Goal: Task Accomplishment & Management: Manage account settings

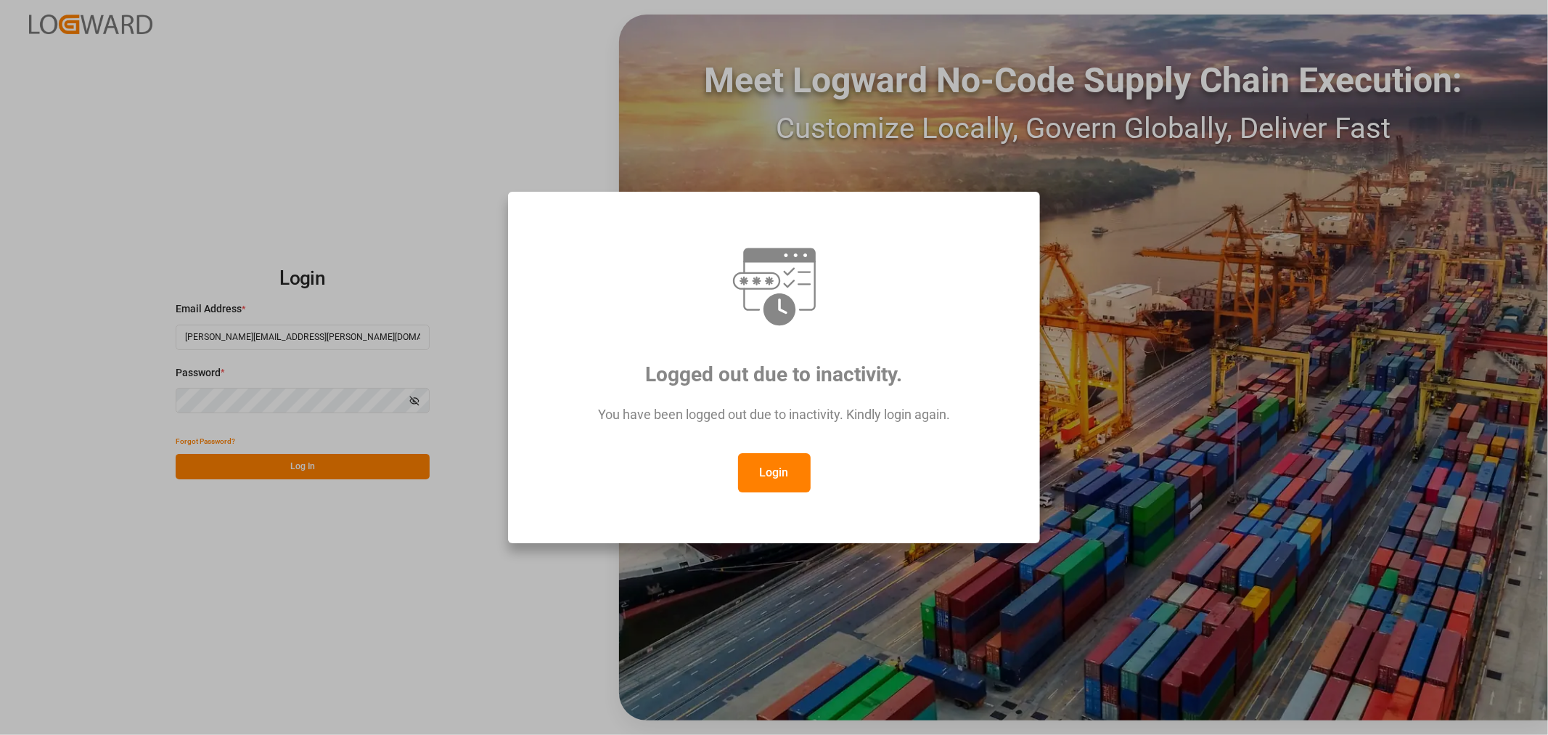
click at [775, 475] on button "Login" at bounding box center [774, 472] width 73 height 39
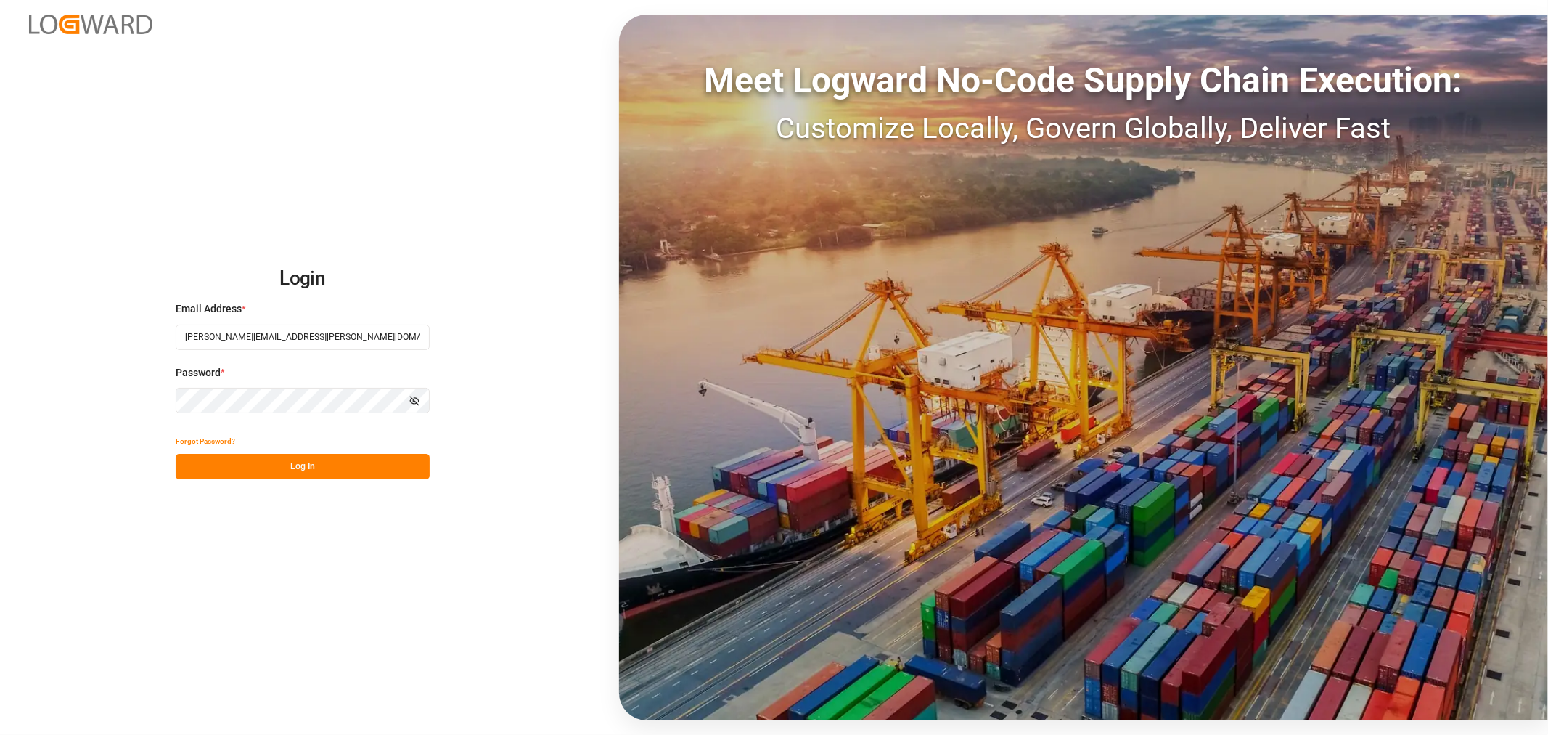
click at [273, 465] on button "Log In" at bounding box center [303, 466] width 254 height 25
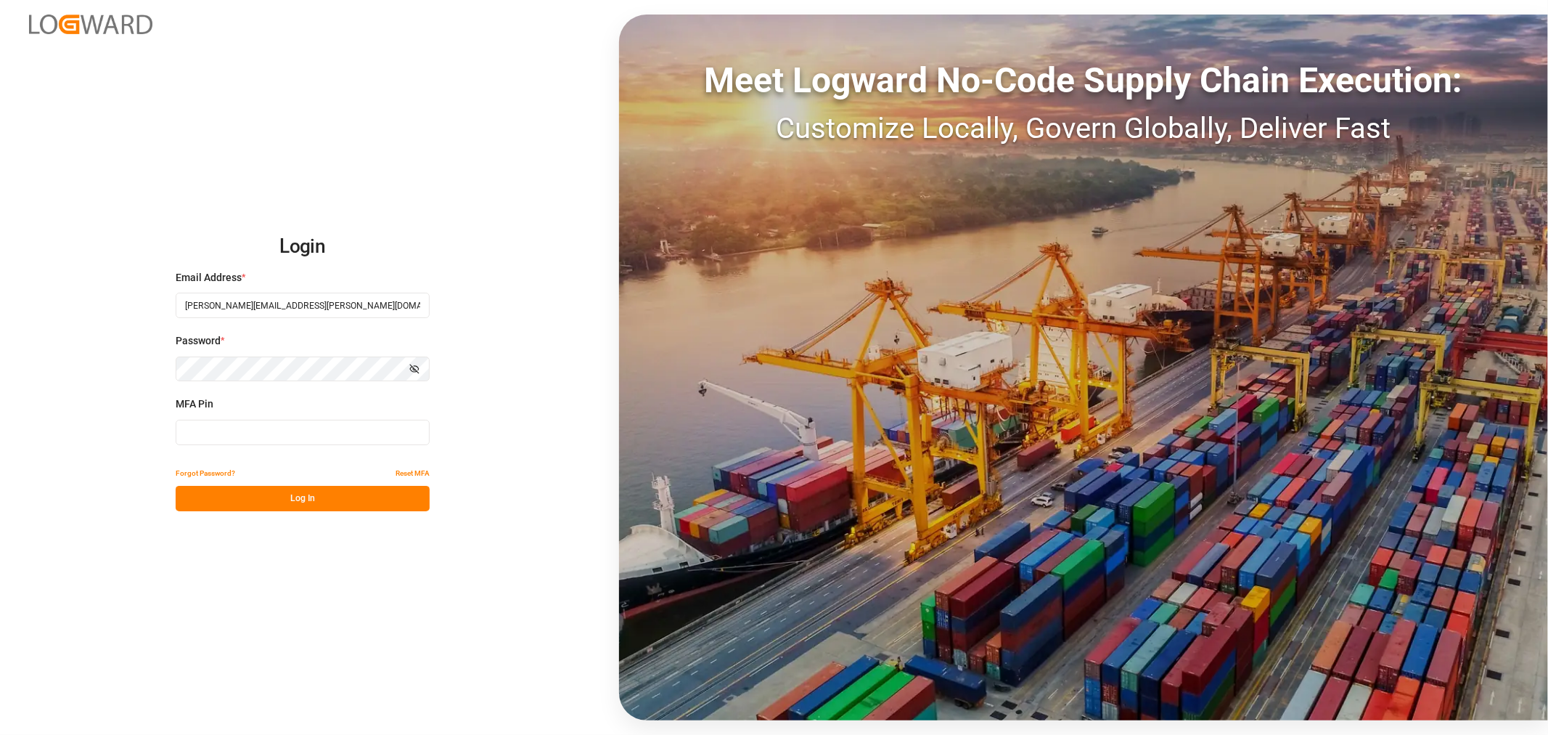
click at [285, 433] on input at bounding box center [303, 432] width 254 height 25
type input "368214"
click at [302, 504] on button "Log In" at bounding box center [303, 498] width 254 height 25
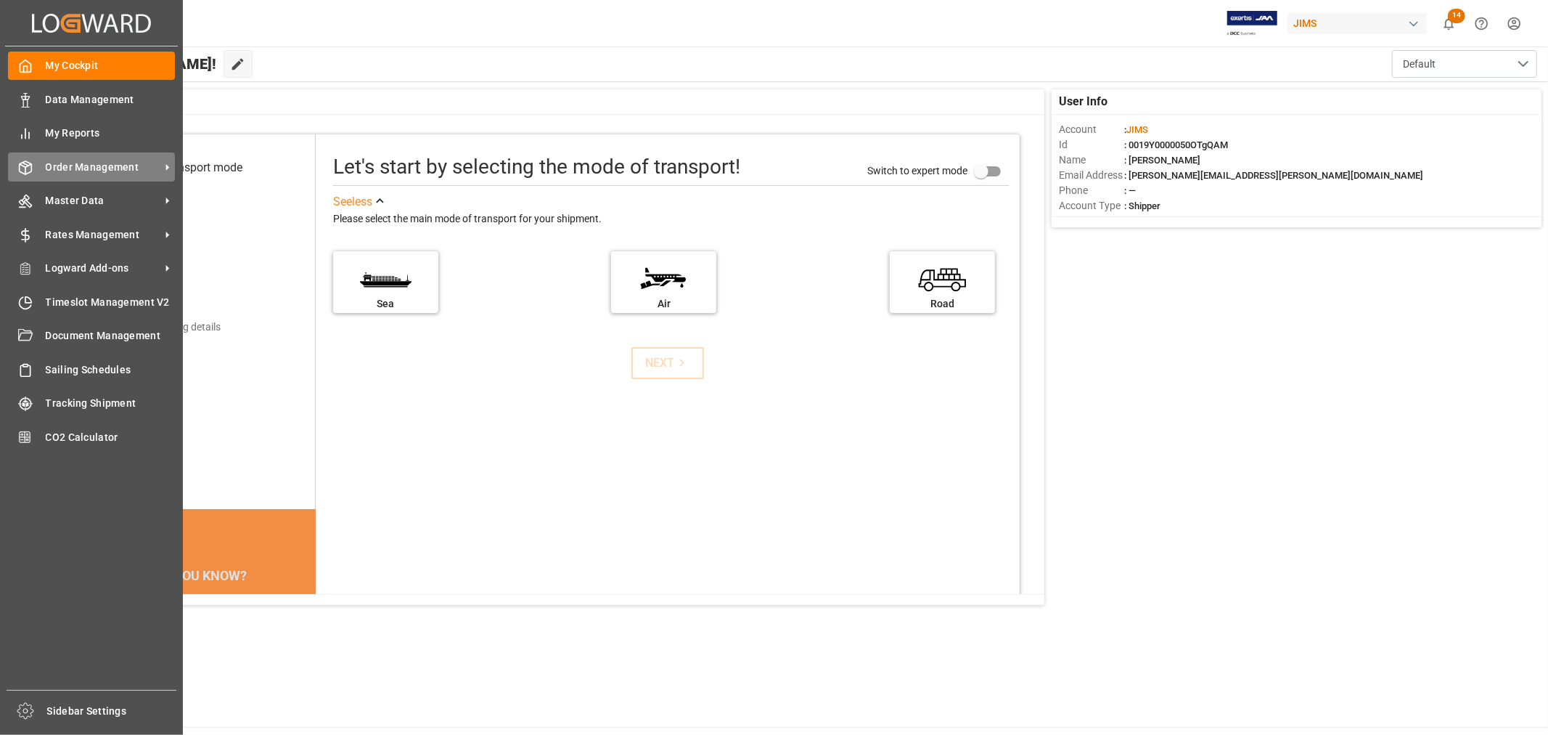
click at [131, 165] on span "Order Management" at bounding box center [103, 167] width 115 height 15
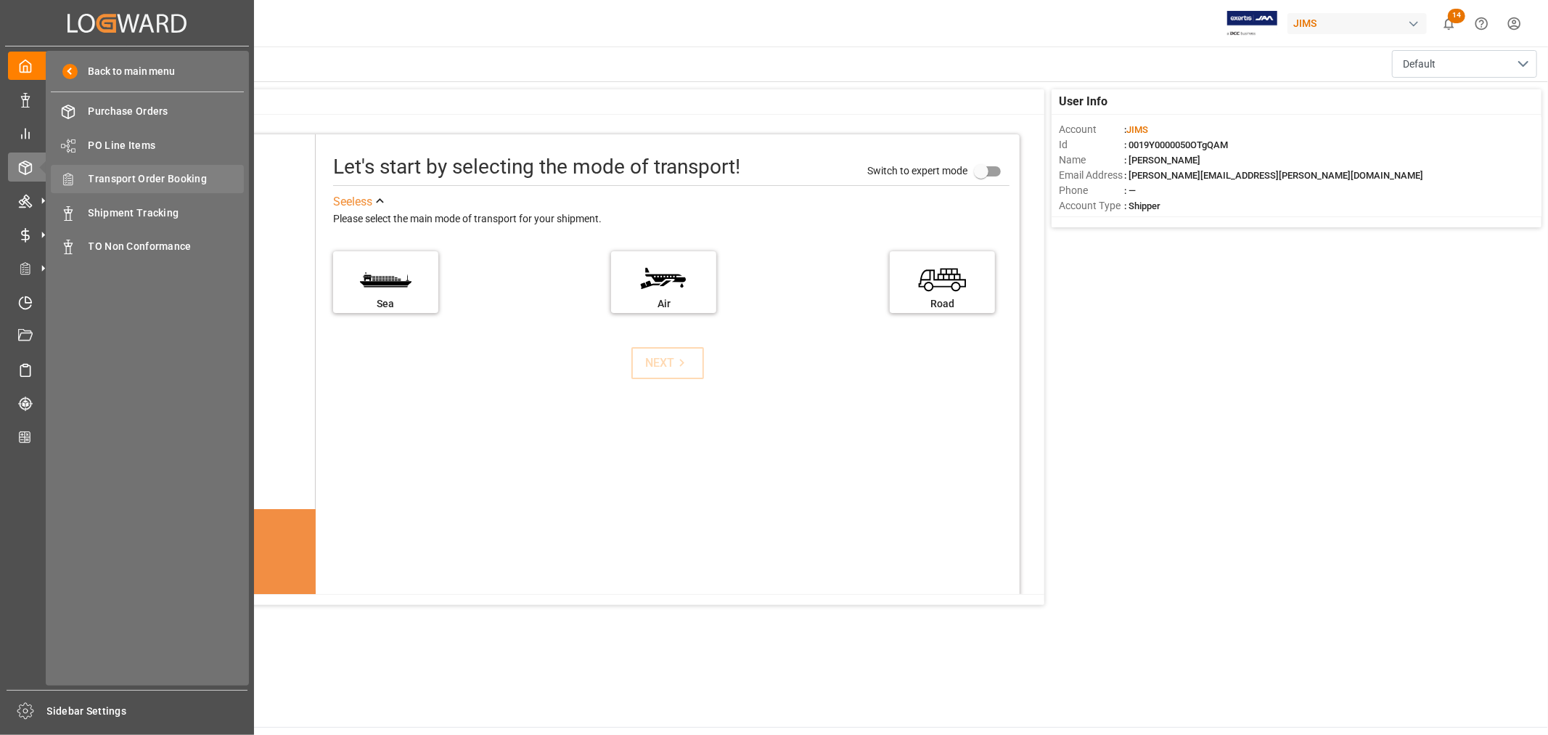
click at [187, 176] on span "Transport Order Booking" at bounding box center [167, 178] width 156 height 15
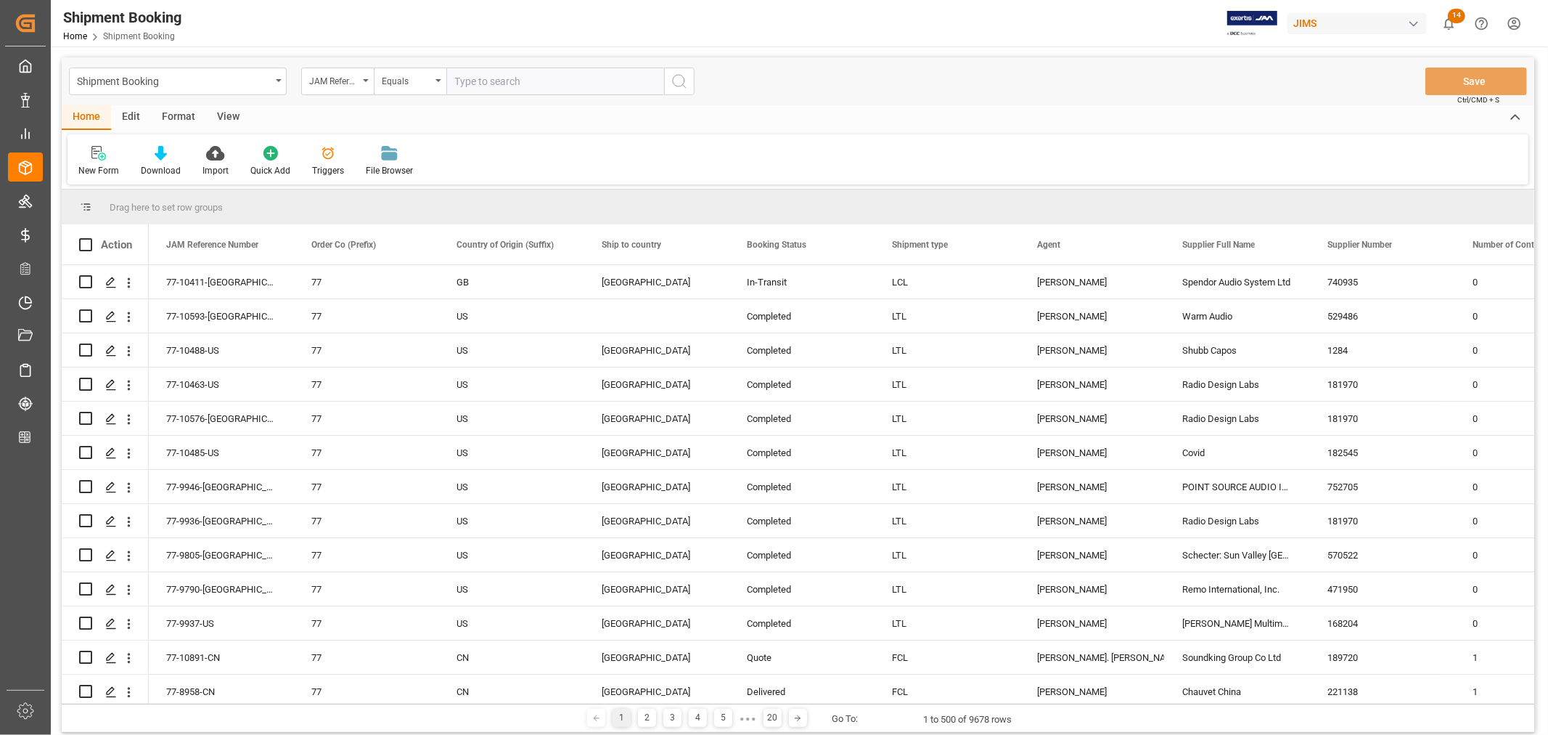
click at [452, 80] on input "text" at bounding box center [555, 82] width 218 height 28
paste input "22-10495-DE"
type input "22-10495-DE"
click at [678, 81] on icon "search button" at bounding box center [679, 81] width 17 height 17
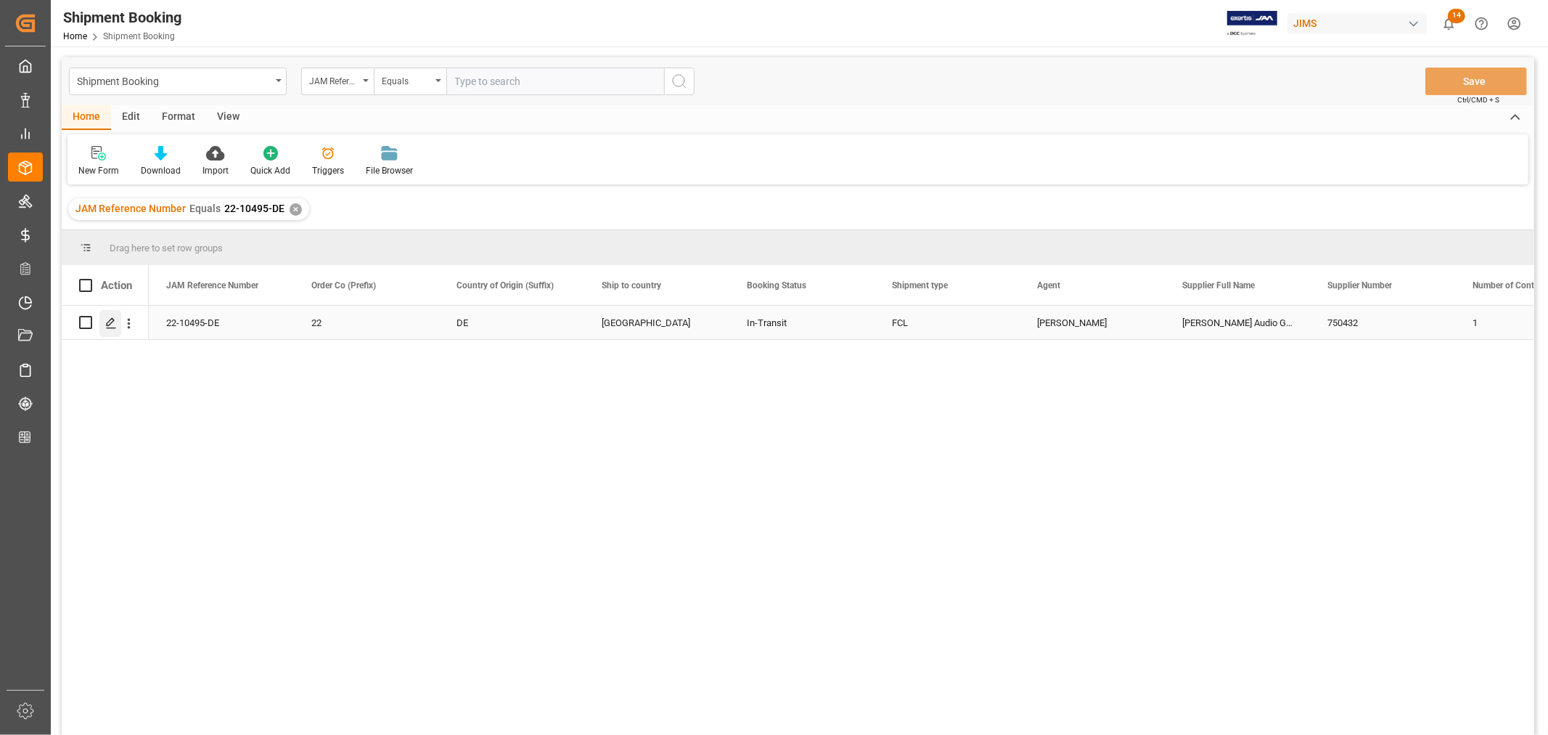
click at [111, 323] on icon "Press SPACE to select this row." at bounding box center [111, 323] width 12 height 12
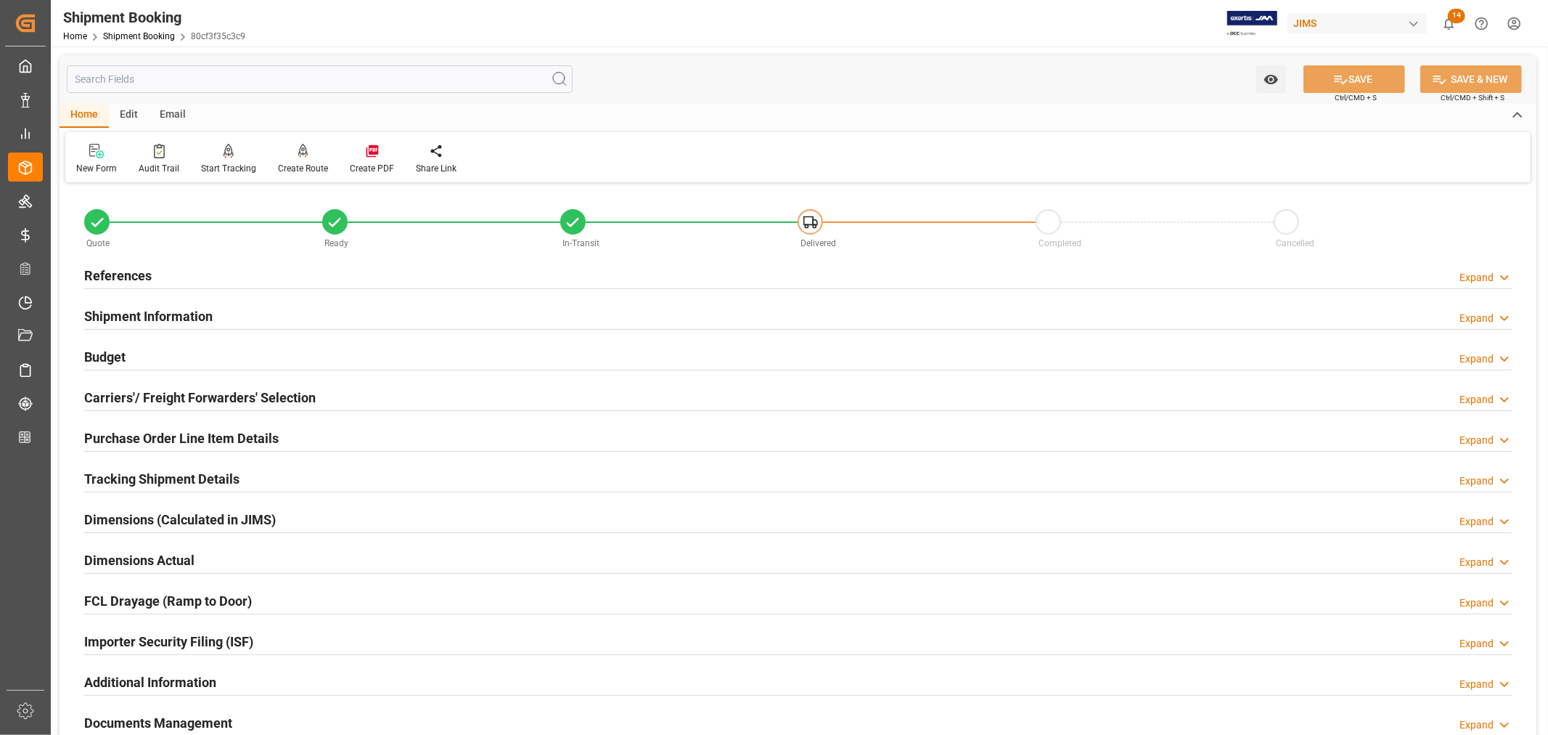
click at [116, 359] on h2 "Budget" at bounding box center [104, 357] width 41 height 20
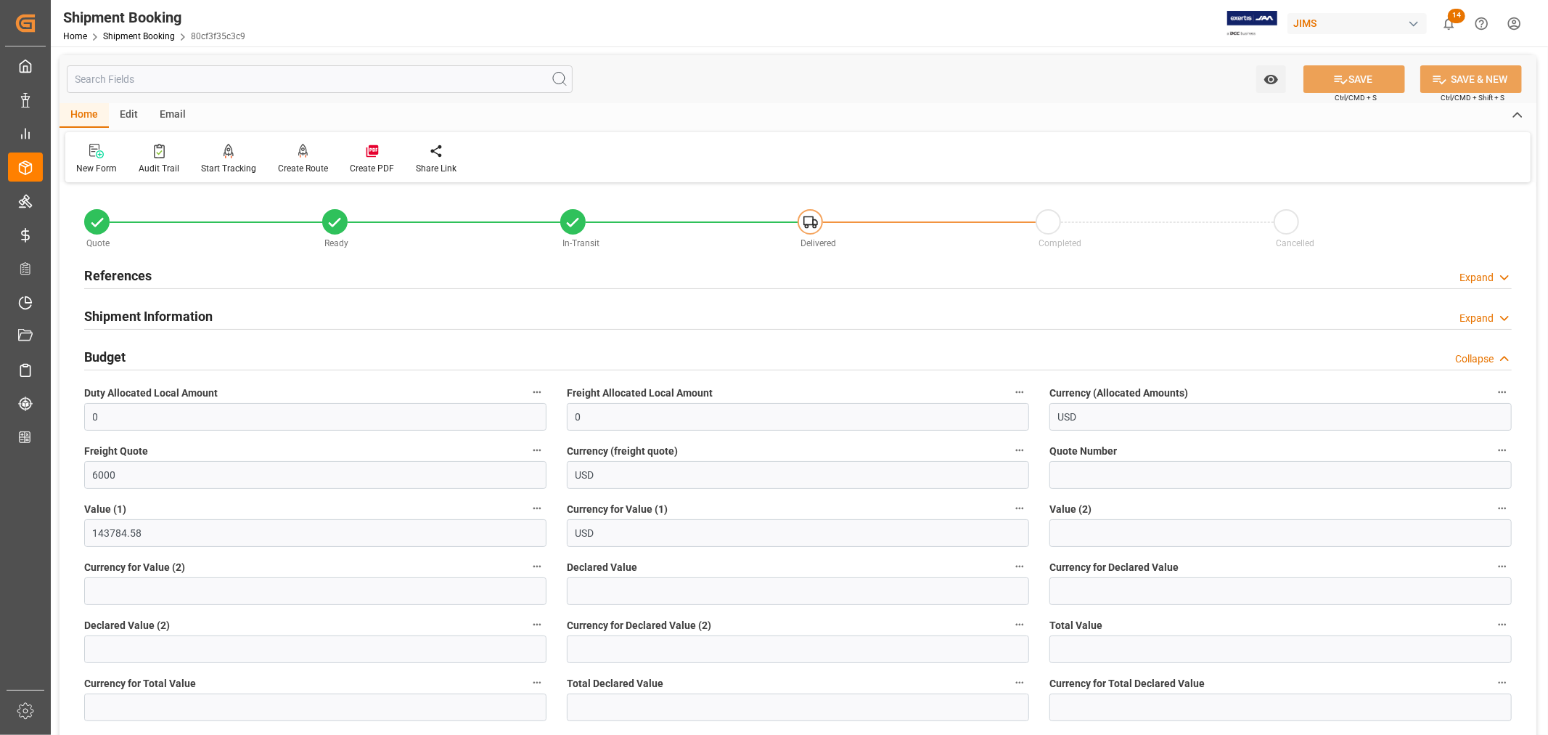
click at [116, 359] on h2 "Budget" at bounding box center [104, 357] width 41 height 20
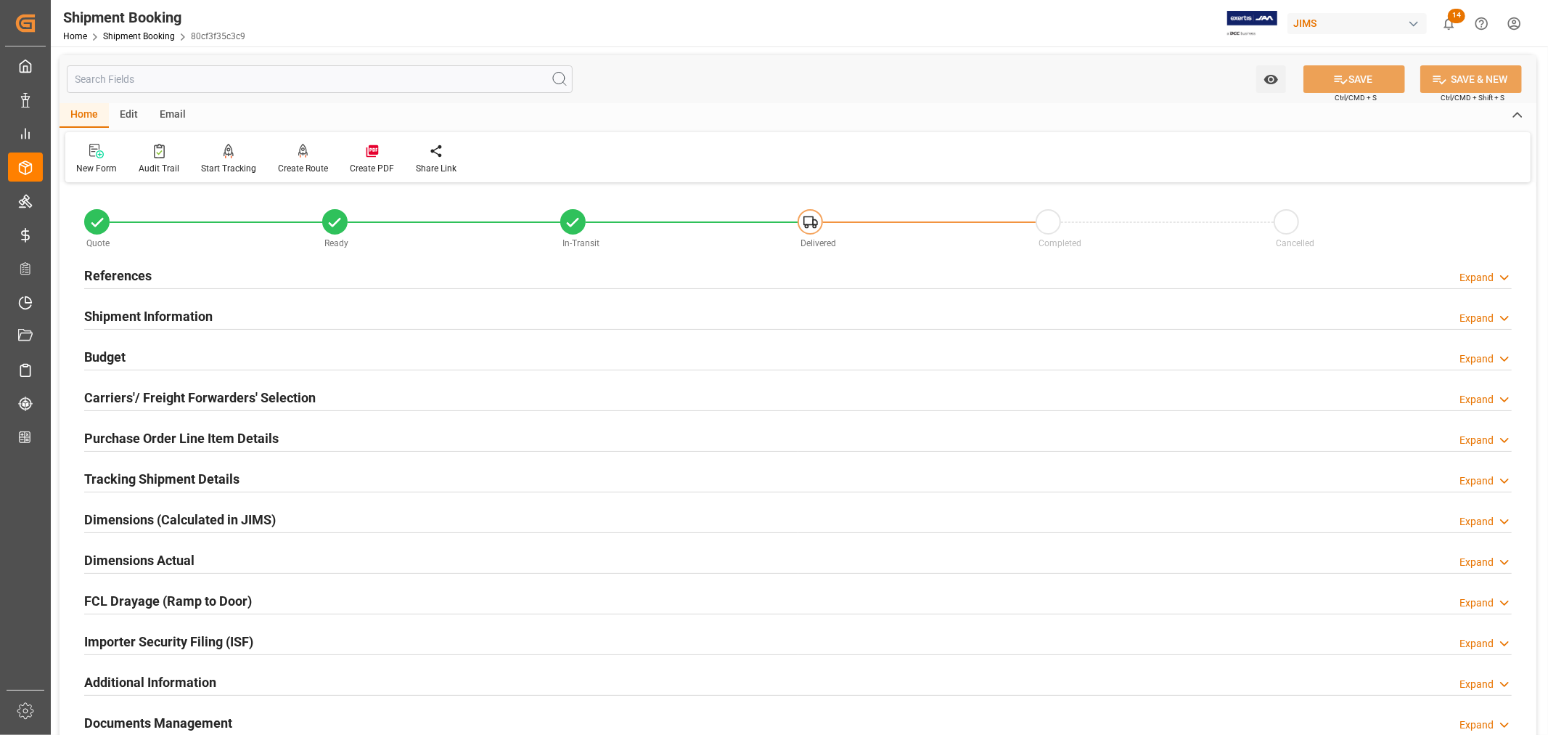
click at [124, 483] on h2 "Tracking Shipment Details" at bounding box center [161, 479] width 155 height 20
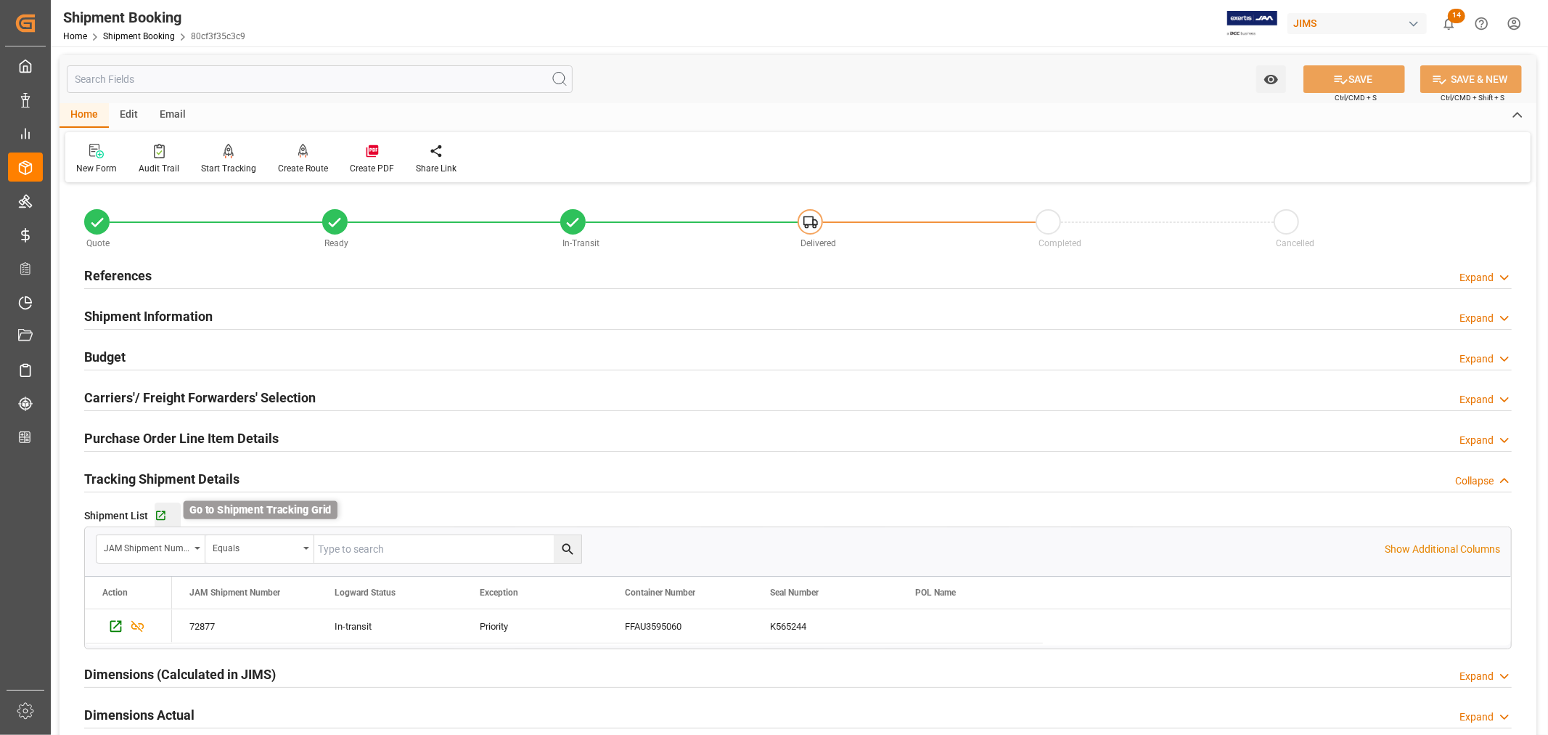
click at [160, 516] on icon "button" at bounding box center [160, 515] width 9 height 9
click at [143, 36] on link "Shipment Booking" at bounding box center [139, 36] width 72 height 10
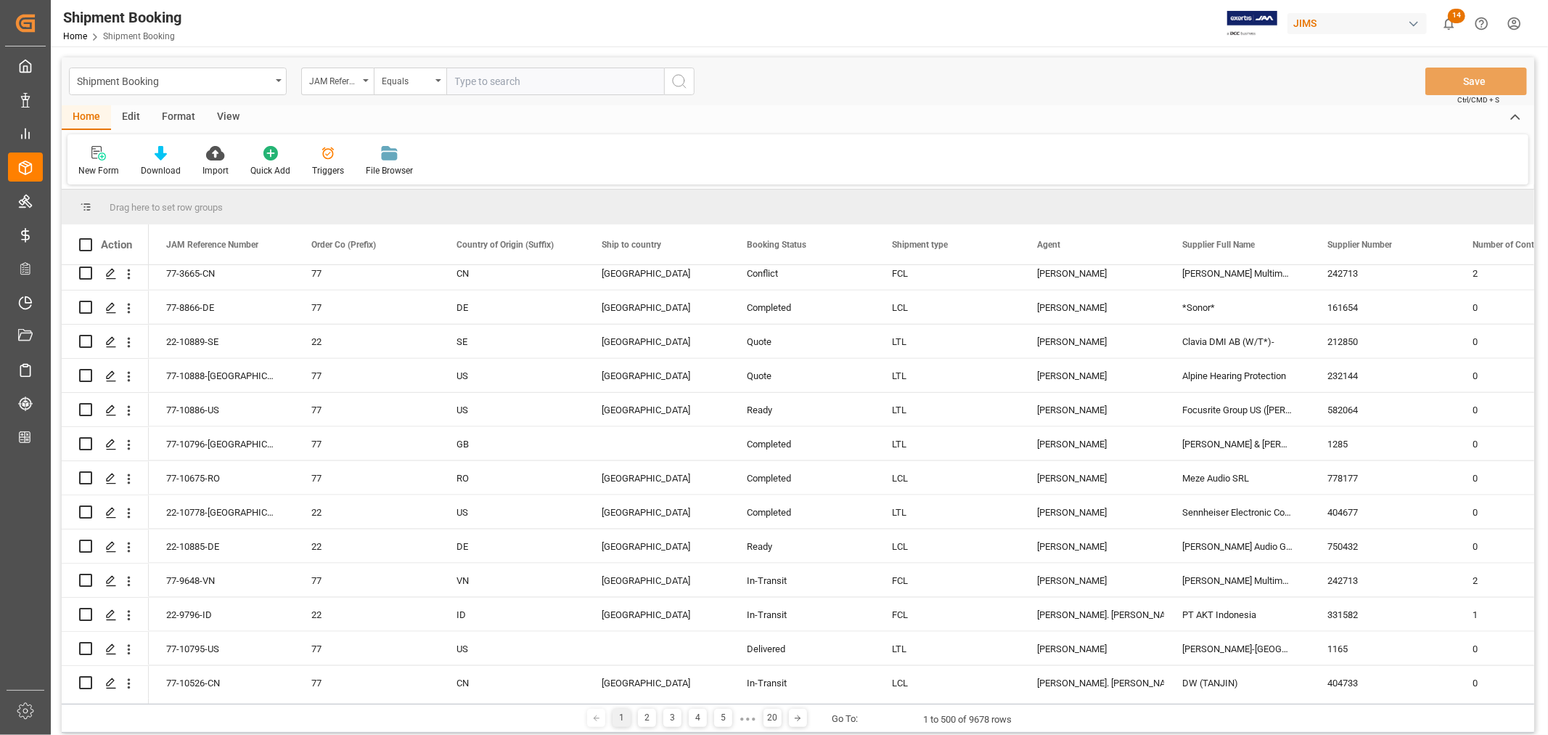
scroll to position [1613, 0]
click at [110, 338] on icon "Press SPACE to select this row." at bounding box center [111, 341] width 12 height 12
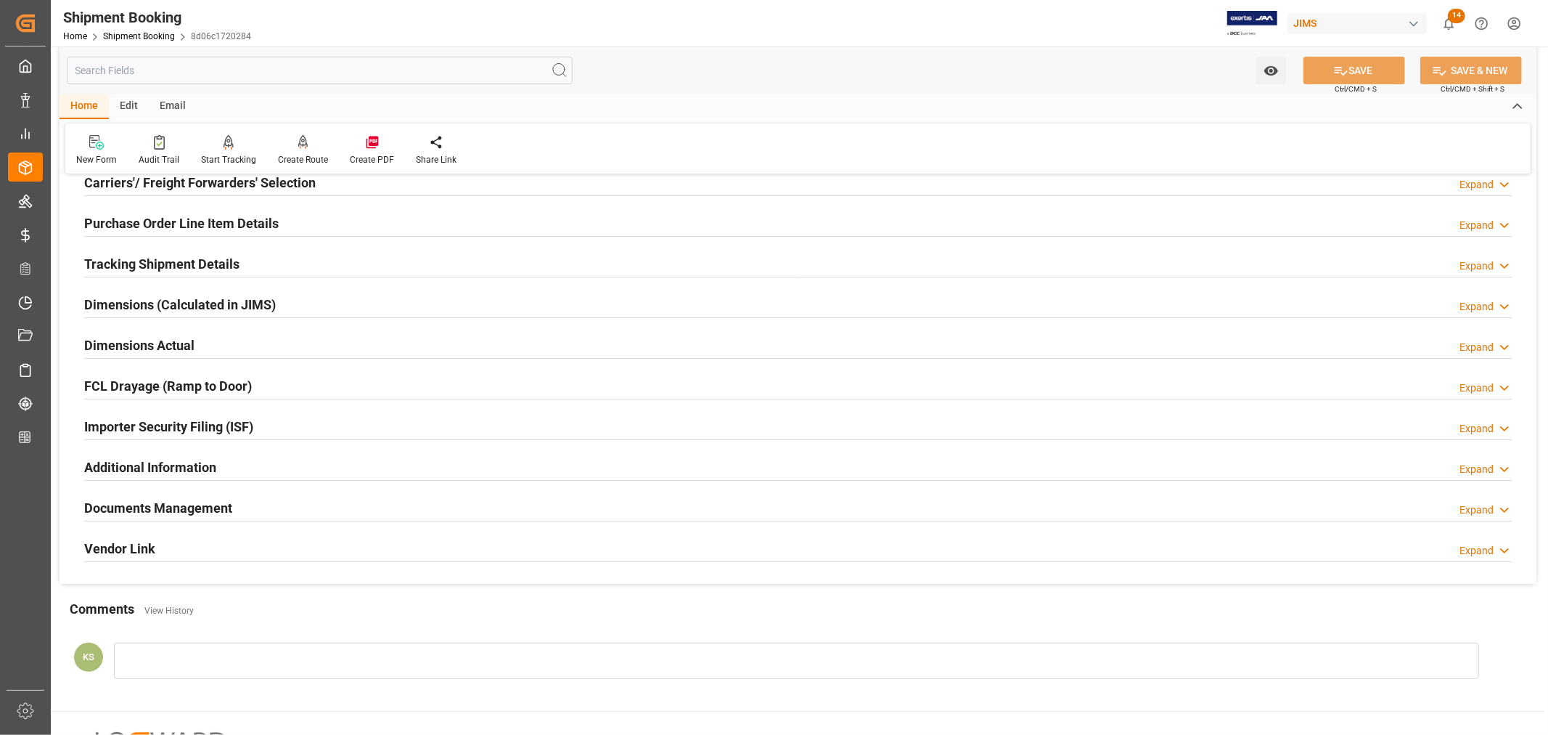
scroll to position [242, 0]
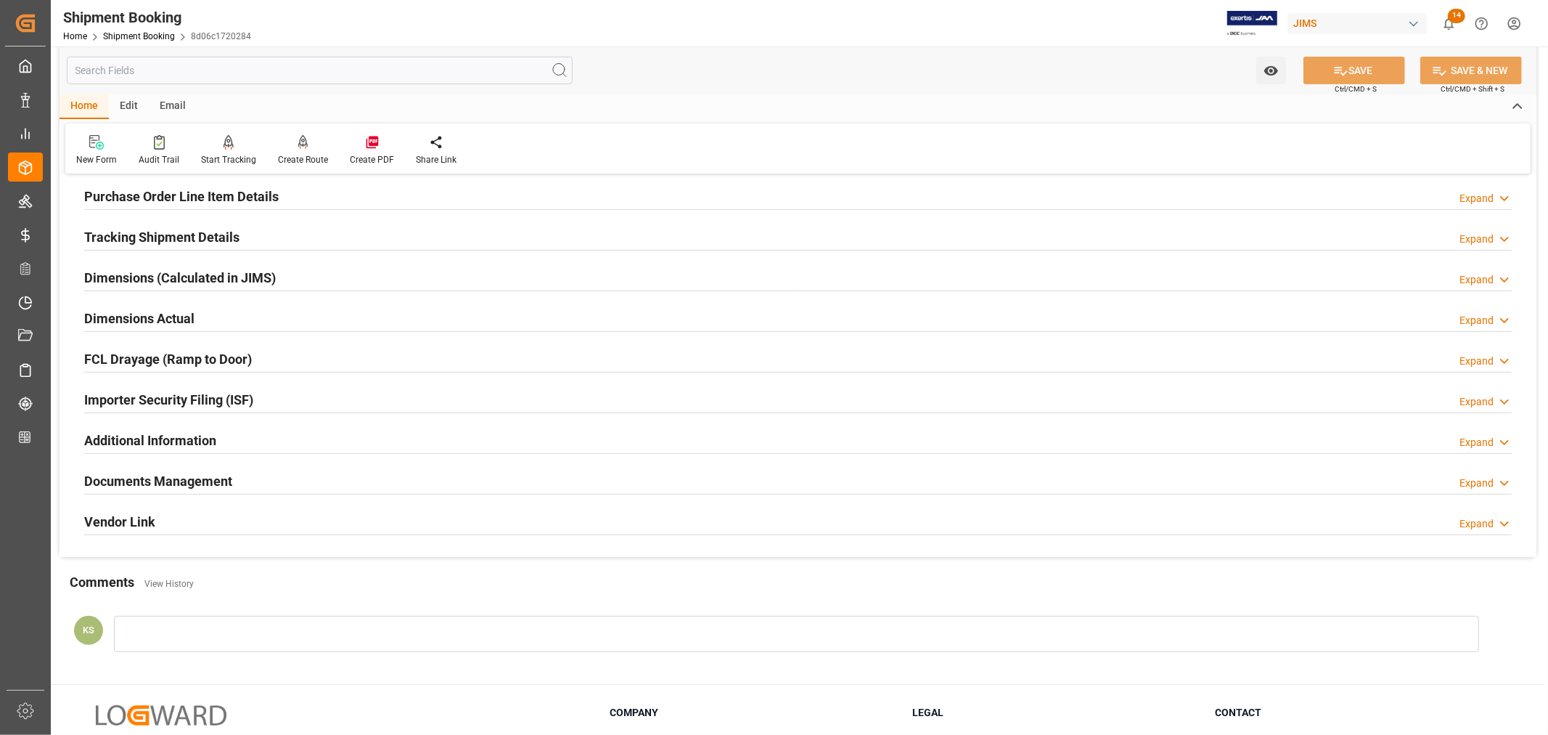
click at [296, 401] on div "Importer Security Filing (ISF) Expand" at bounding box center [798, 399] width 1428 height 28
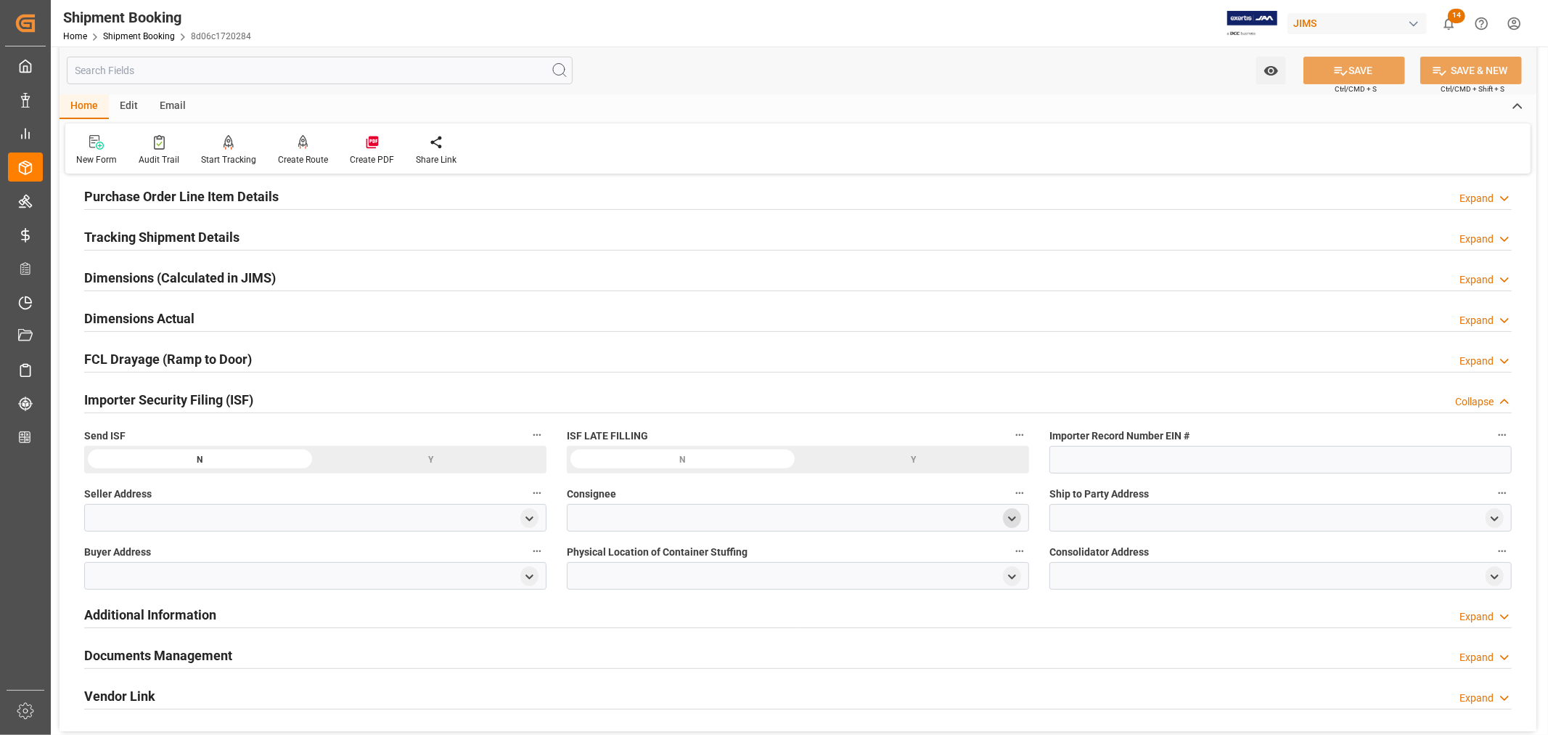
click at [1008, 517] on icon "open menu" at bounding box center [1012, 518] width 12 height 12
click at [674, 555] on input at bounding box center [777, 561] width 398 height 28
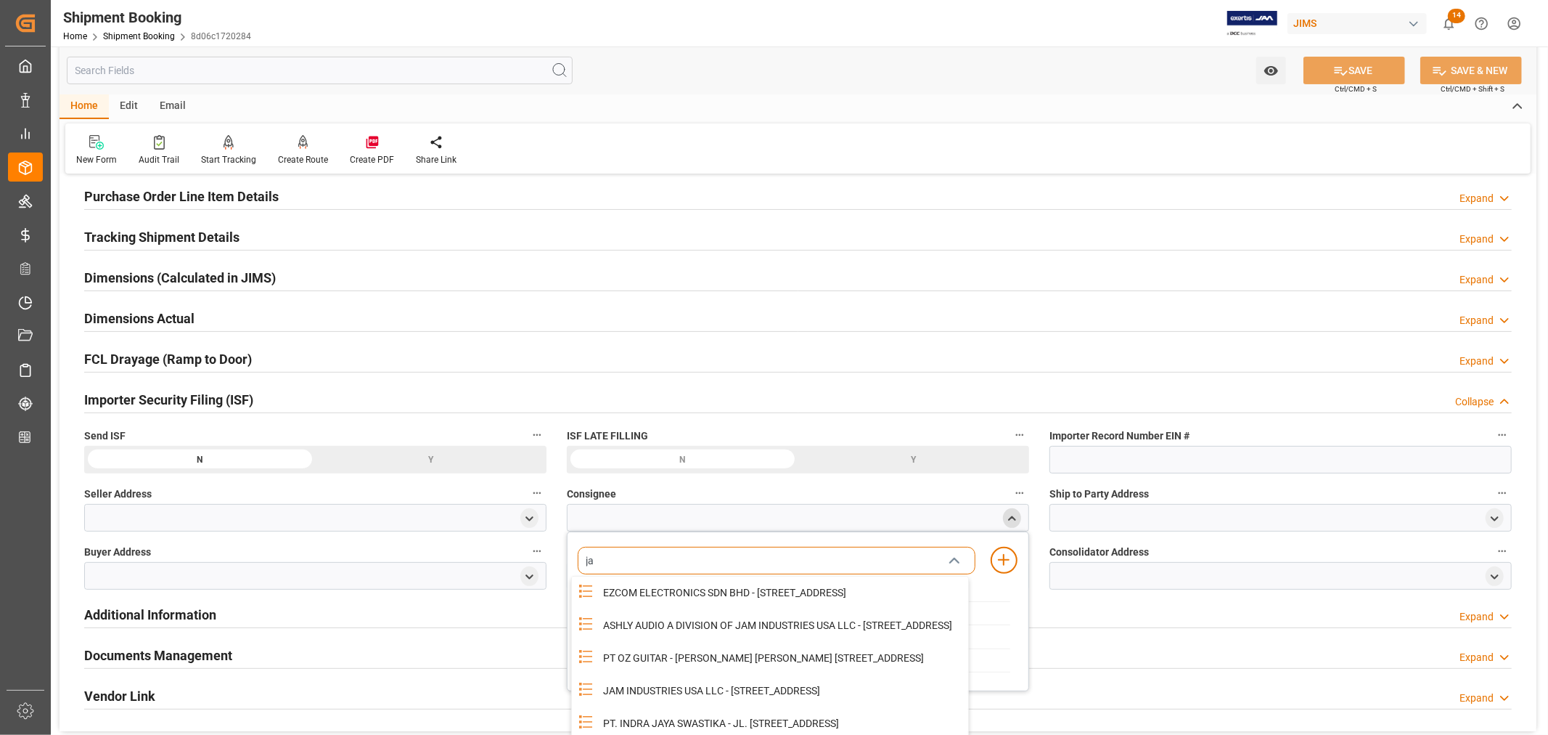
type input "jam"
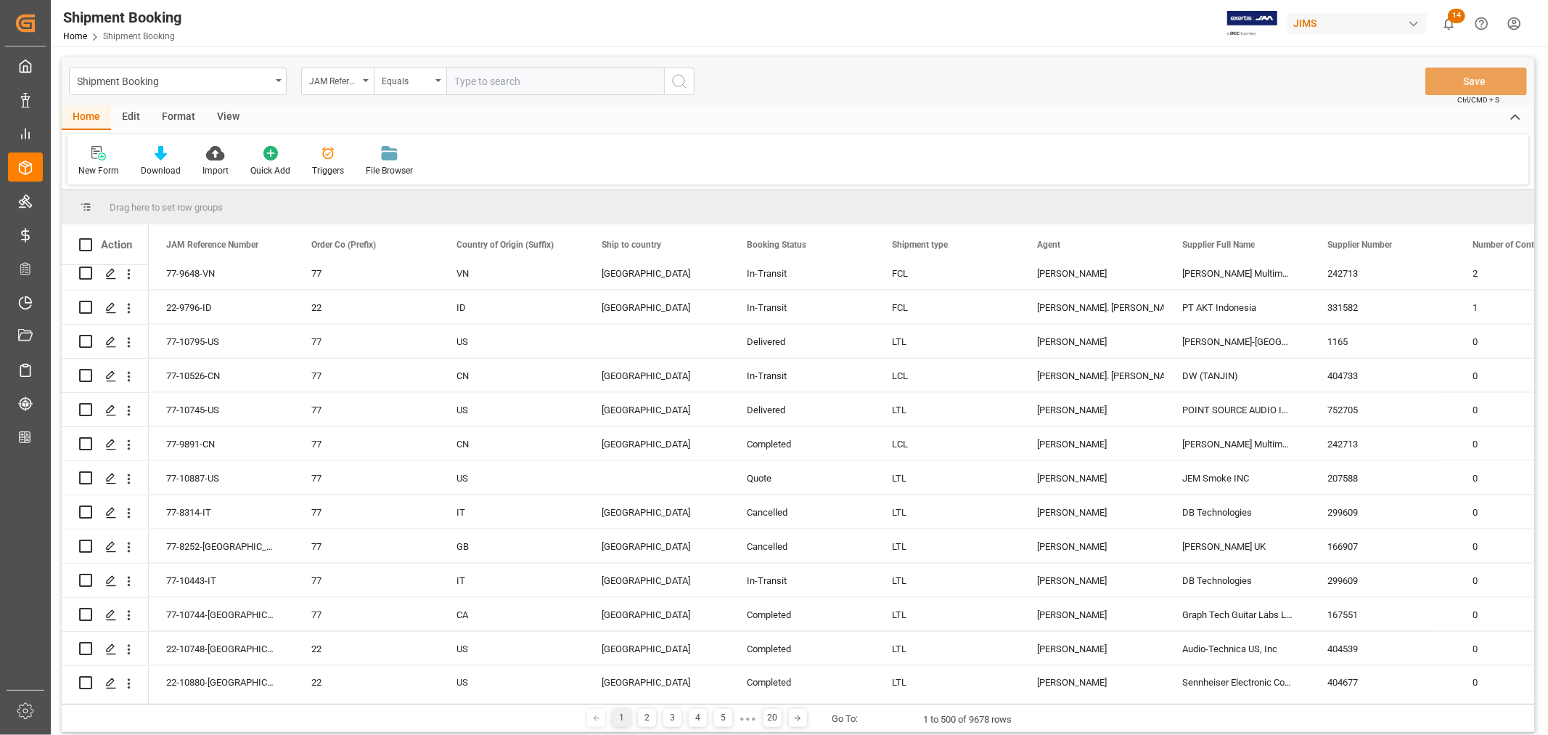
scroll to position [2016, 0]
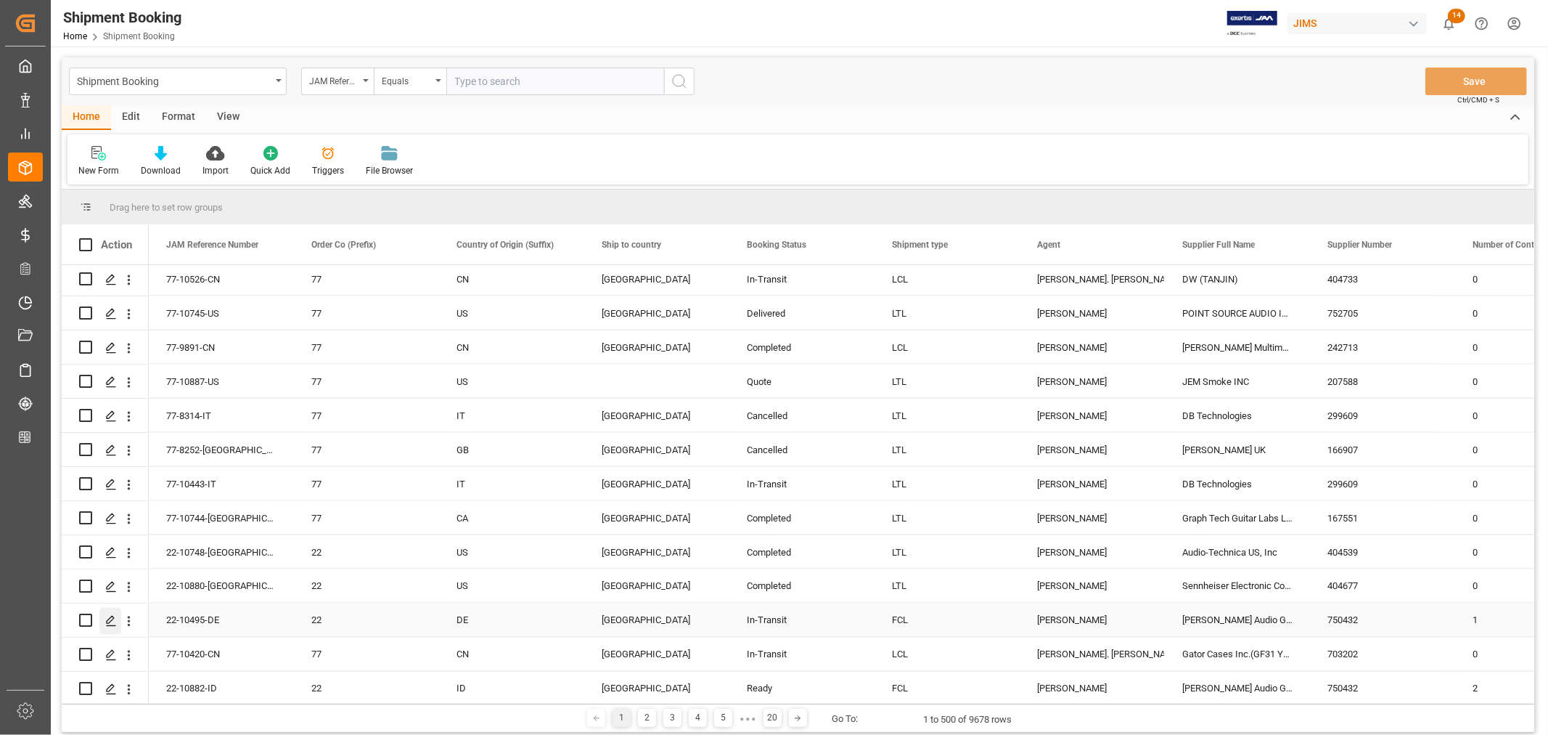
click at [113, 618] on polygon "Press SPACE to select this row." at bounding box center [110, 619] width 7 height 7
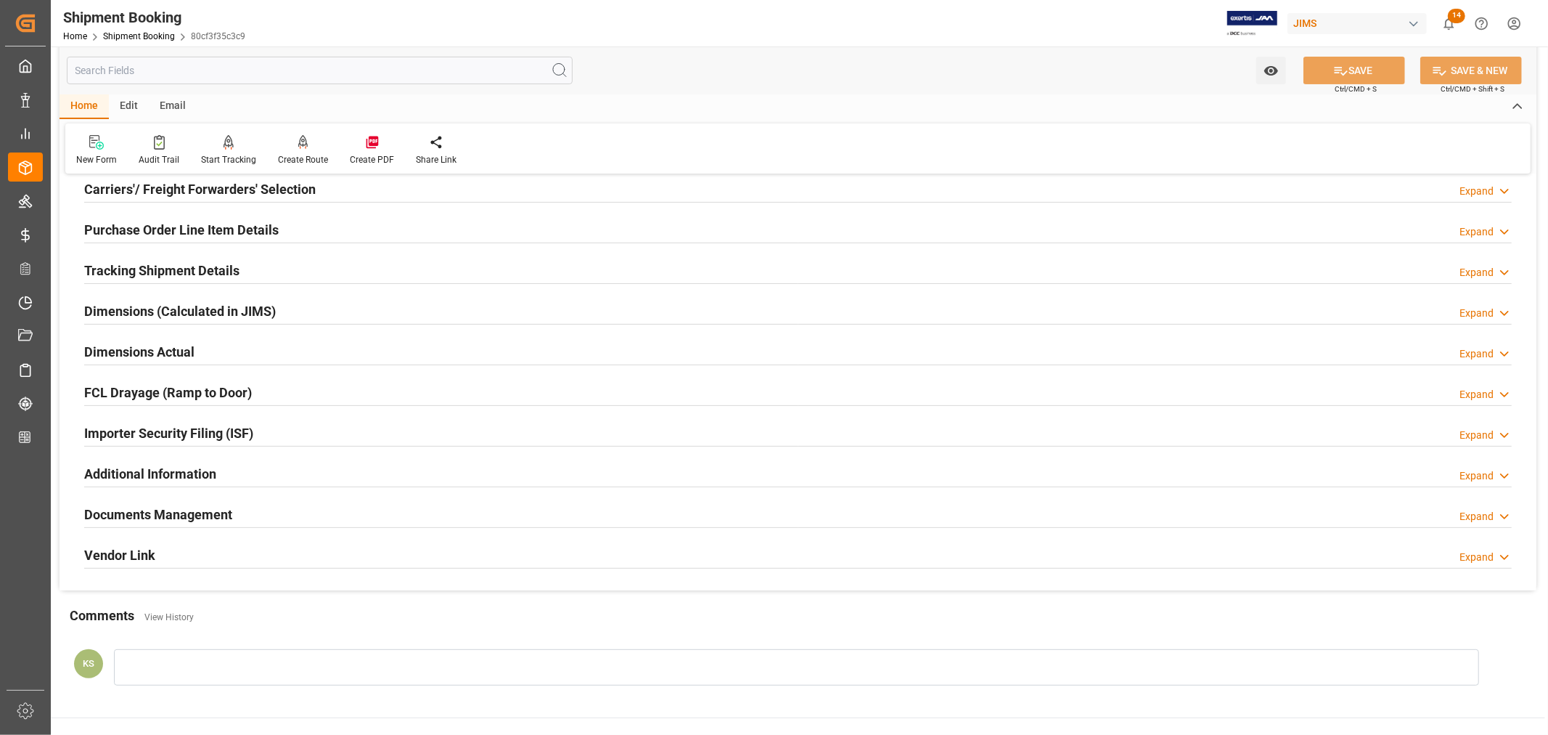
scroll to position [242, 0]
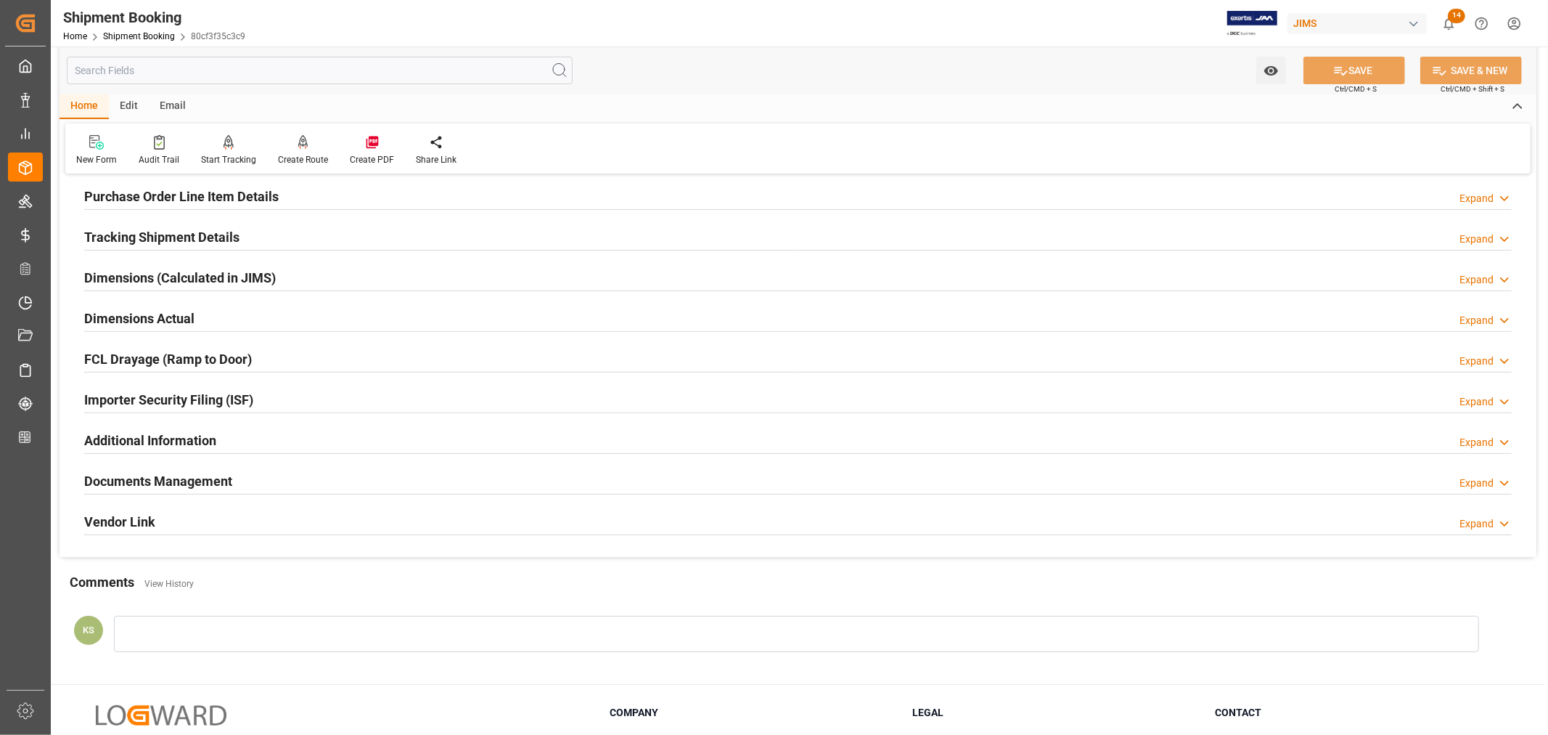
click at [441, 396] on div "Importer Security Filing (ISF) Expand" at bounding box center [798, 399] width 1428 height 28
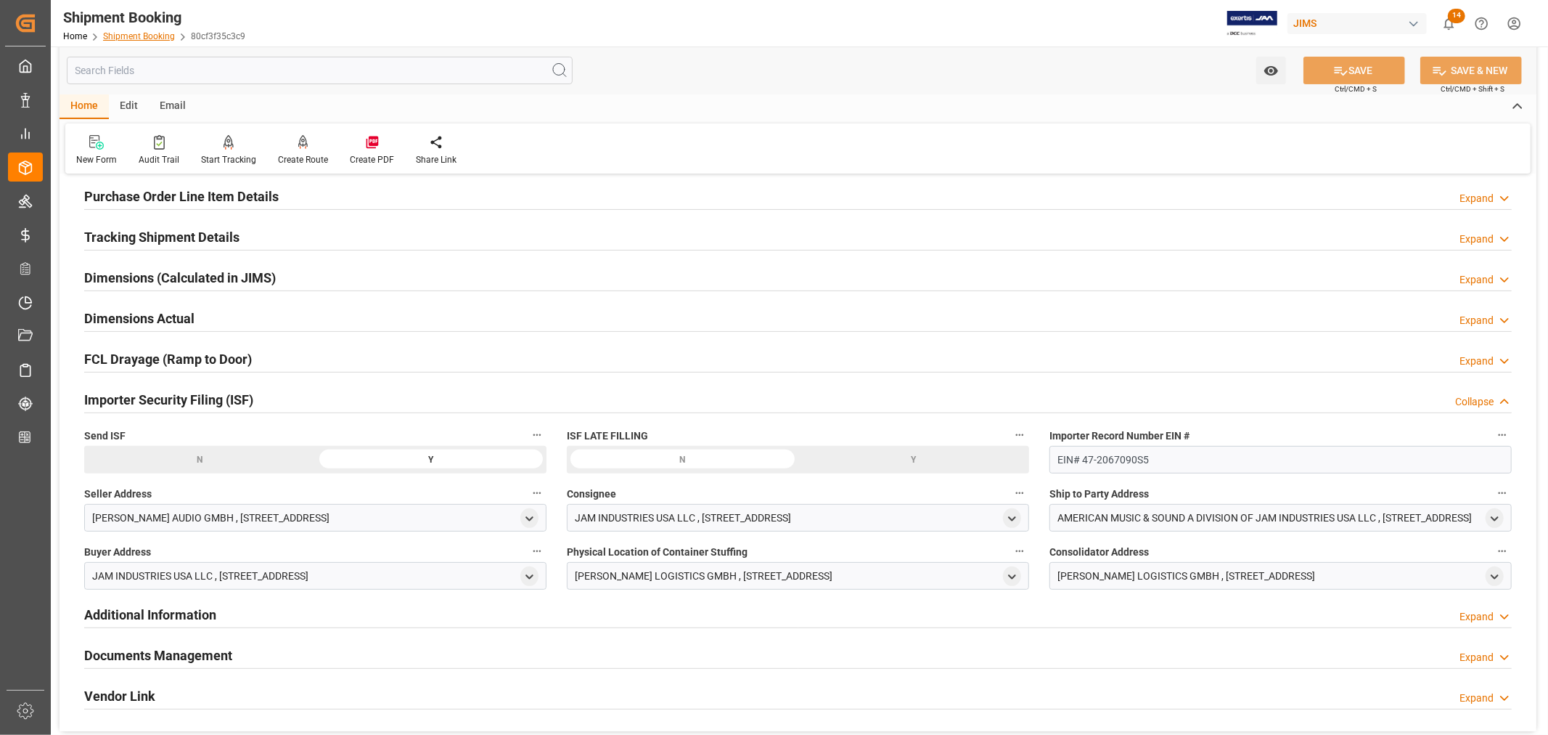
click at [129, 38] on link "Shipment Booking" at bounding box center [139, 36] width 72 height 10
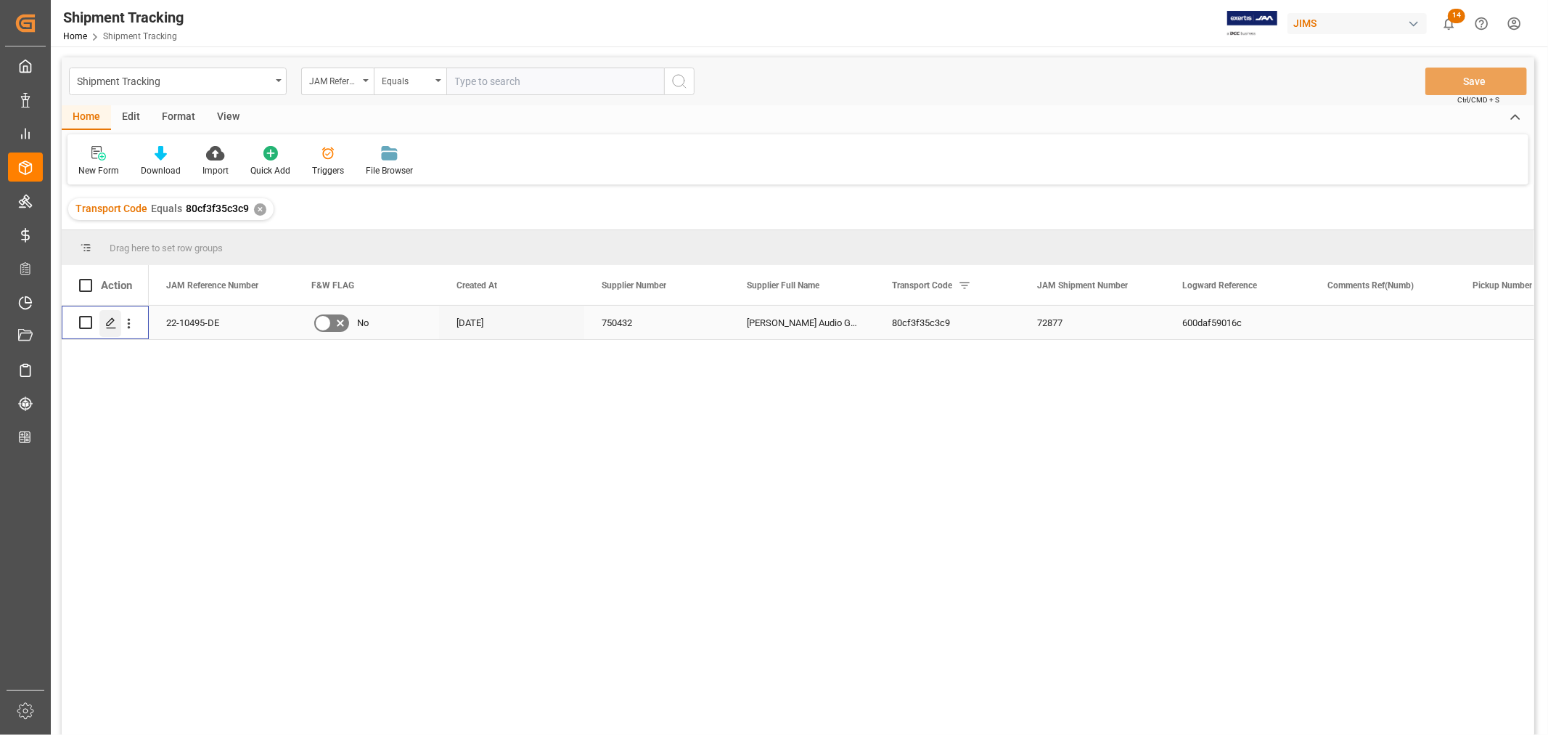
click at [110, 322] on polygon "Press SPACE to select this row." at bounding box center [110, 321] width 7 height 7
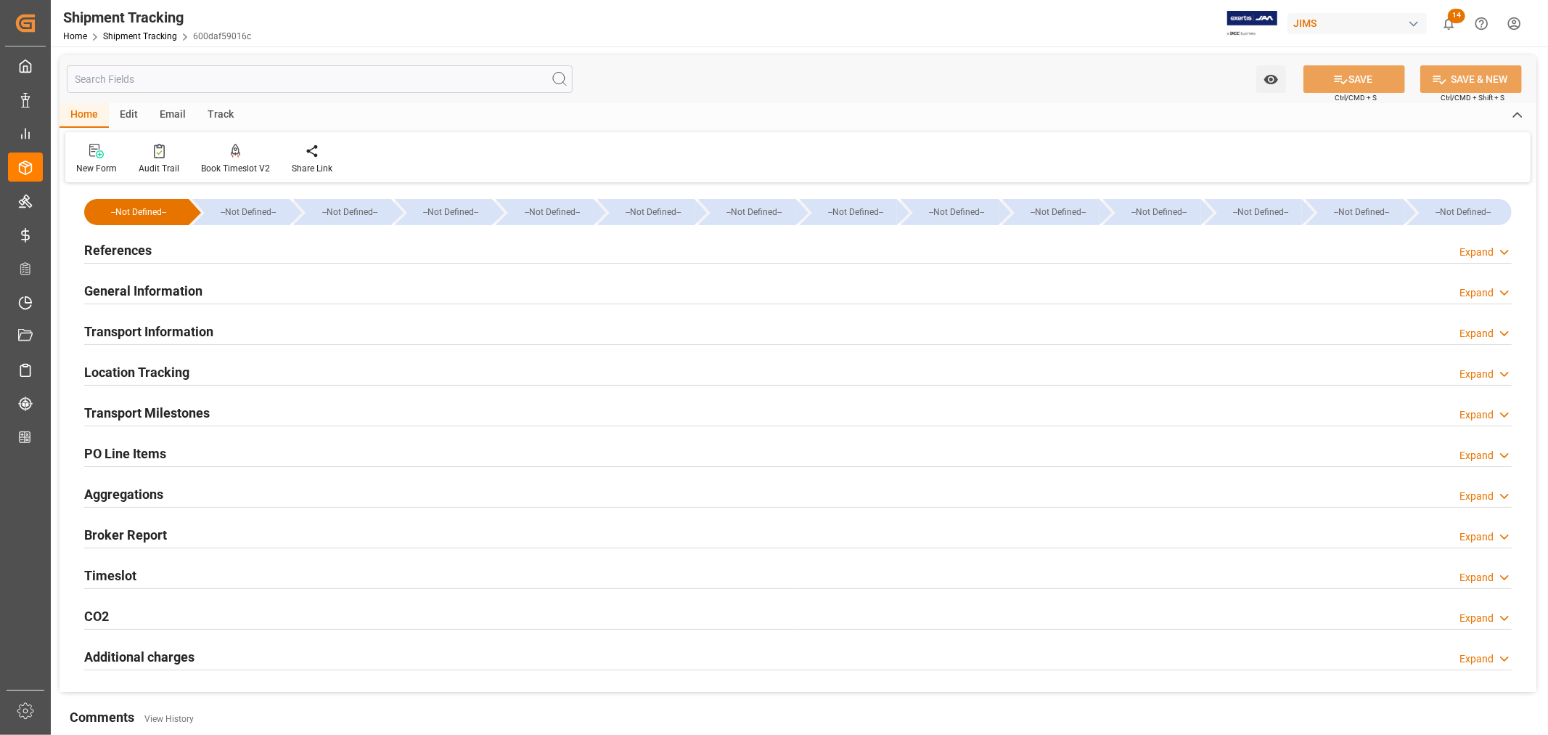
click at [134, 416] on h2 "Transport Milestones" at bounding box center [147, 413] width 126 height 20
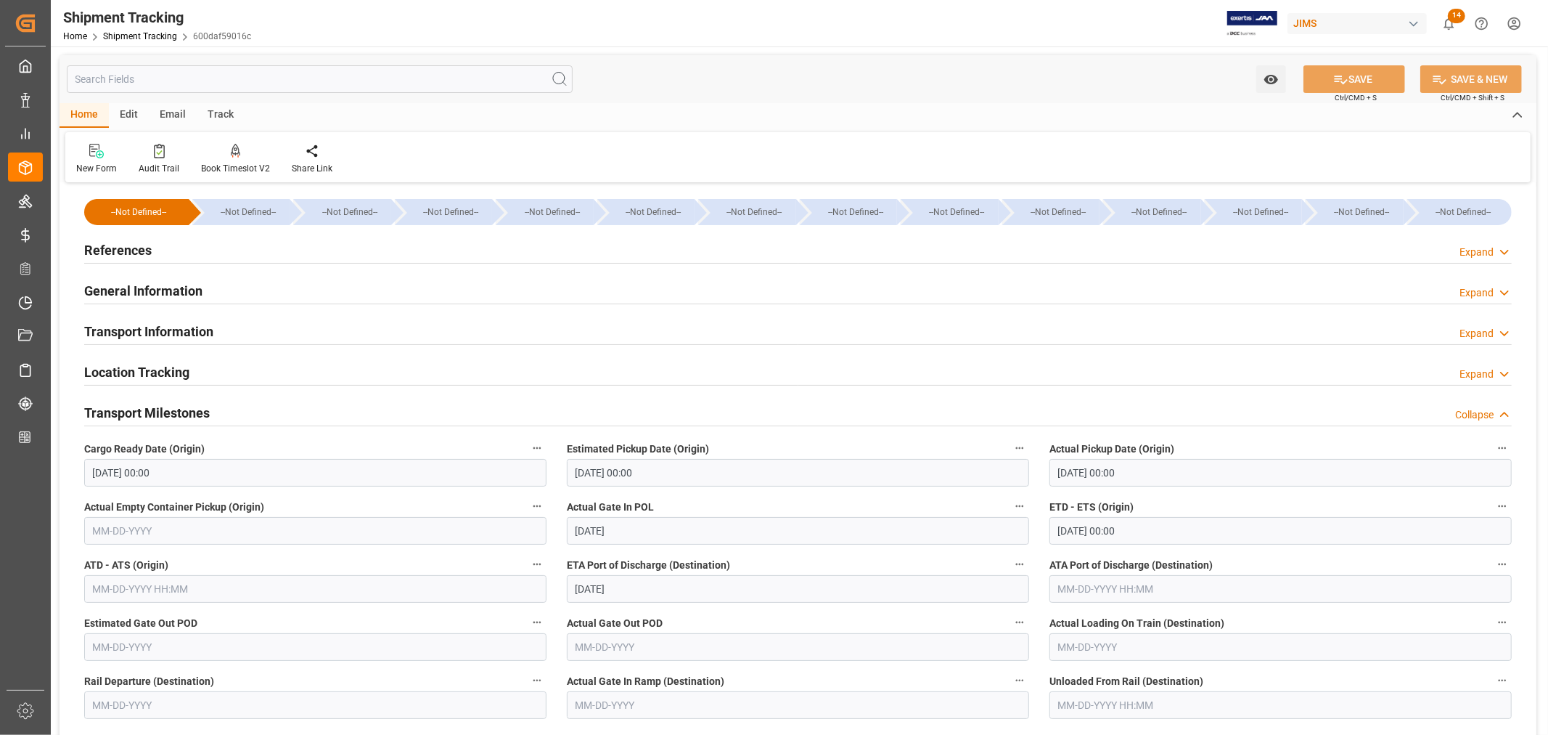
click at [134, 416] on h2 "Transport Milestones" at bounding box center [147, 413] width 126 height 20
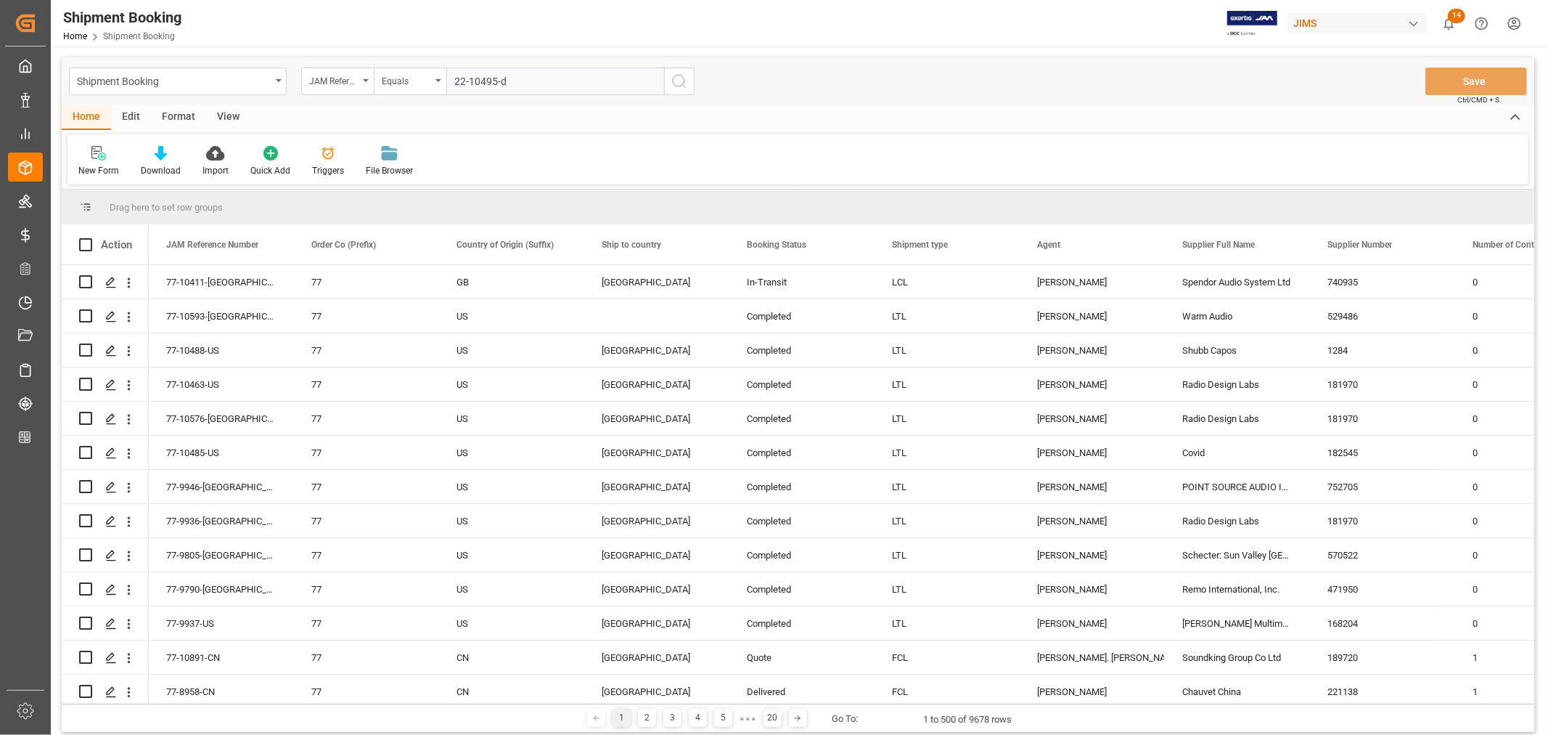
type input "22-10495-de"
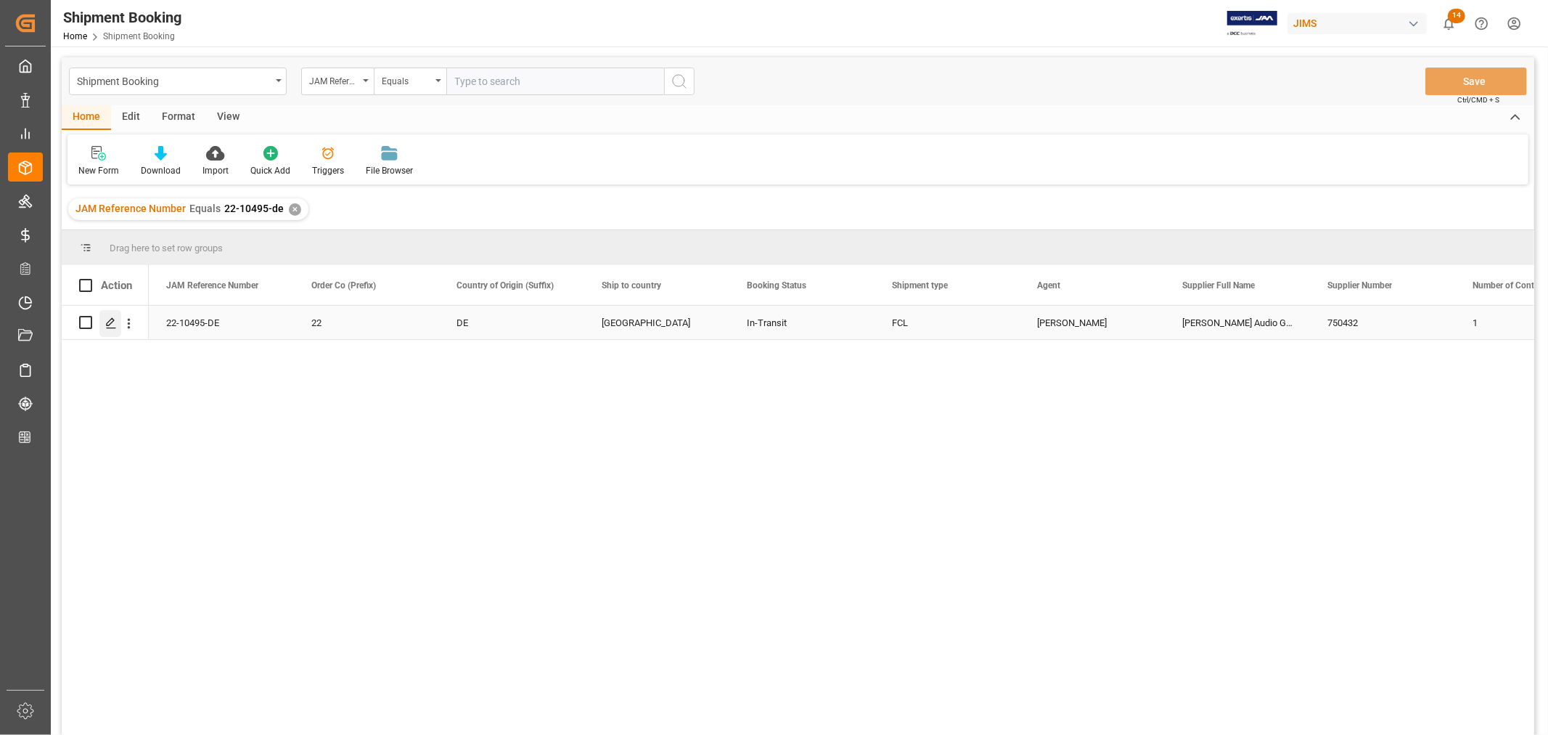
click at [109, 322] on icon "Press SPACE to select this row." at bounding box center [111, 323] width 12 height 12
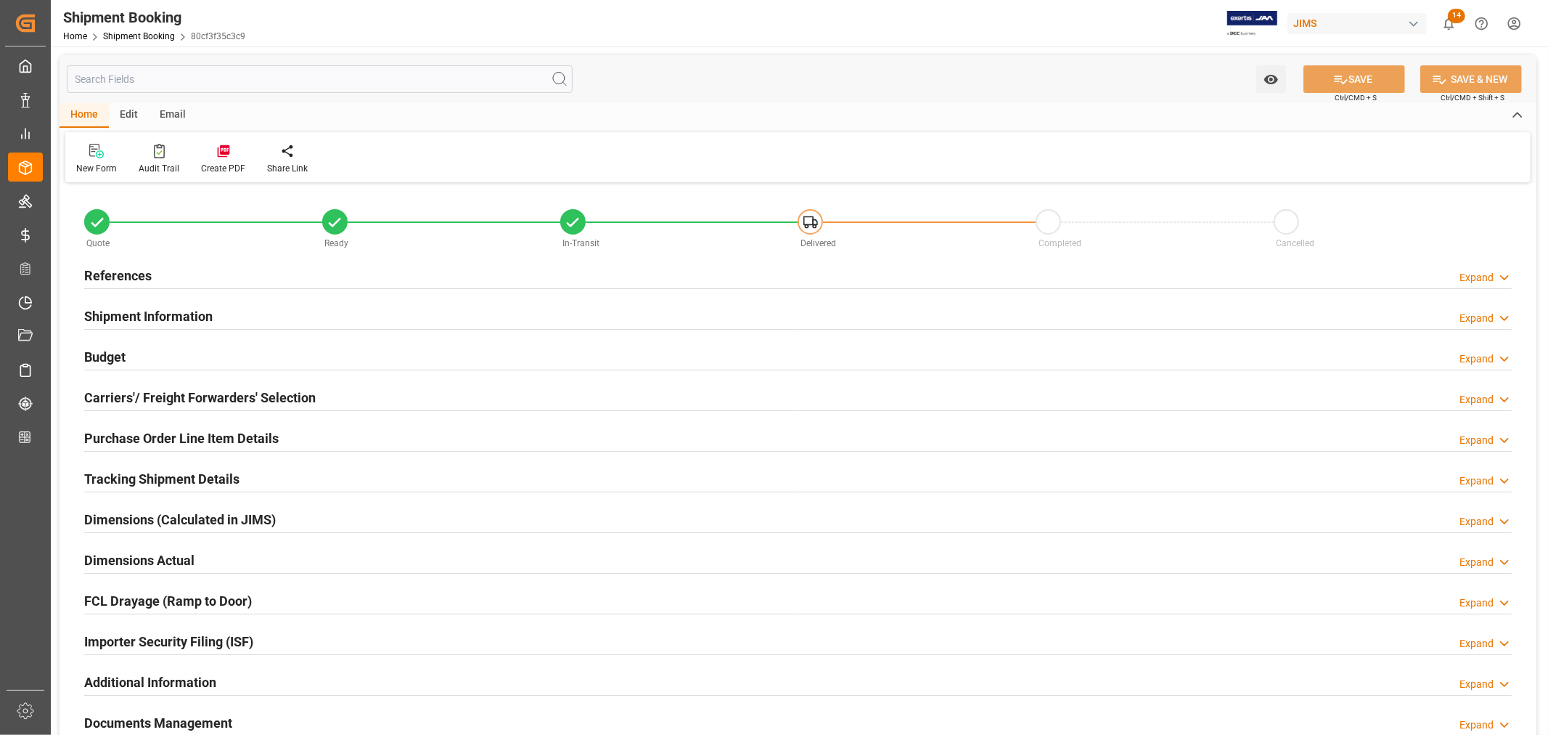
type input "12"
click at [139, 436] on h2 "Purchase Order Line Item Details" at bounding box center [181, 438] width 195 height 20
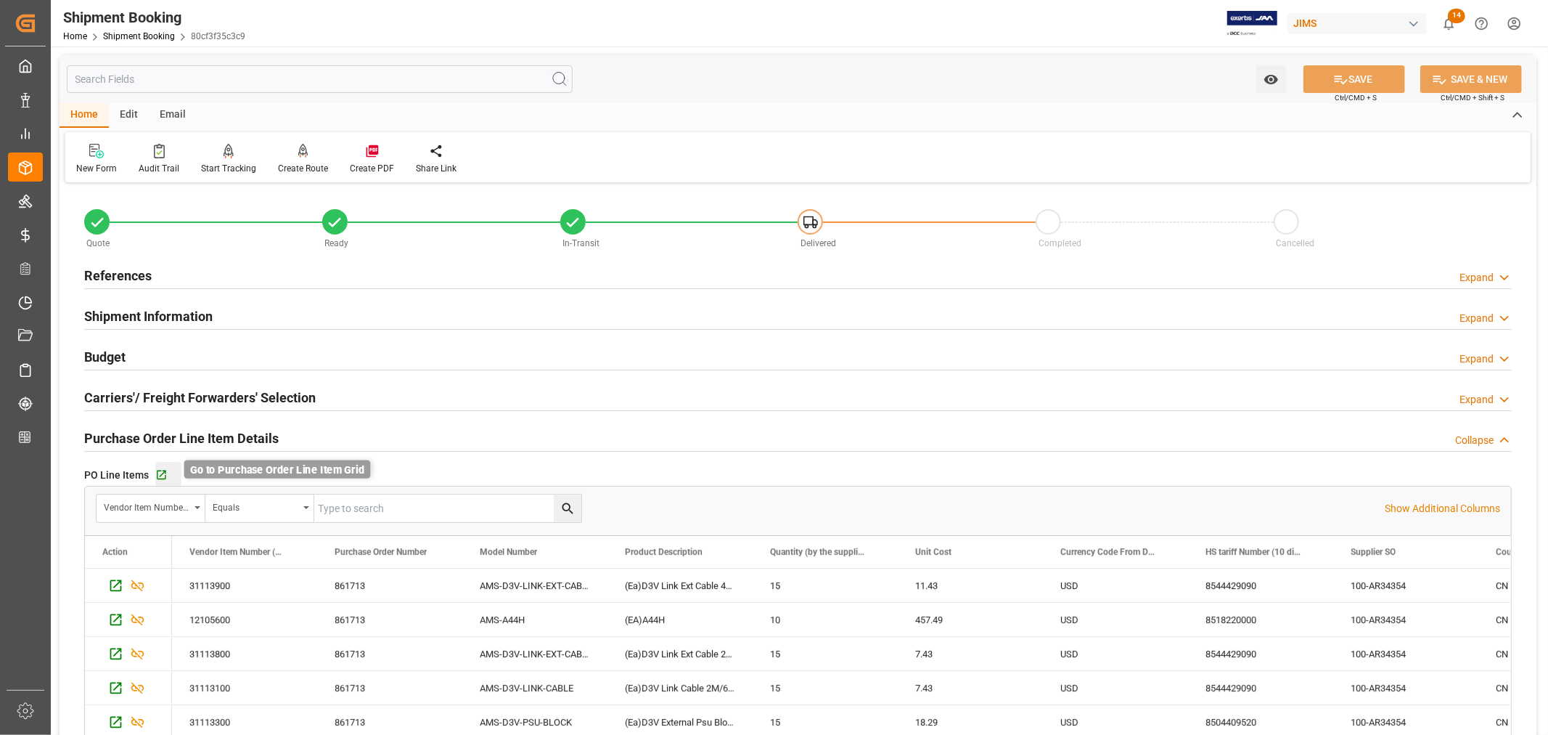
click at [162, 475] on icon "button" at bounding box center [161, 475] width 12 height 12
click at [135, 33] on link "Shipment Booking" at bounding box center [139, 36] width 72 height 10
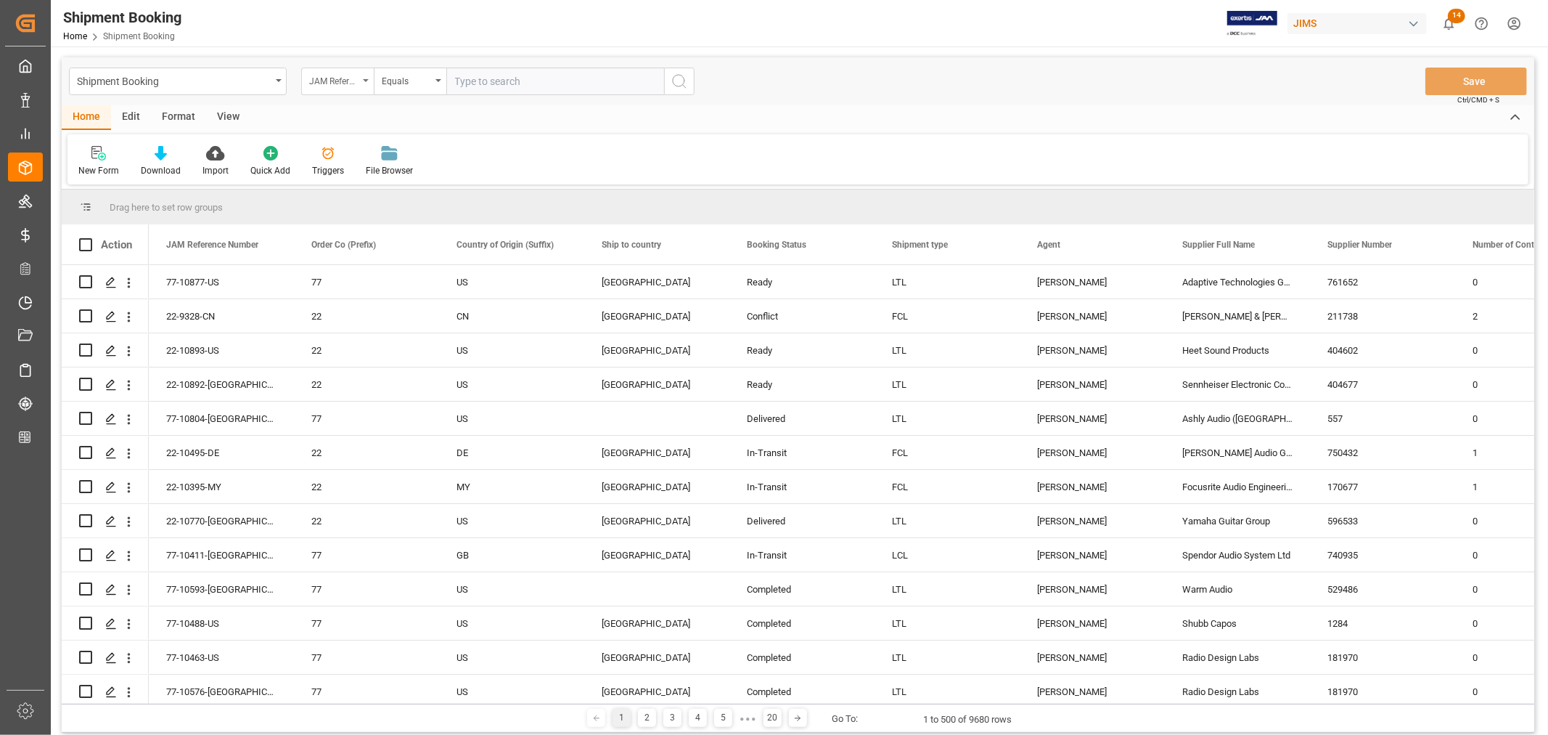
click at [365, 81] on icon "open menu" at bounding box center [366, 80] width 6 height 3
type input "book"
click at [362, 180] on div "Booking Number" at bounding box center [410, 178] width 216 height 30
click at [462, 84] on input "text" at bounding box center [555, 82] width 218 height 28
paste input "093500292681"
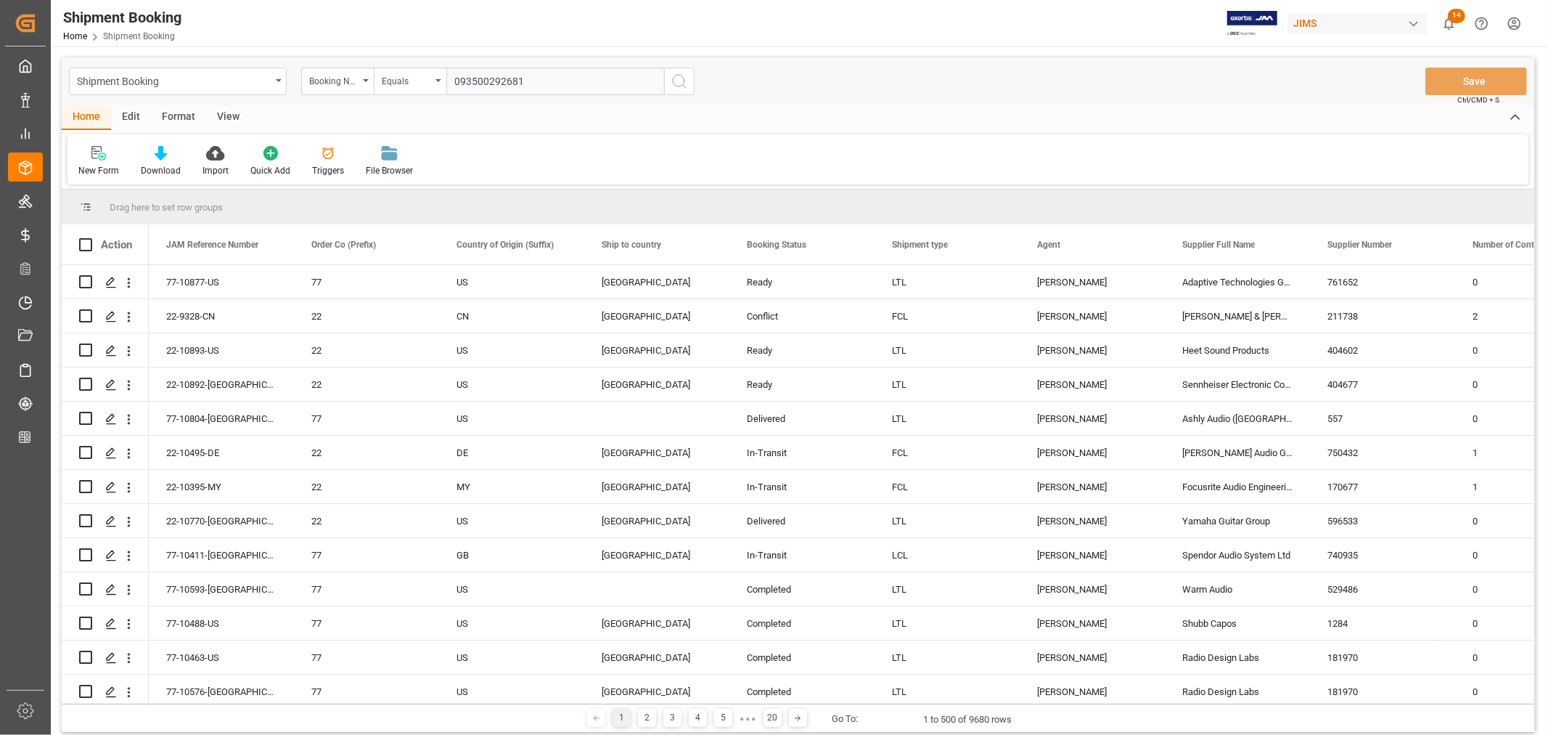
type input "093500292681"
click at [679, 81] on icon "search button" at bounding box center [679, 81] width 17 height 17
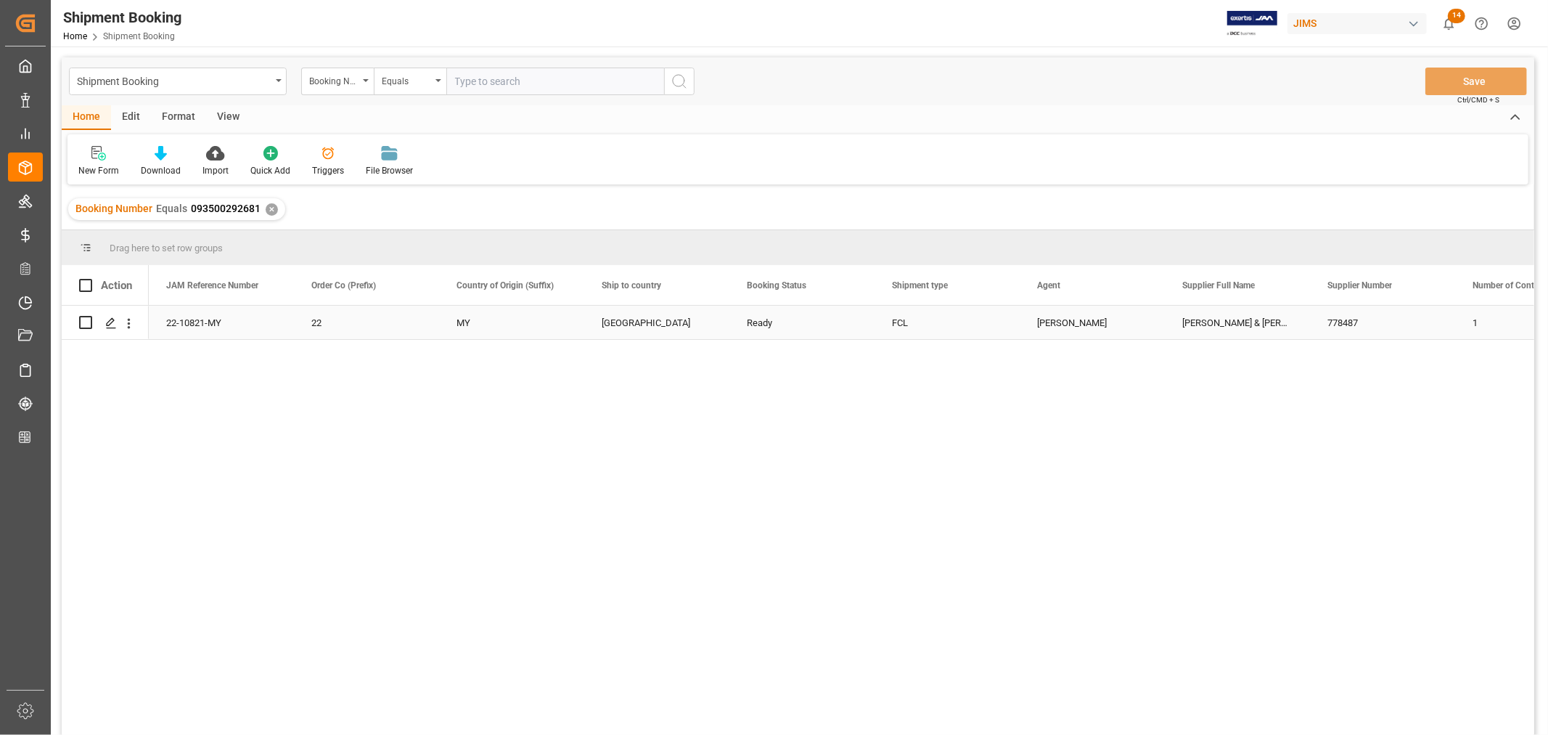
click at [184, 324] on div "22-10821-MY" at bounding box center [221, 322] width 145 height 33
click at [267, 208] on div "✕" at bounding box center [272, 209] width 12 height 12
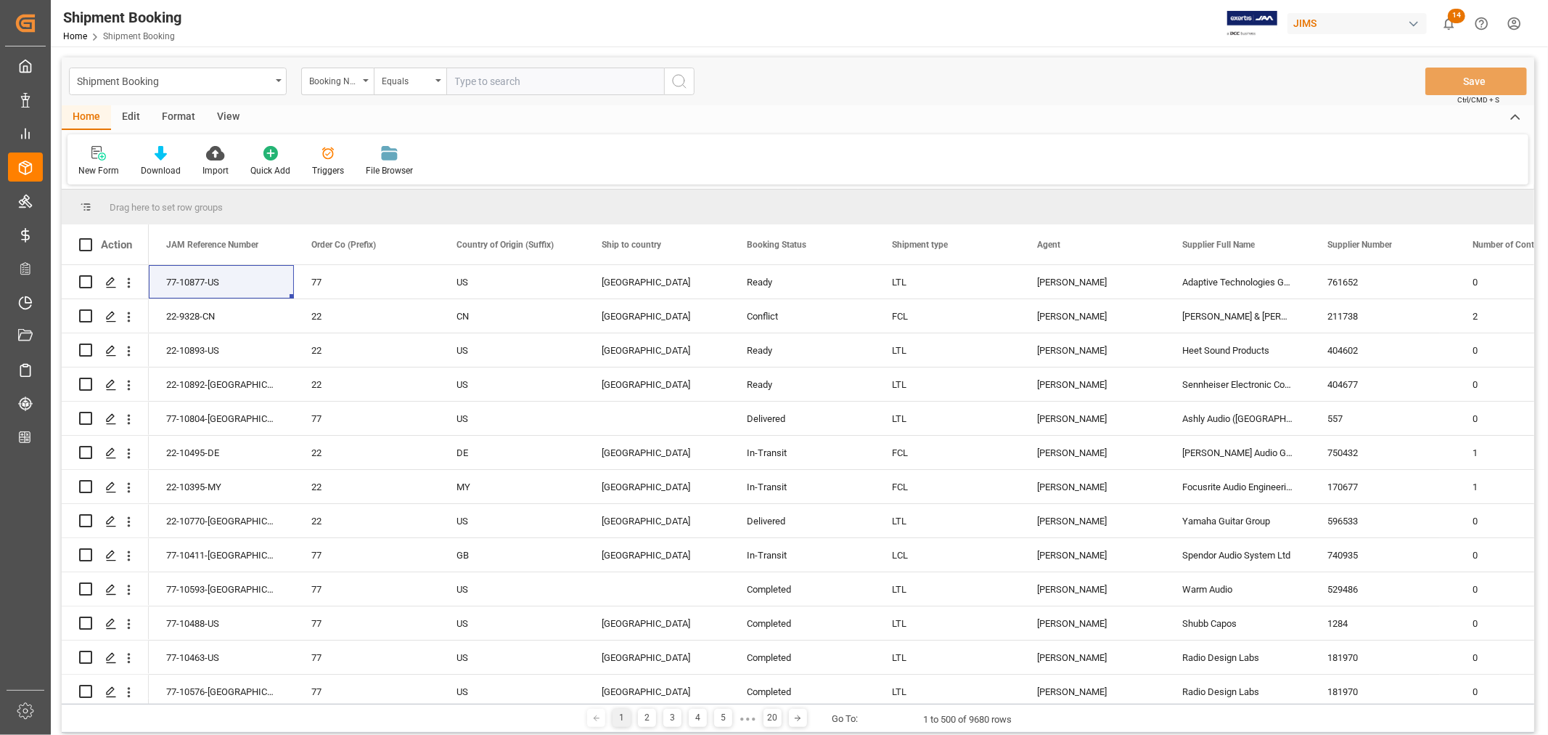
click at [469, 83] on input "text" at bounding box center [555, 82] width 218 height 28
paste input "081500229349"
type input "081500229349"
click at [677, 80] on icon "search button" at bounding box center [679, 81] width 17 height 17
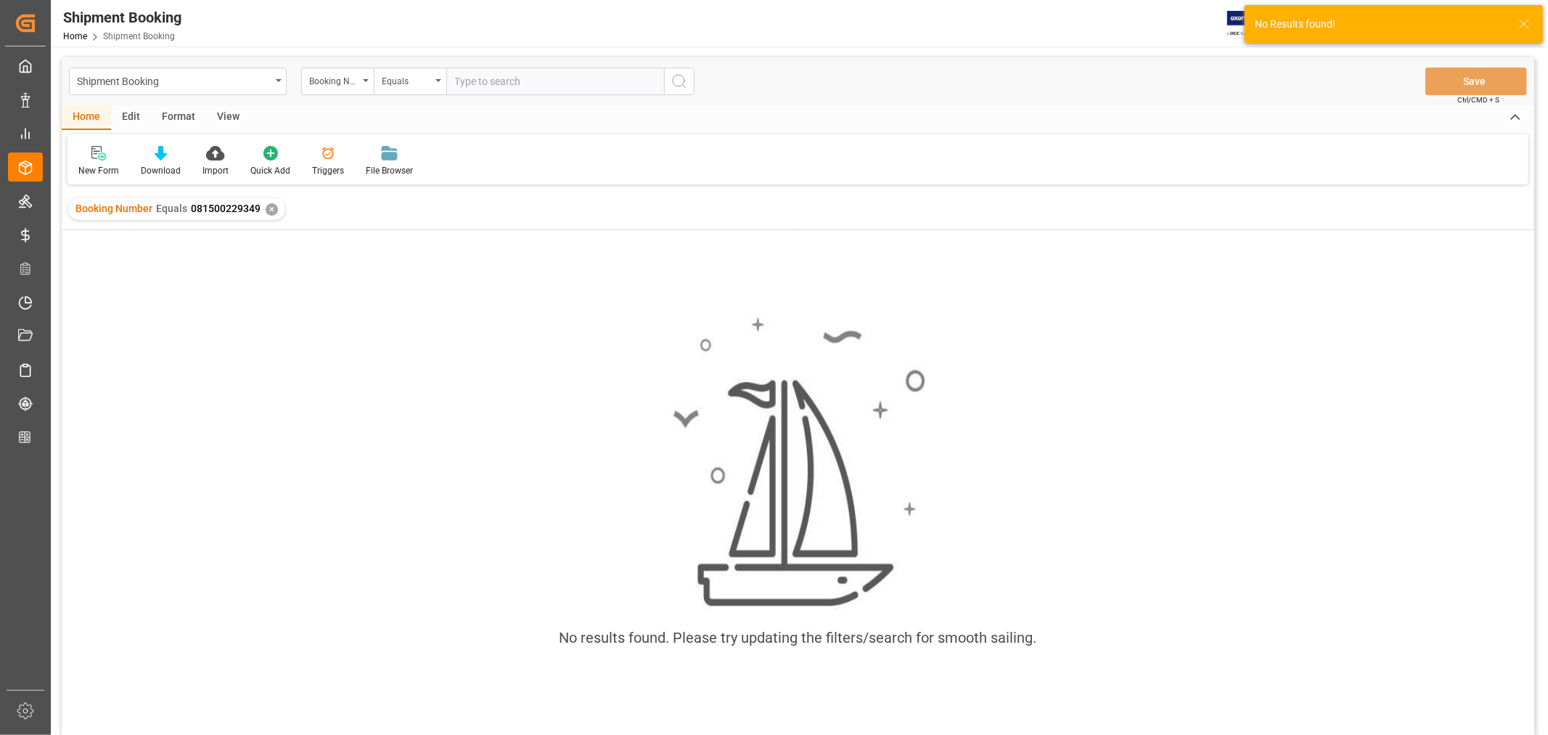
click at [270, 211] on div "✕" at bounding box center [272, 209] width 12 height 12
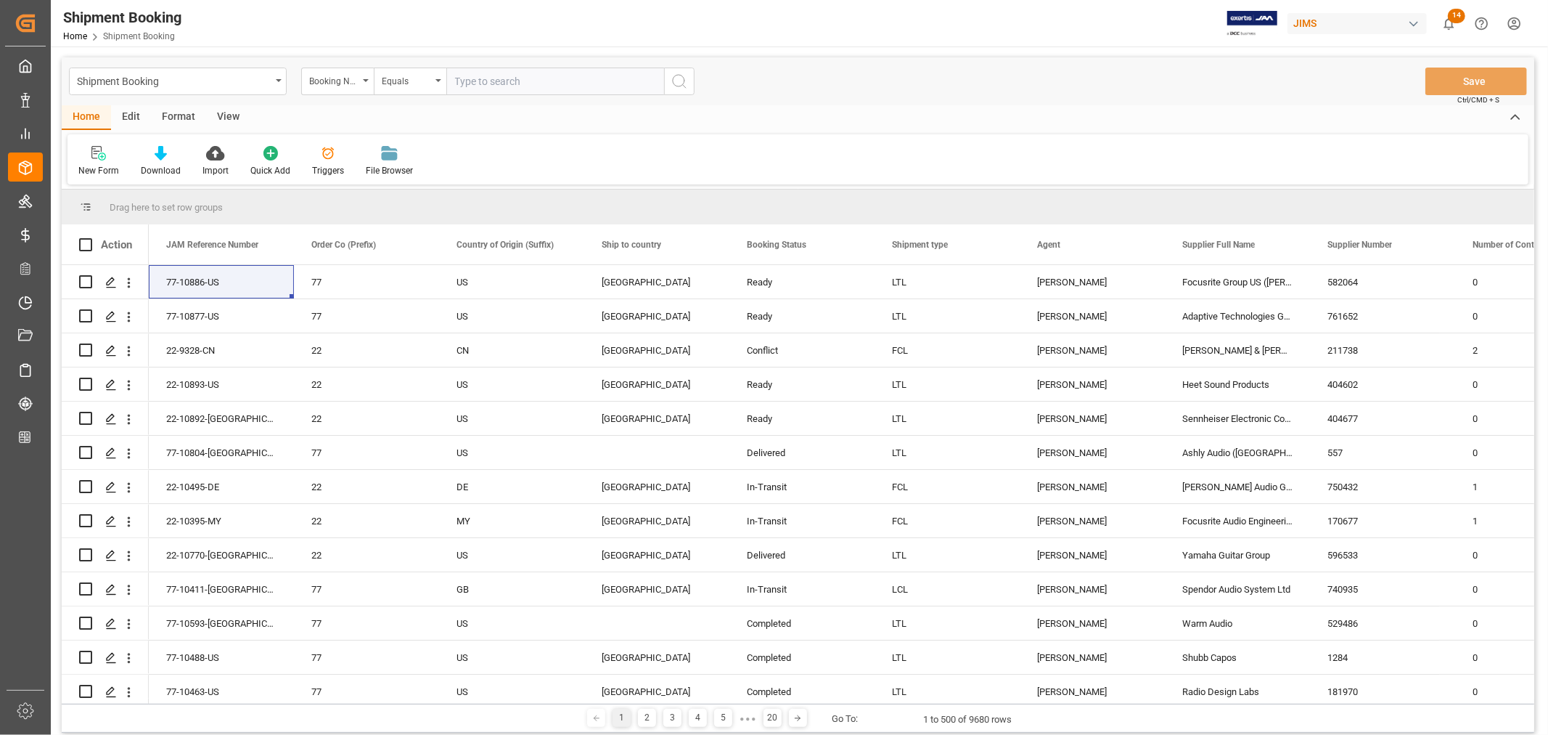
click at [477, 81] on input "text" at bounding box center [555, 82] width 218 height 28
paste input "149506120945"
type input "149506120945"
click at [682, 80] on icon "search button" at bounding box center [679, 81] width 17 height 17
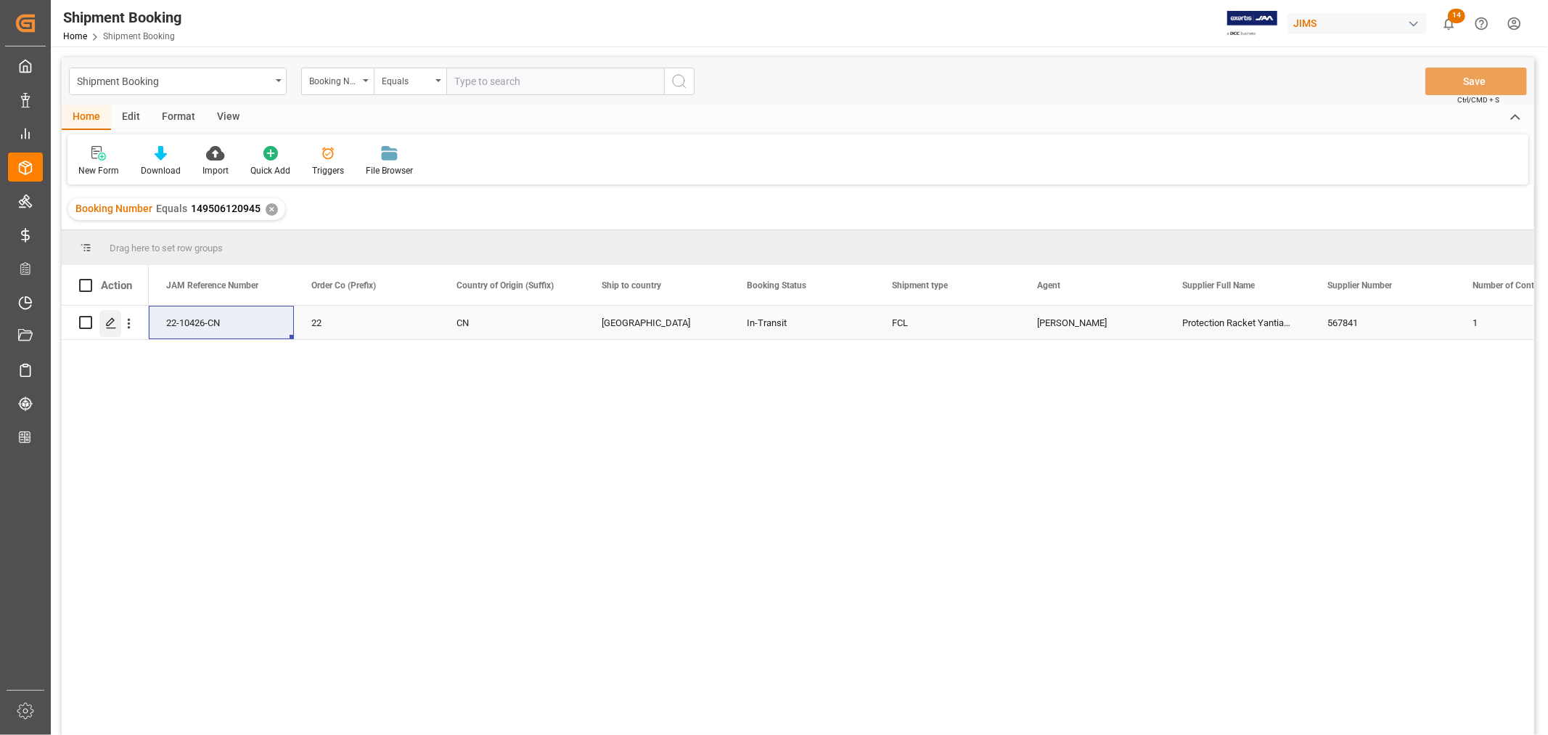
click at [110, 319] on icon "Press SPACE to select this row." at bounding box center [111, 323] width 12 height 12
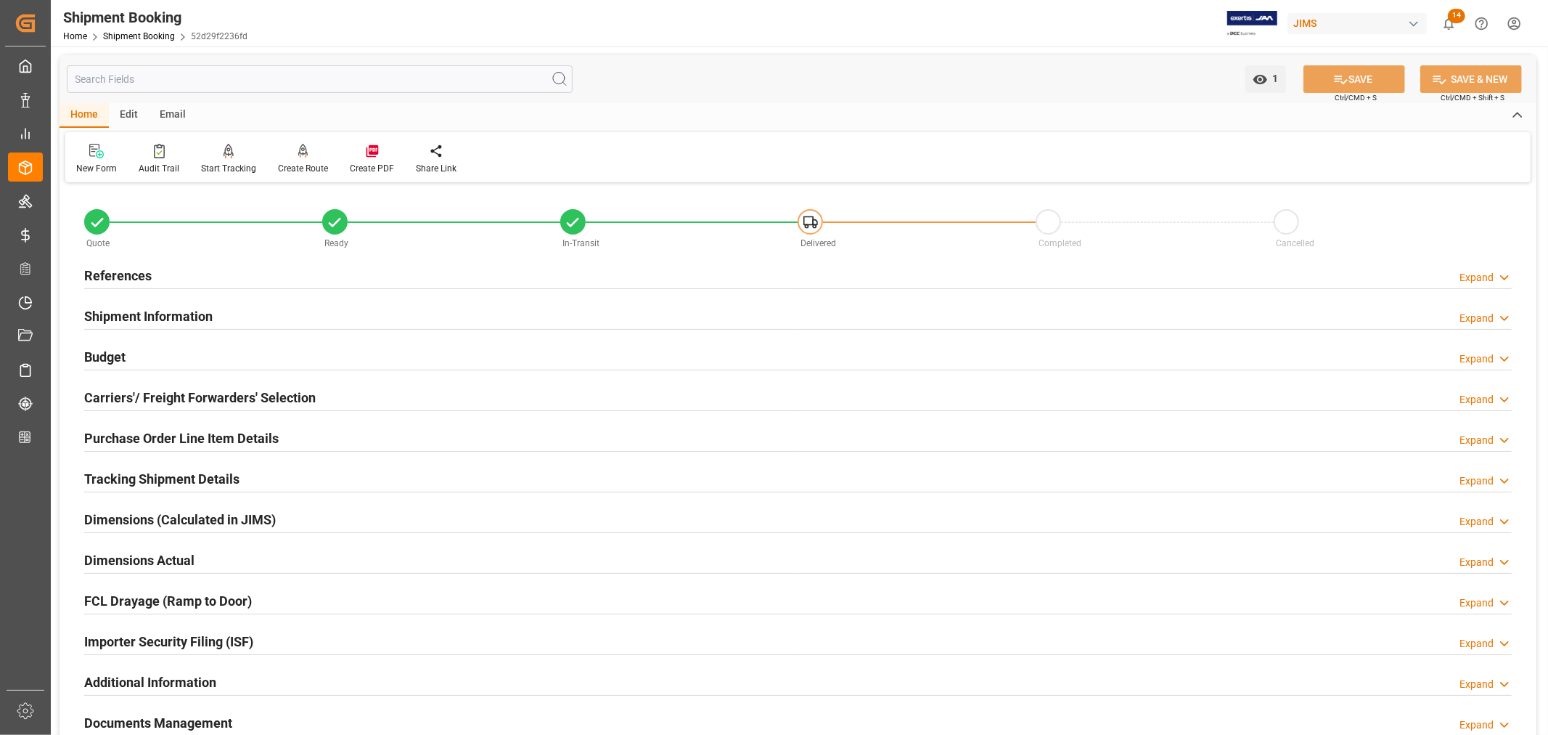
click at [161, 436] on h2 "Purchase Order Line Item Details" at bounding box center [181, 438] width 195 height 20
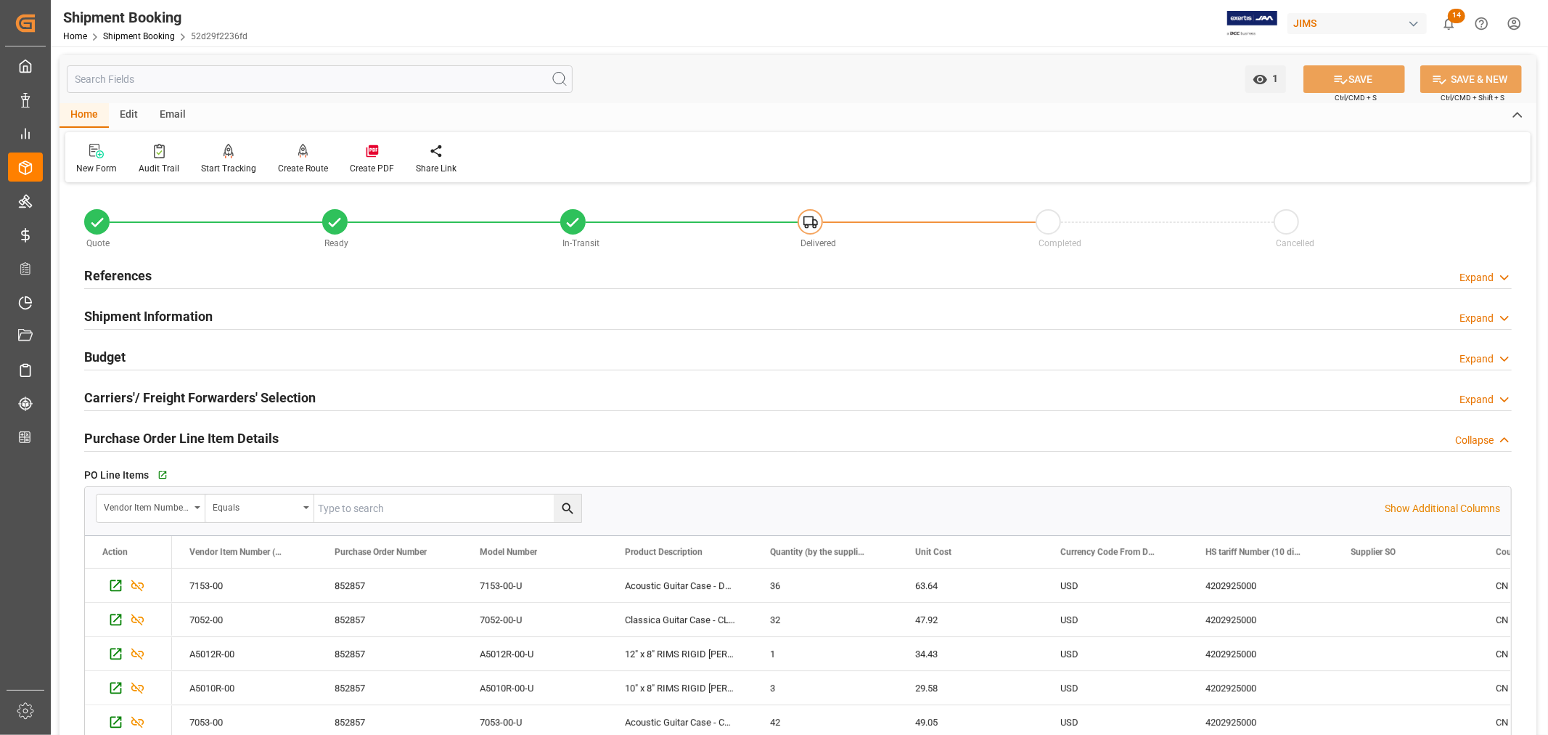
click at [161, 436] on h2 "Purchase Order Line Item Details" at bounding box center [181, 438] width 195 height 20
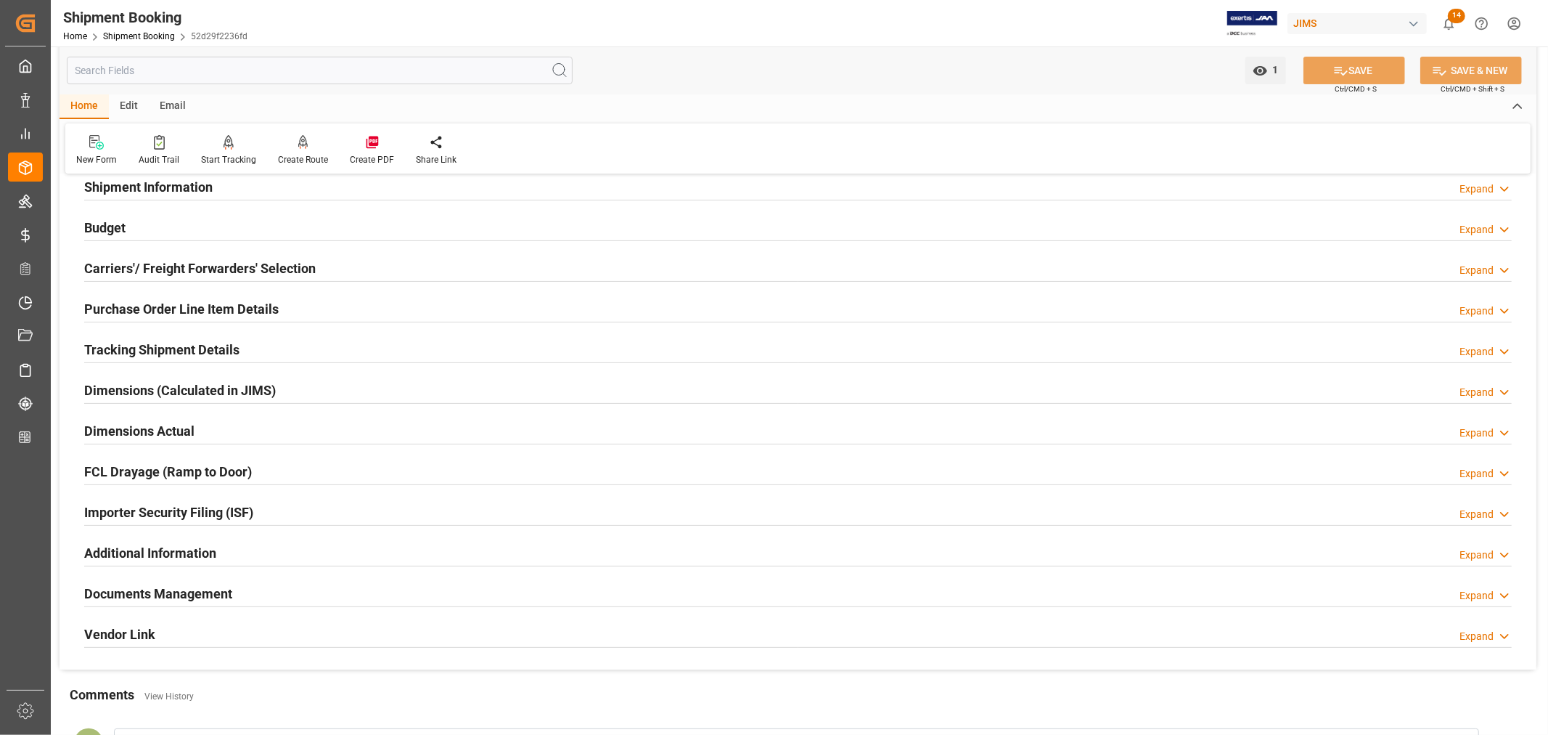
scroll to position [161, 0]
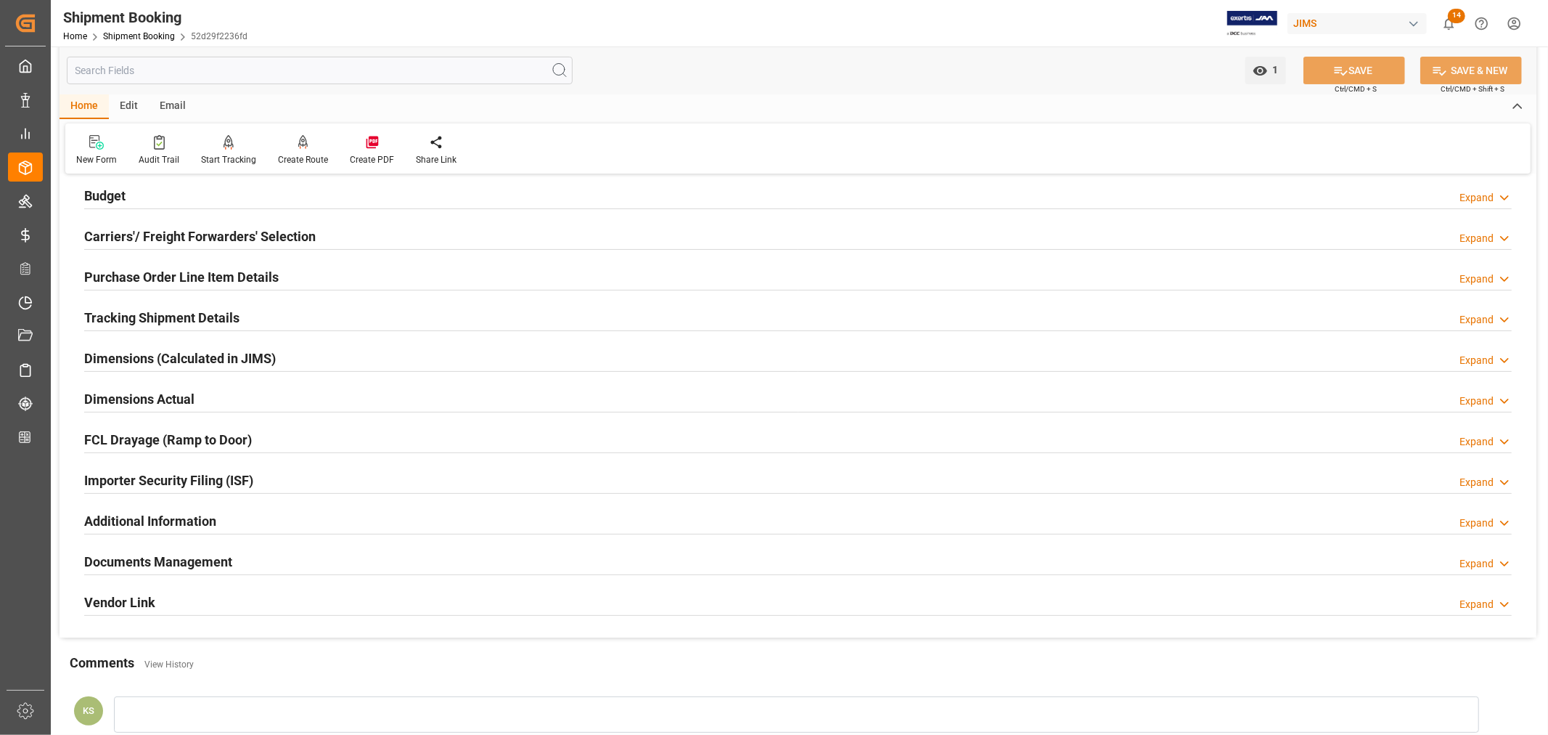
click at [279, 483] on div "Importer Security Filing (ISF) Expand" at bounding box center [798, 479] width 1428 height 28
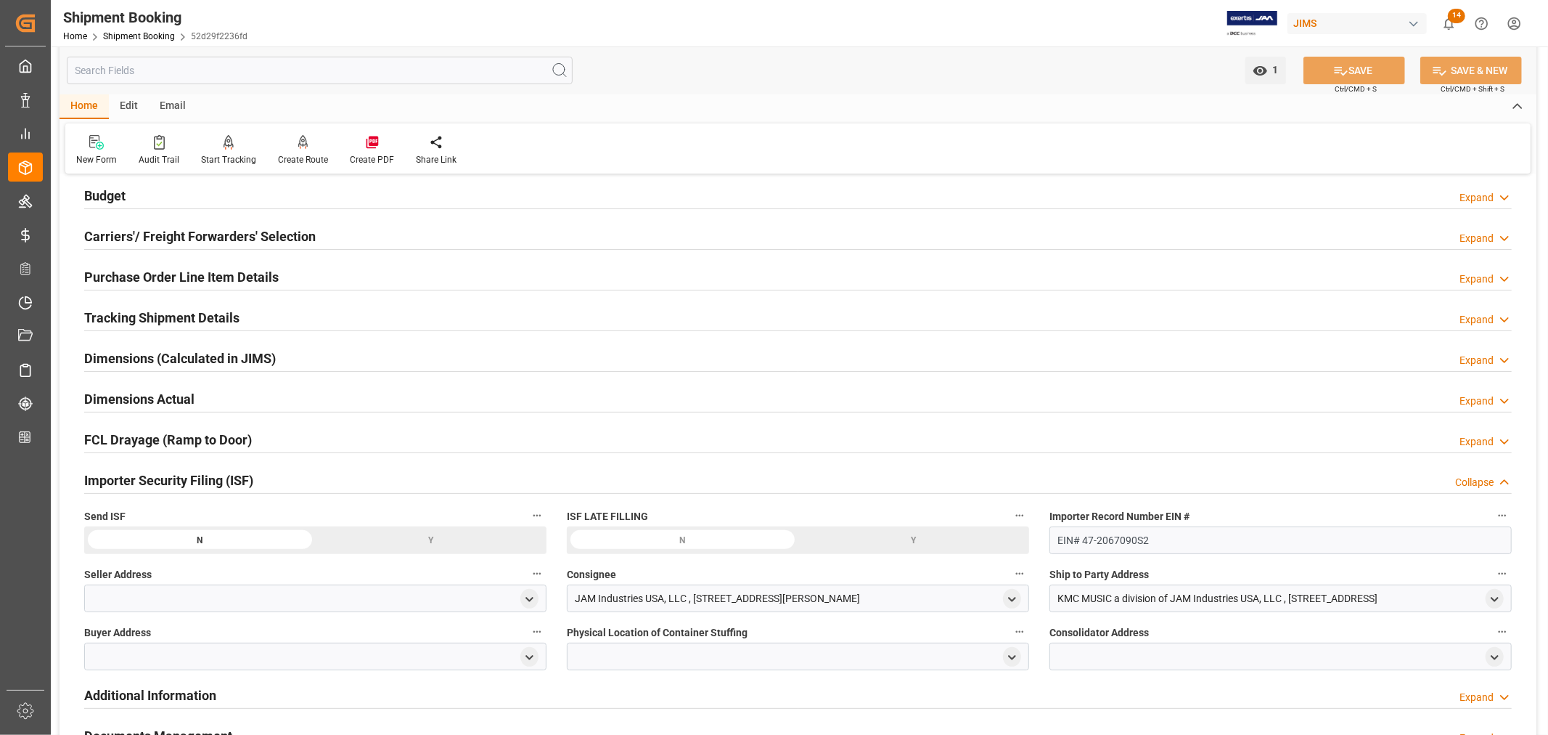
click at [279, 483] on div "Importer Security Filing (ISF) Collapse" at bounding box center [798, 479] width 1428 height 28
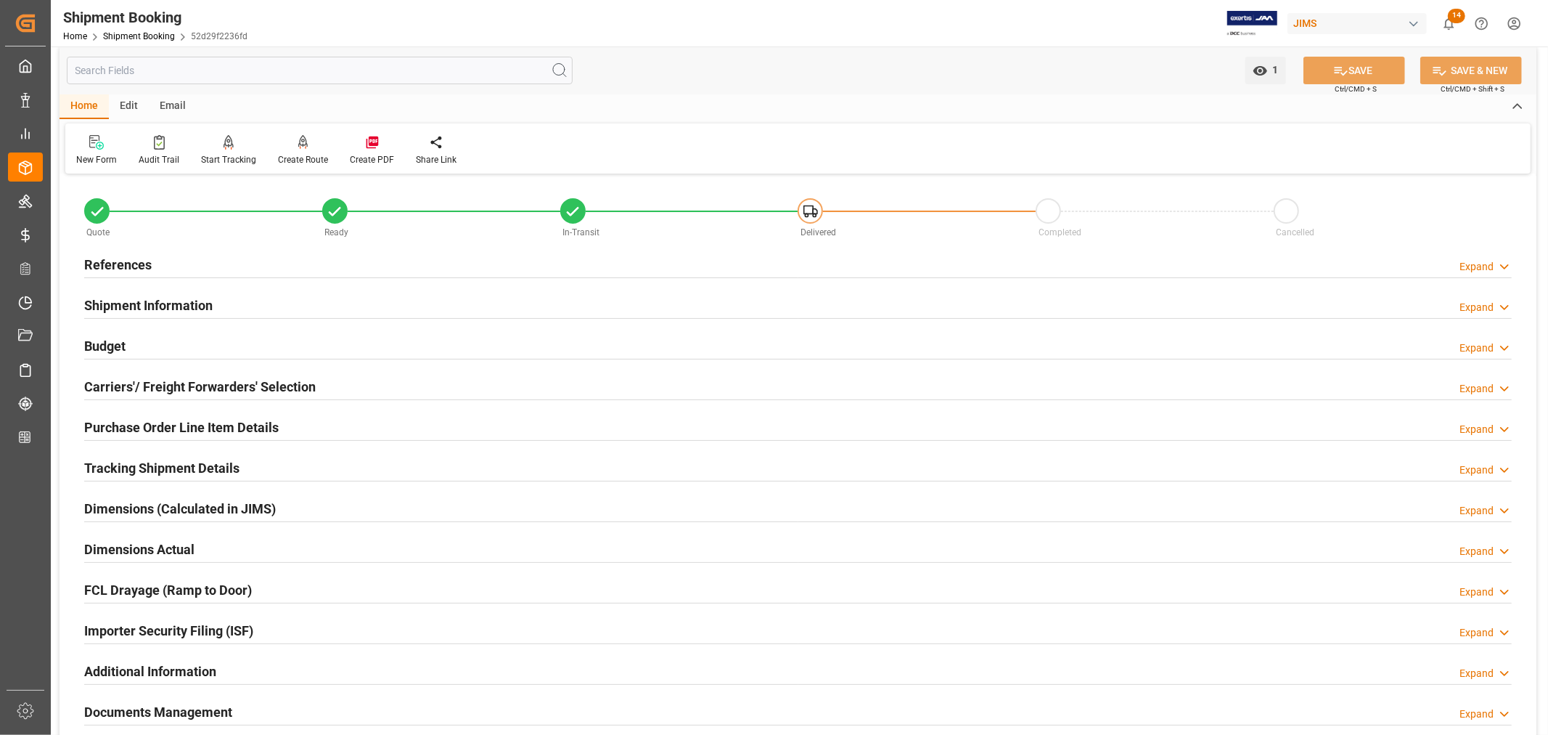
scroll to position [0, 0]
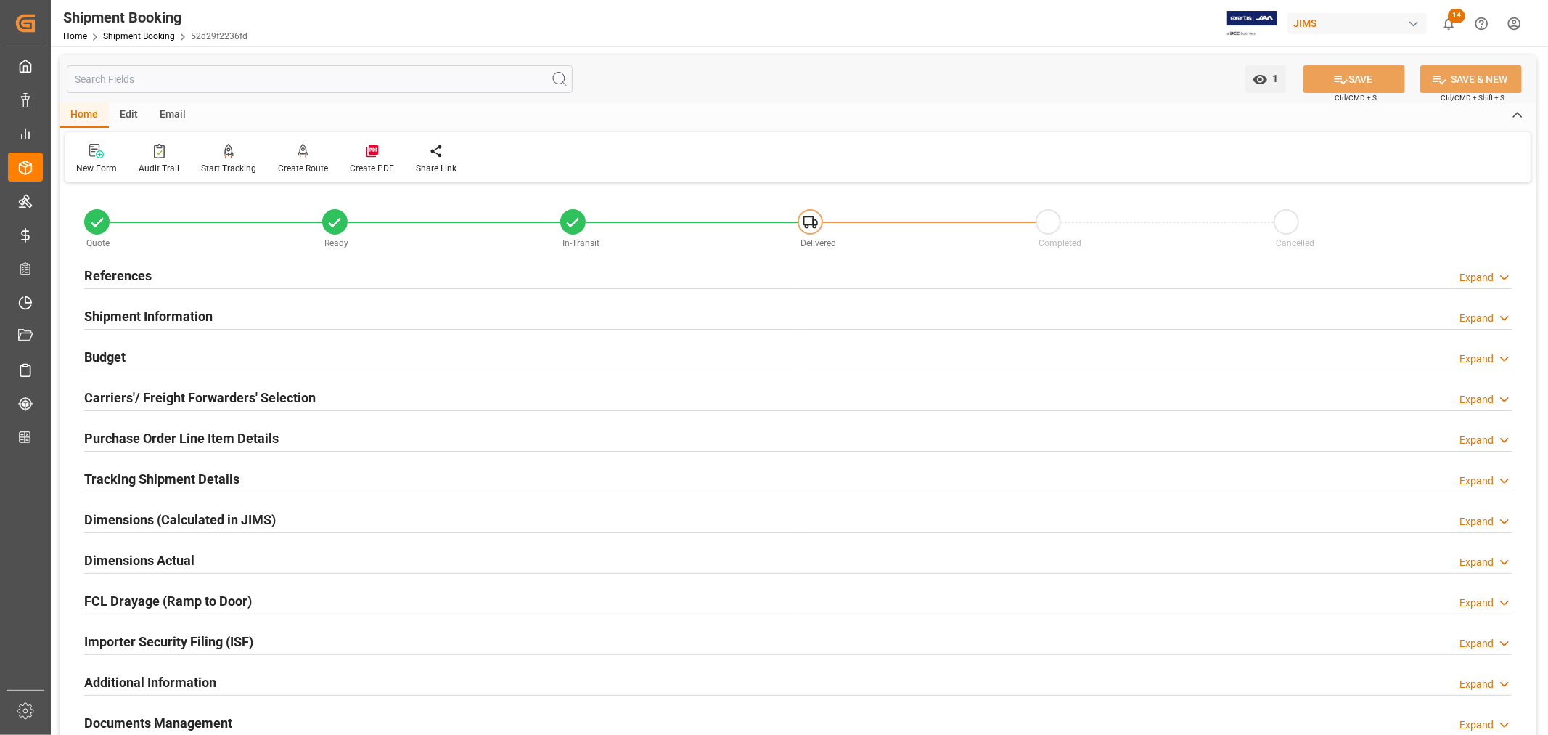
click at [163, 308] on h2 "Shipment Information" at bounding box center [148, 316] width 128 height 20
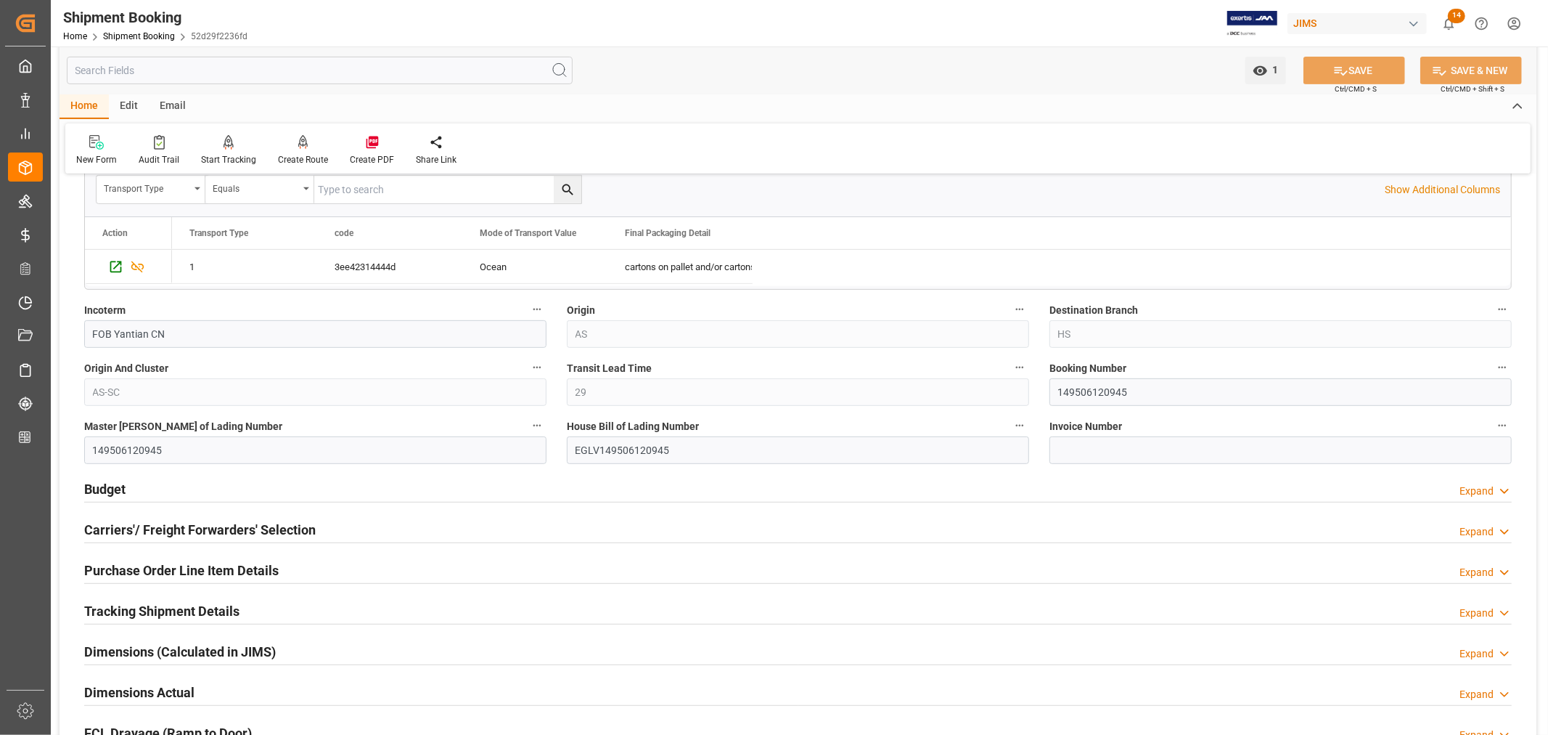
scroll to position [483, 0]
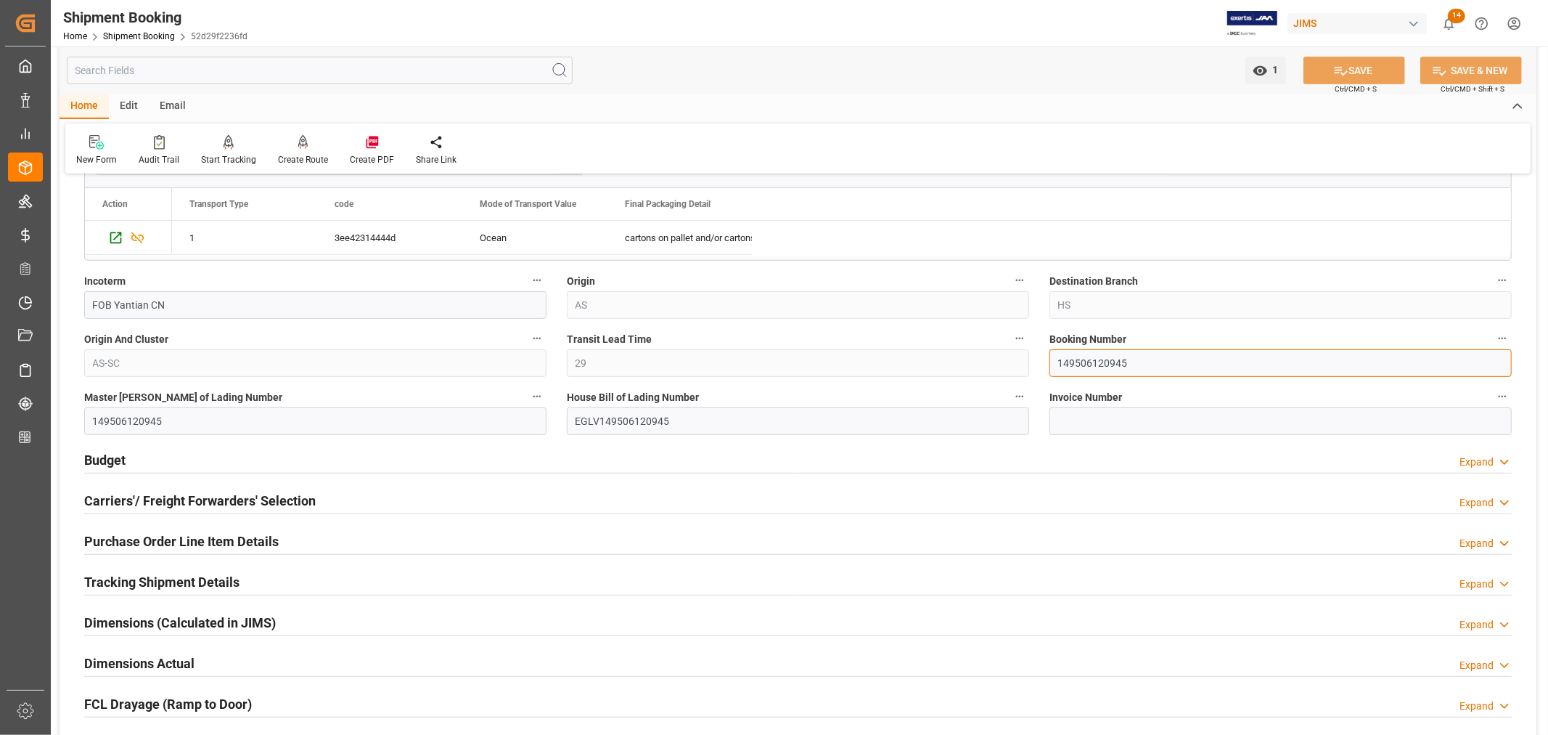
click at [1058, 360] on input "149506120945" at bounding box center [1281, 363] width 462 height 28
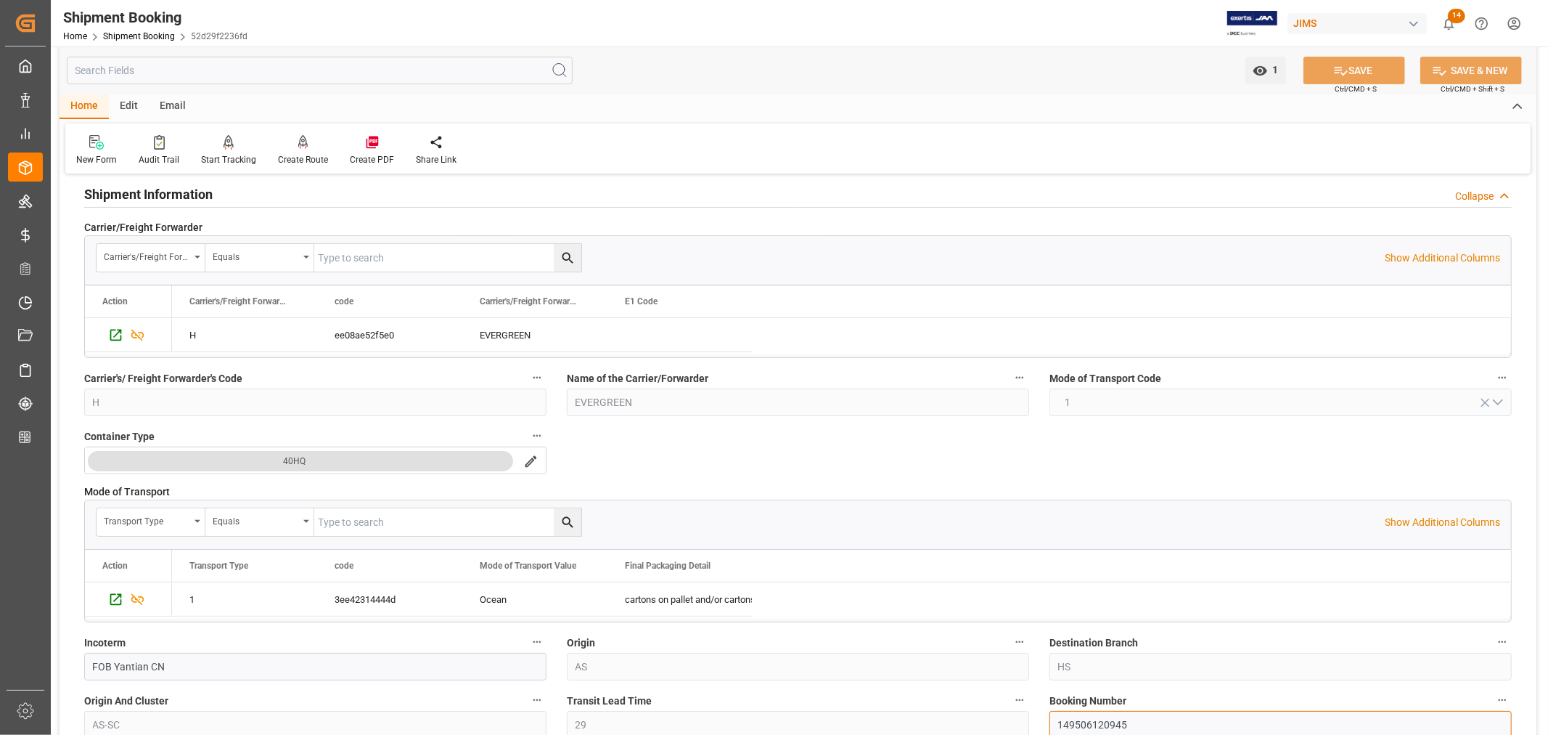
scroll to position [0, 0]
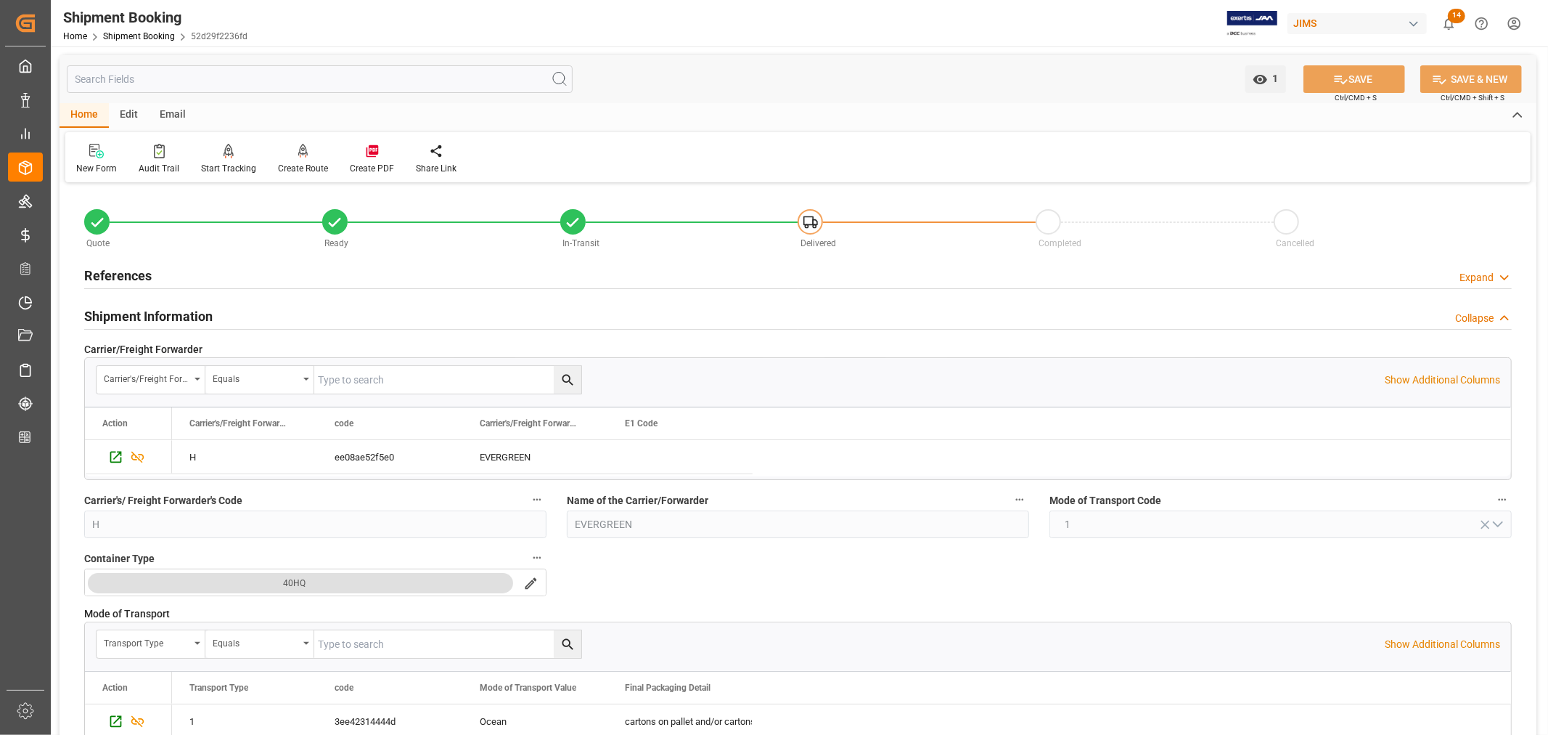
click at [174, 309] on h2 "Shipment Information" at bounding box center [148, 316] width 128 height 20
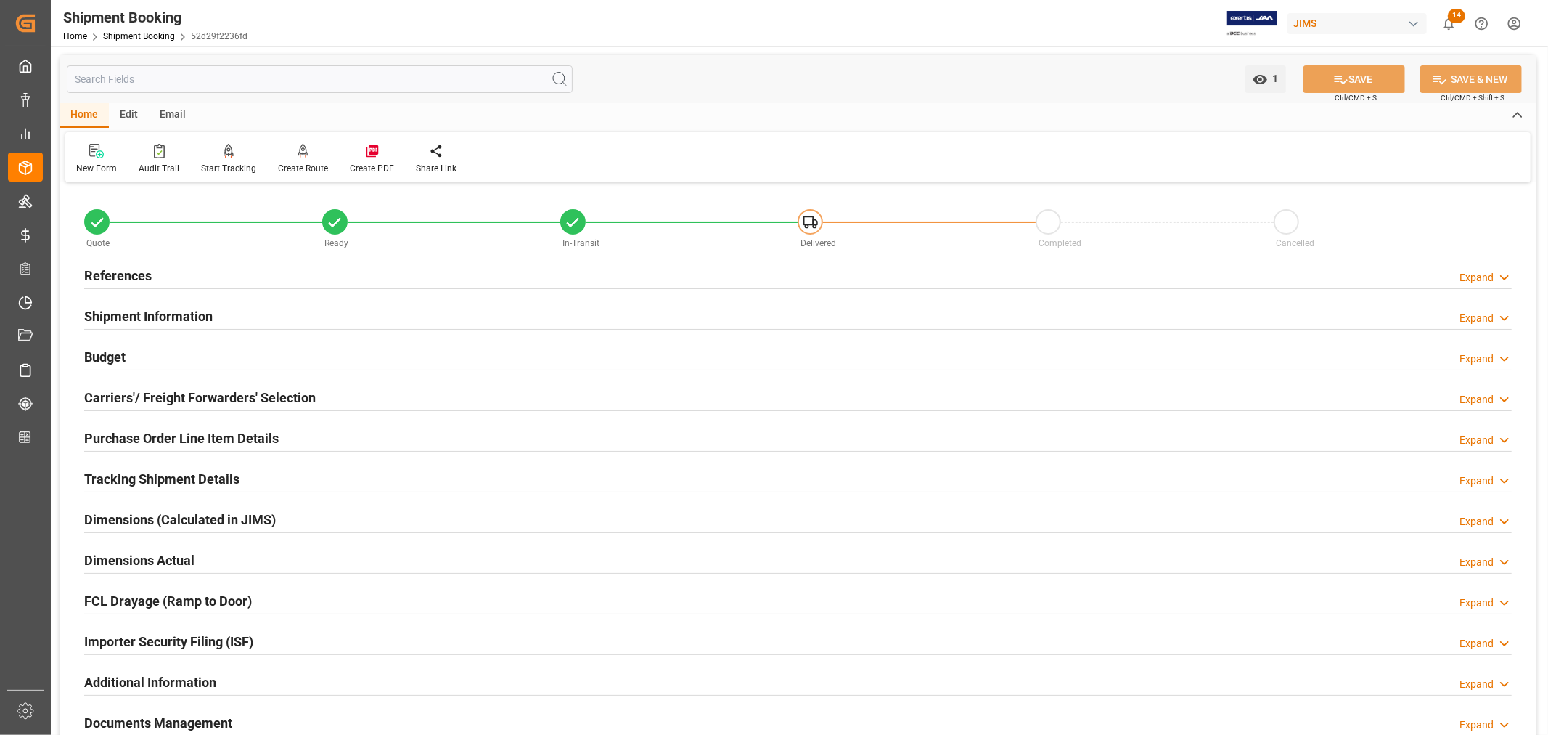
click at [121, 356] on h2 "Budget" at bounding box center [104, 357] width 41 height 20
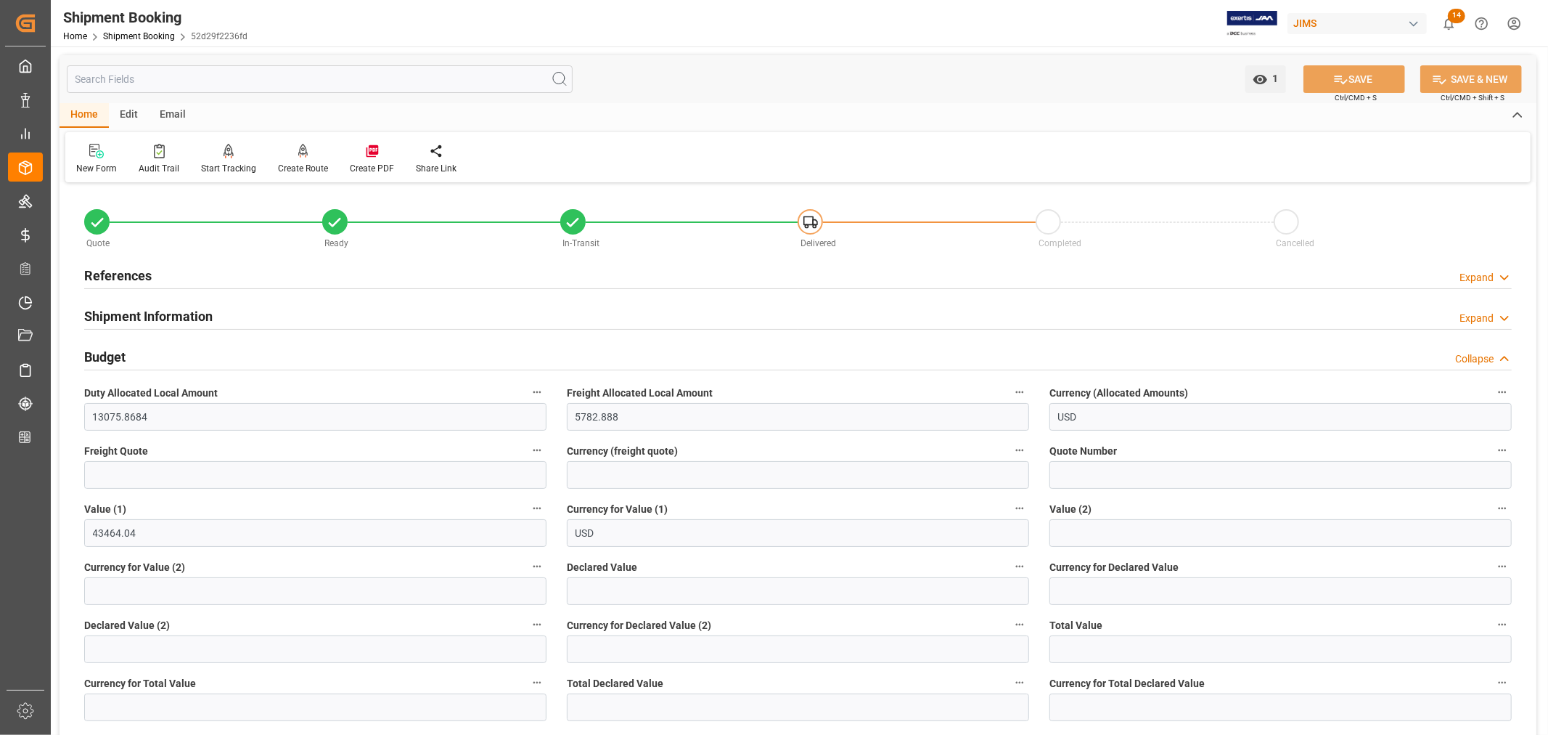
click at [121, 356] on h2 "Budget" at bounding box center [104, 357] width 41 height 20
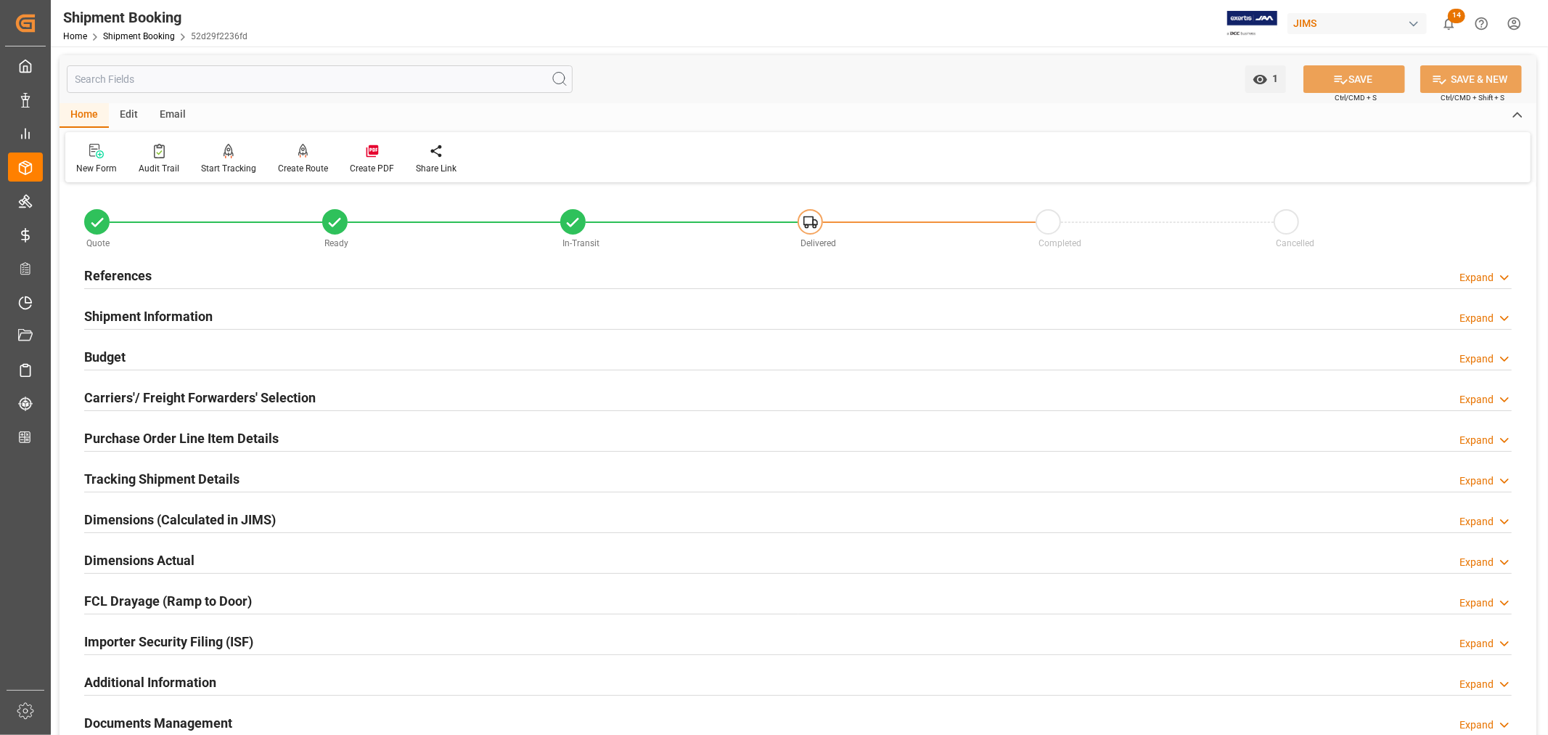
click at [121, 356] on h2 "Budget" at bounding box center [104, 357] width 41 height 20
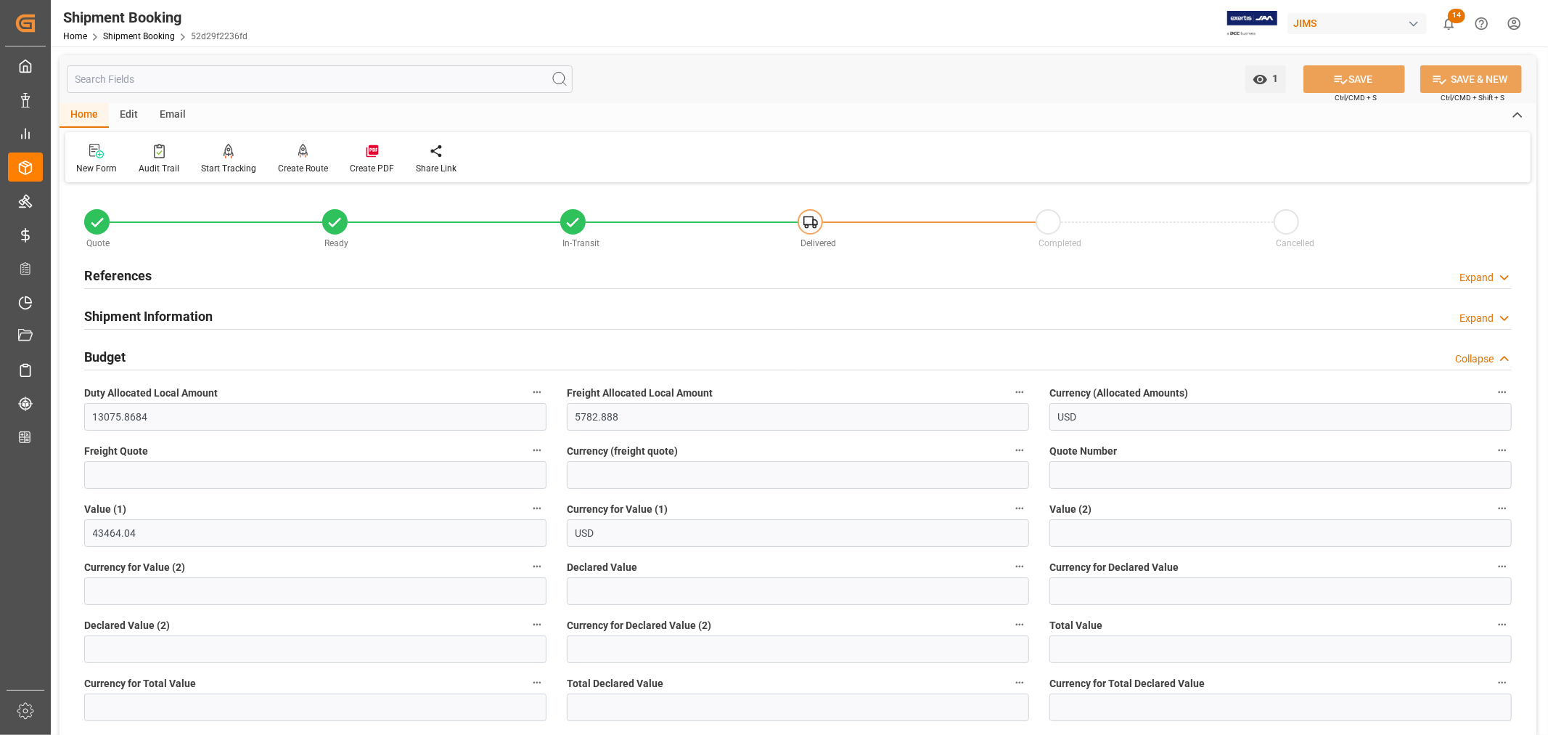
click at [121, 356] on h2 "Budget" at bounding box center [104, 357] width 41 height 20
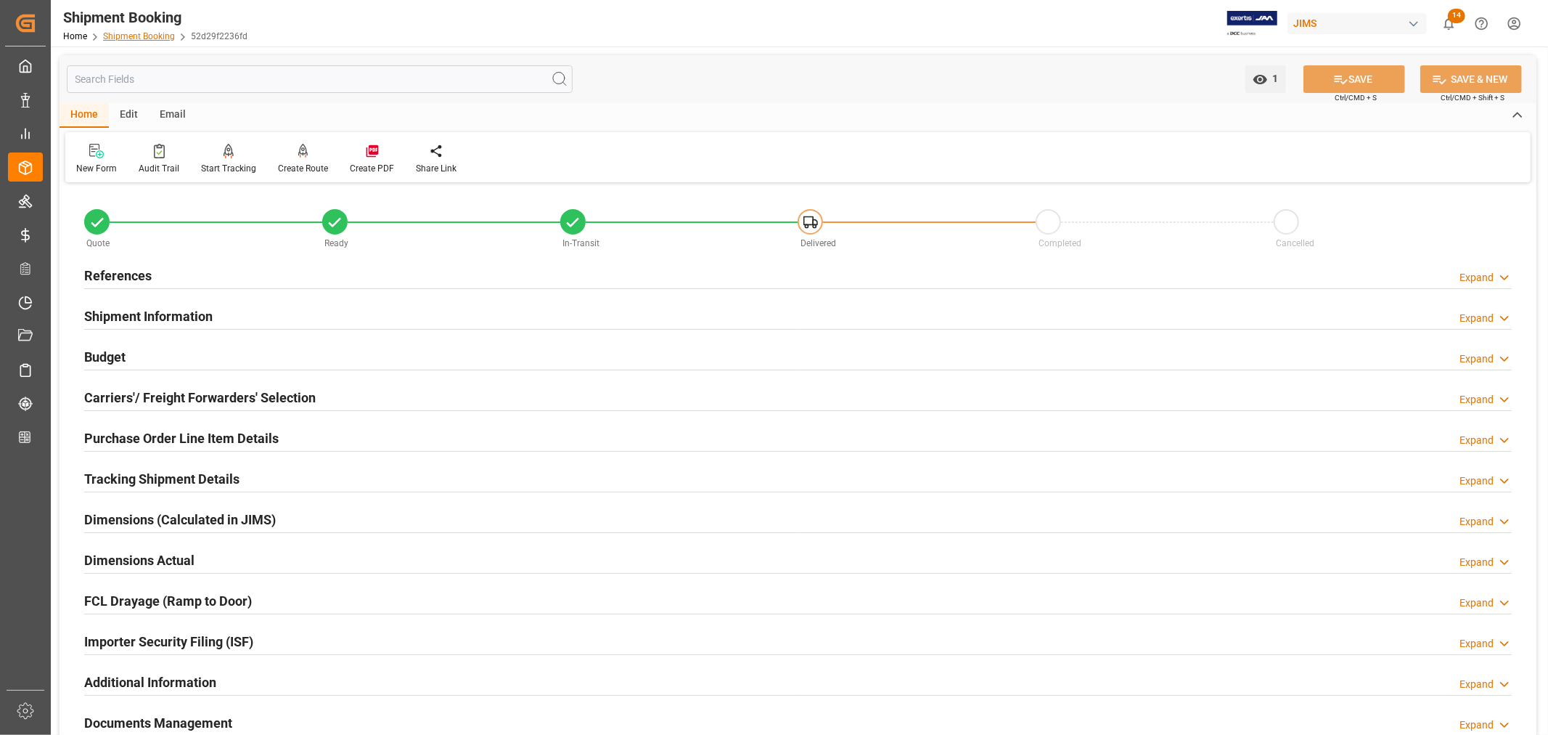
click at [145, 35] on link "Shipment Booking" at bounding box center [139, 36] width 72 height 10
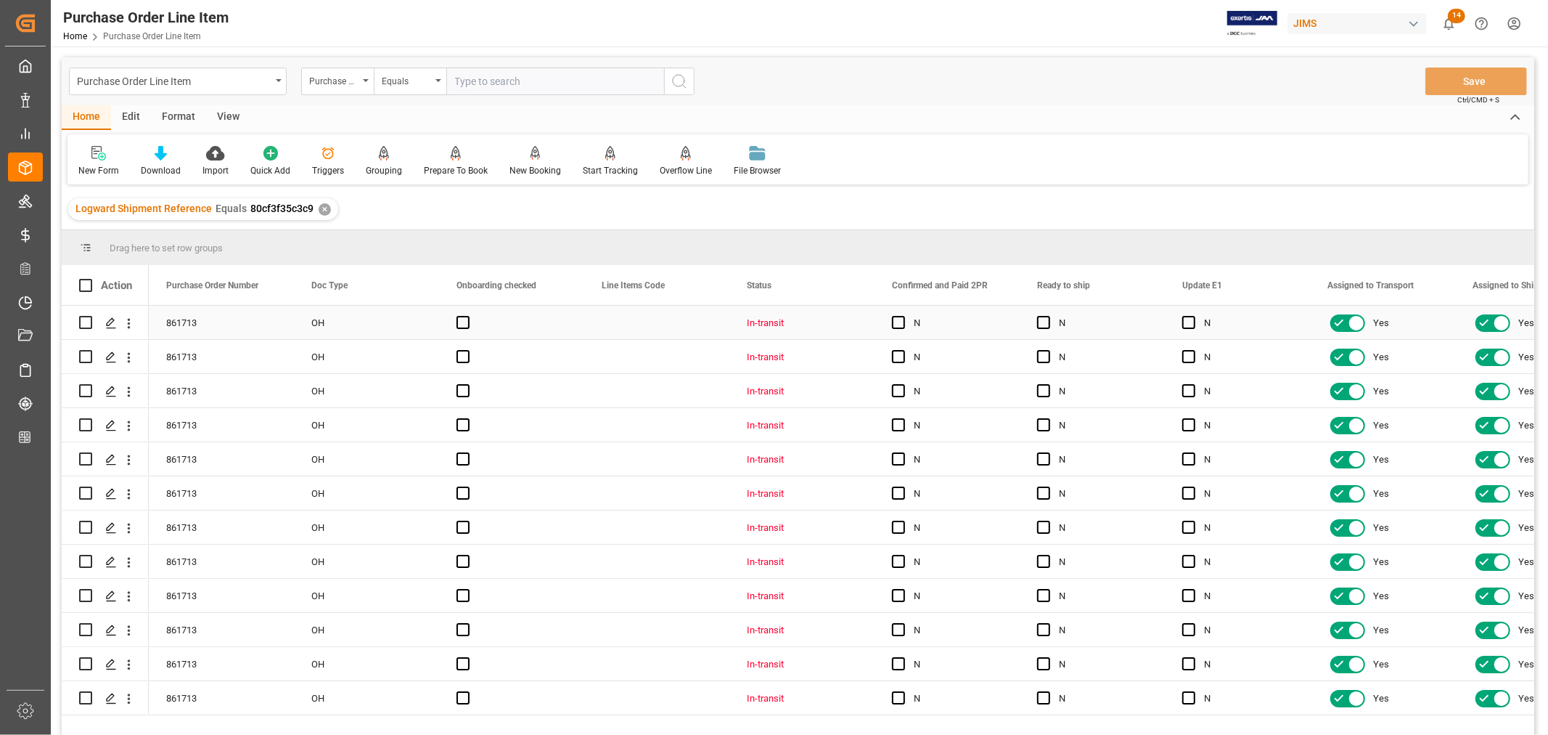
click at [565, 327] on div "Press SPACE to select this row." at bounding box center [511, 322] width 145 height 33
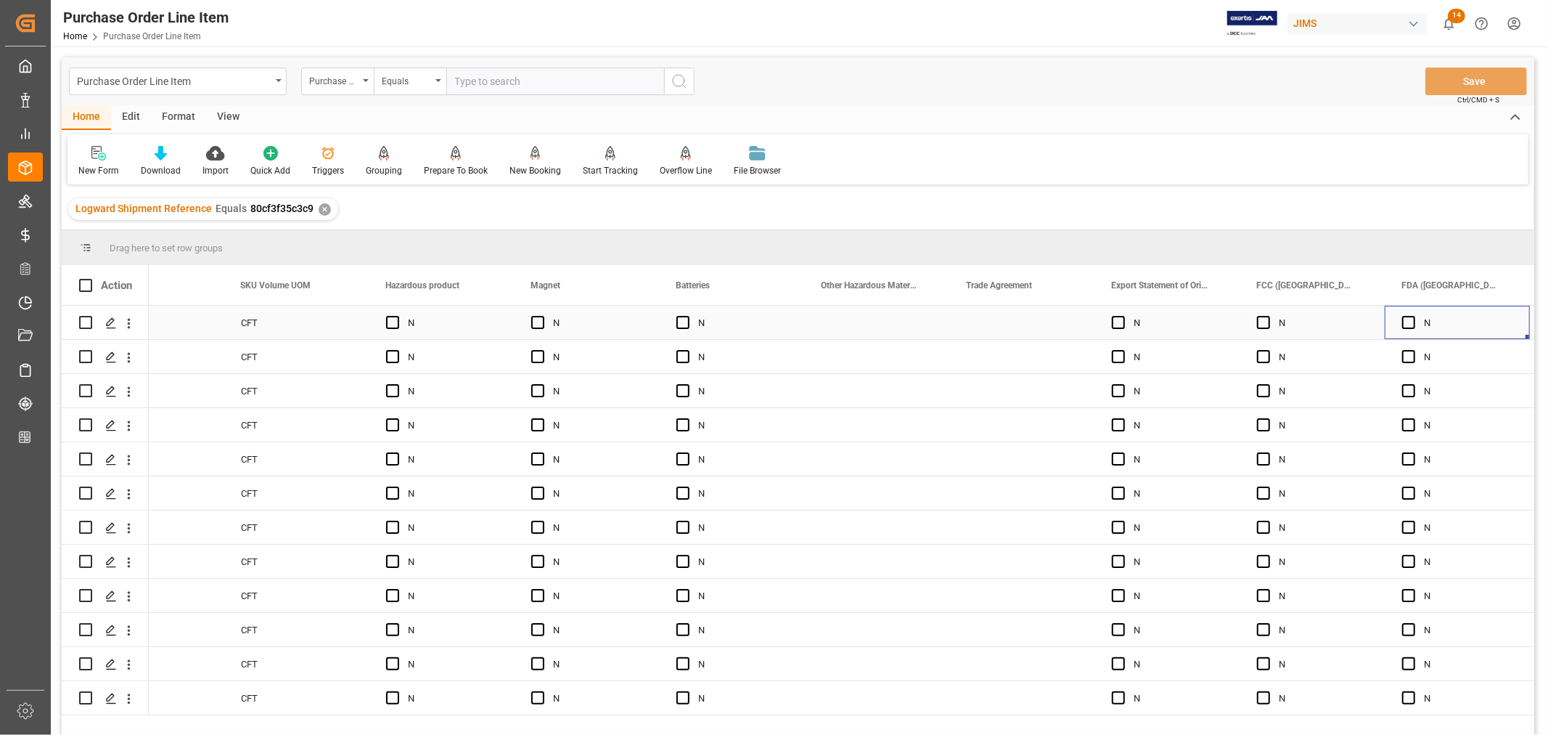
scroll to position [0, 8201]
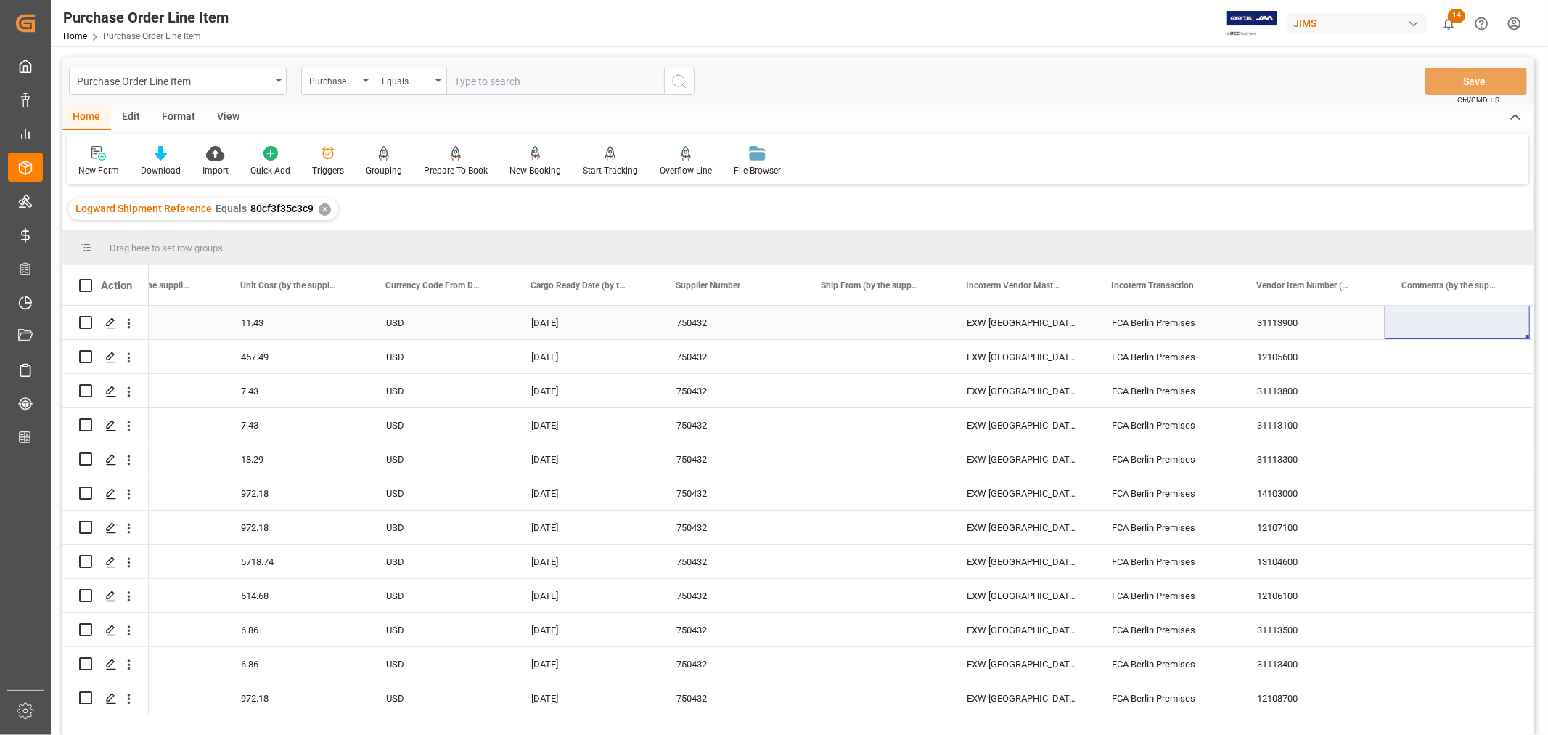
click at [1178, 317] on div "FCA Berlin Premises" at bounding box center [1167, 322] width 145 height 33
drag, startPoint x: 1208, startPoint y: 328, endPoint x: 1104, endPoint y: 335, distance: 104.0
click at [1104, 335] on div "FCA Berlin Premises" at bounding box center [1167, 331] width 145 height 51
paste input "Adam Audio Premises ,Berlin"
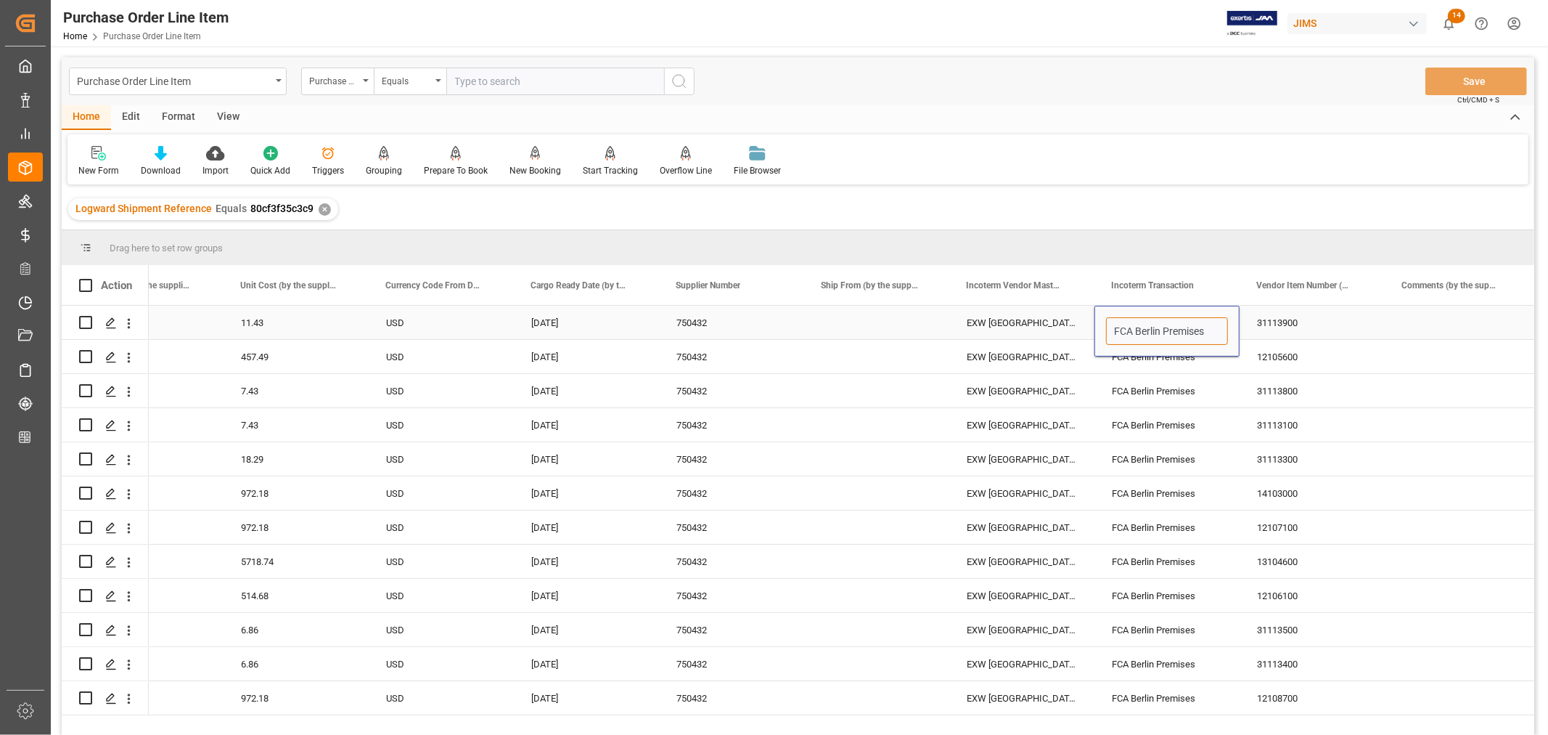
type input "FCA Adam Audio Premises ,Berlin"
click at [1137, 367] on div "FCA Berlin Premises" at bounding box center [1167, 356] width 145 height 33
click at [1145, 311] on div "FCA Adam Audio Premises ,Berlin" at bounding box center [1167, 322] width 145 height 33
drag, startPoint x: 1236, startPoint y: 335, endPoint x: 1218, endPoint y: 714, distance: 379.4
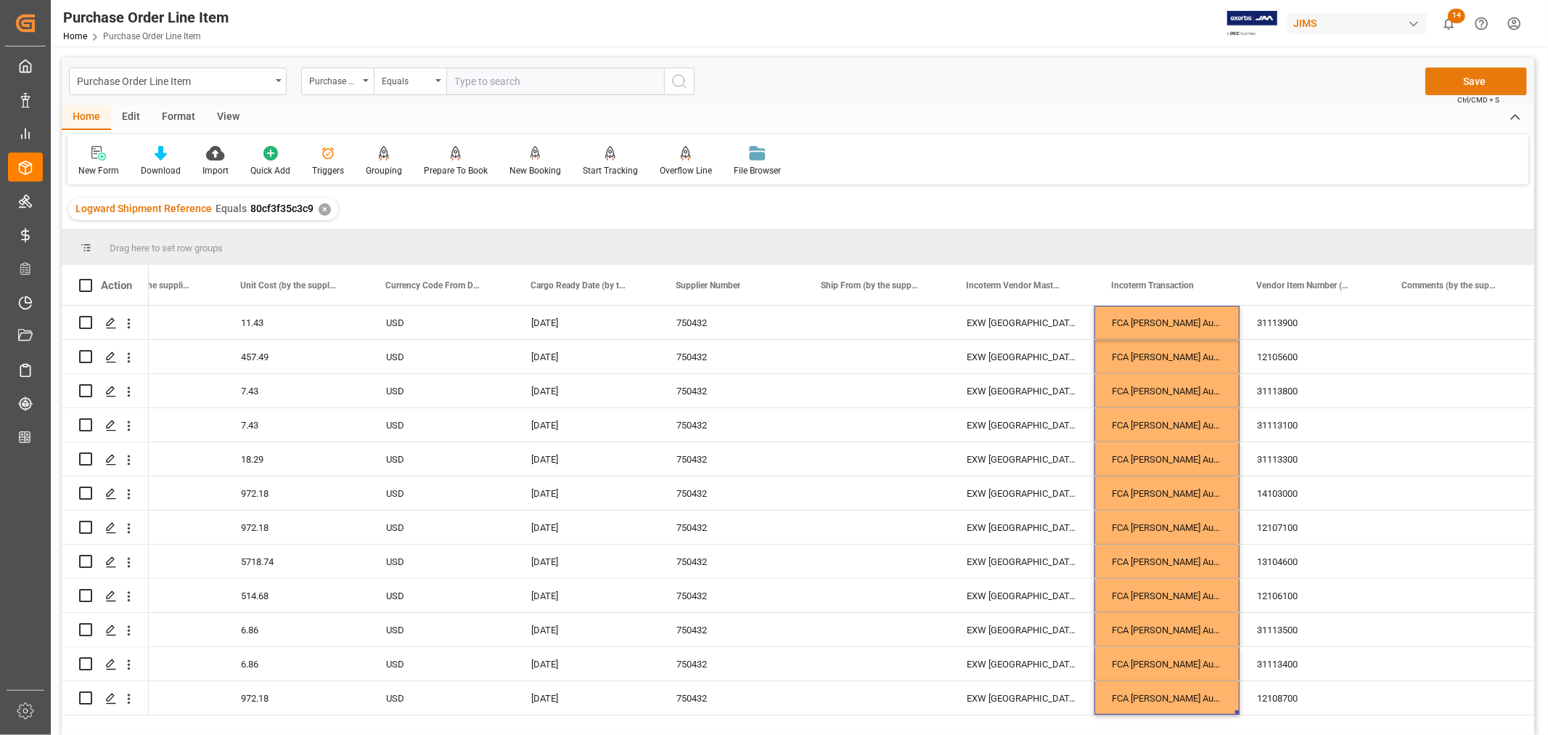
click at [1476, 81] on button "Save" at bounding box center [1477, 82] width 102 height 28
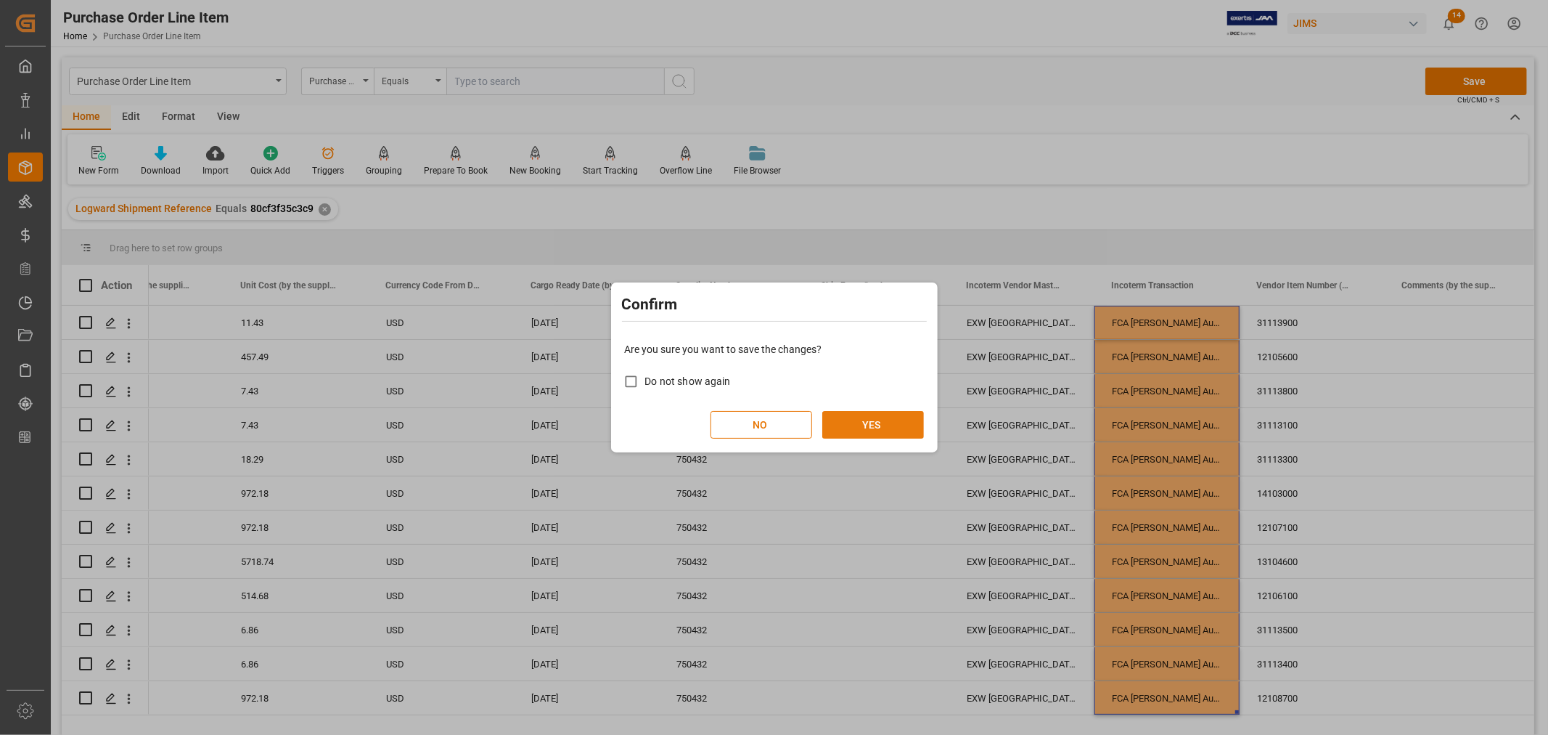
click at [871, 414] on button "YES" at bounding box center [873, 425] width 102 height 28
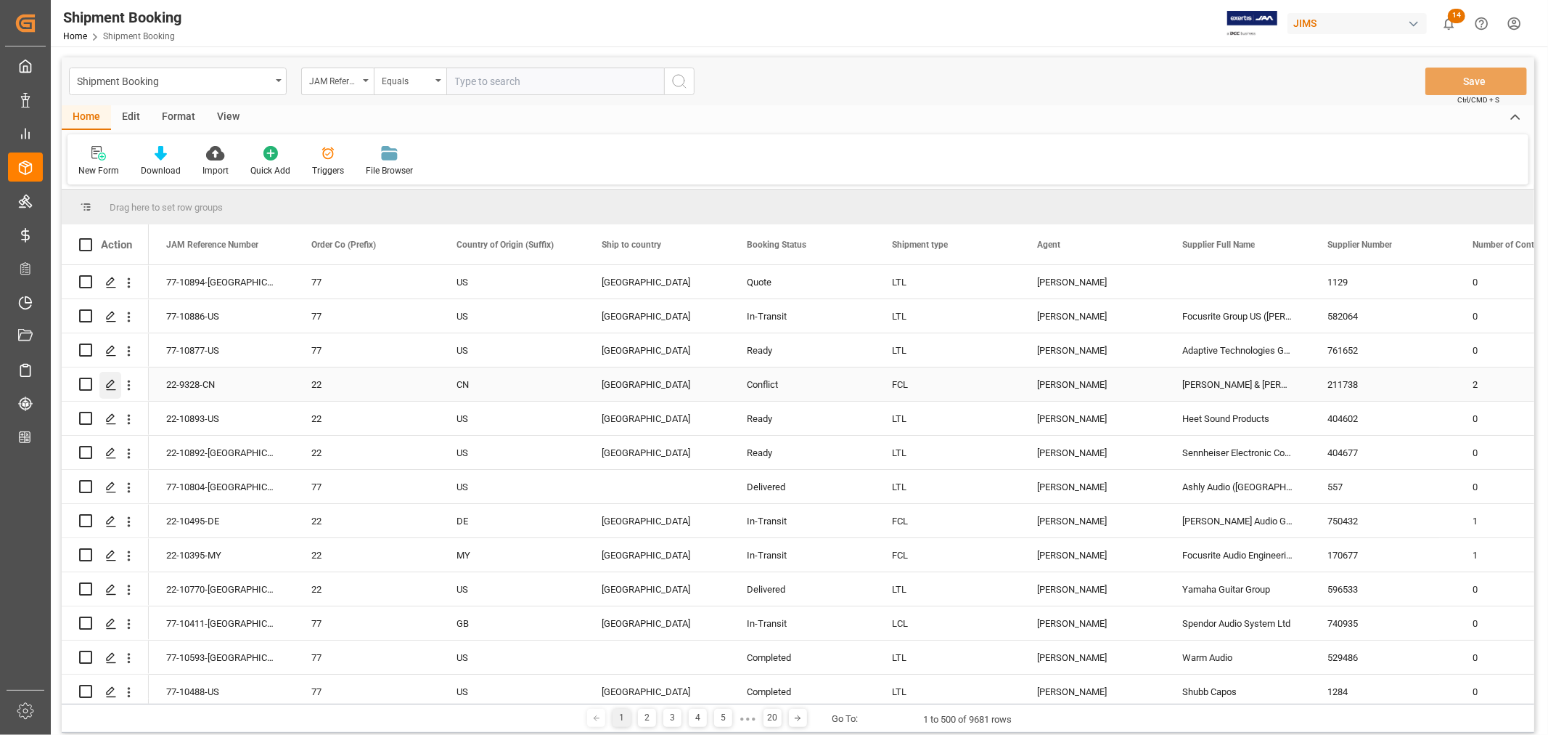
click at [113, 380] on polygon "Press SPACE to select this row." at bounding box center [110, 383] width 7 height 7
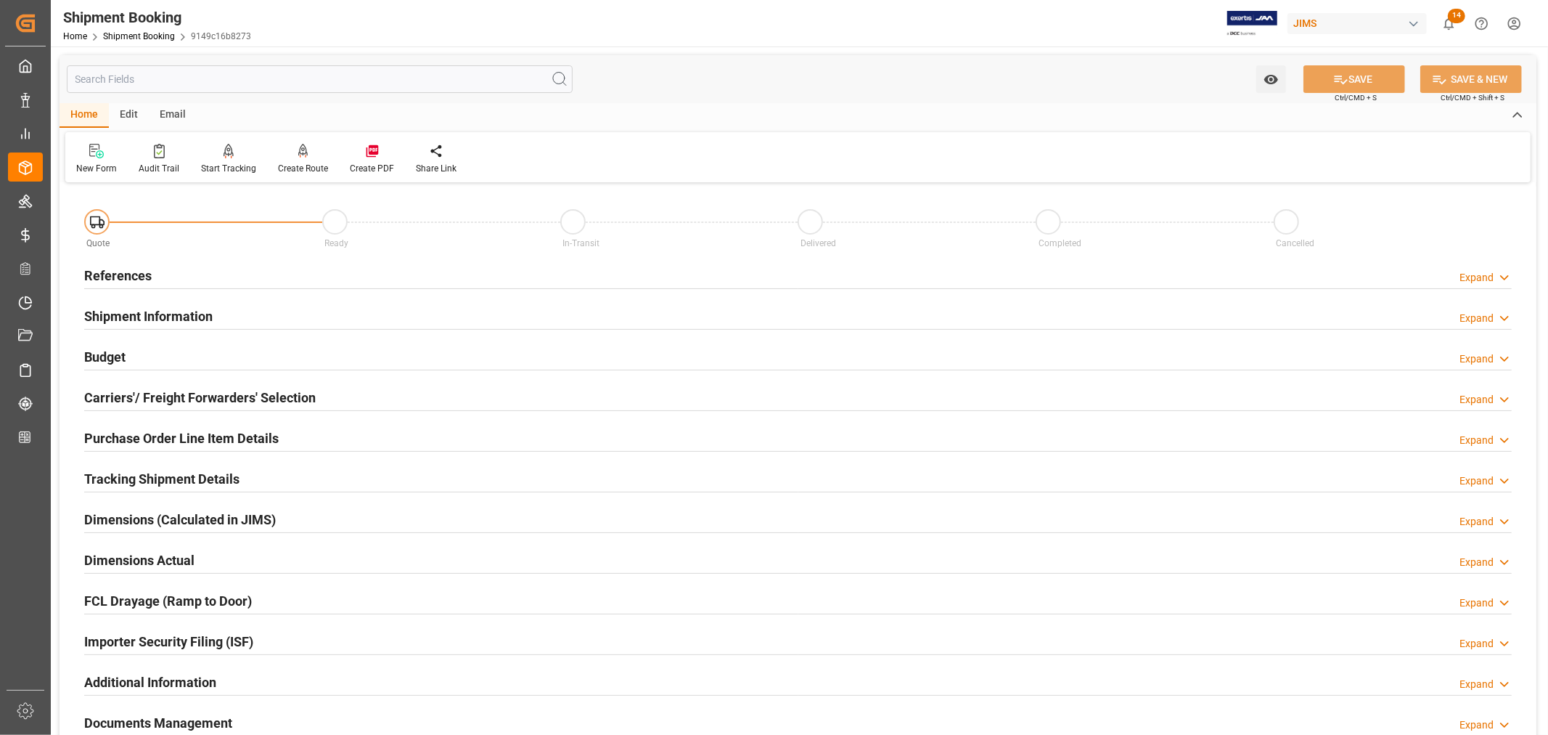
click at [204, 315] on h2 "Shipment Information" at bounding box center [148, 316] width 128 height 20
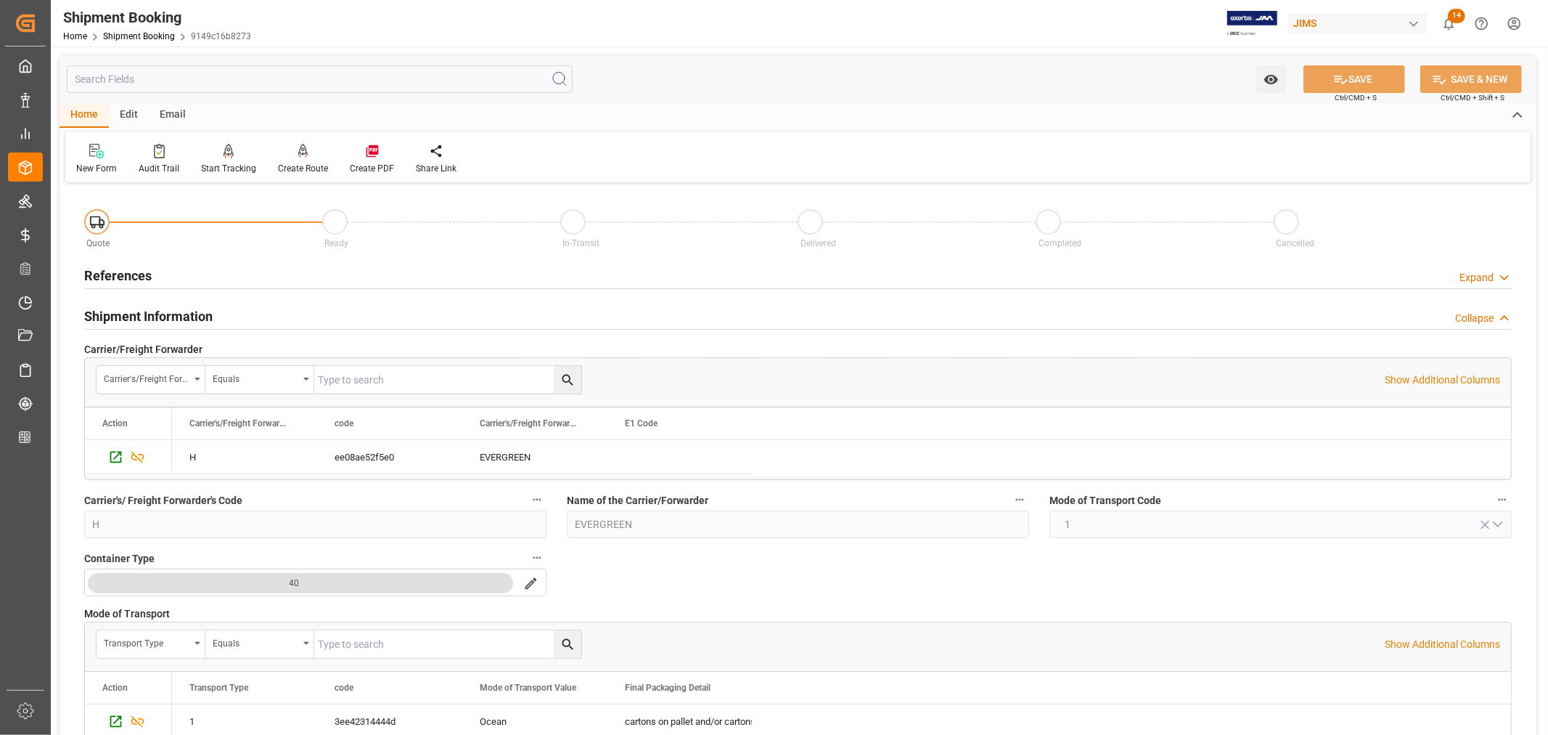
click at [204, 315] on h2 "Shipment Information" at bounding box center [148, 316] width 128 height 20
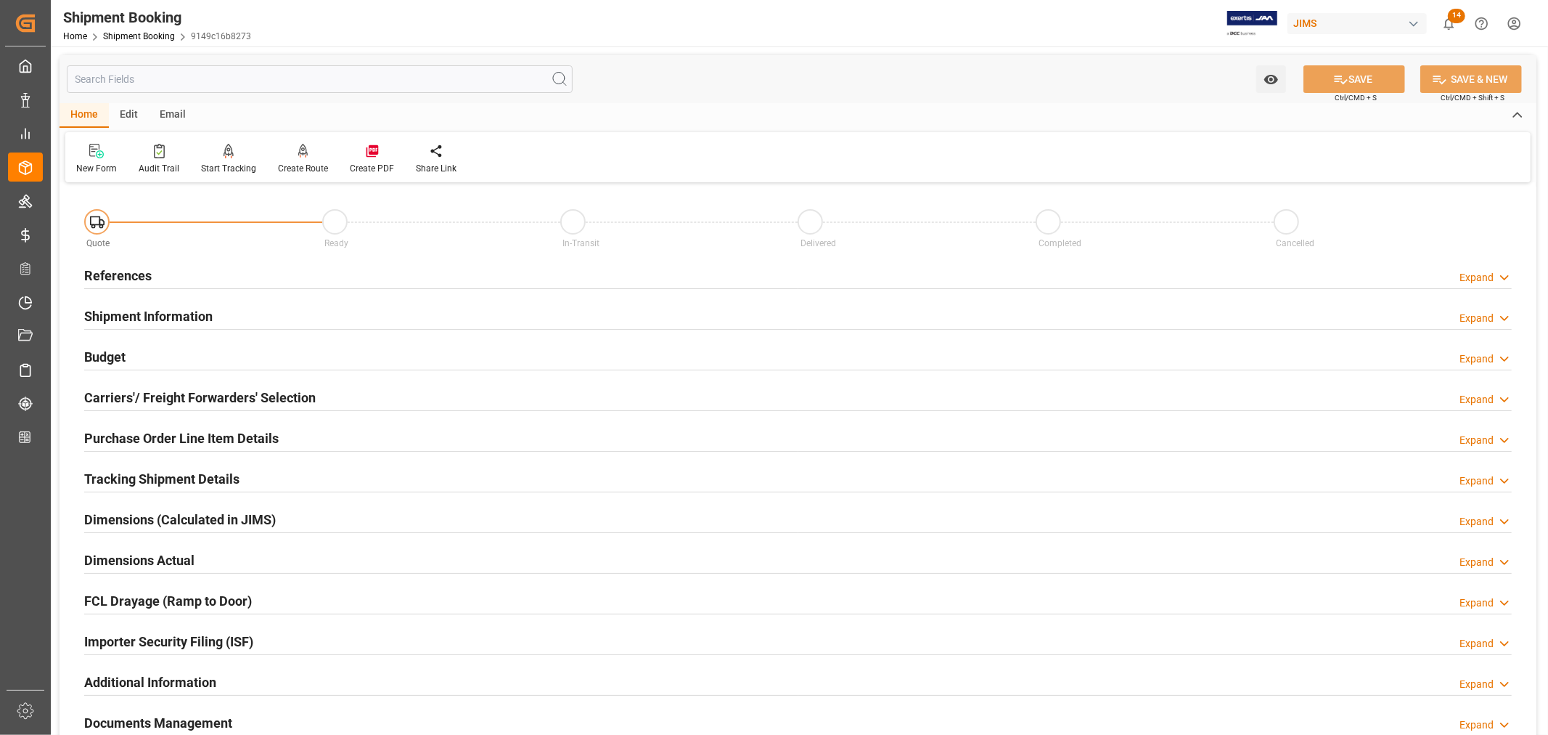
click at [205, 475] on h2 "Tracking Shipment Details" at bounding box center [161, 479] width 155 height 20
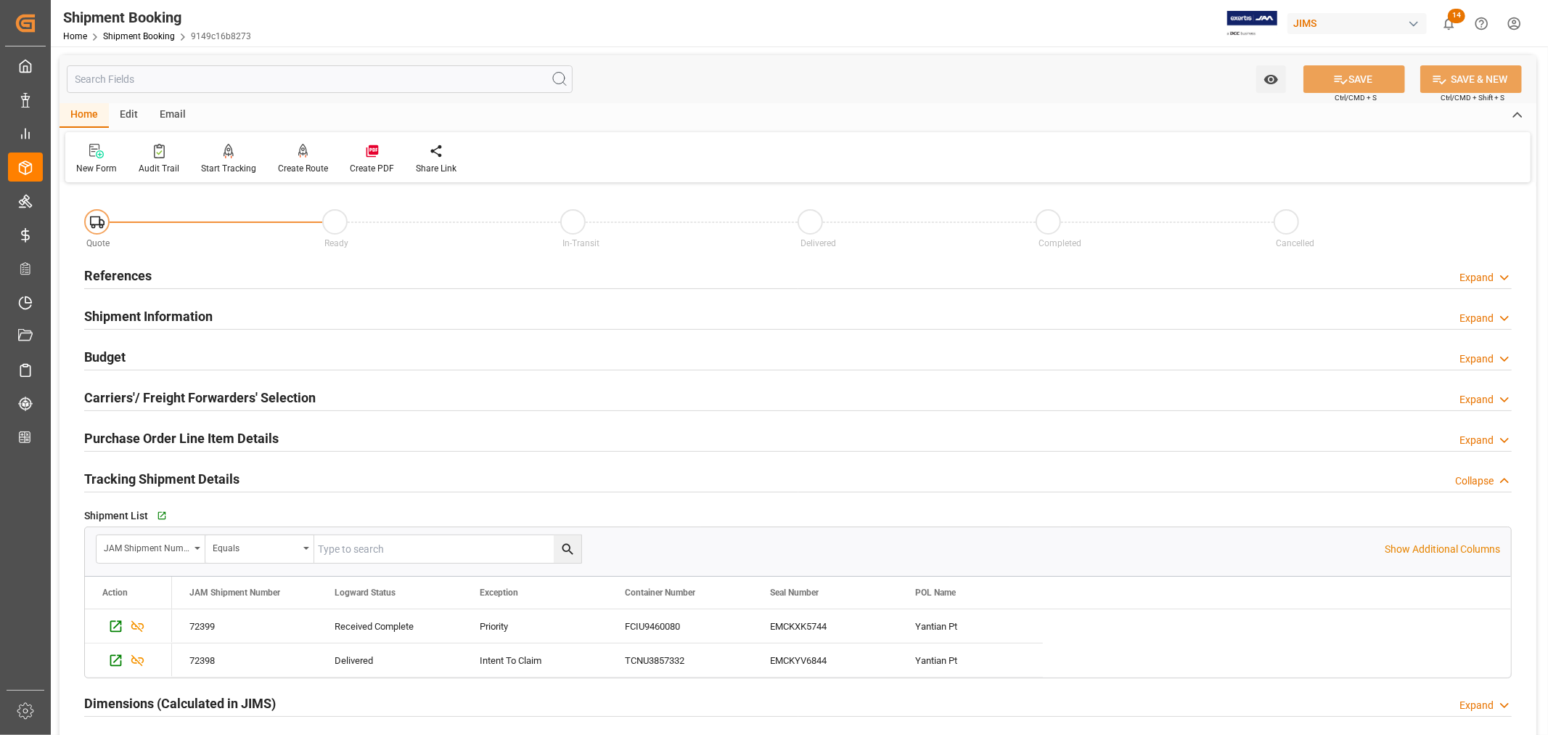
click at [205, 475] on h2 "Tracking Shipment Details" at bounding box center [161, 479] width 155 height 20
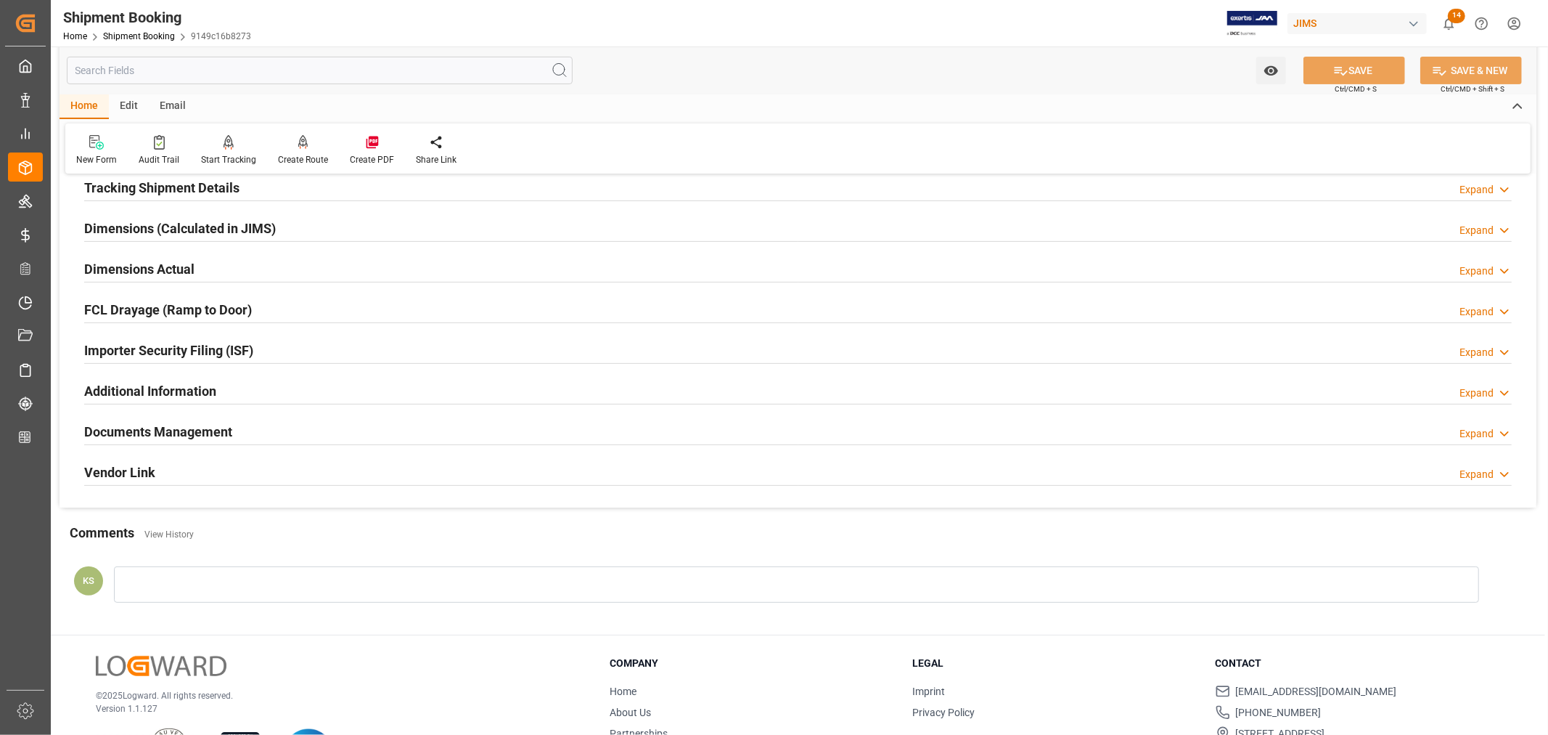
scroll to position [322, 0]
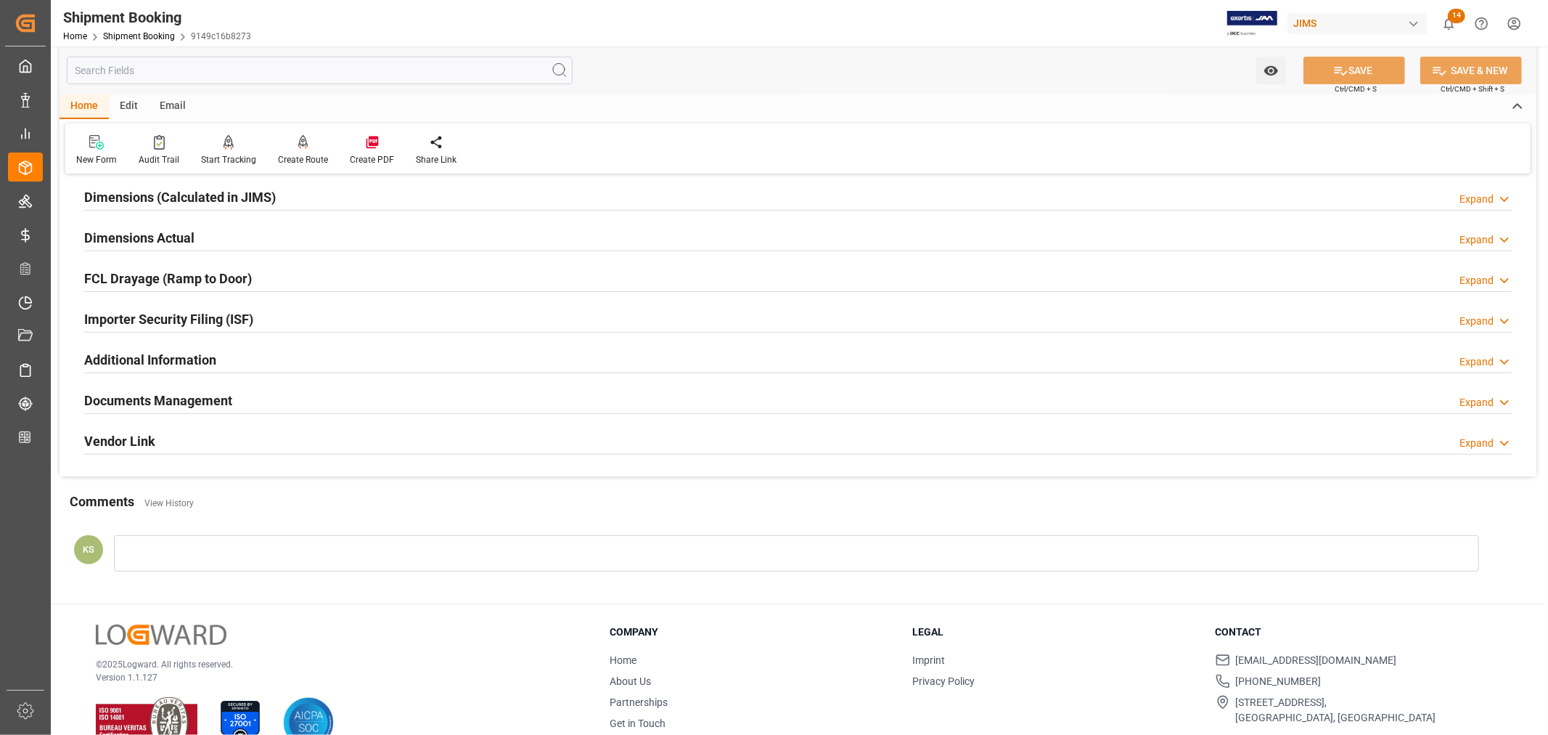
click at [316, 405] on div "Documents Management Expand" at bounding box center [798, 399] width 1428 height 28
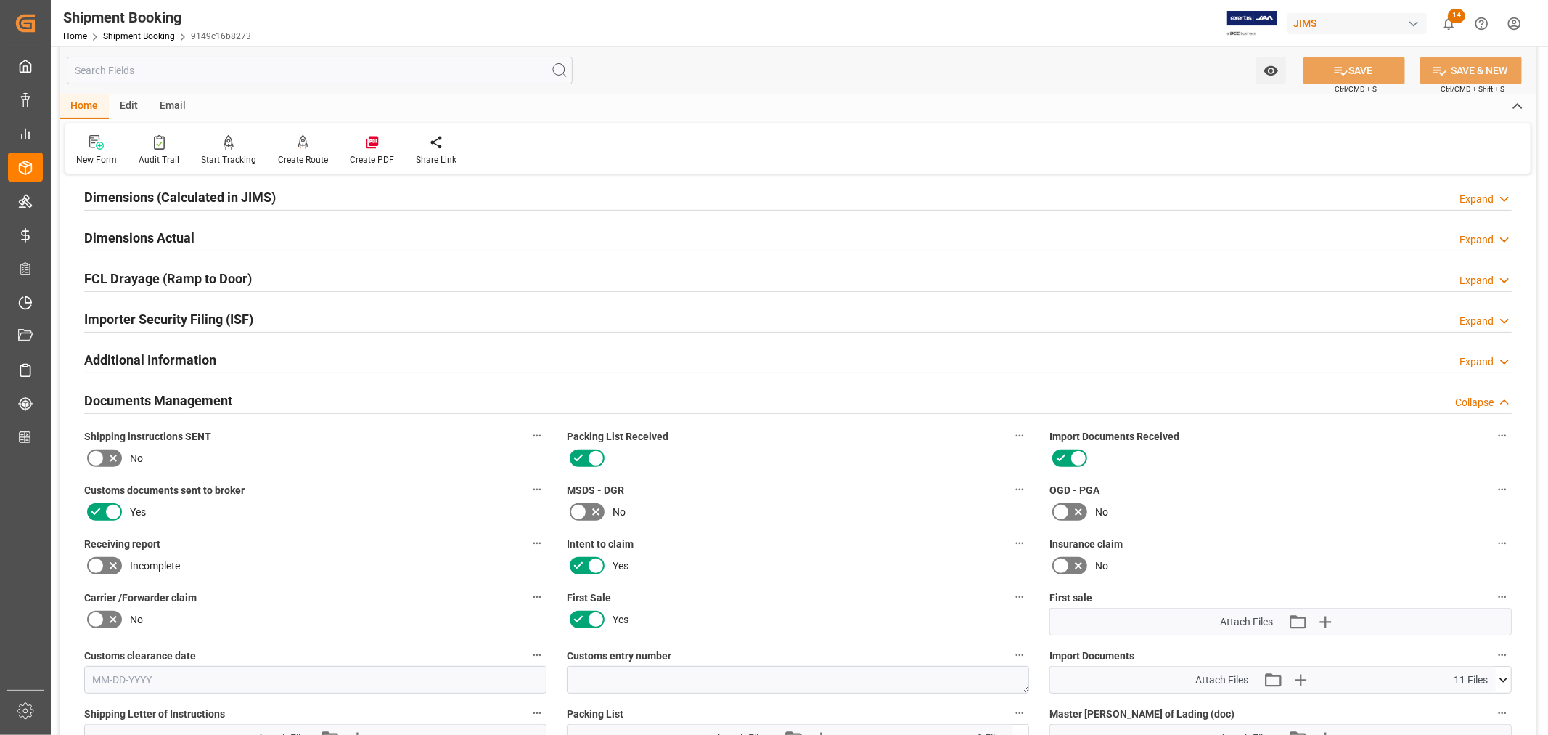
click at [316, 405] on div "Documents Management Collapse" at bounding box center [798, 399] width 1428 height 28
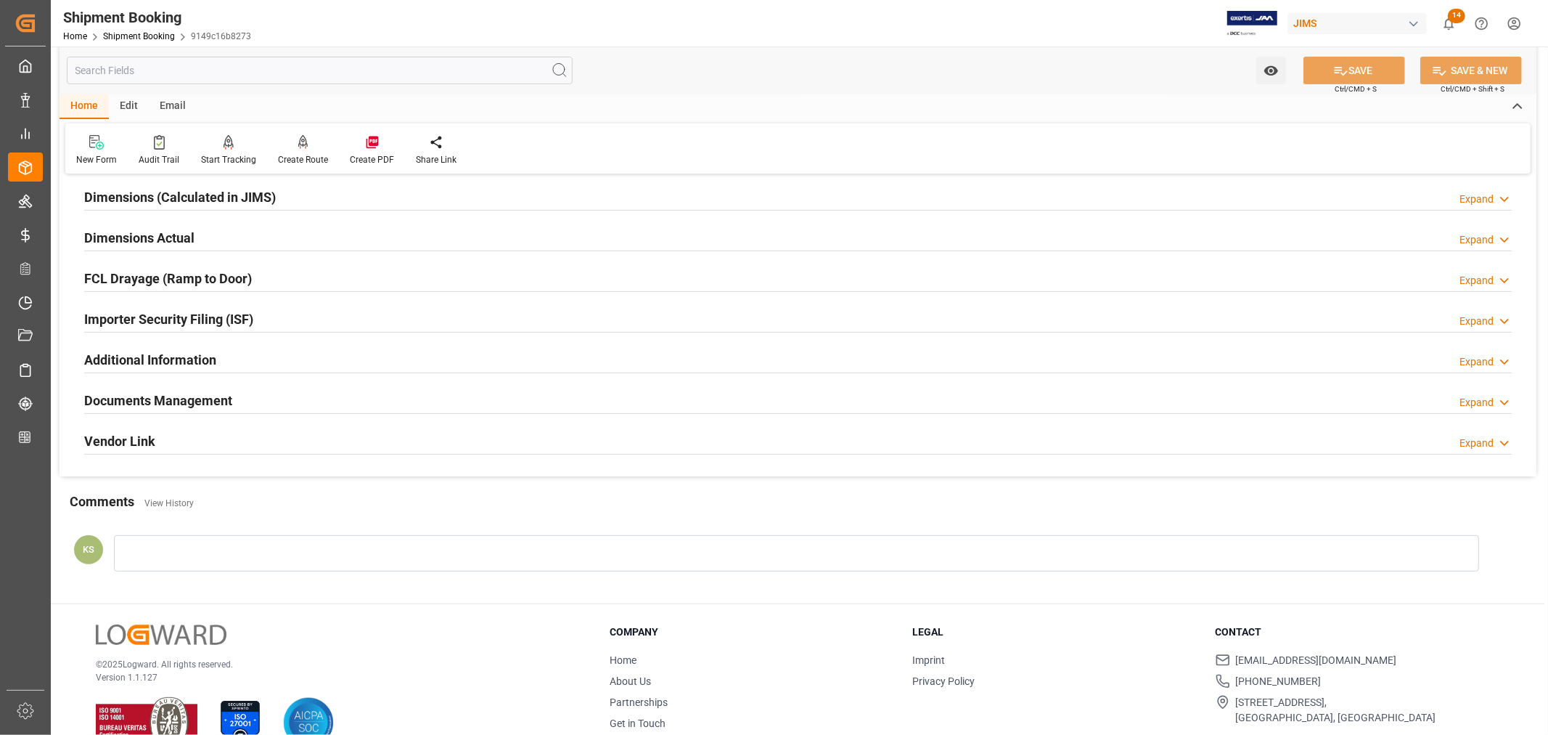
click at [316, 405] on div "Documents Management Expand" at bounding box center [798, 399] width 1428 height 28
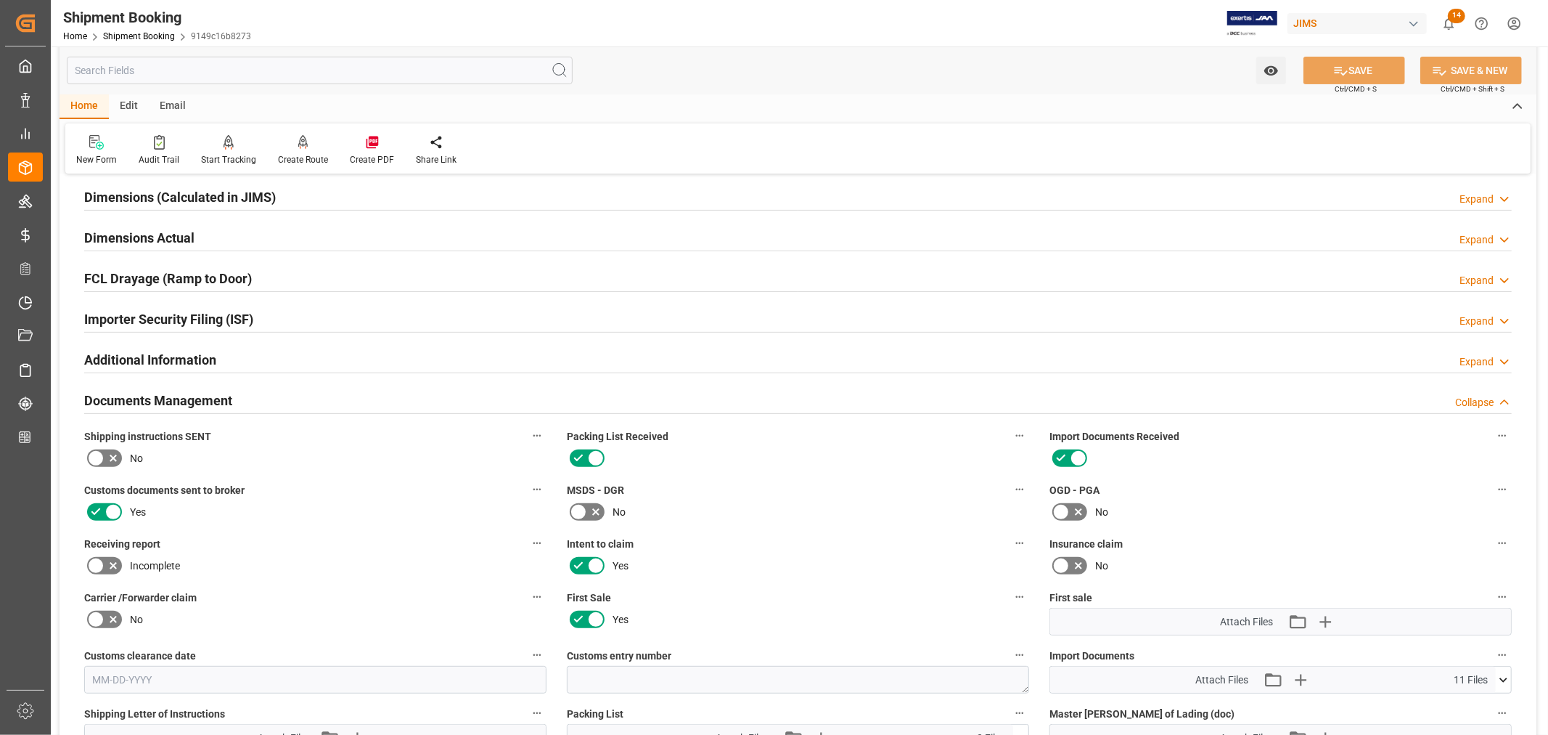
click at [316, 405] on div "Documents Management Collapse" at bounding box center [798, 399] width 1428 height 28
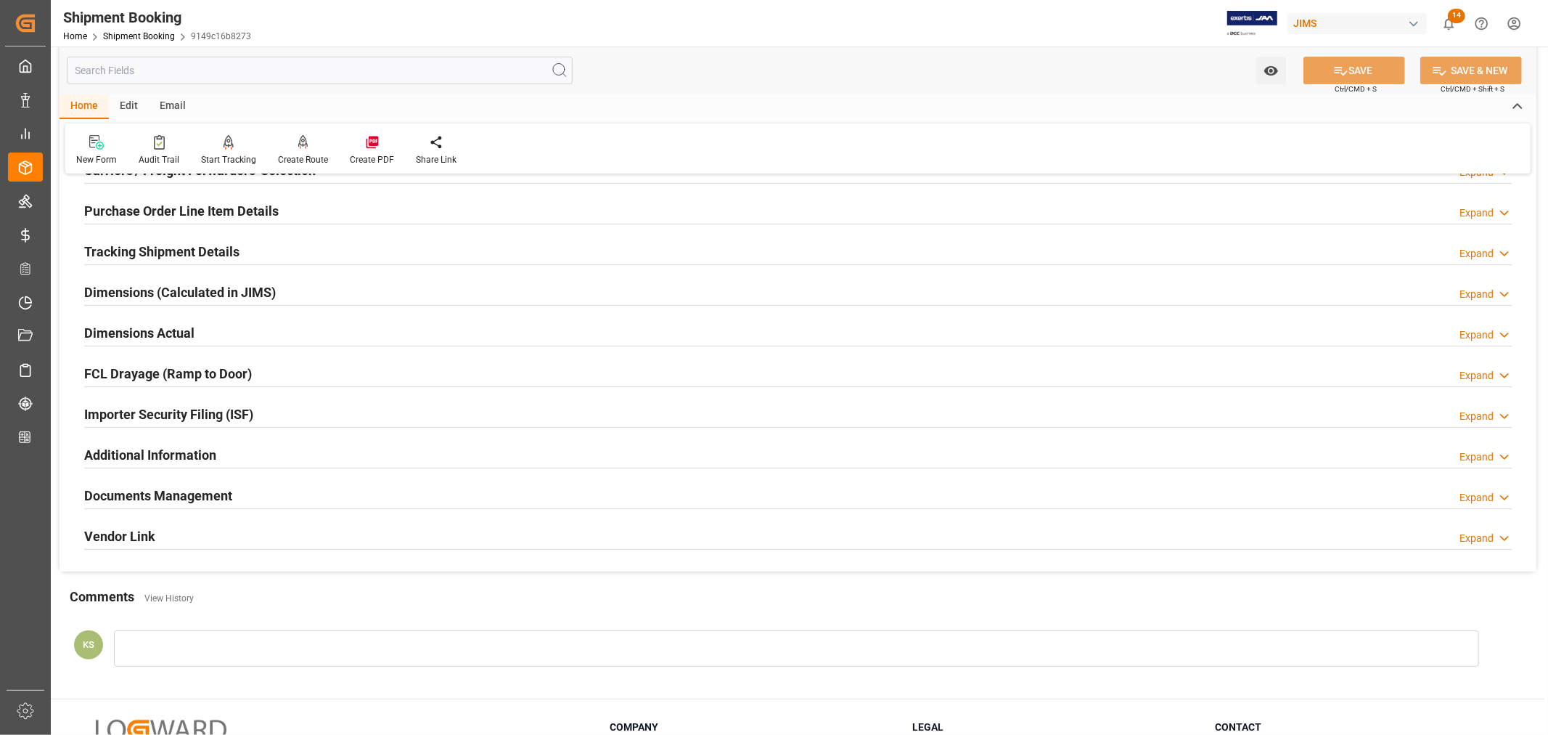
scroll to position [161, 0]
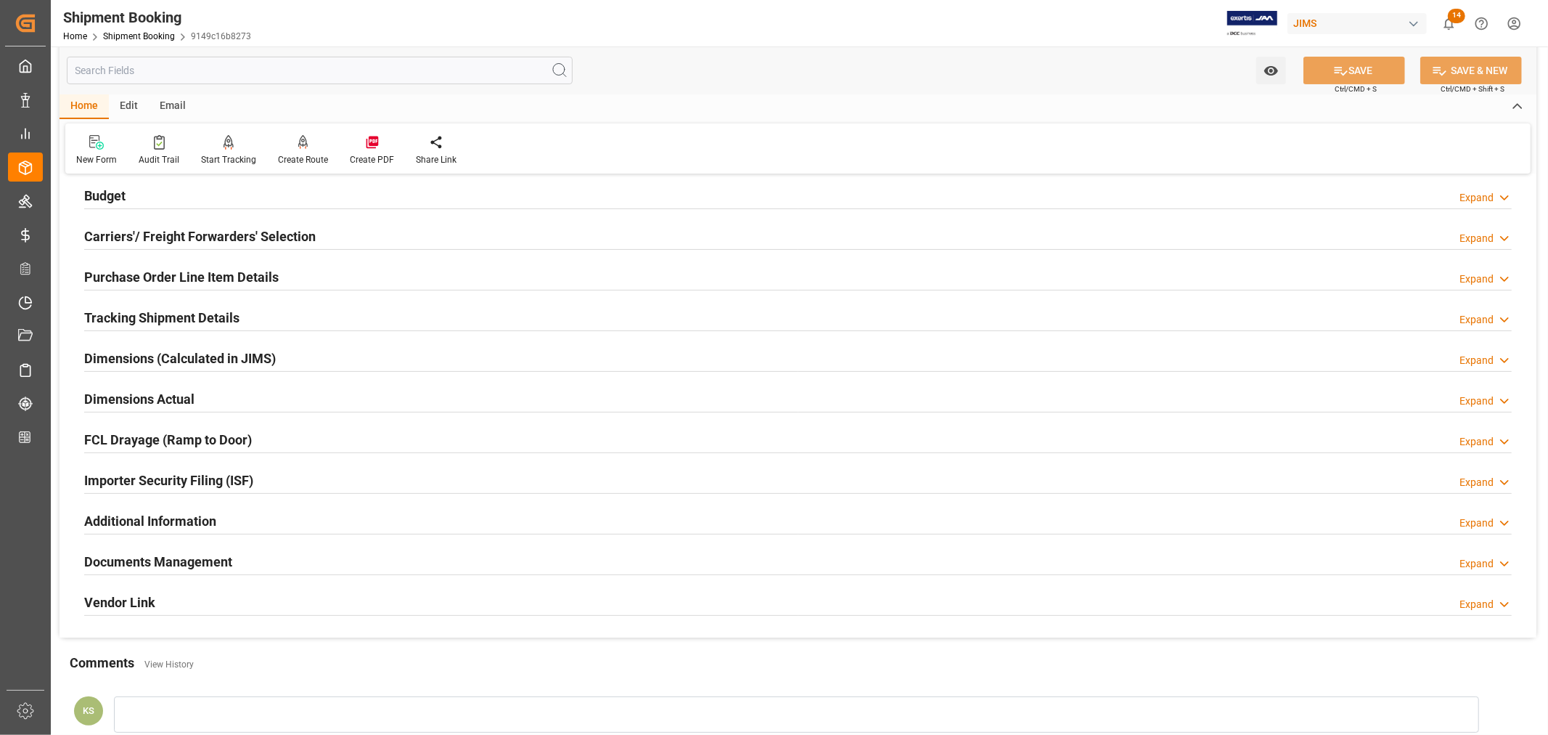
click at [274, 517] on div "Additional Information Expand" at bounding box center [798, 520] width 1428 height 28
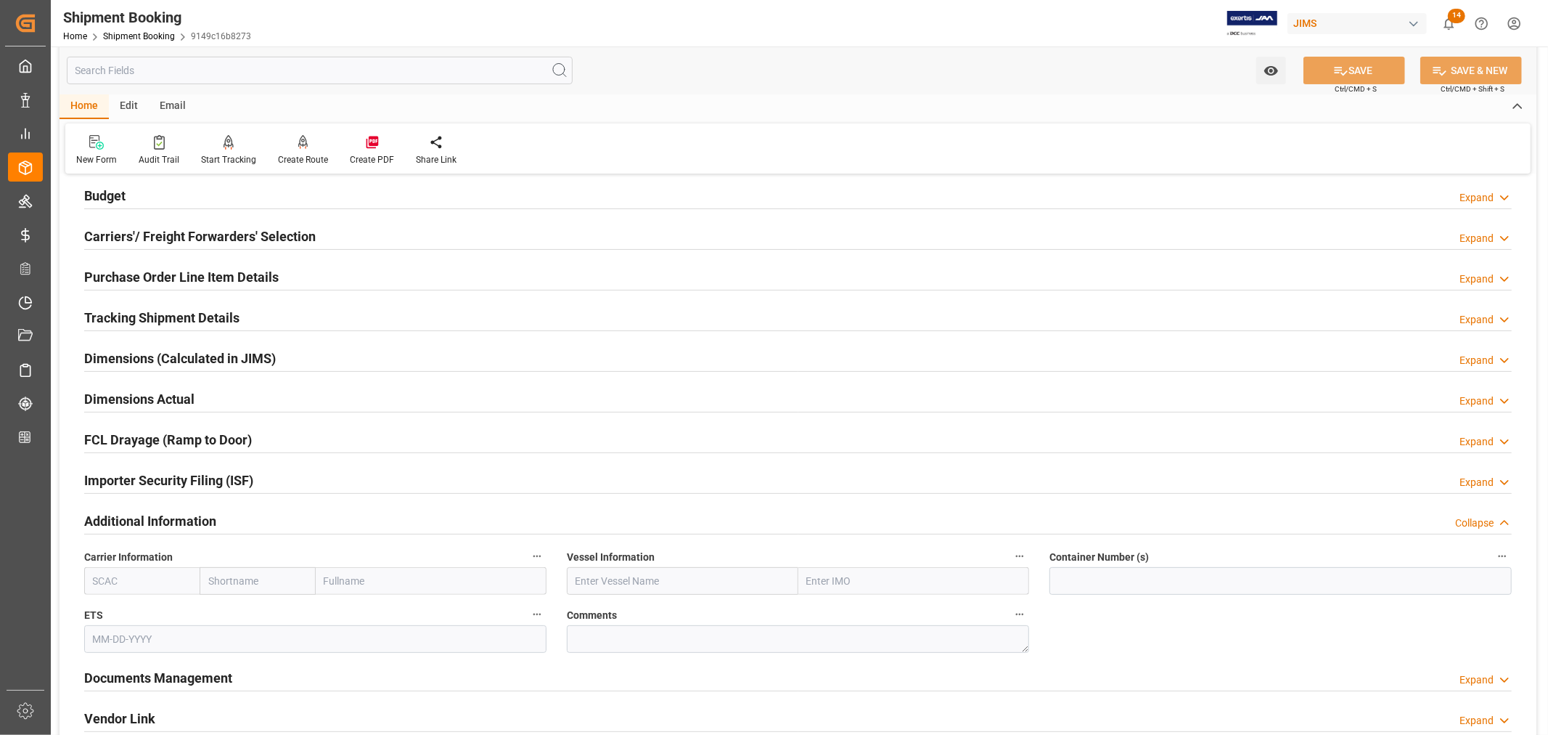
click at [274, 517] on div "Additional Information Collapse" at bounding box center [798, 520] width 1428 height 28
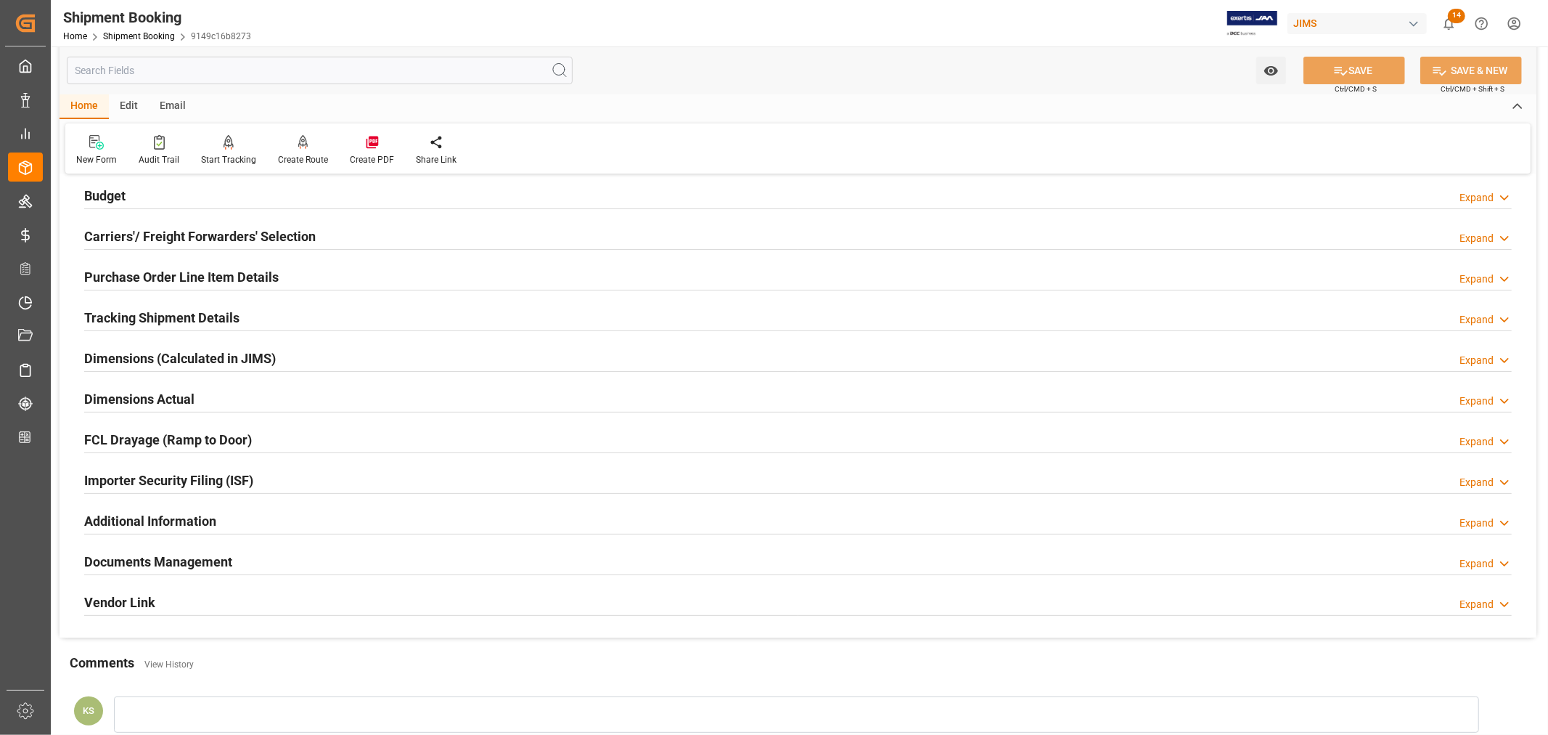
click at [292, 398] on div "Dimensions Actual Expand" at bounding box center [798, 398] width 1428 height 28
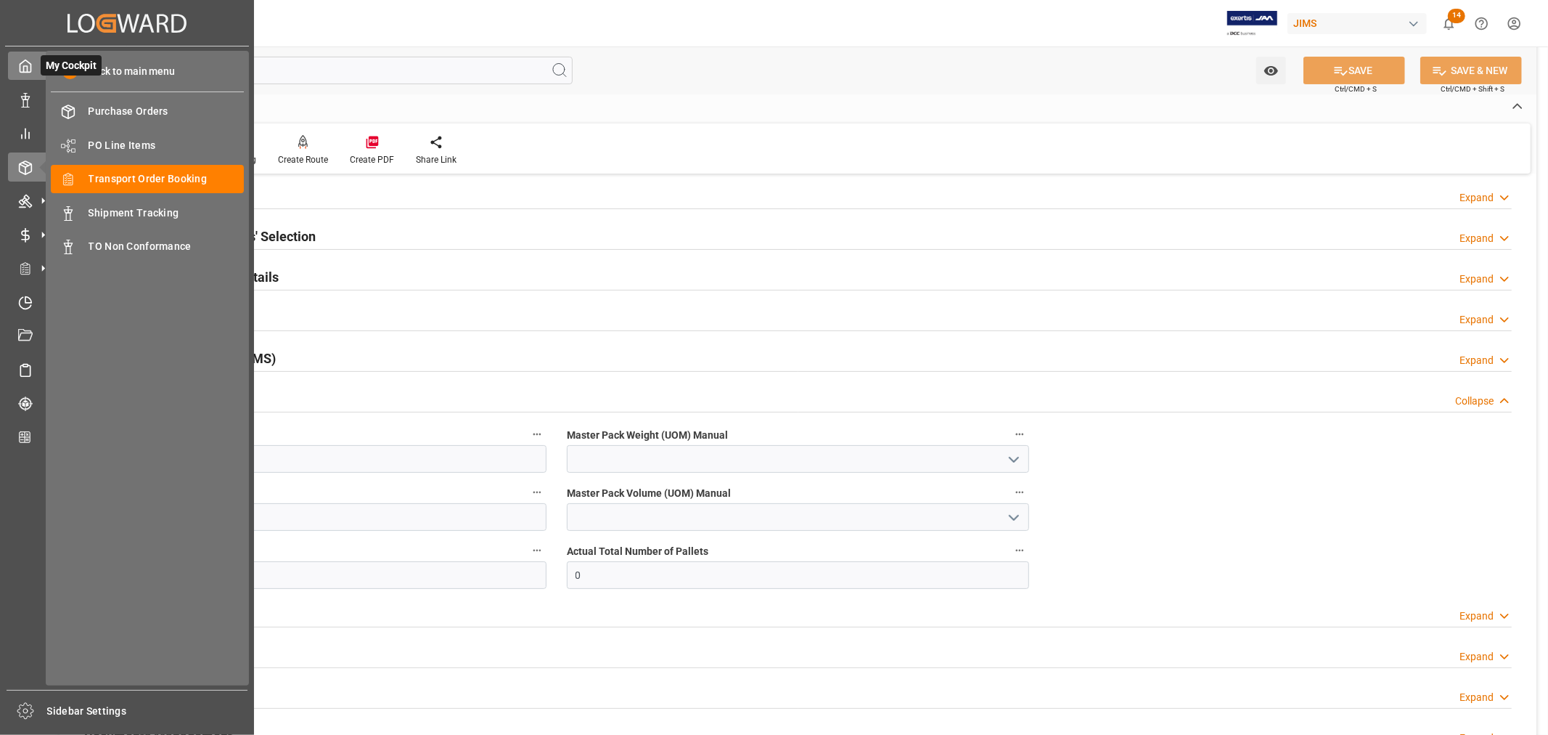
click at [27, 65] on icon at bounding box center [25, 66] width 15 height 15
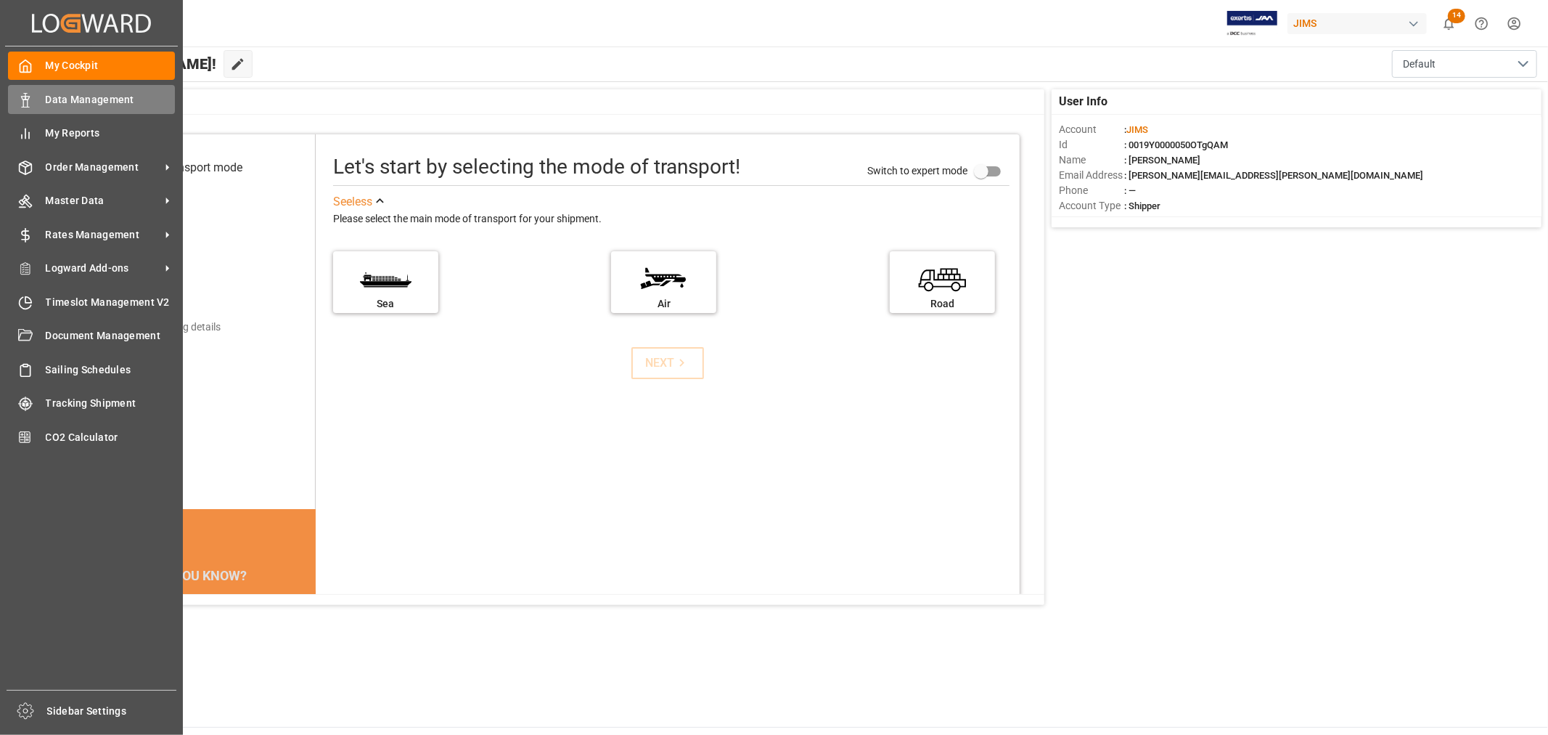
click at [100, 93] on span "Data Management" at bounding box center [111, 99] width 130 height 15
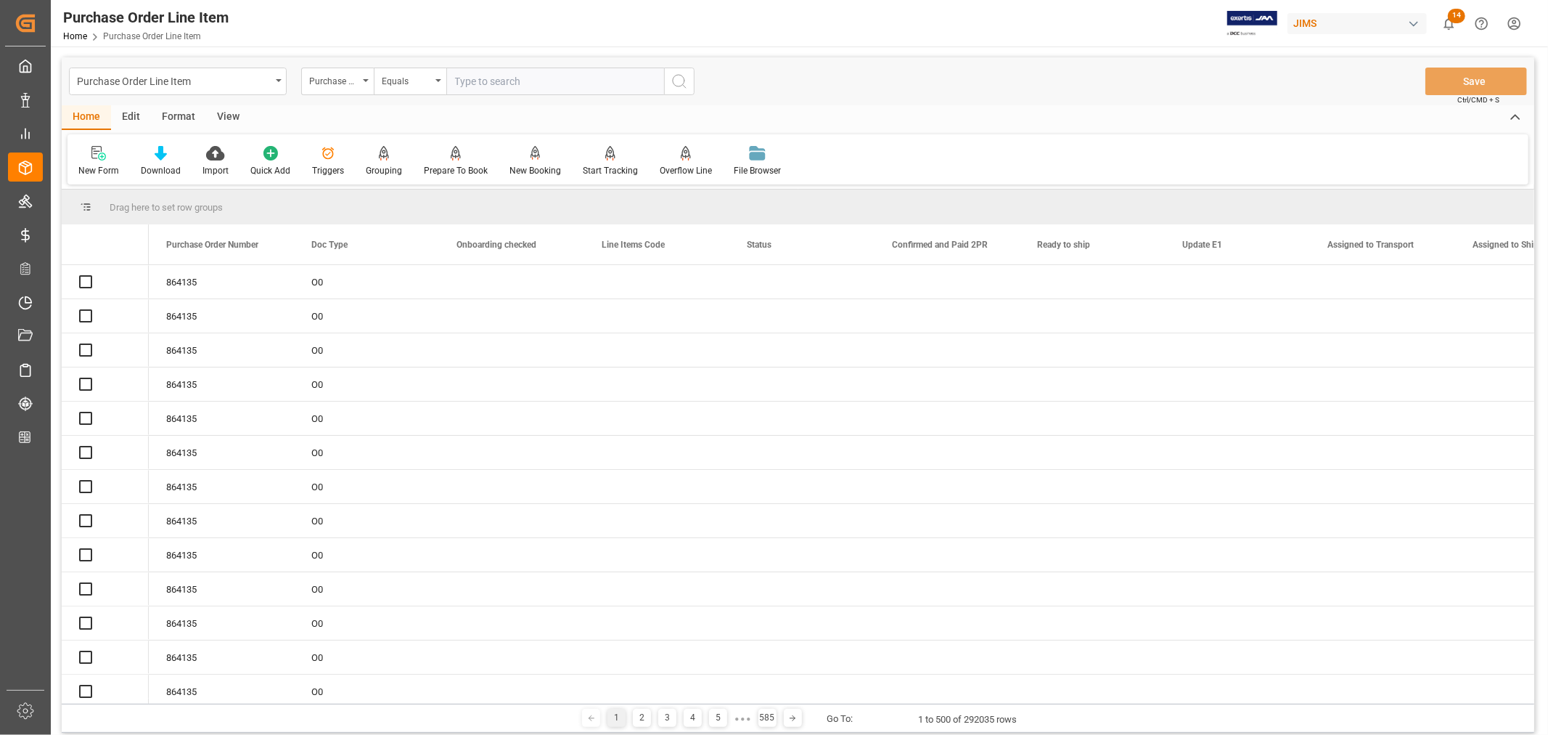
click at [279, 79] on icon "open menu" at bounding box center [279, 80] width 6 height 3
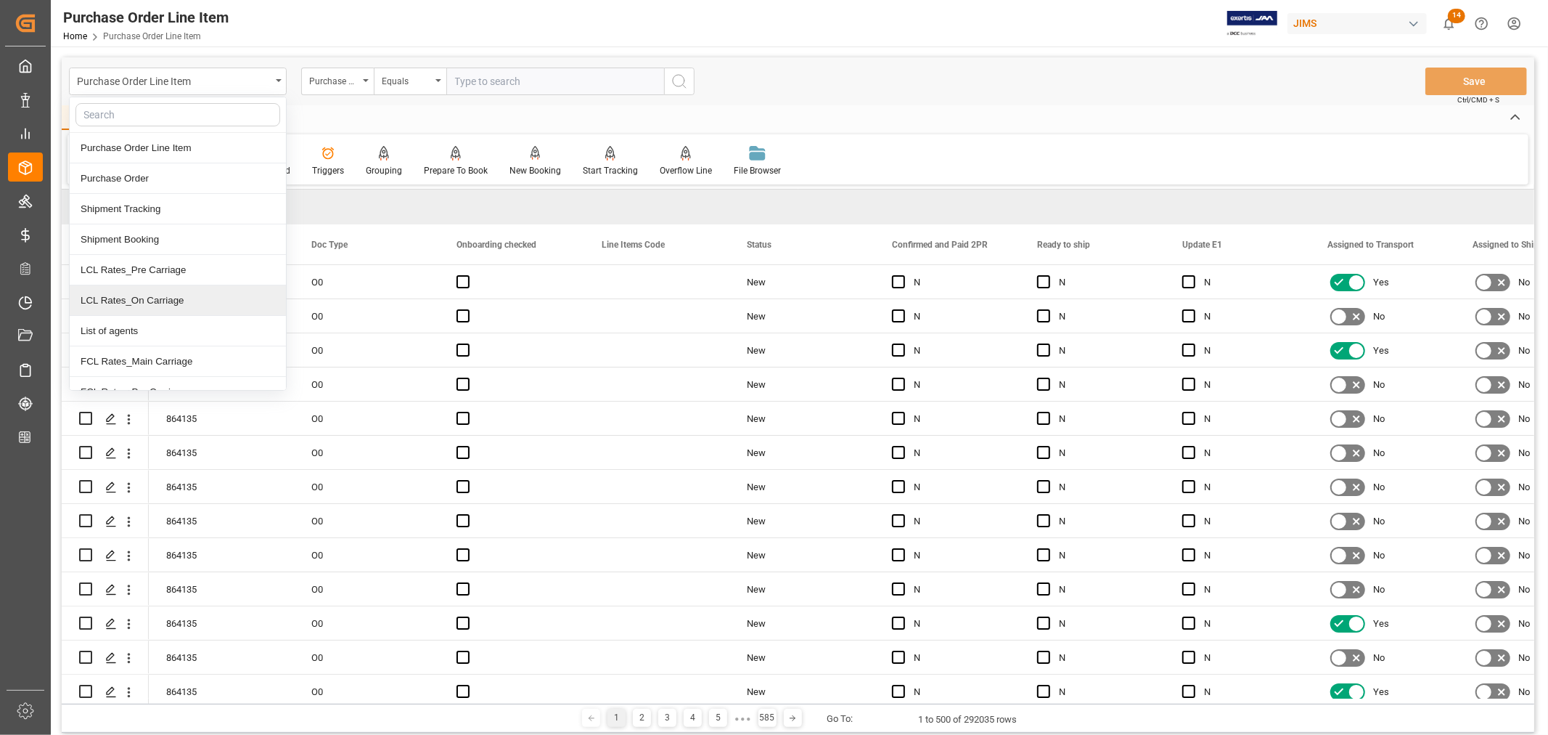
click at [151, 299] on div "LCL Rates_On Carriage" at bounding box center [178, 300] width 216 height 30
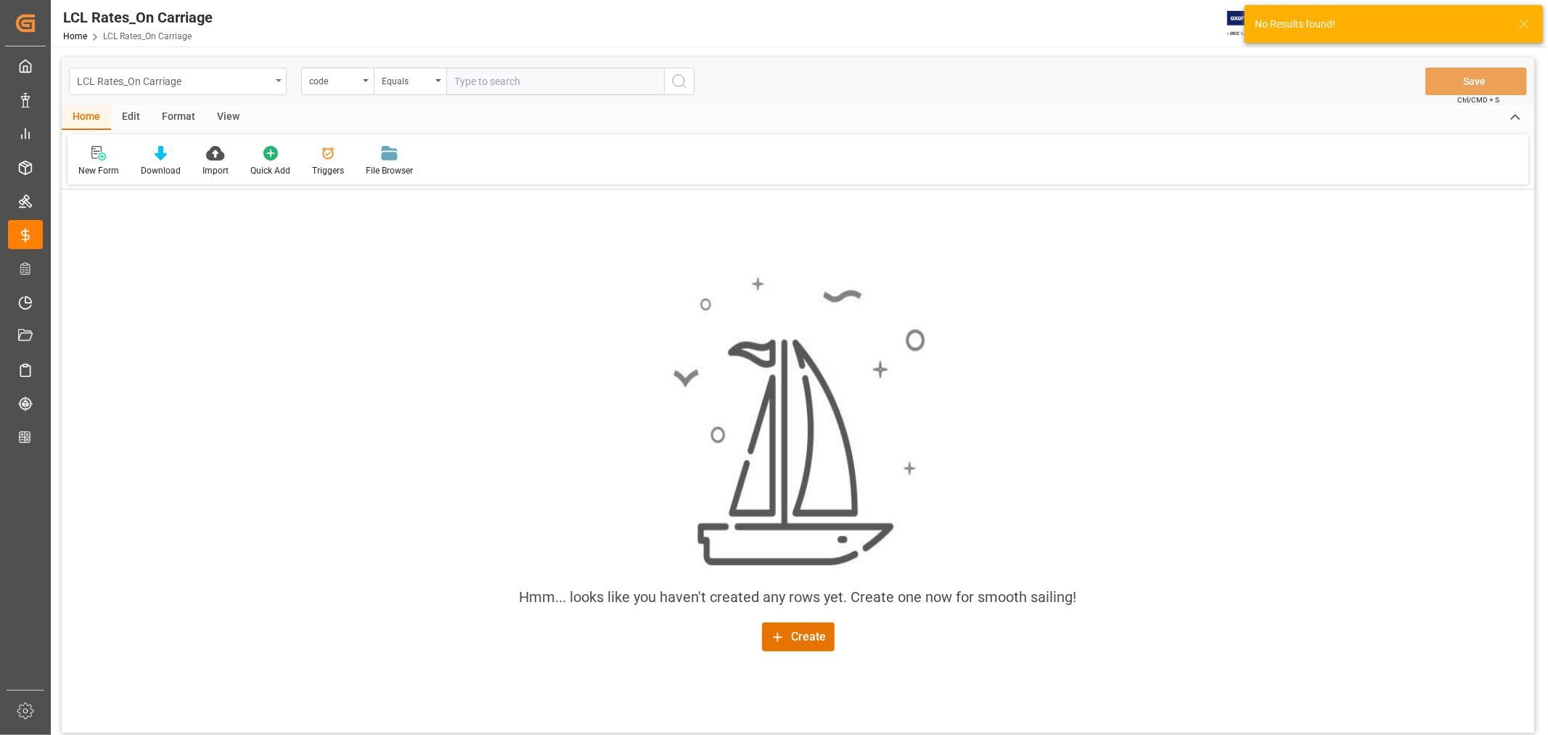
click at [280, 79] on icon "open menu" at bounding box center [279, 80] width 6 height 3
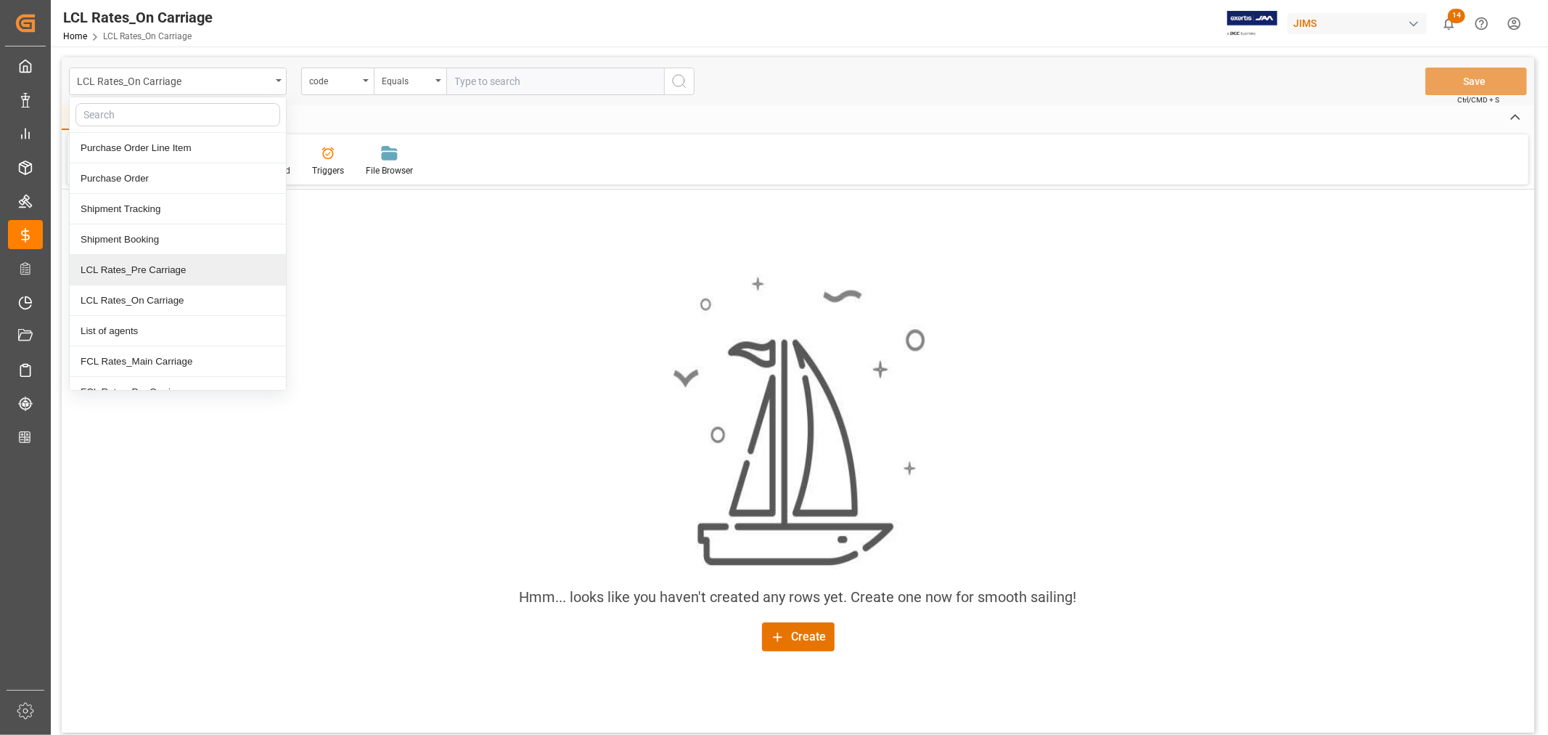
click at [131, 266] on div "LCL Rates_Pre Carriage" at bounding box center [178, 270] width 216 height 30
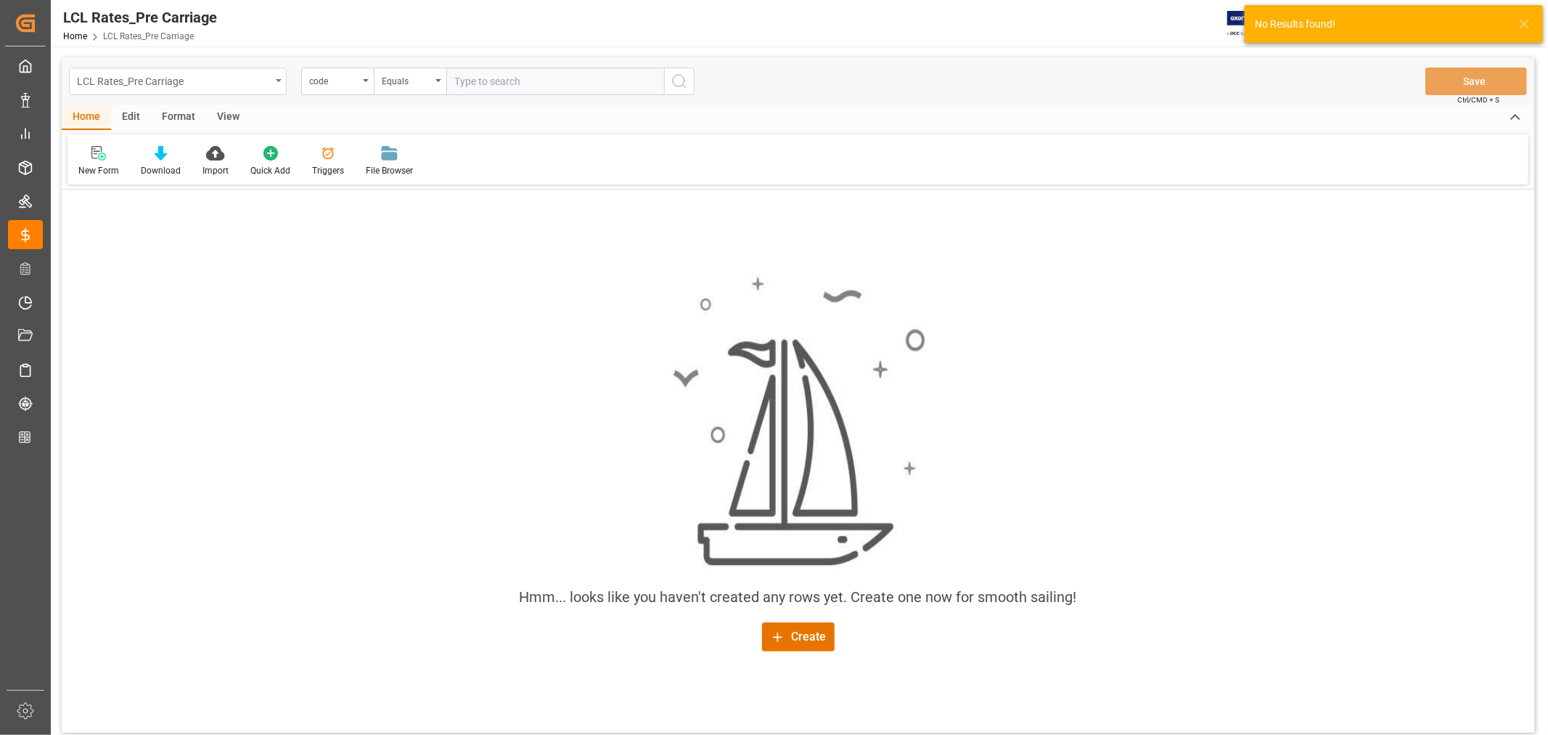
click at [279, 80] on icon "open menu" at bounding box center [279, 80] width 6 height 3
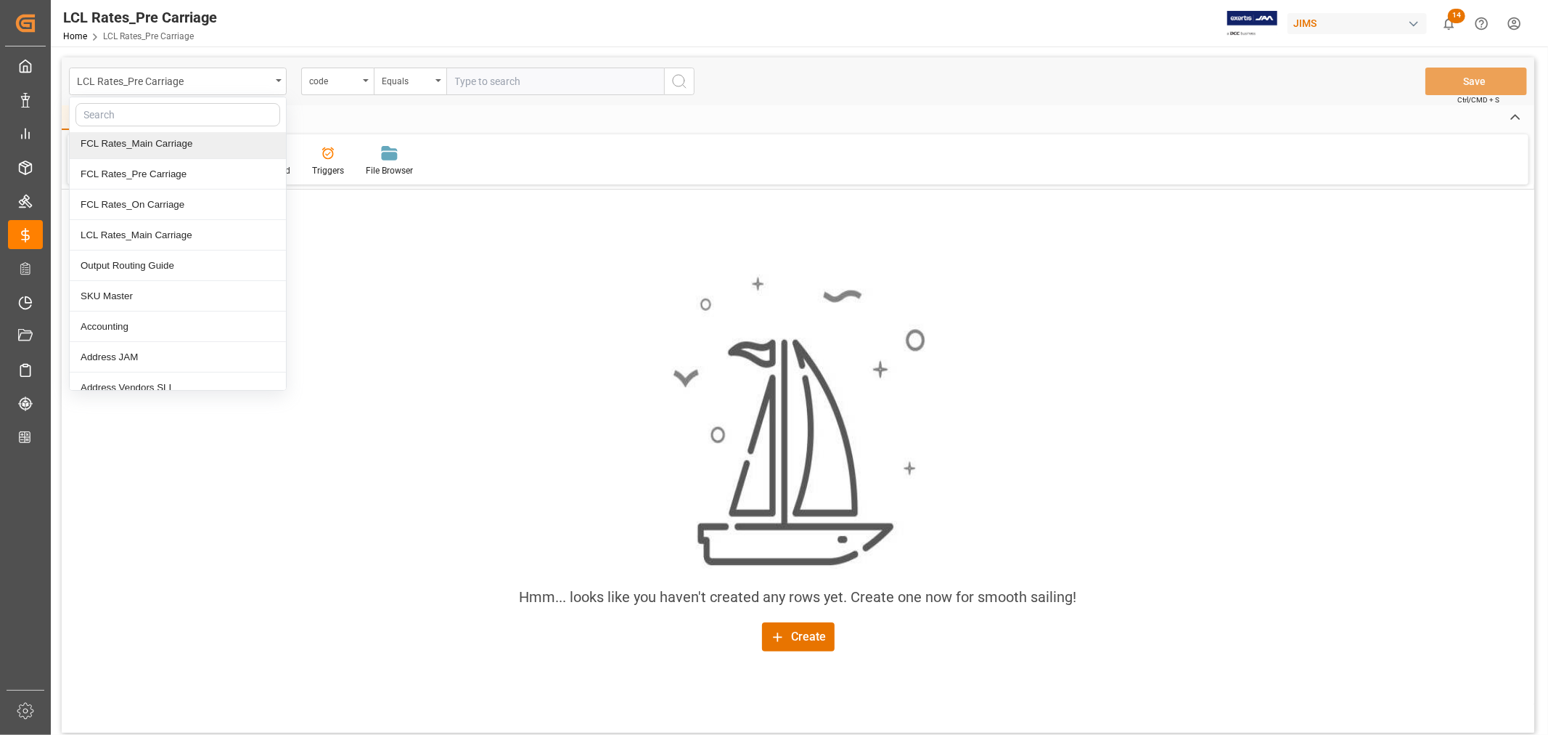
scroll to position [242, 0]
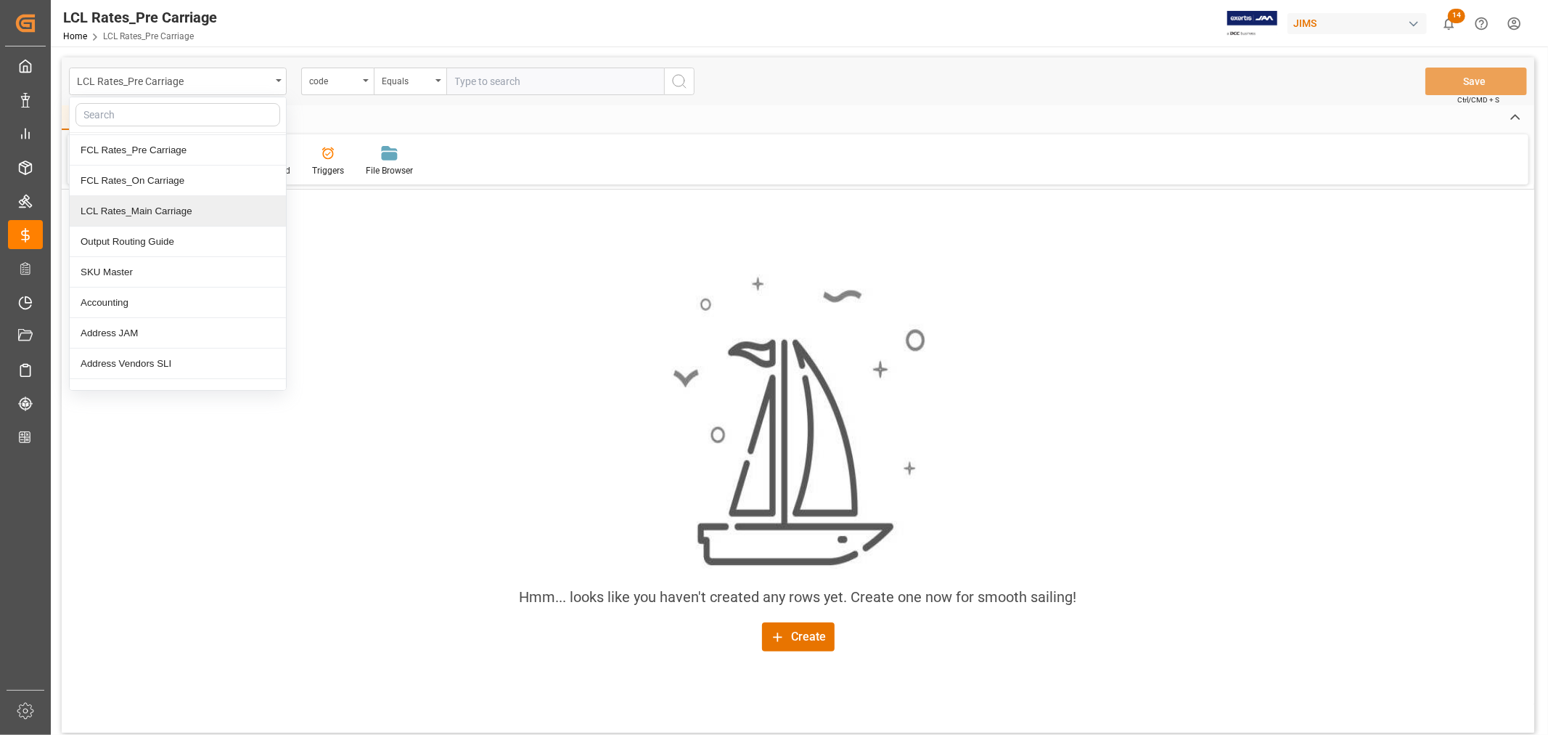
click at [176, 211] on div "LCL Rates_Main Carriage" at bounding box center [178, 211] width 216 height 30
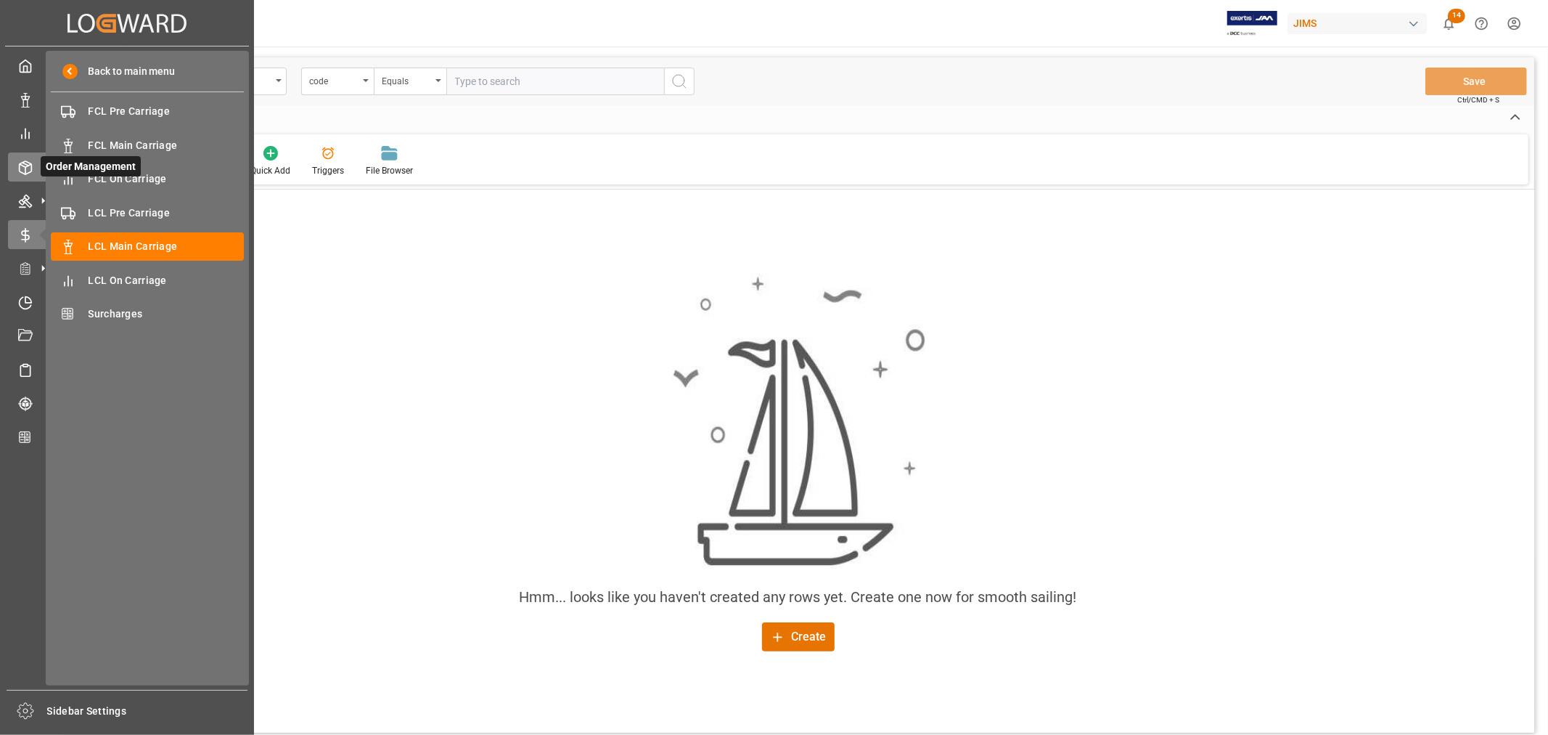
click at [26, 161] on icon at bounding box center [26, 167] width 12 height 13
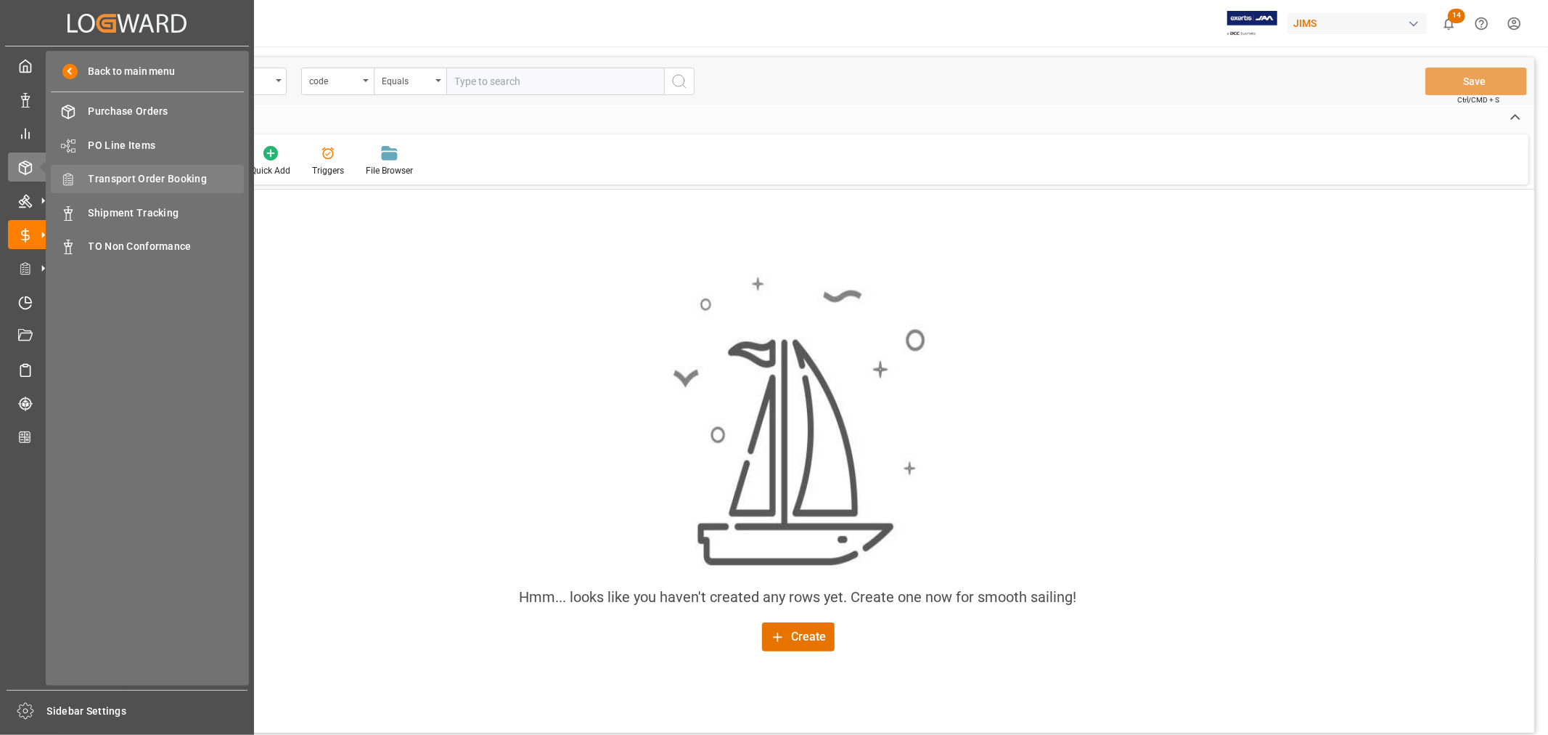
click at [162, 179] on span "Transport Order Booking" at bounding box center [167, 178] width 156 height 15
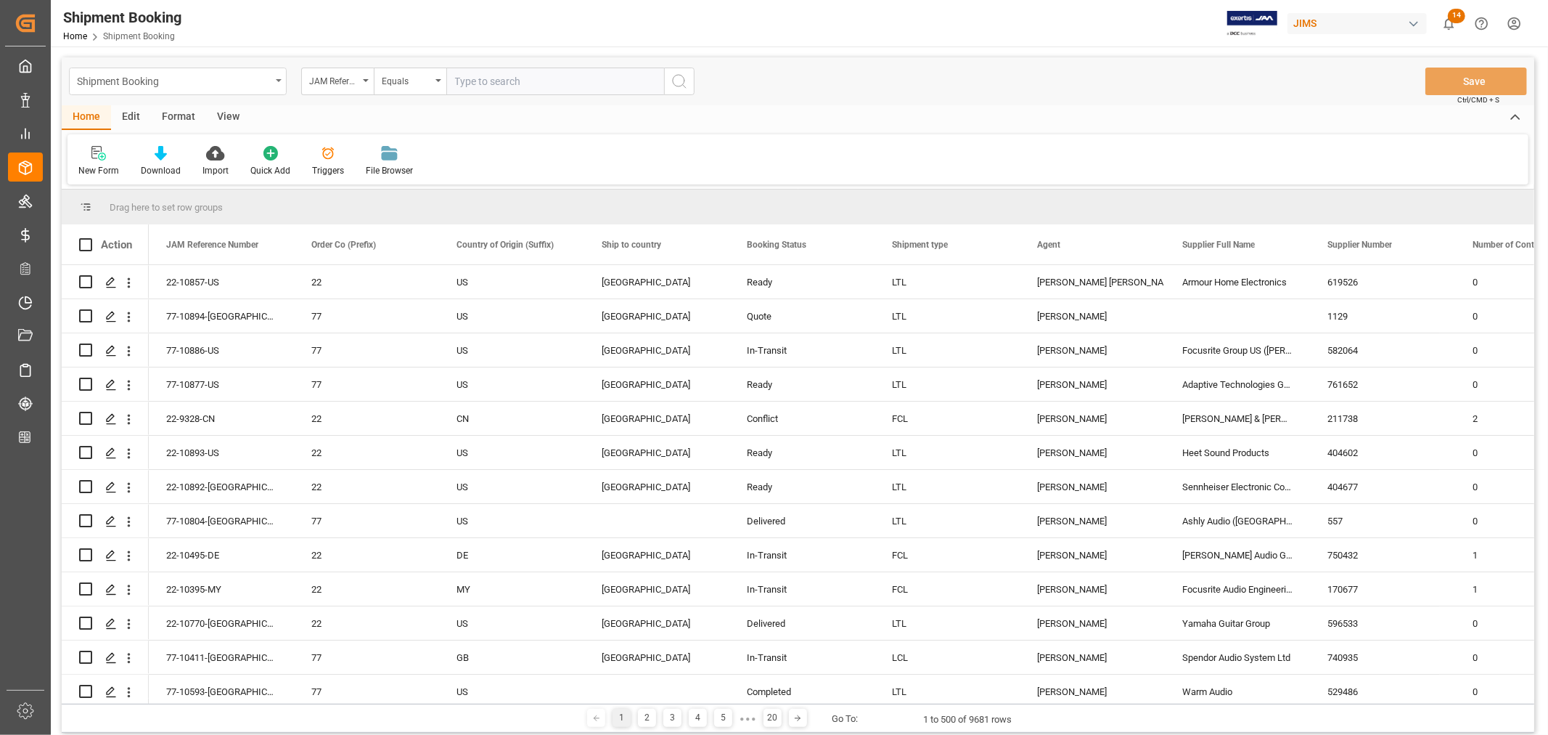
click at [279, 80] on icon "open menu" at bounding box center [279, 80] width 6 height 3
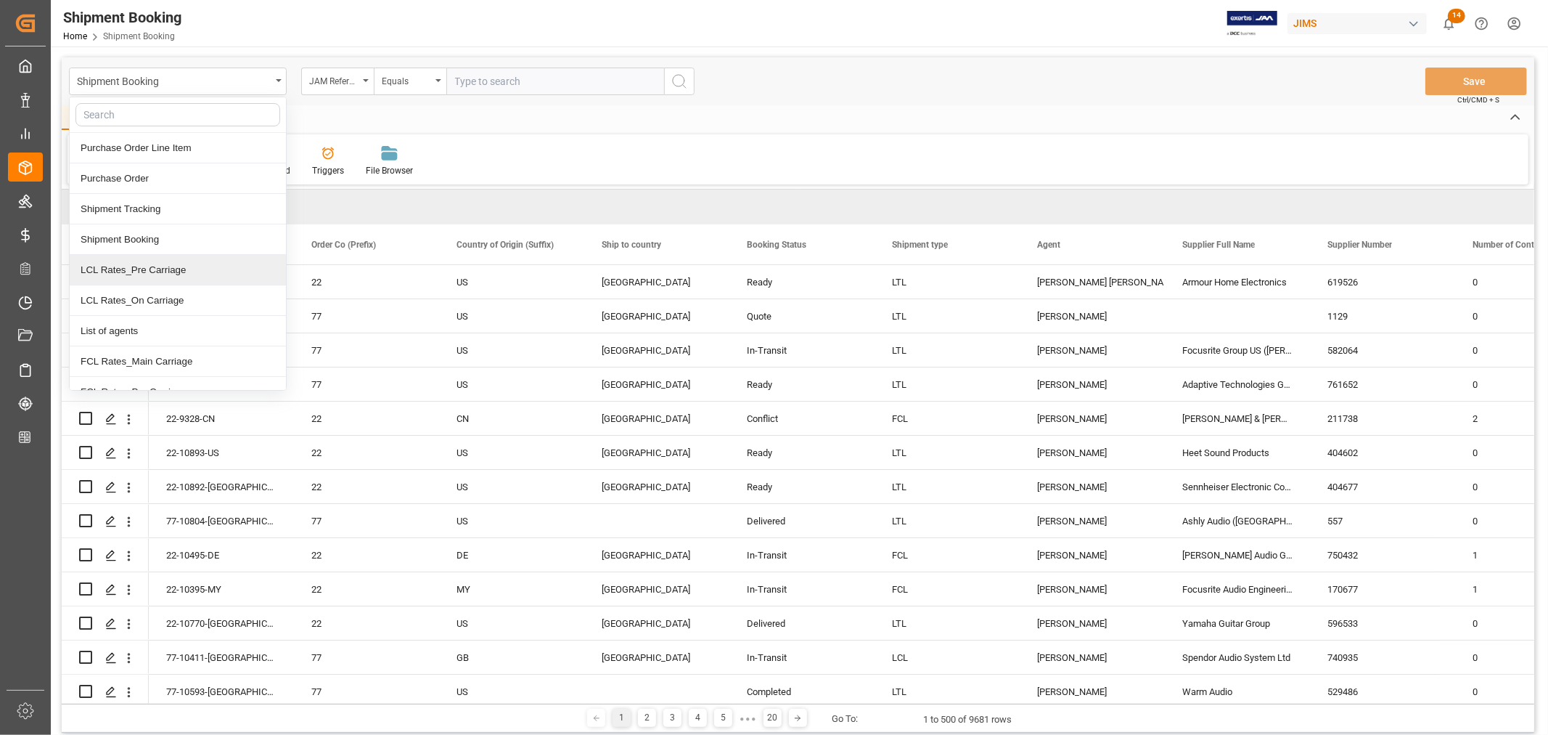
click at [192, 265] on div "LCL Rates_Pre Carriage" at bounding box center [178, 270] width 216 height 30
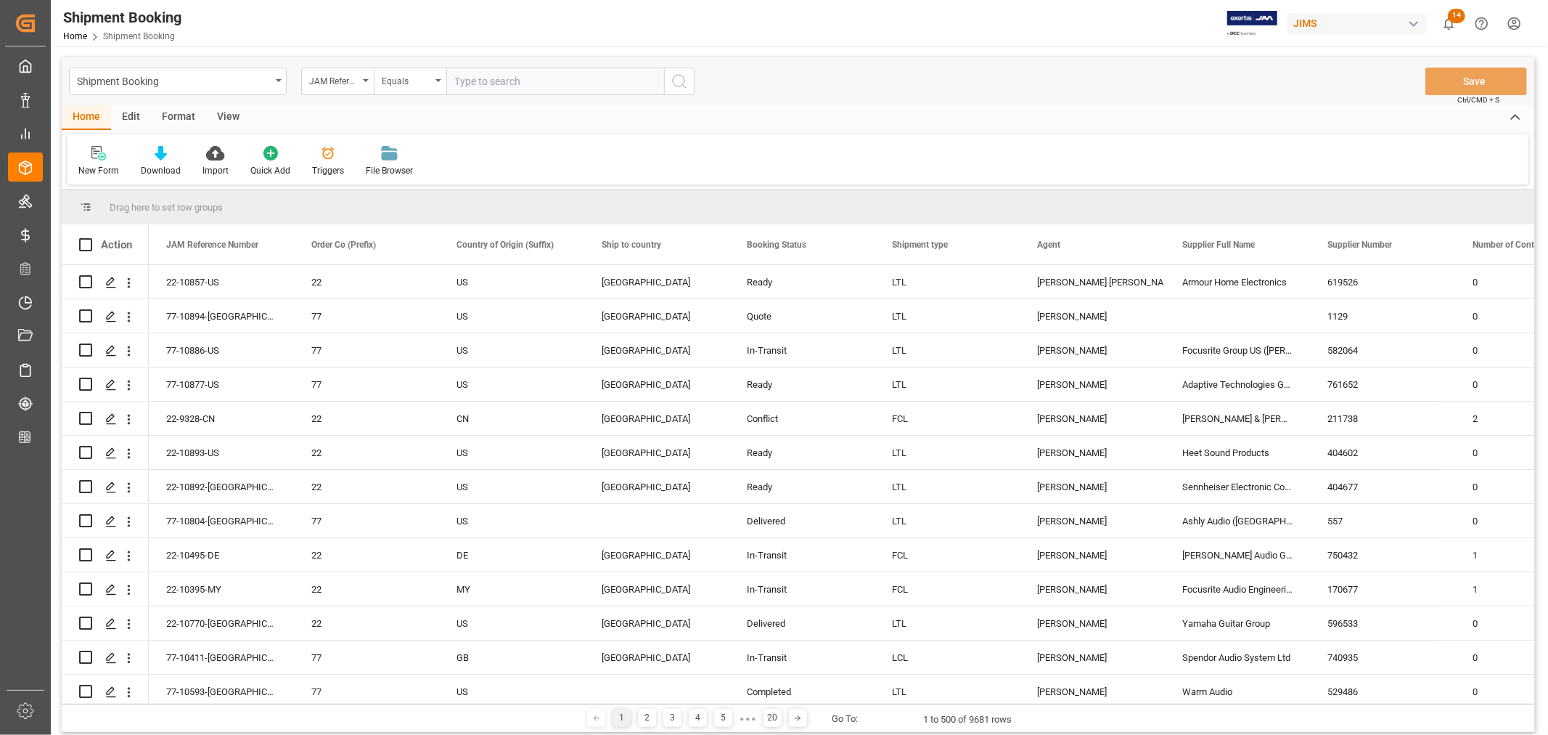
click at [228, 115] on div "View" at bounding box center [228, 117] width 44 height 25
click at [91, 161] on div "Default" at bounding box center [93, 161] width 50 height 32
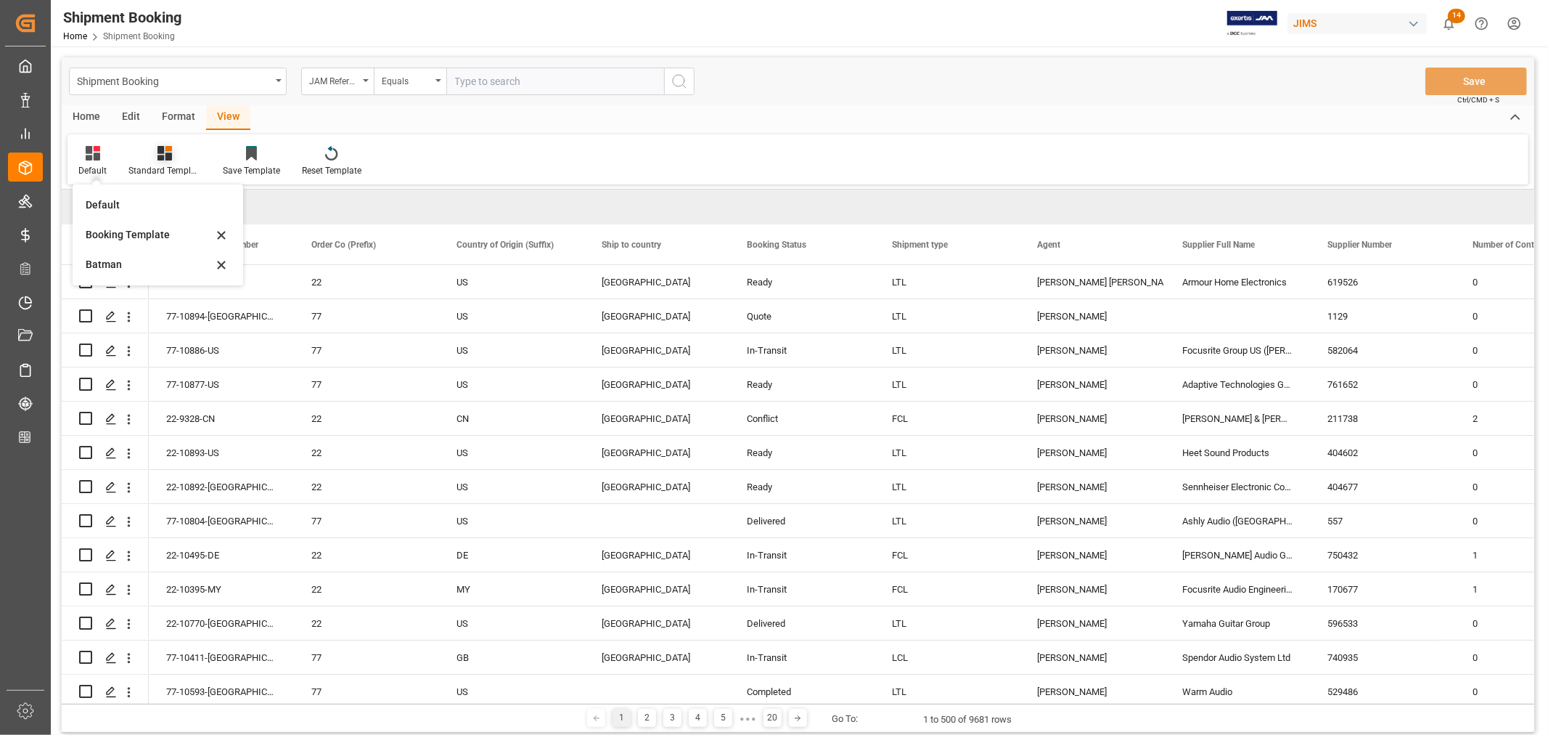
click at [169, 158] on icon at bounding box center [165, 153] width 15 height 15
click at [191, 200] on div "Freight & duty accrual (shipment quote)" at bounding box center [203, 204] width 127 height 15
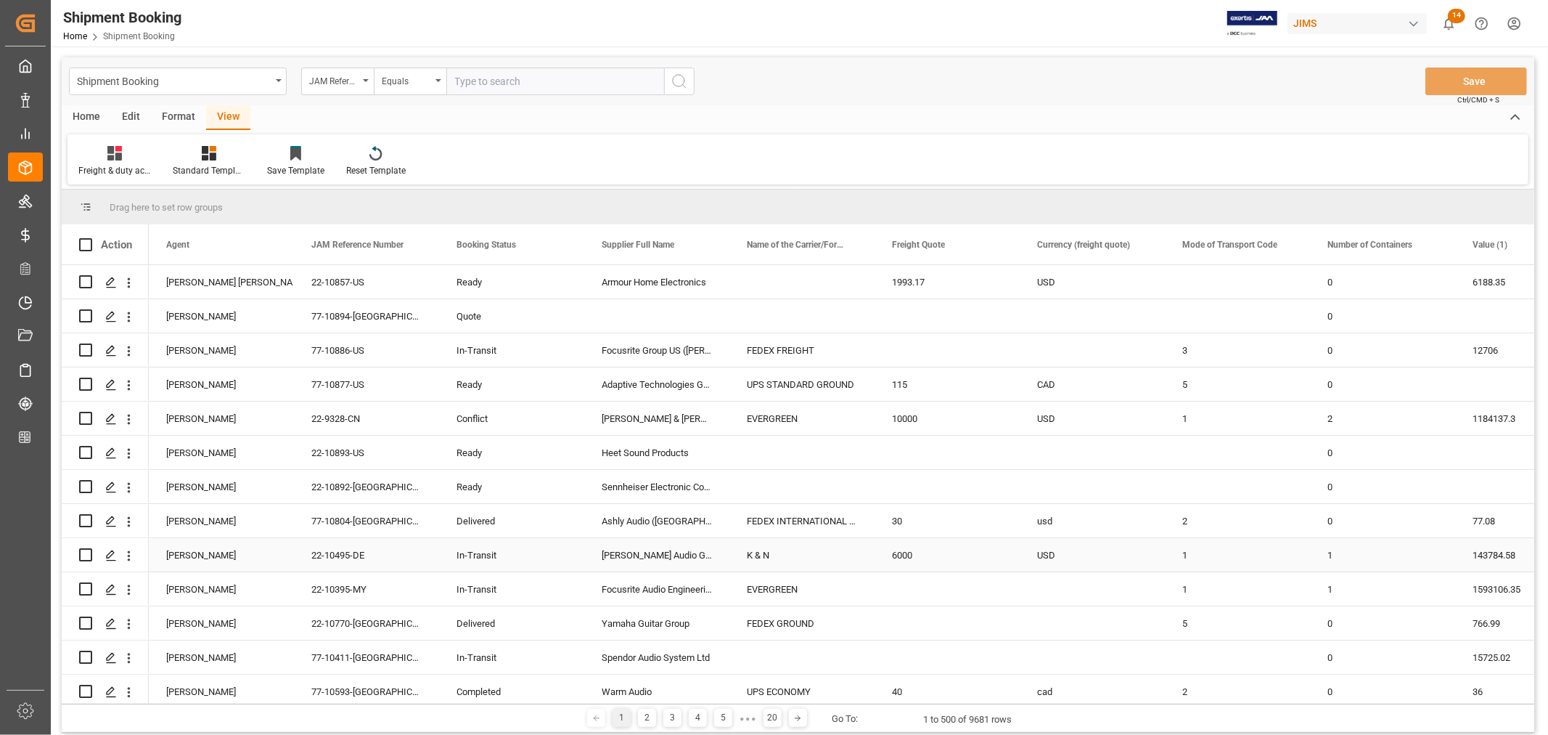
click at [204, 556] on div "Kevin Schofield" at bounding box center [221, 555] width 110 height 33
click at [269, 245] on span at bounding box center [270, 244] width 13 height 13
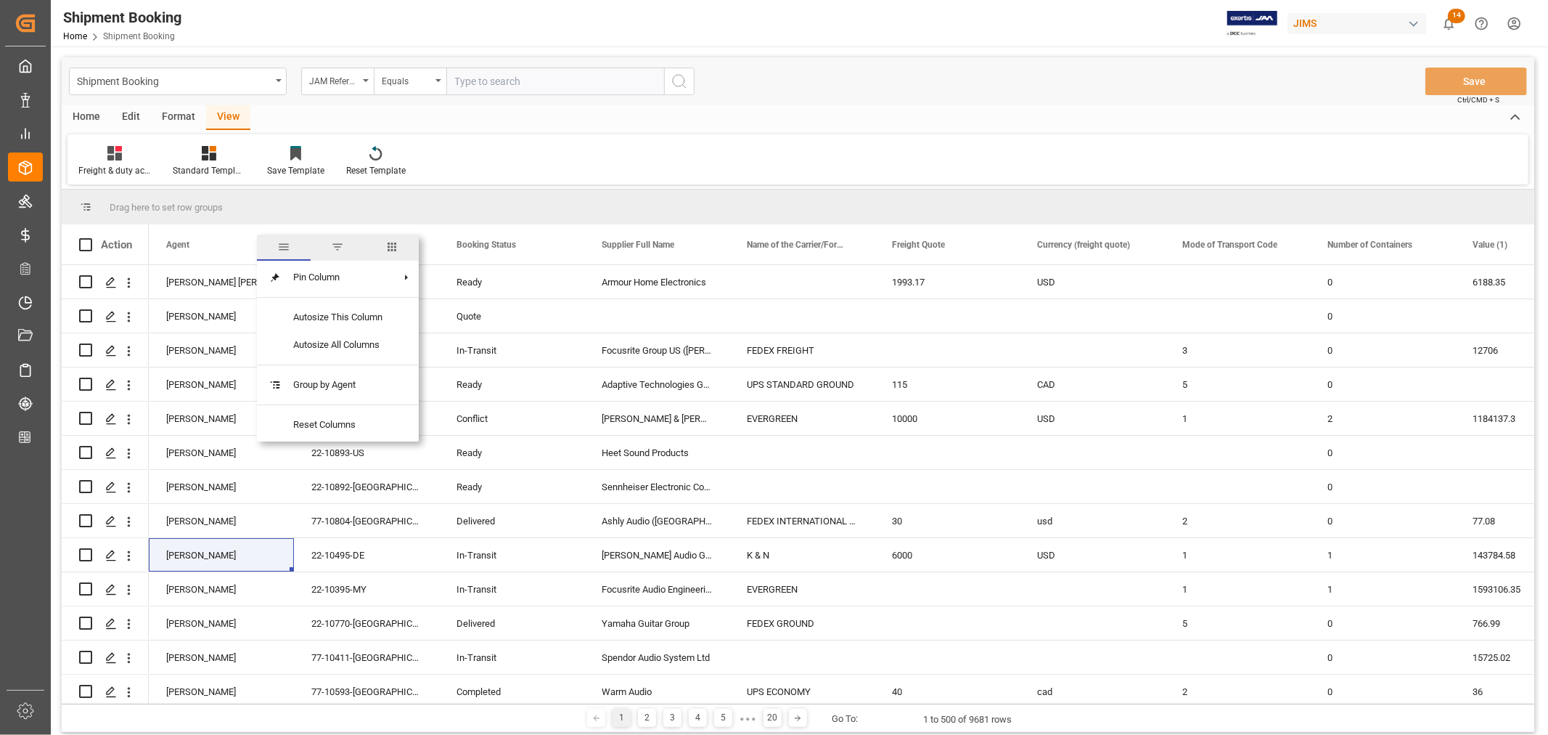
click at [336, 248] on span "filter" at bounding box center [337, 246] width 13 height 13
type input "Kevin Schofield"
click at [349, 363] on button "Apply" at bounding box center [355, 368] width 27 height 15
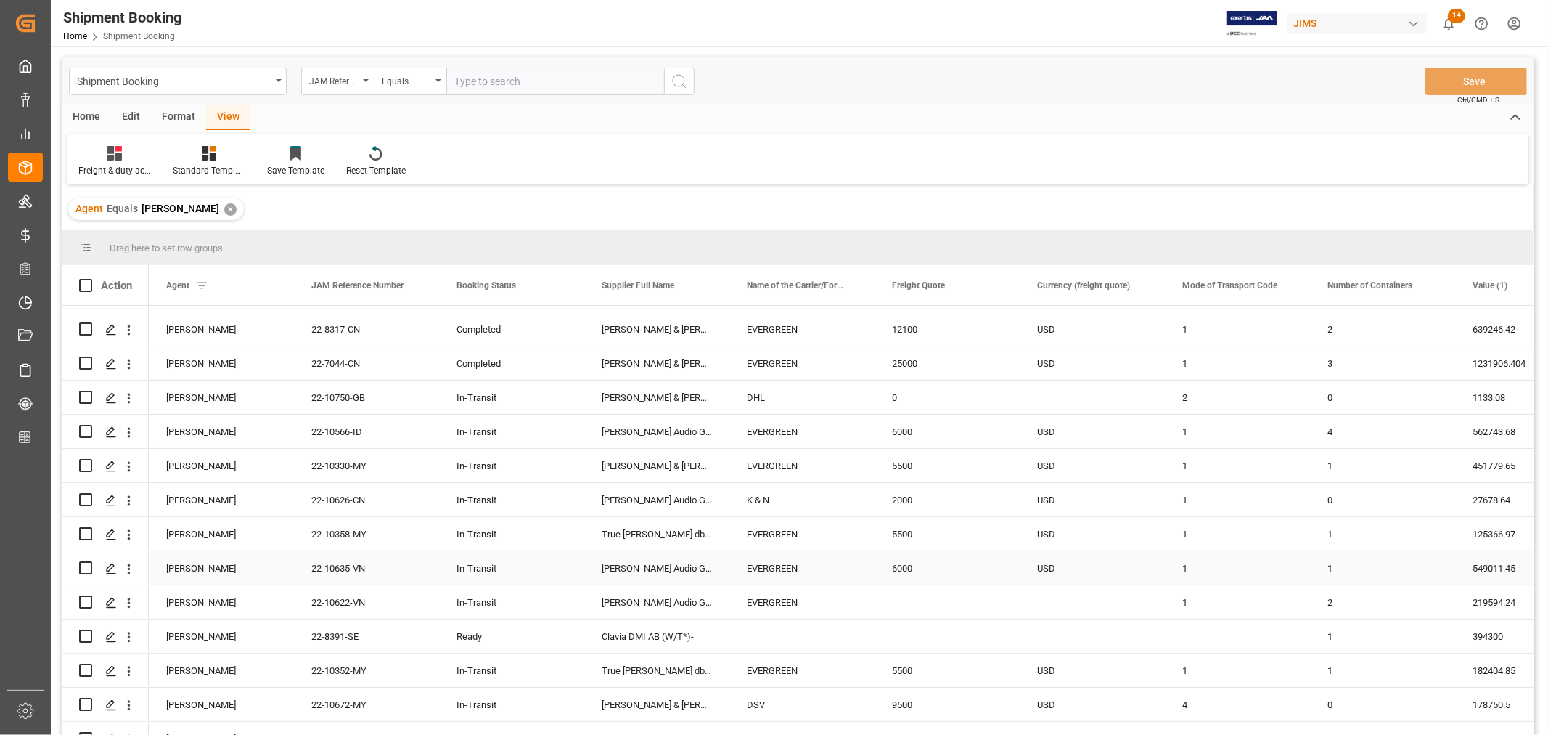
scroll to position [483, 0]
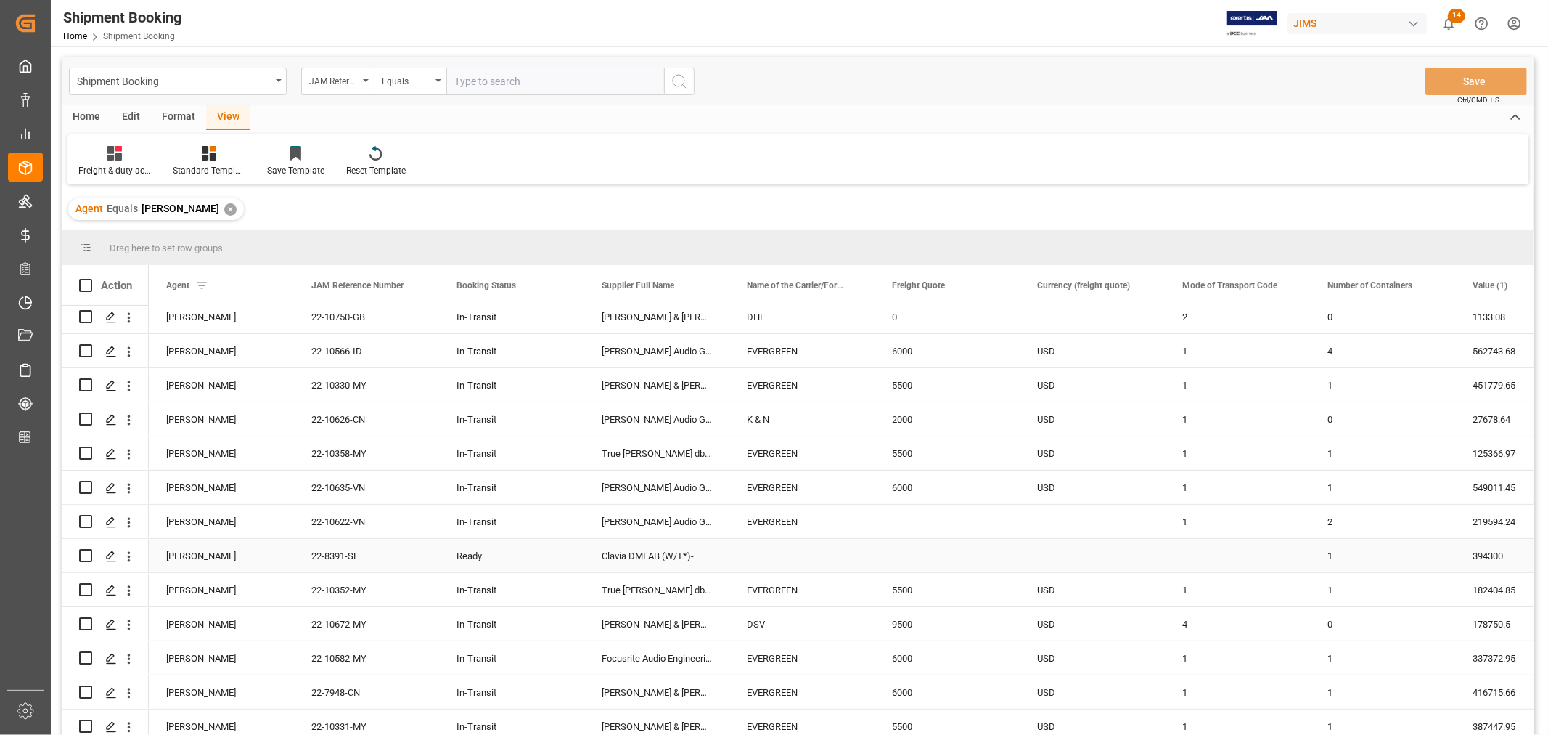
click at [619, 552] on div "Clavia DMI AB (W/T*)-" at bounding box center [656, 555] width 145 height 33
click at [707, 285] on span at bounding box center [705, 285] width 13 height 13
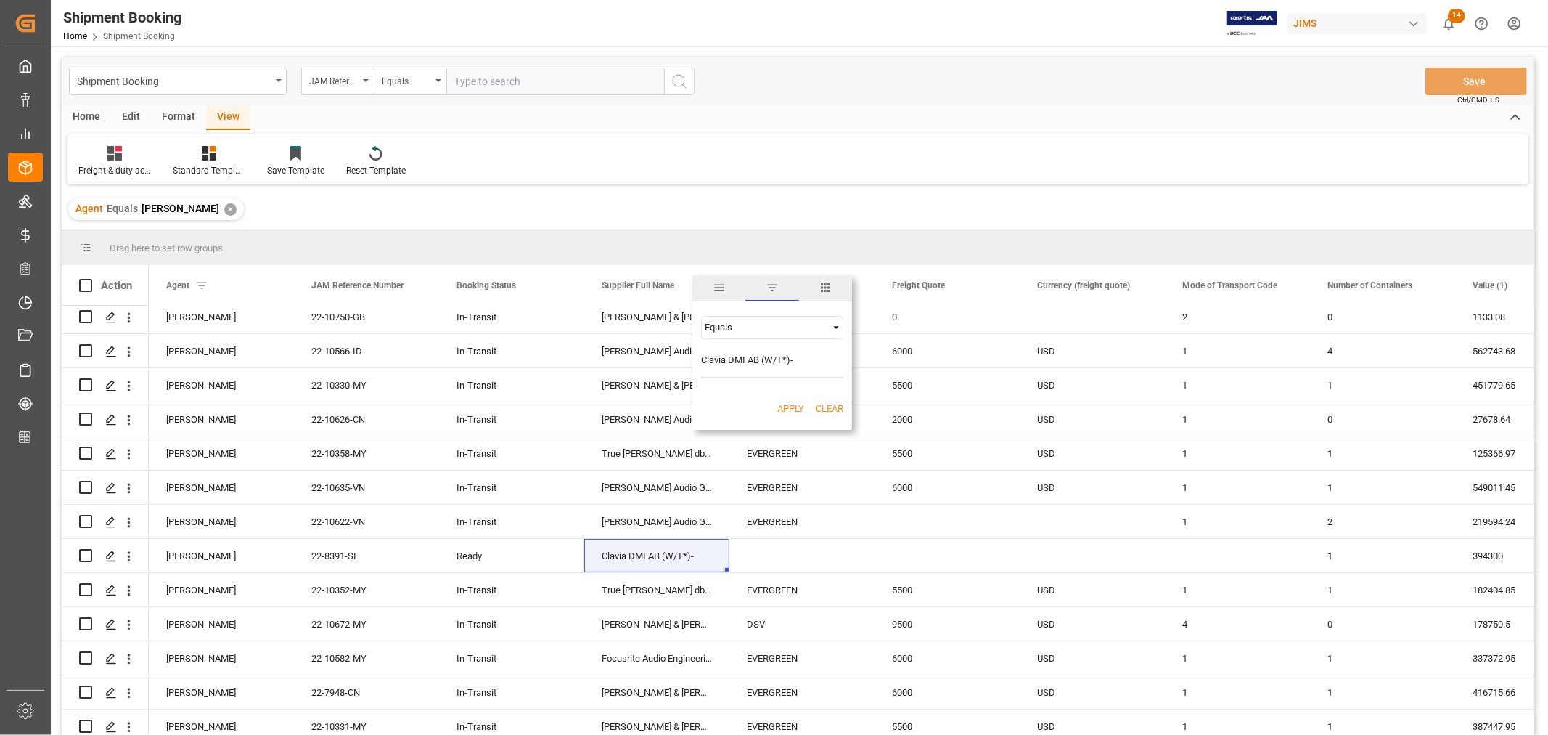
type input "Clavia DMI AB (W/T*)-"
click at [791, 404] on button "Apply" at bounding box center [790, 408] width 27 height 15
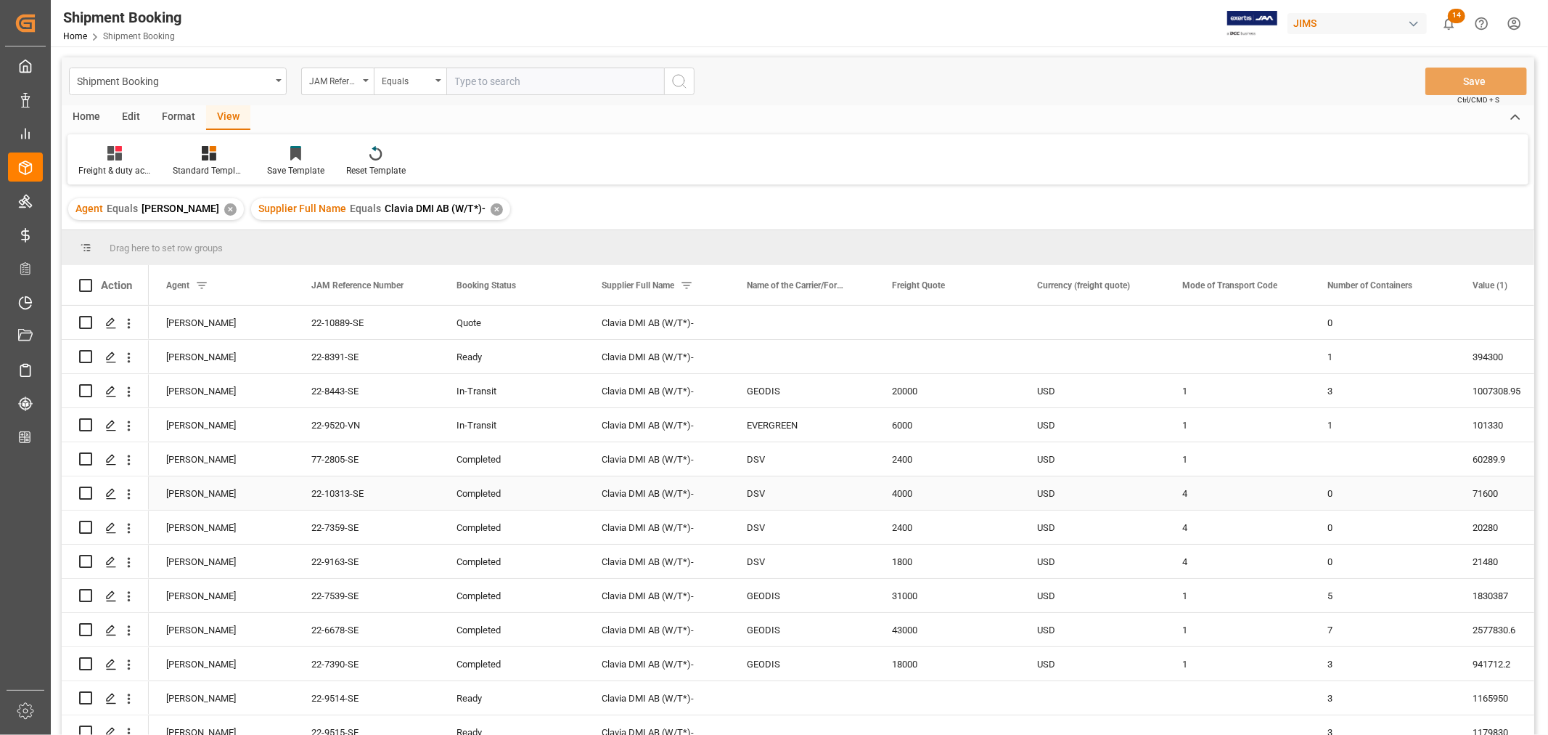
click at [341, 487] on div "22-10313-SE" at bounding box center [366, 492] width 145 height 33
click at [109, 494] on icon "Press SPACE to select this row." at bounding box center [111, 494] width 12 height 12
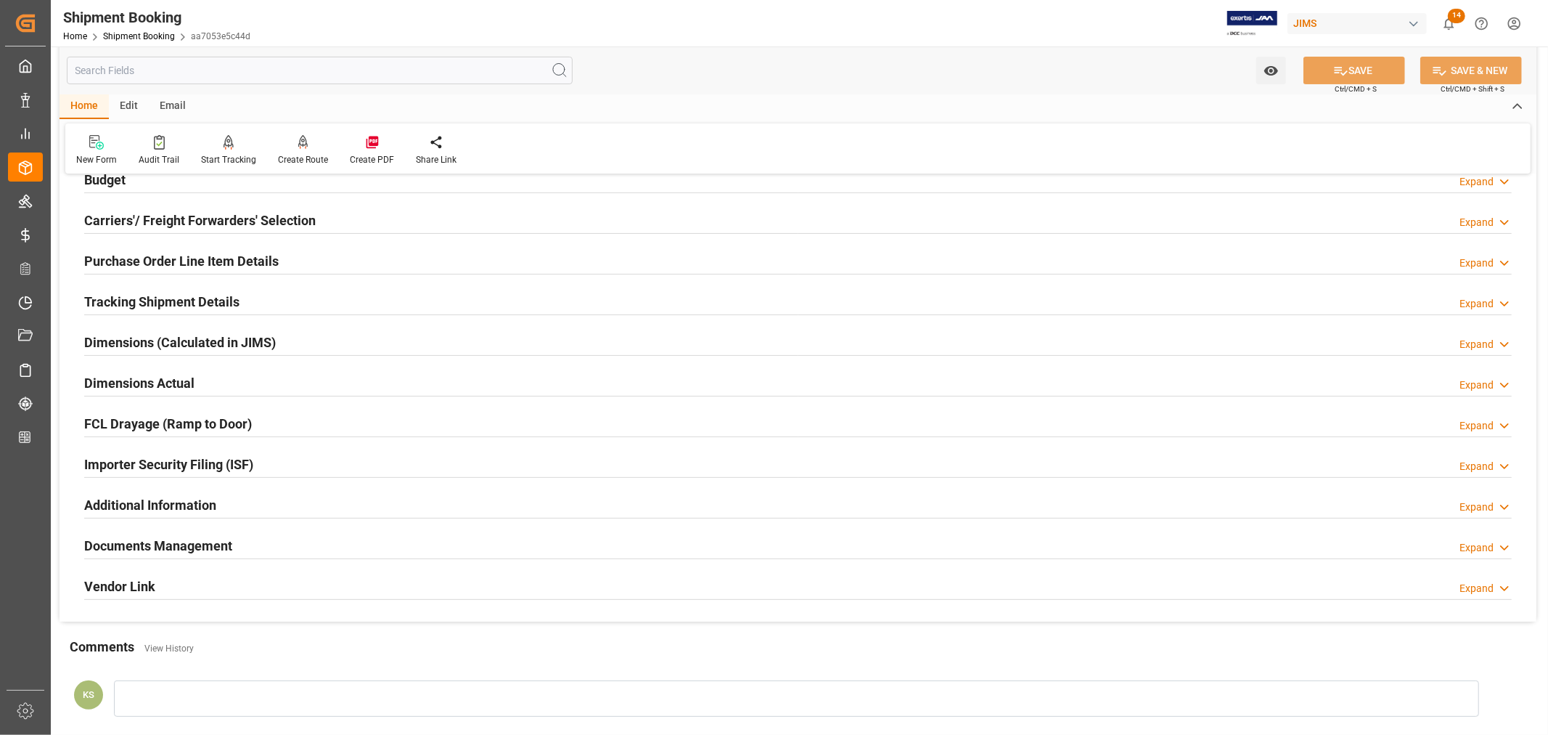
scroll to position [242, 0]
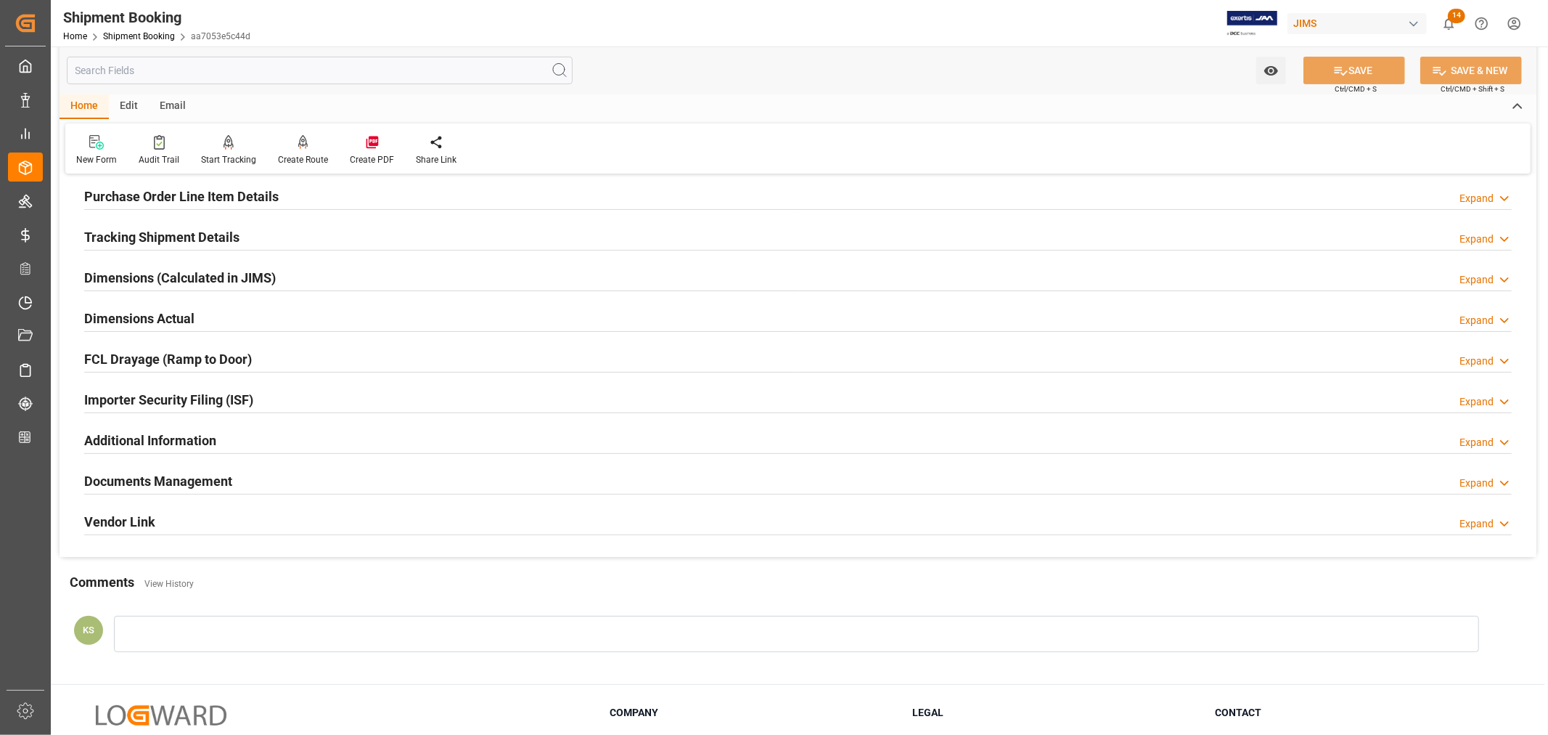
click at [314, 483] on div "Documents Management Expand" at bounding box center [798, 480] width 1428 height 28
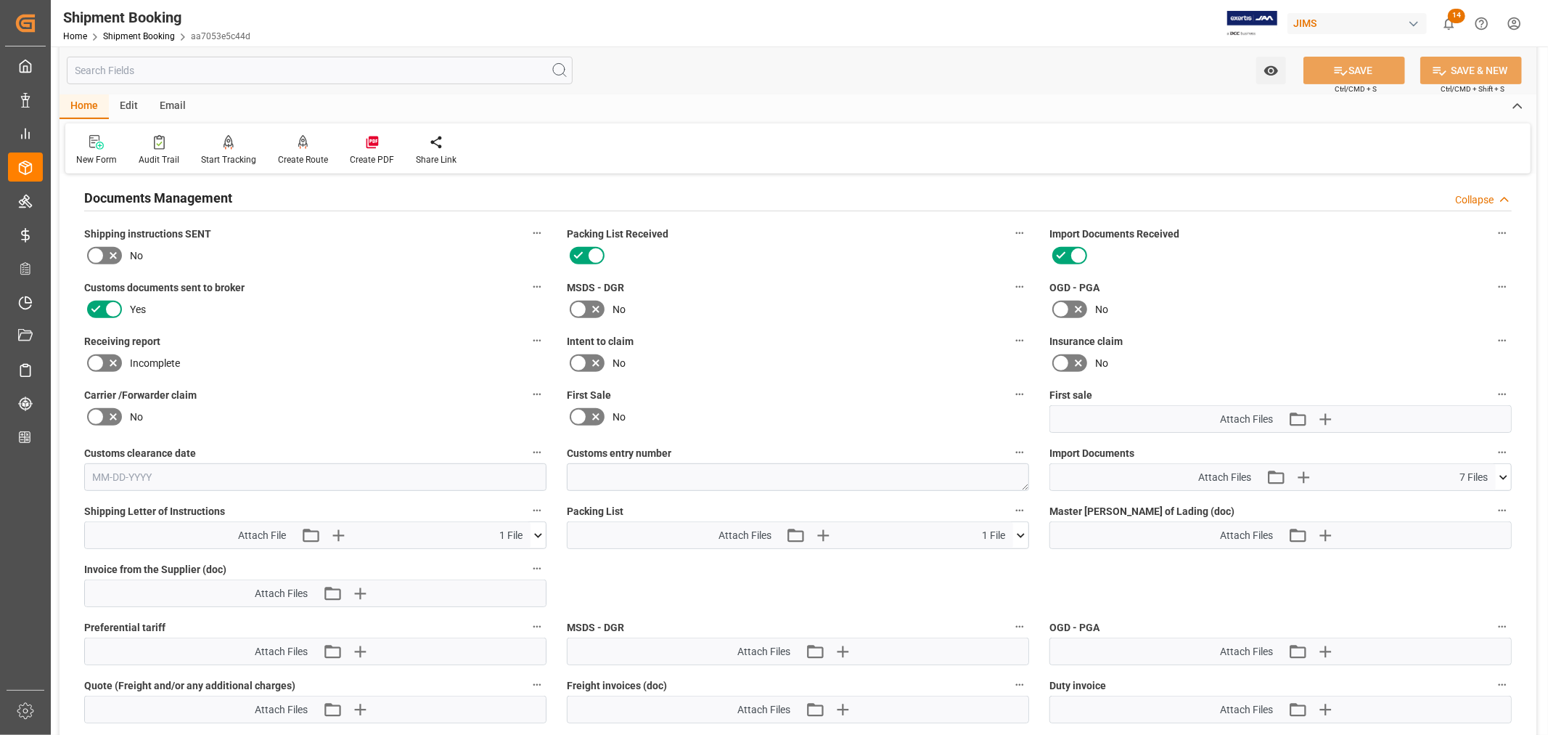
scroll to position [564, 0]
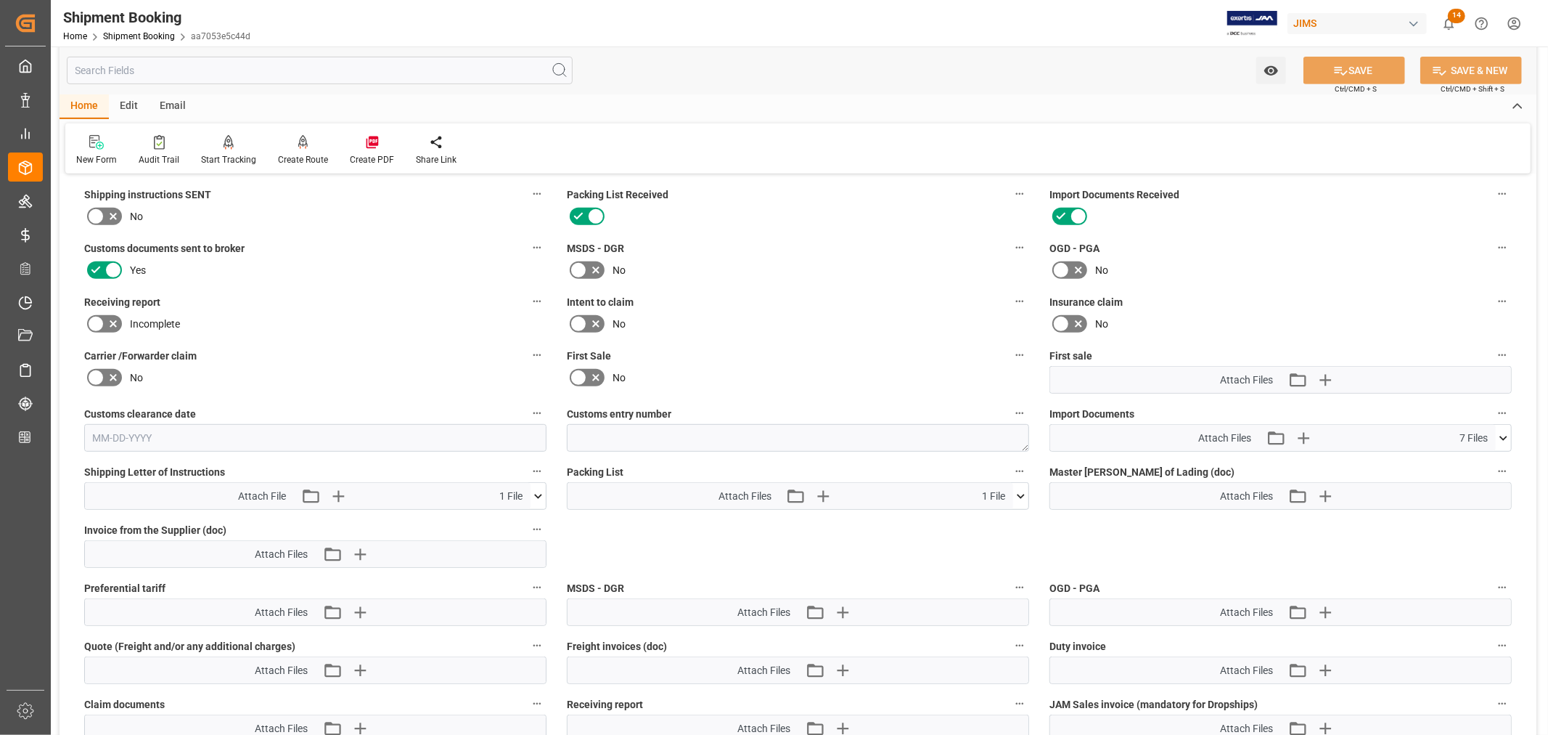
click at [1506, 436] on icon at bounding box center [1504, 438] width 8 height 4
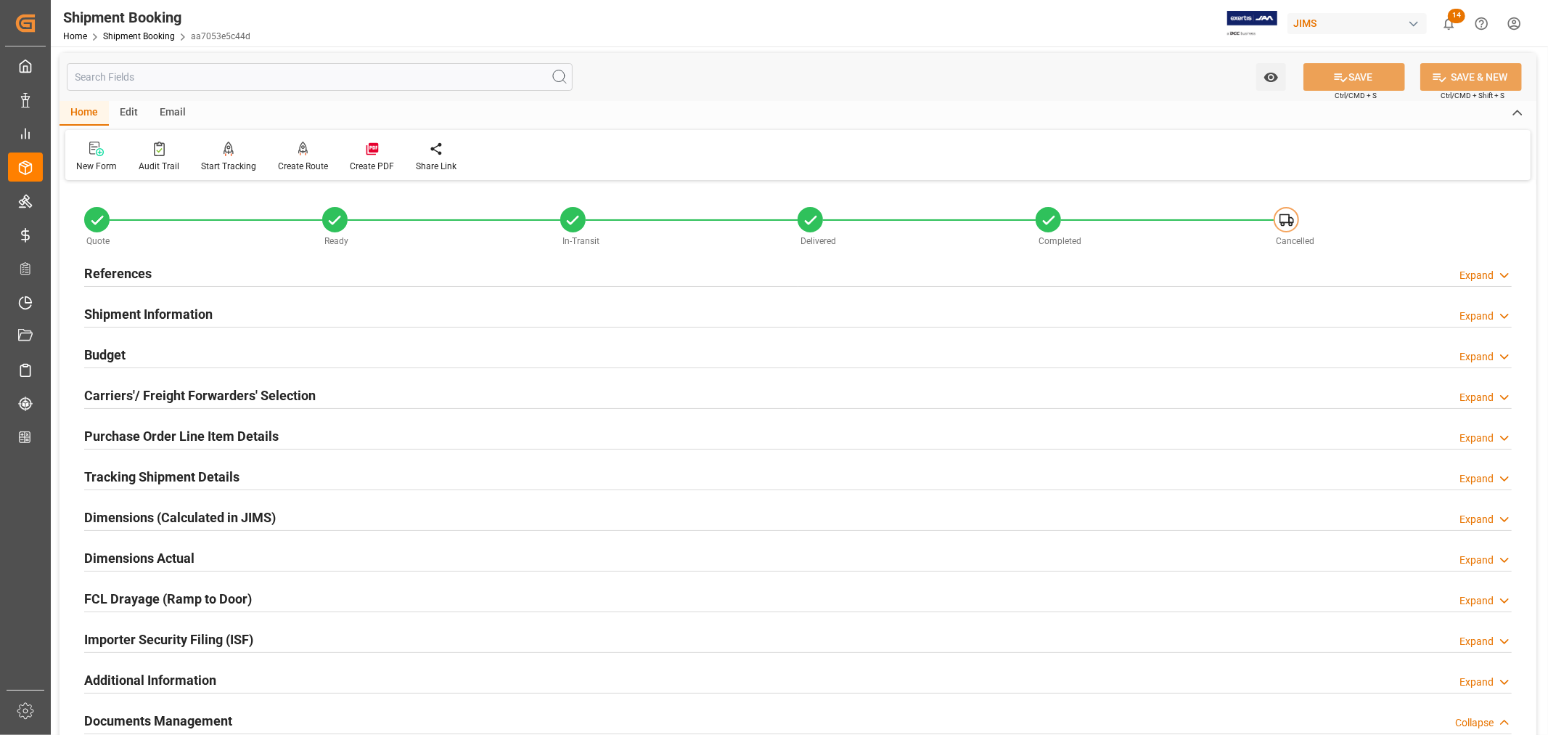
scroll to position [0, 0]
click at [131, 270] on h2 "References" at bounding box center [118, 276] width 68 height 20
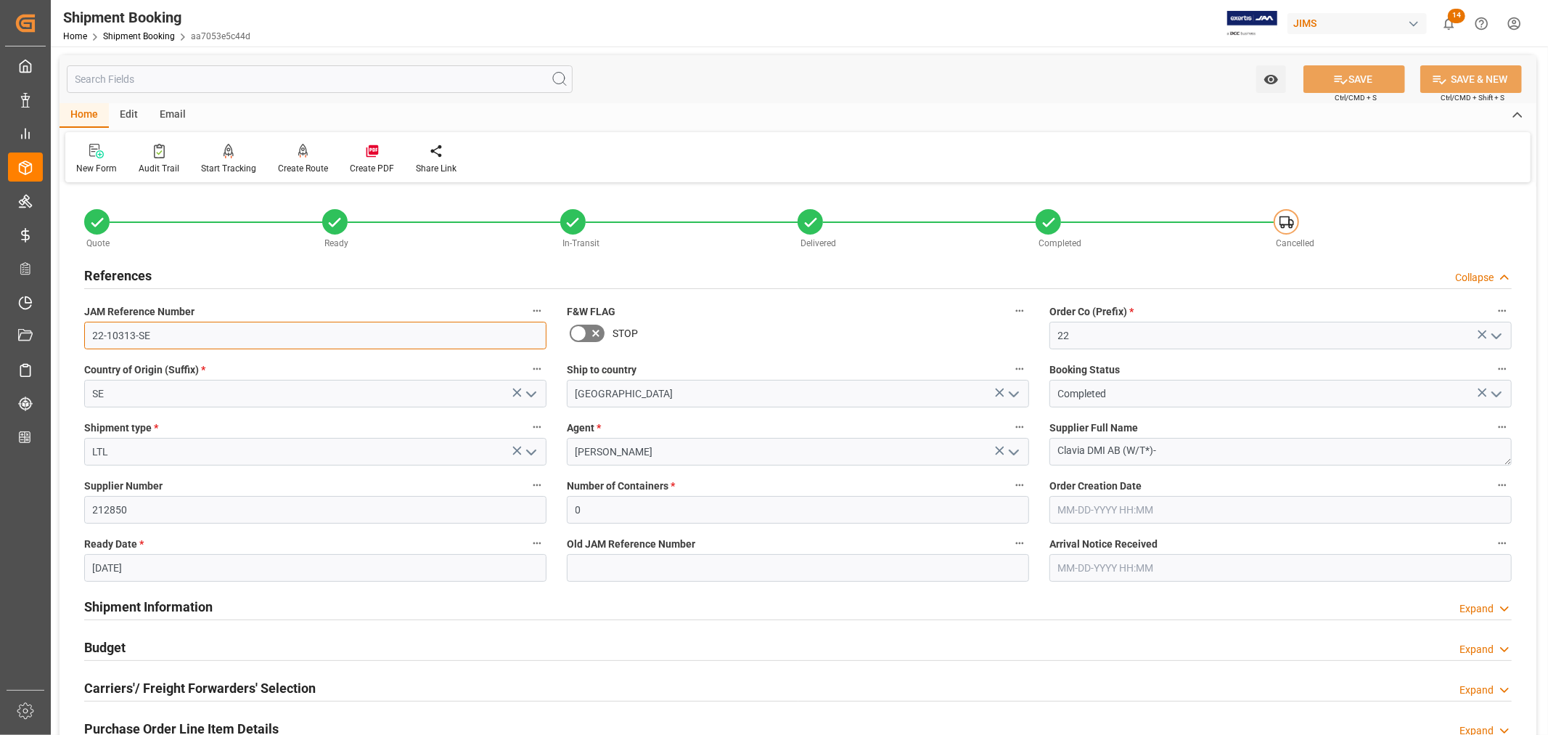
drag, startPoint x: 152, startPoint y: 336, endPoint x: 86, endPoint y: 332, distance: 66.9
click at [86, 332] on input "22-10313-SE" at bounding box center [315, 336] width 462 height 28
click at [119, 271] on h2 "References" at bounding box center [118, 276] width 68 height 20
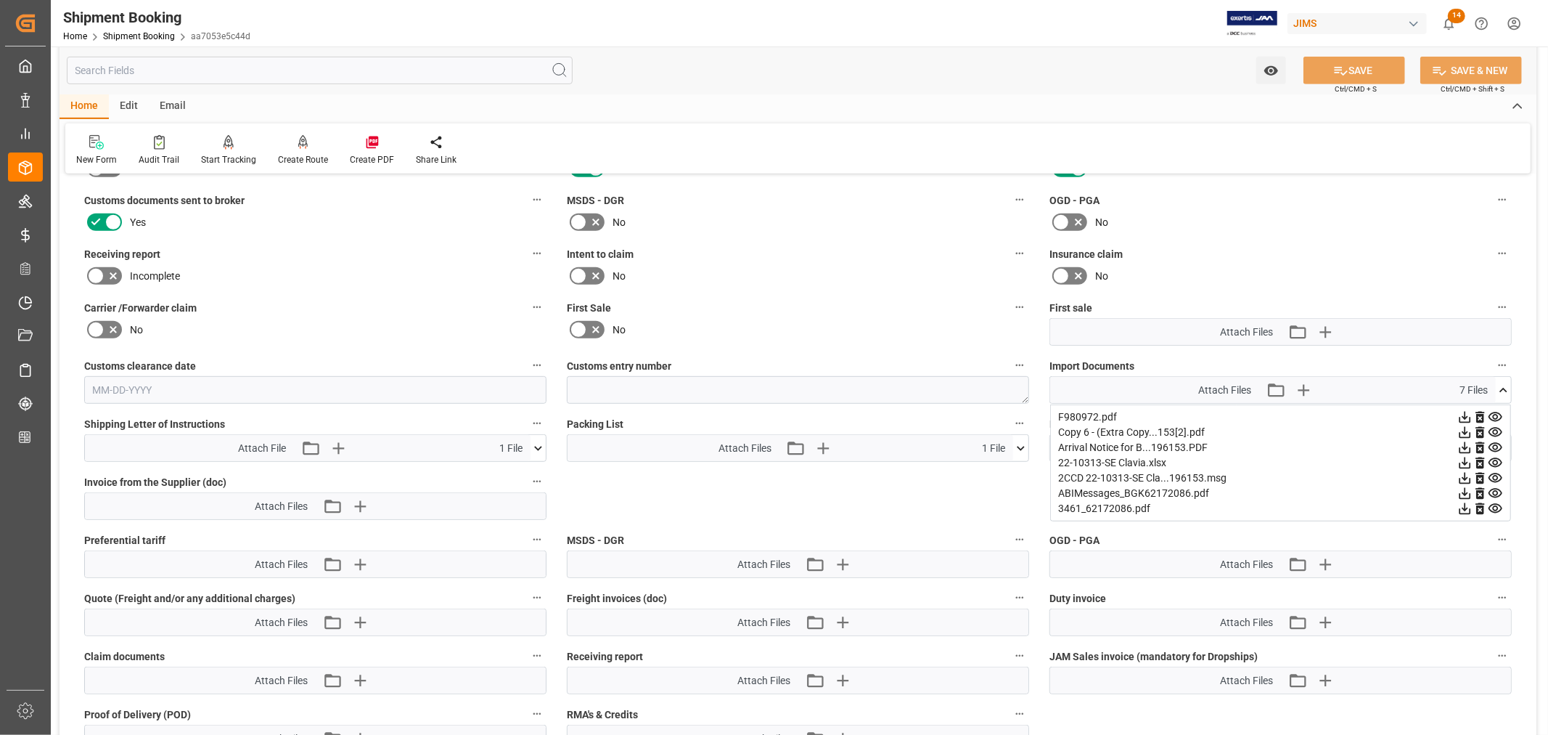
scroll to position [645, 0]
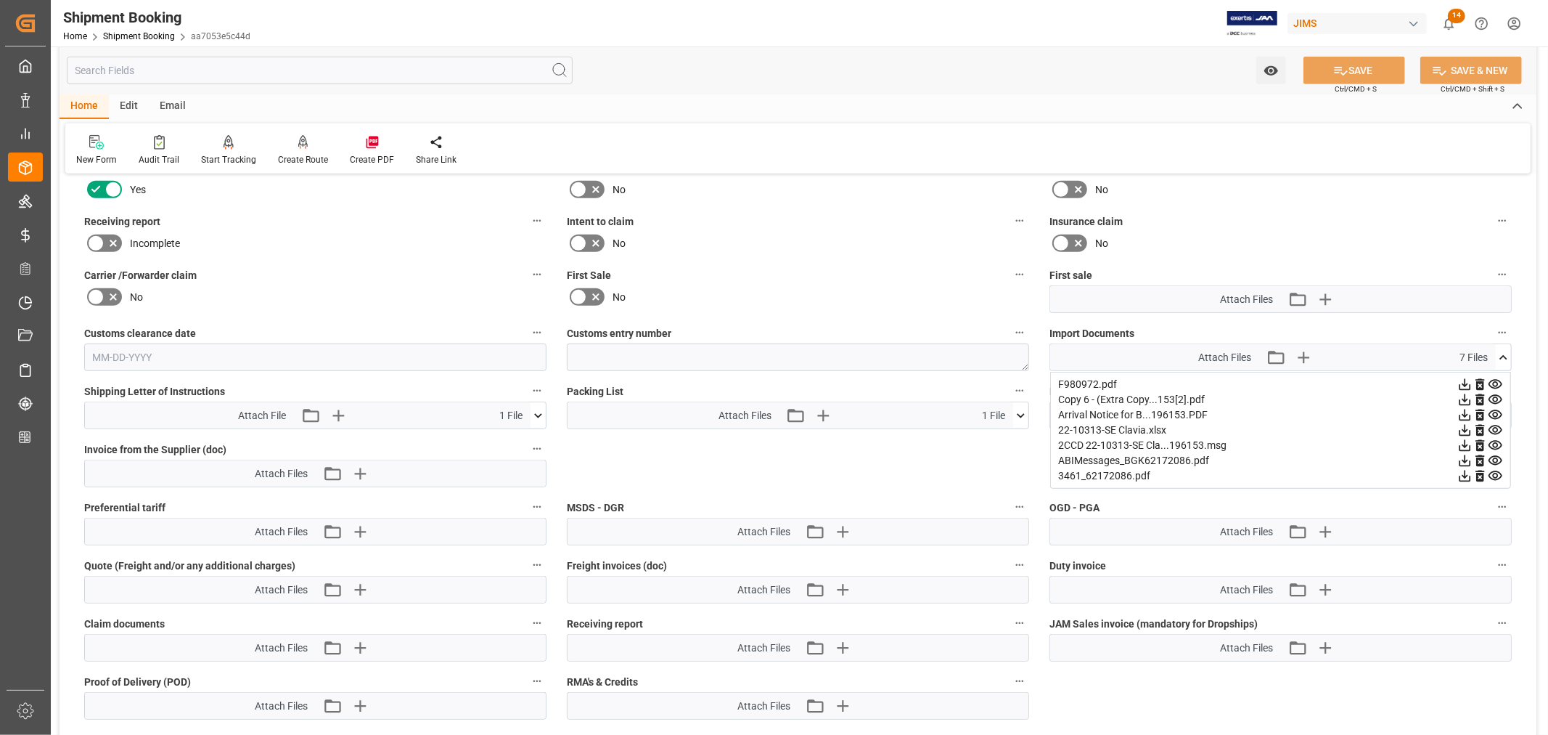
click at [1490, 394] on icon at bounding box center [1495, 399] width 15 height 15
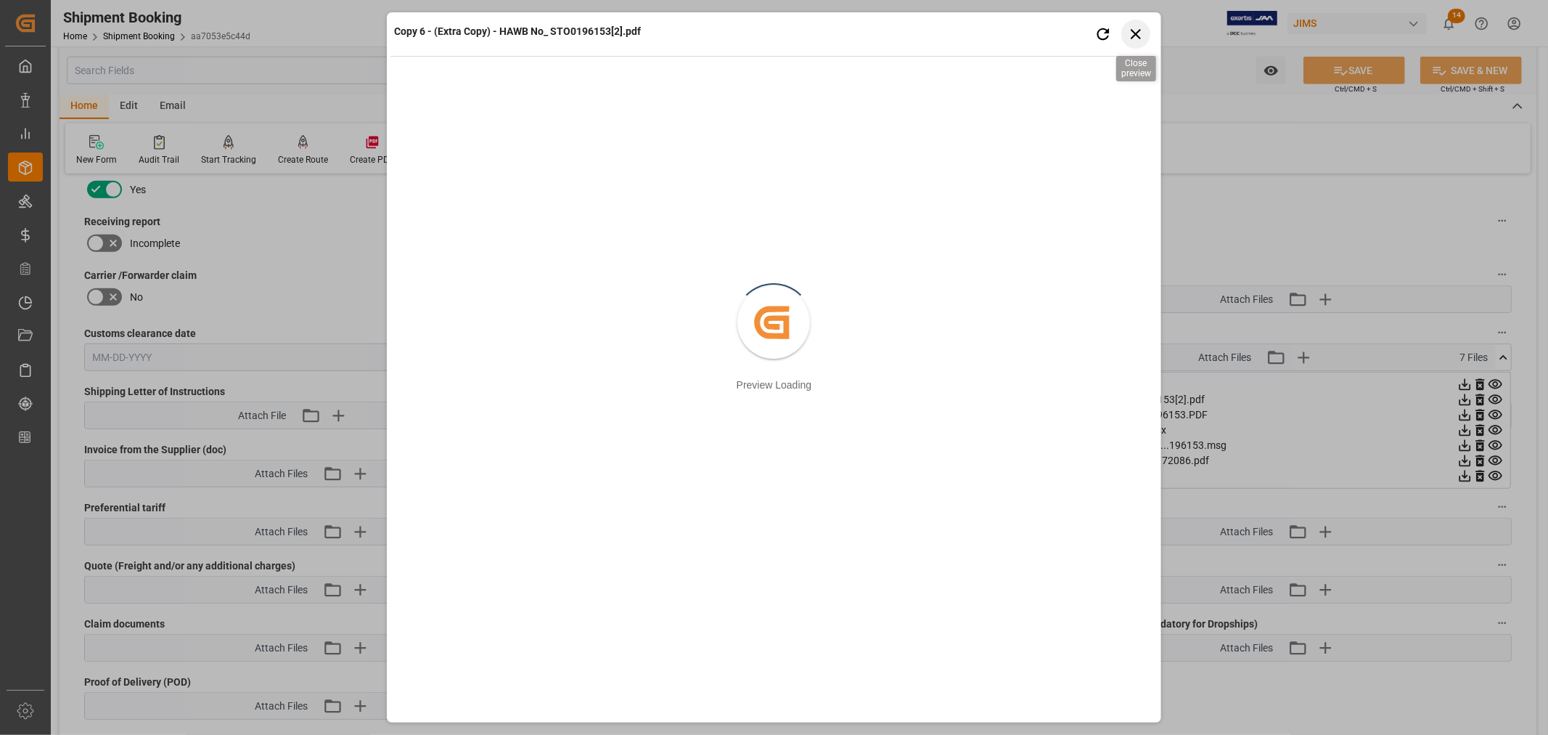
click at [1133, 32] on icon "button" at bounding box center [1136, 34] width 18 height 18
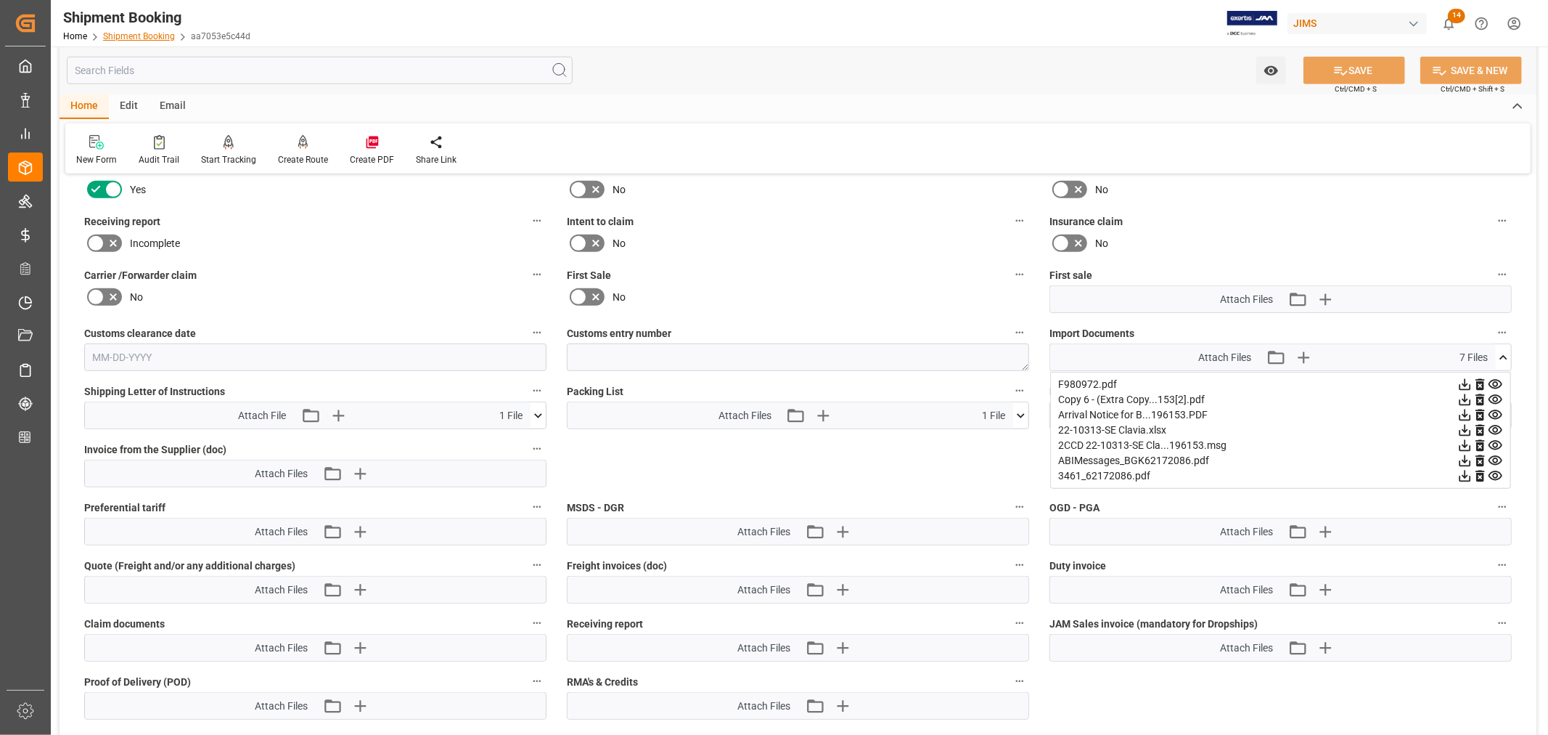
click at [121, 35] on link "Shipment Booking" at bounding box center [139, 36] width 72 height 10
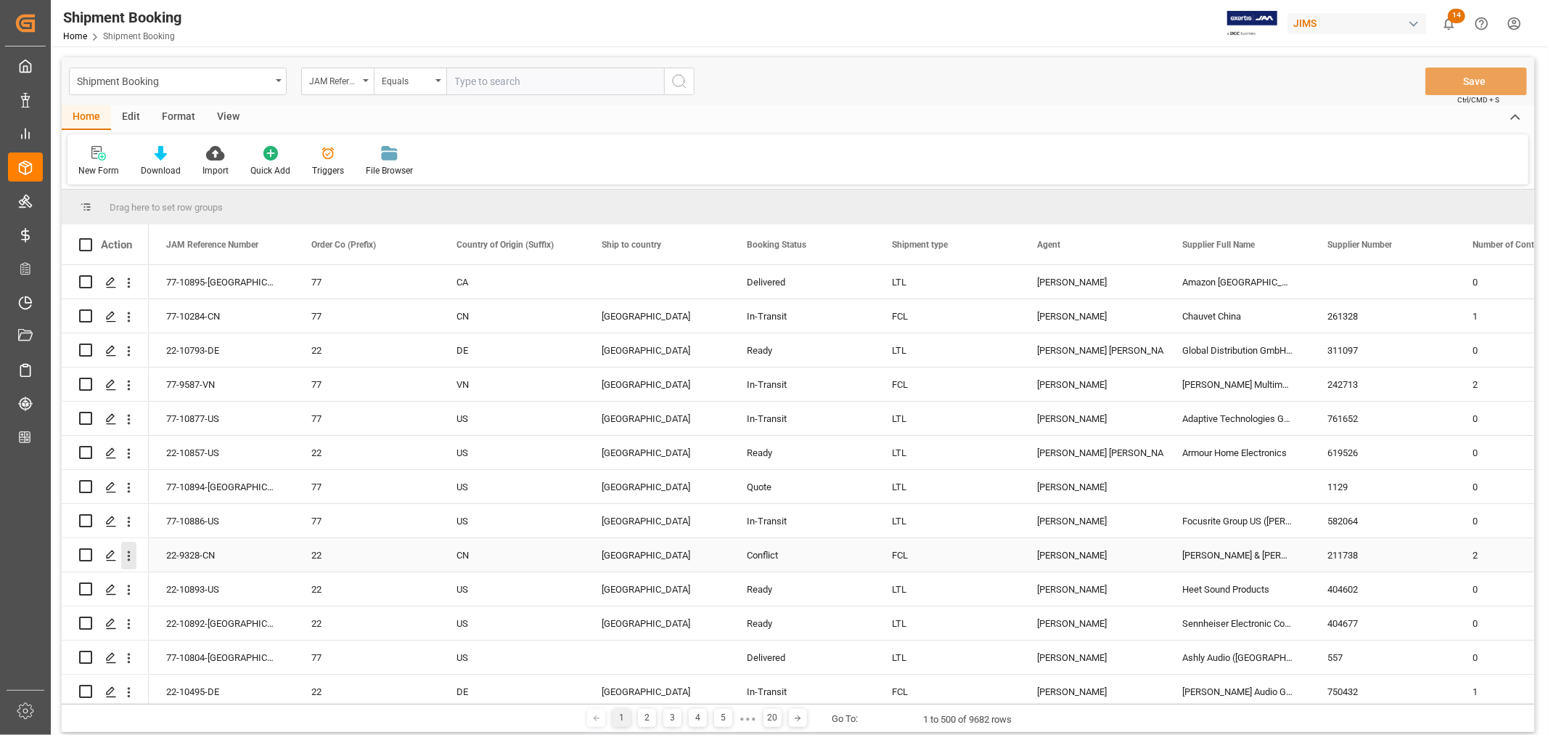
click at [127, 555] on icon "open menu" at bounding box center [128, 555] width 15 height 15
click at [107, 553] on icon "Press SPACE to select this row." at bounding box center [111, 556] width 12 height 12
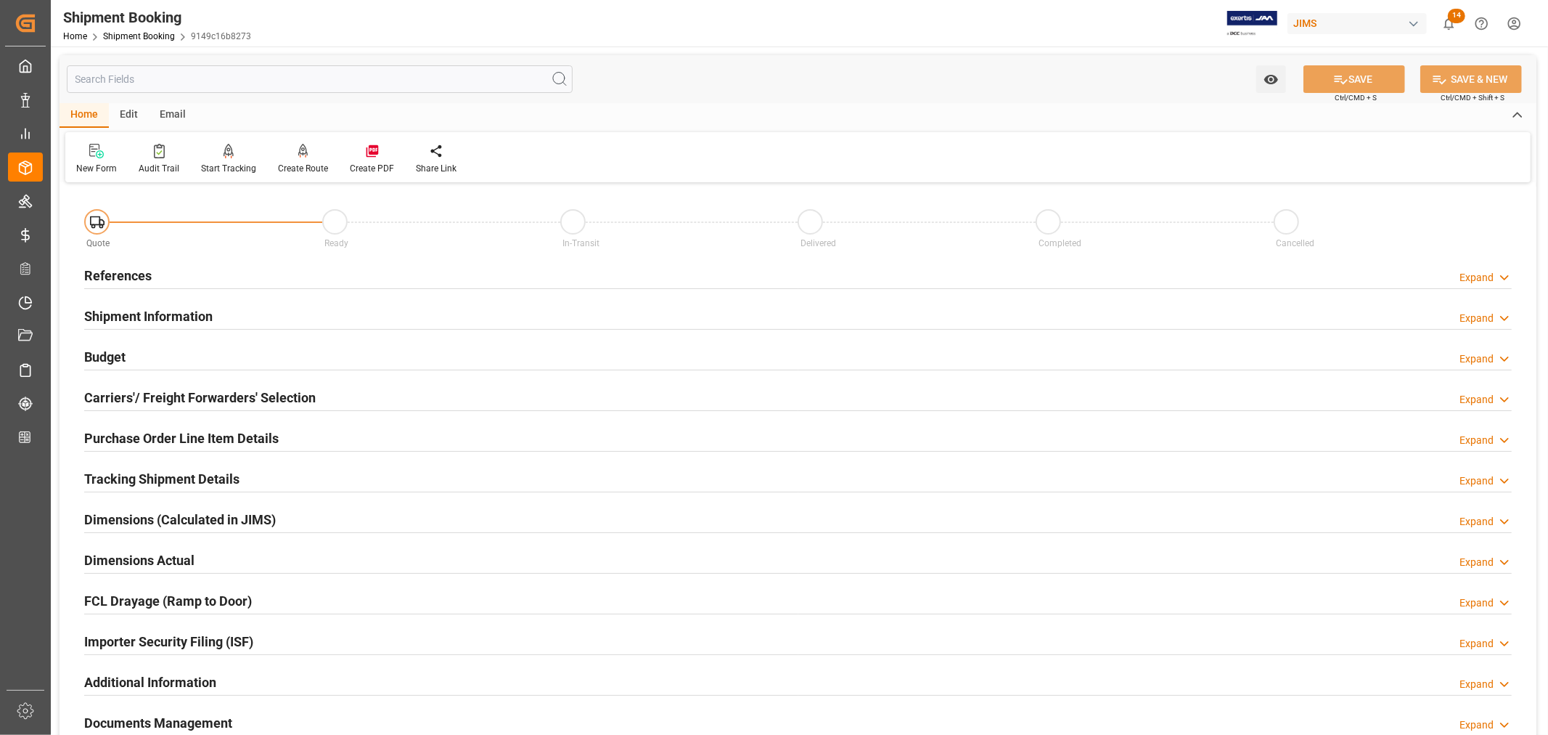
click at [114, 266] on h2 "References" at bounding box center [118, 276] width 68 height 20
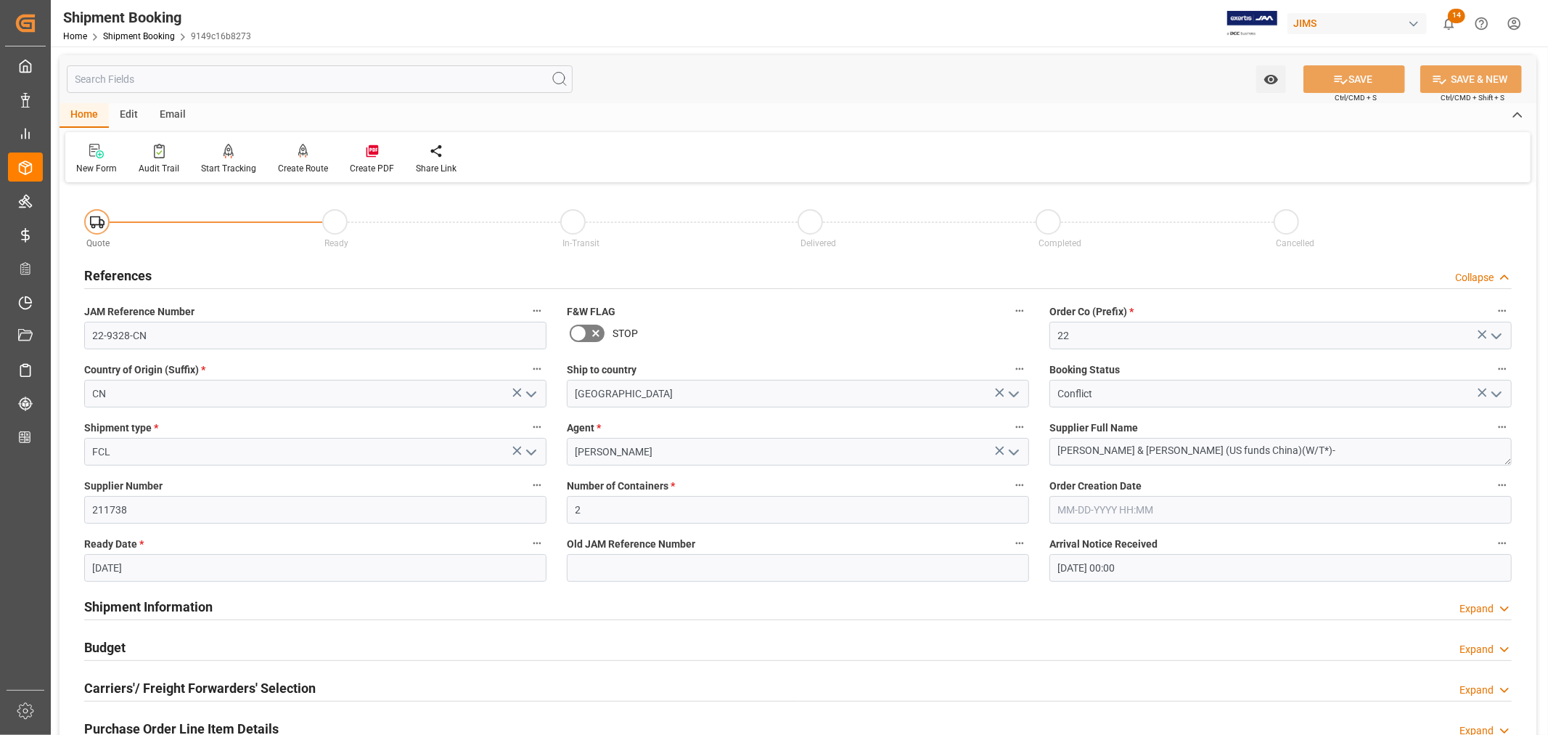
click at [139, 274] on h2 "References" at bounding box center [118, 276] width 68 height 20
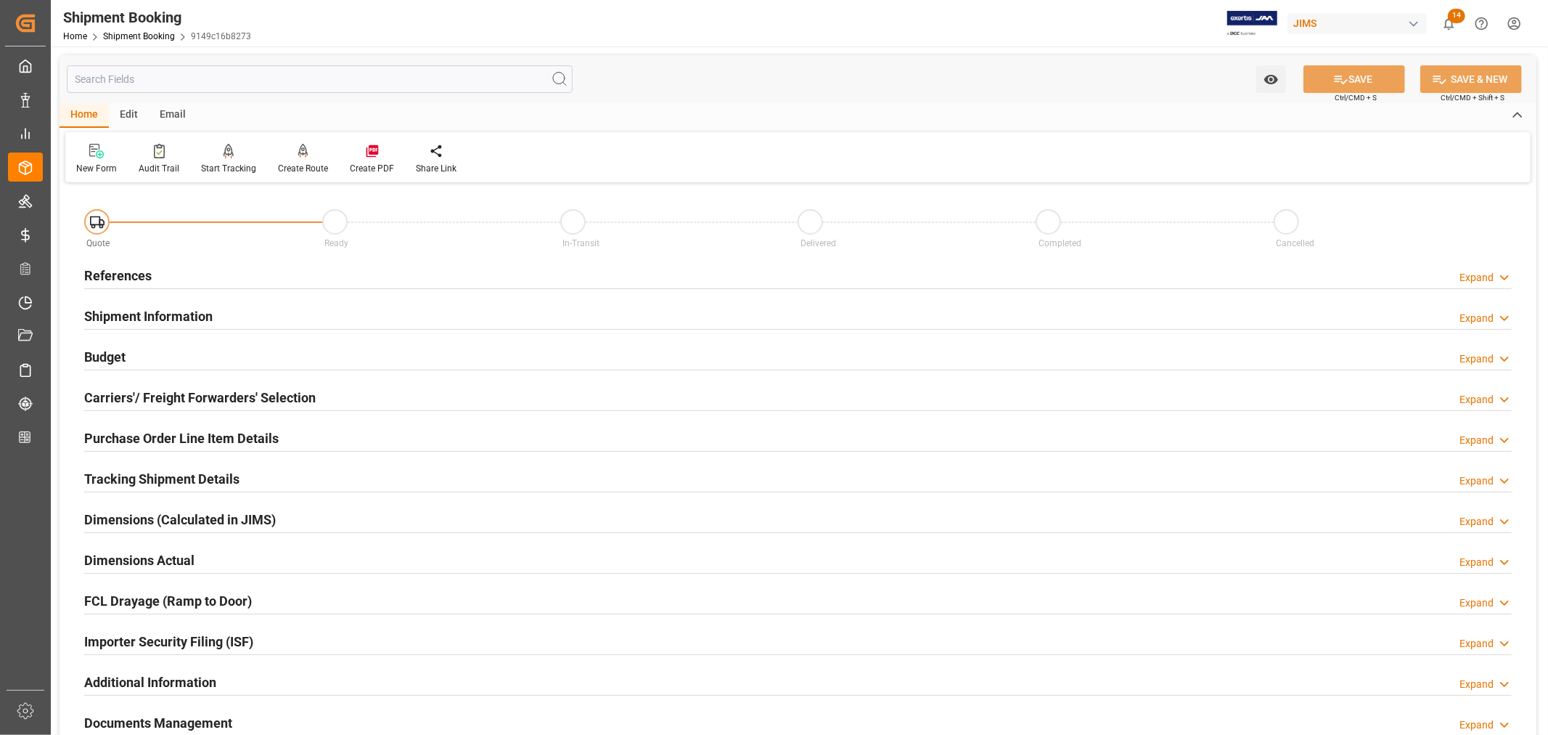
click at [156, 316] on h2 "Shipment Information" at bounding box center [148, 316] width 128 height 20
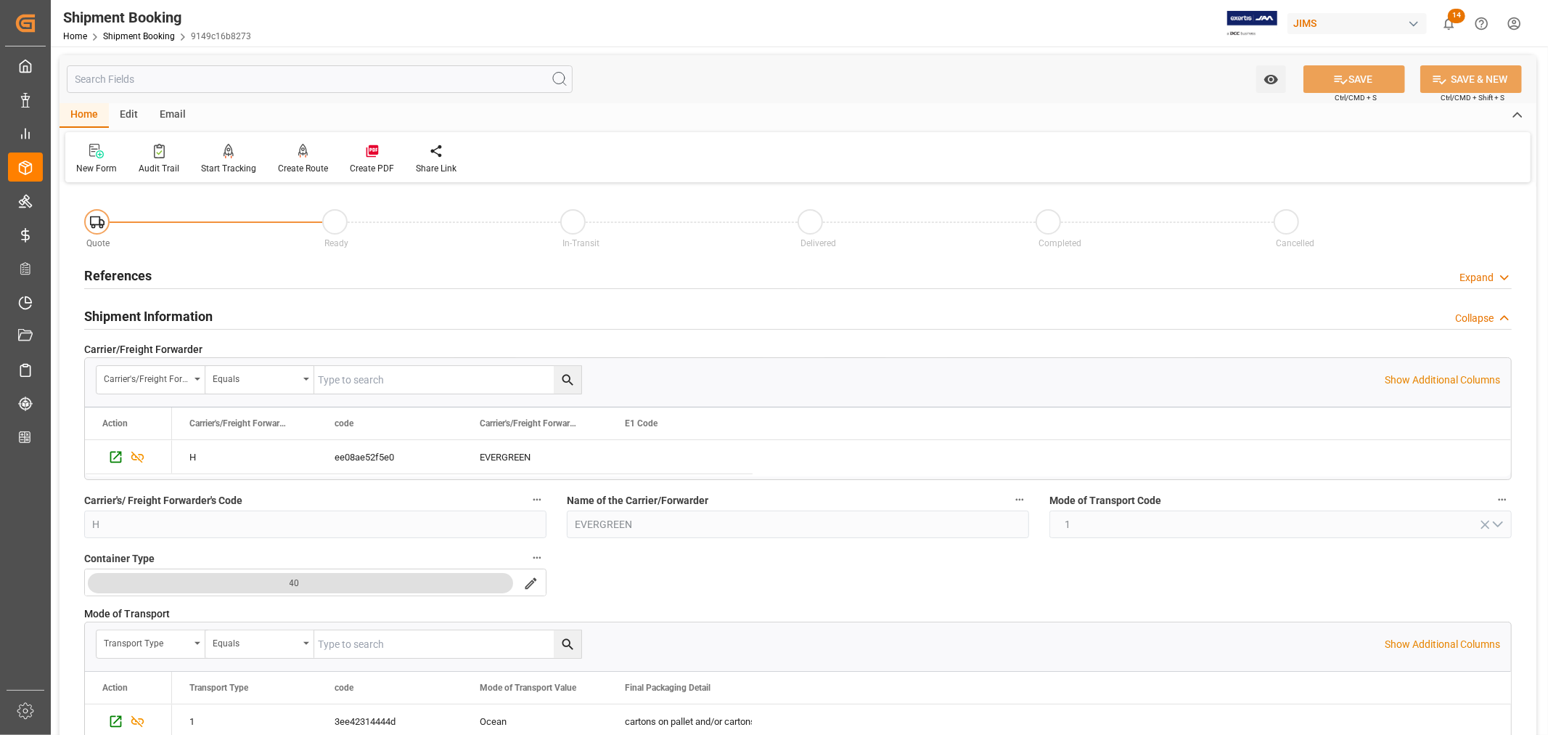
click at [156, 316] on h2 "Shipment Information" at bounding box center [148, 316] width 128 height 20
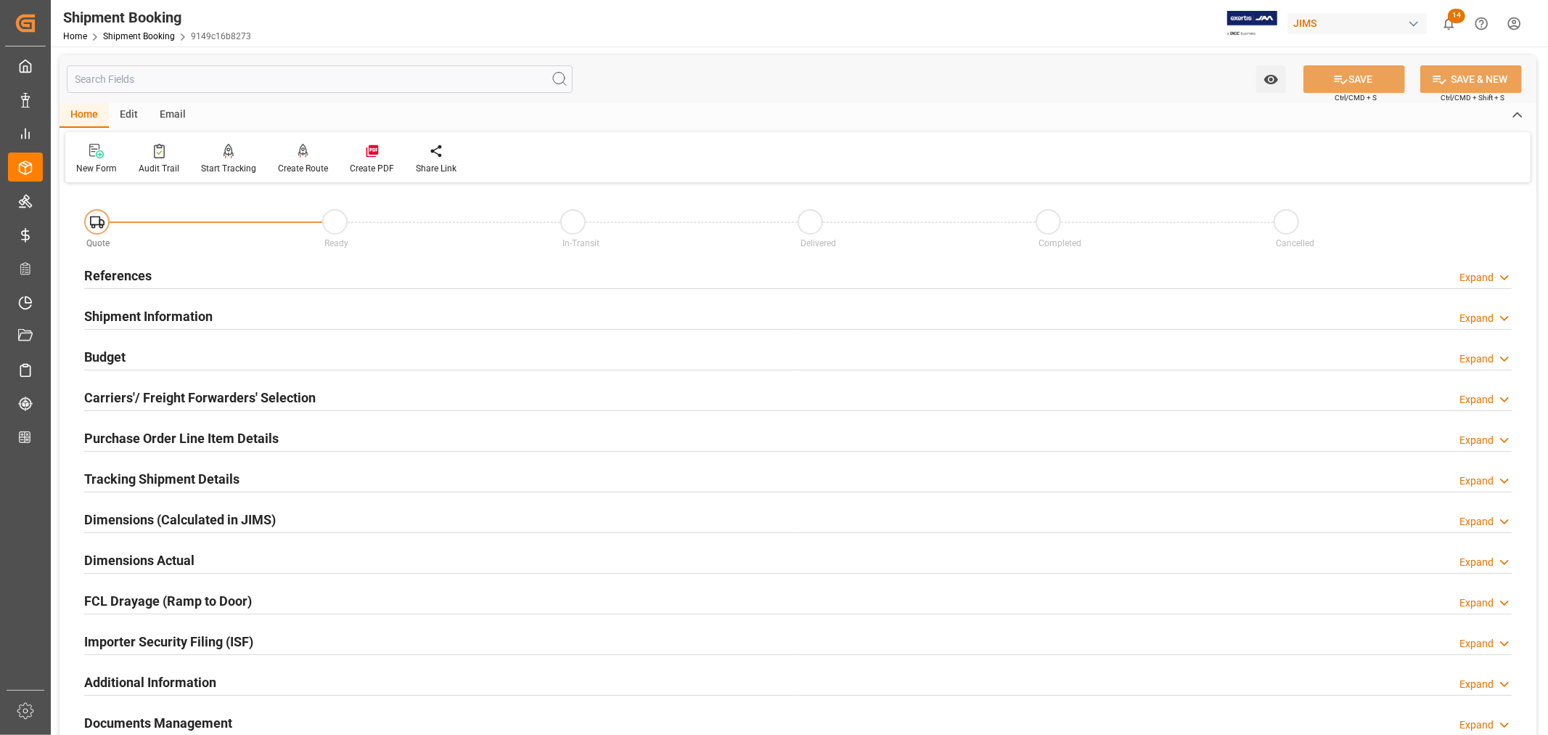
click at [120, 357] on h2 "Budget" at bounding box center [104, 357] width 41 height 20
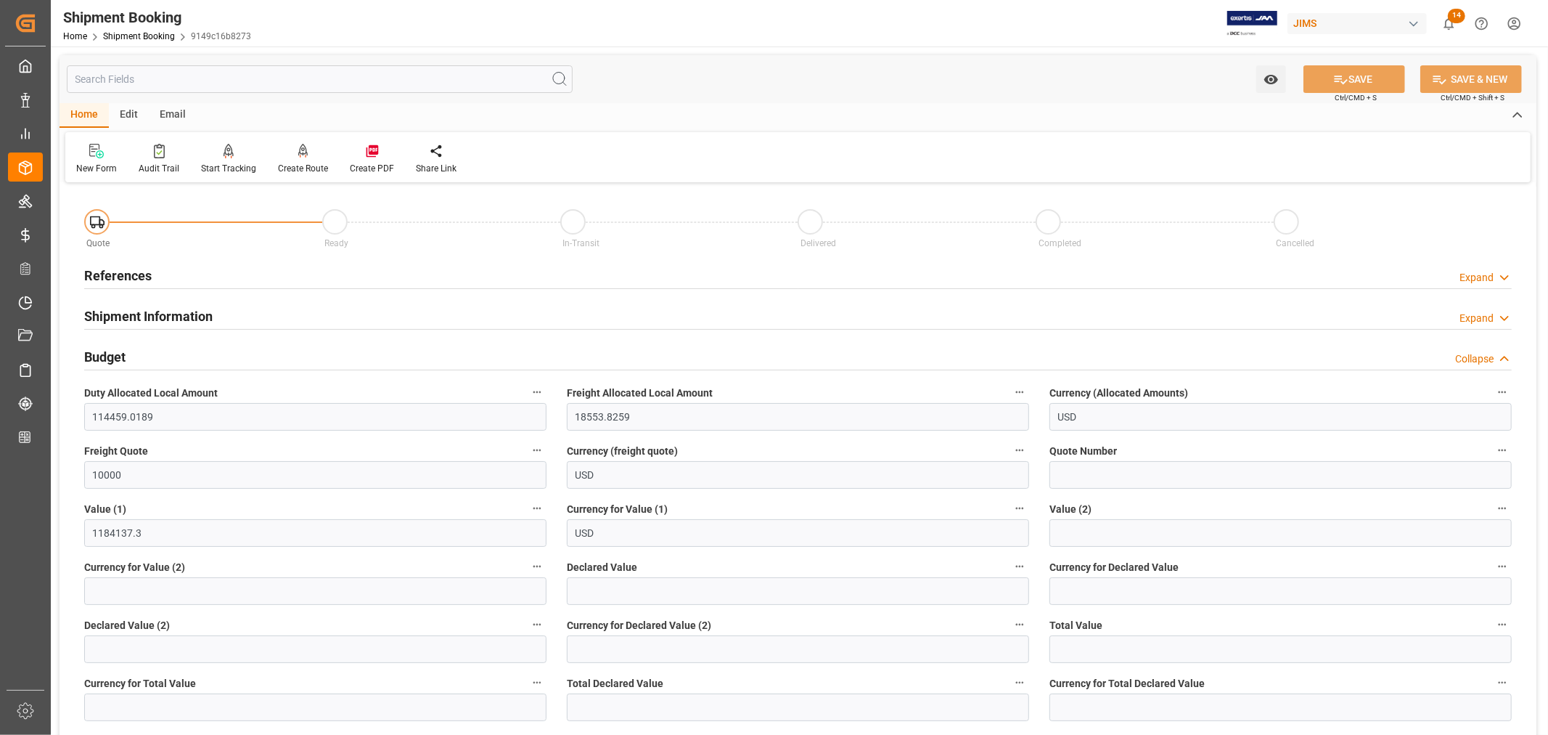
click at [120, 357] on h2 "Budget" at bounding box center [104, 357] width 41 height 20
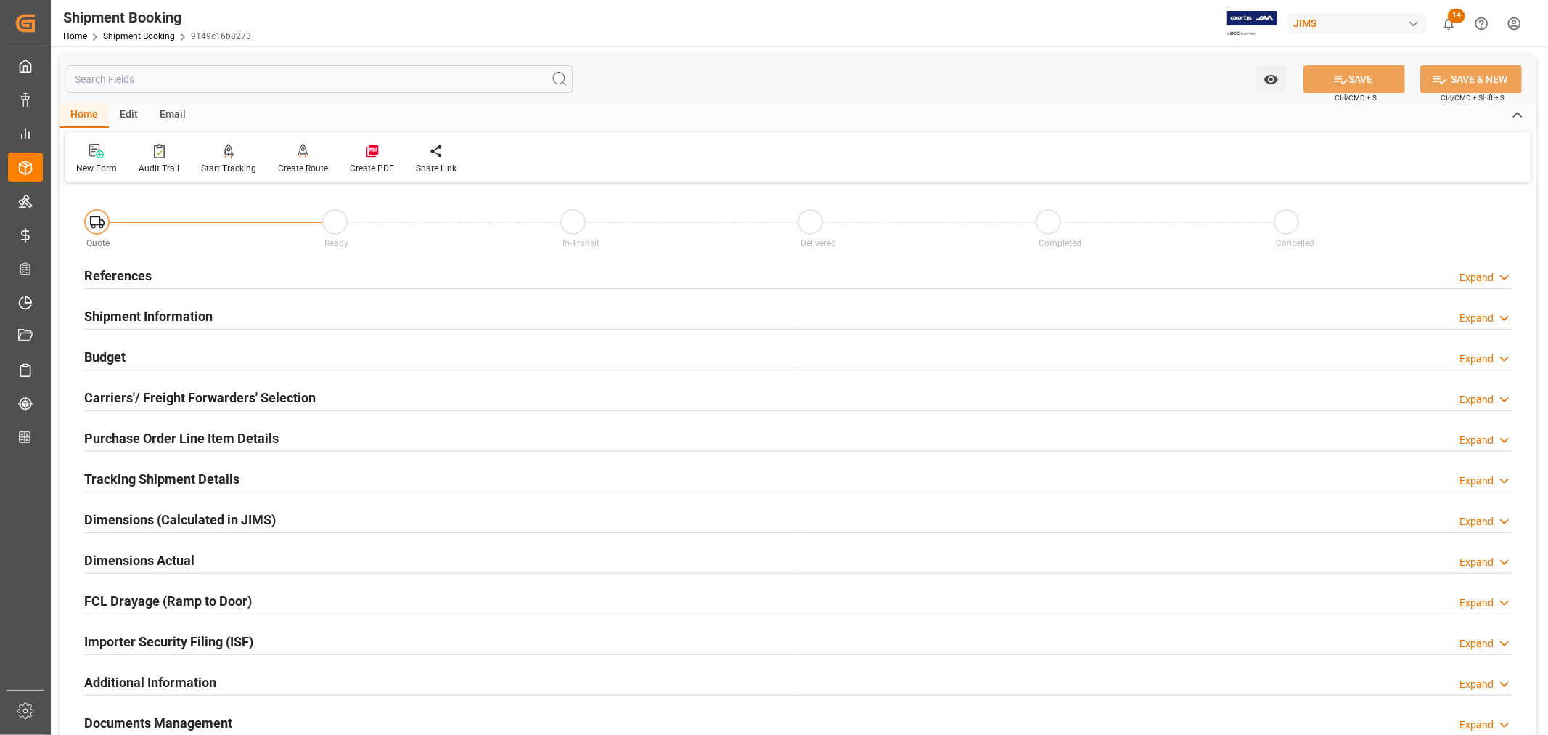
click at [180, 392] on h2 "Carriers'/ Freight Forwarders' Selection" at bounding box center [200, 398] width 232 height 20
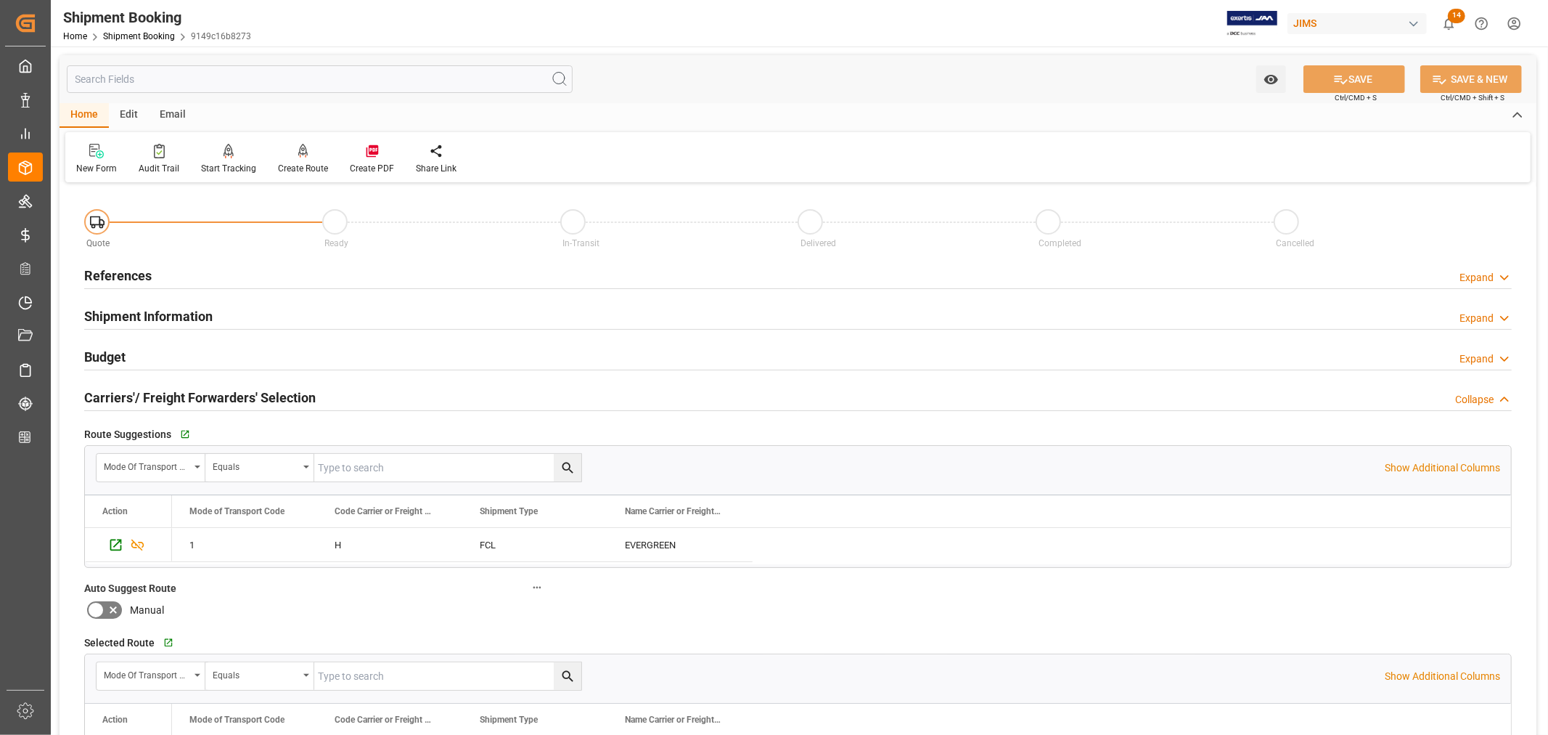
click at [180, 392] on h2 "Carriers'/ Freight Forwarders' Selection" at bounding box center [200, 398] width 232 height 20
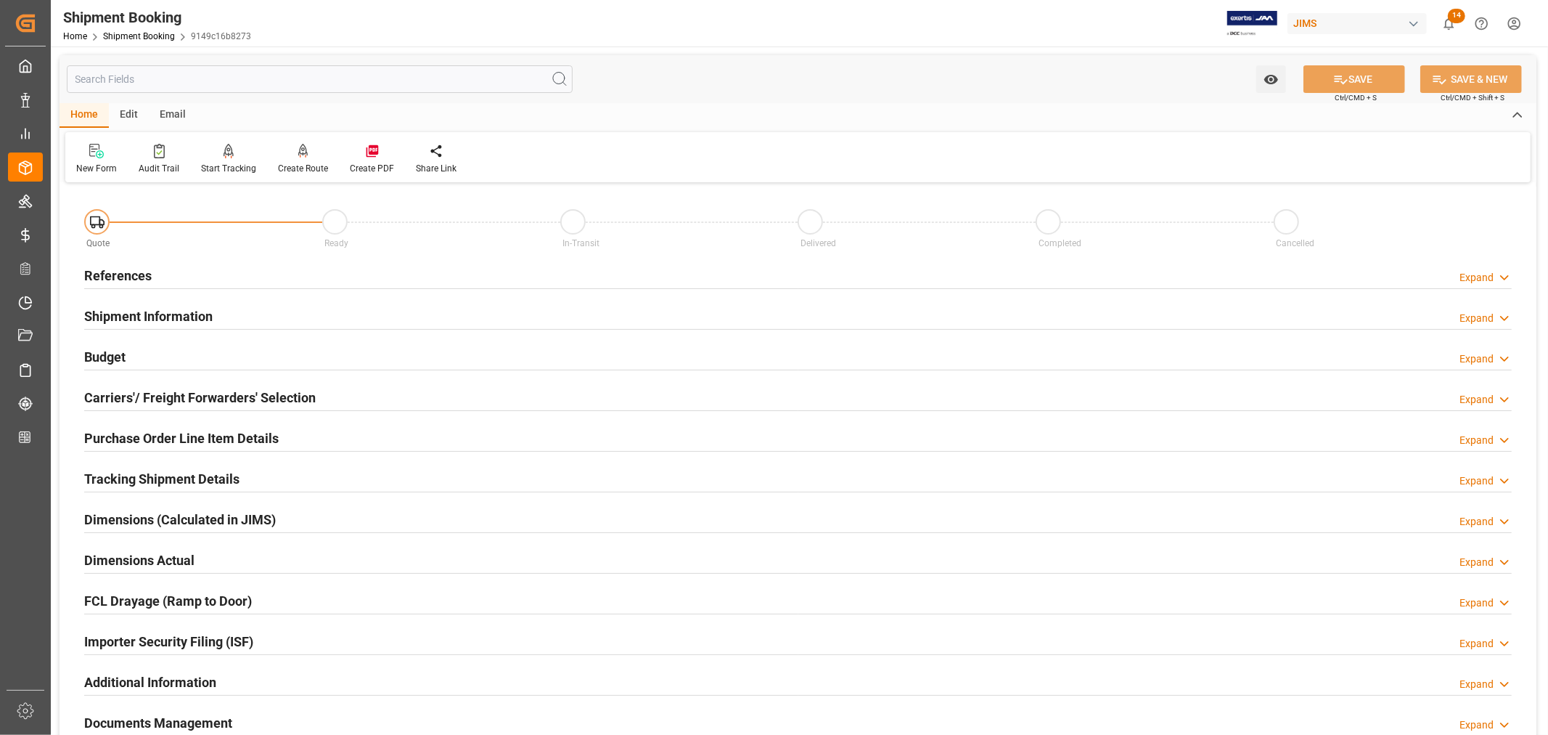
click at [179, 436] on h2 "Purchase Order Line Item Details" at bounding box center [181, 438] width 195 height 20
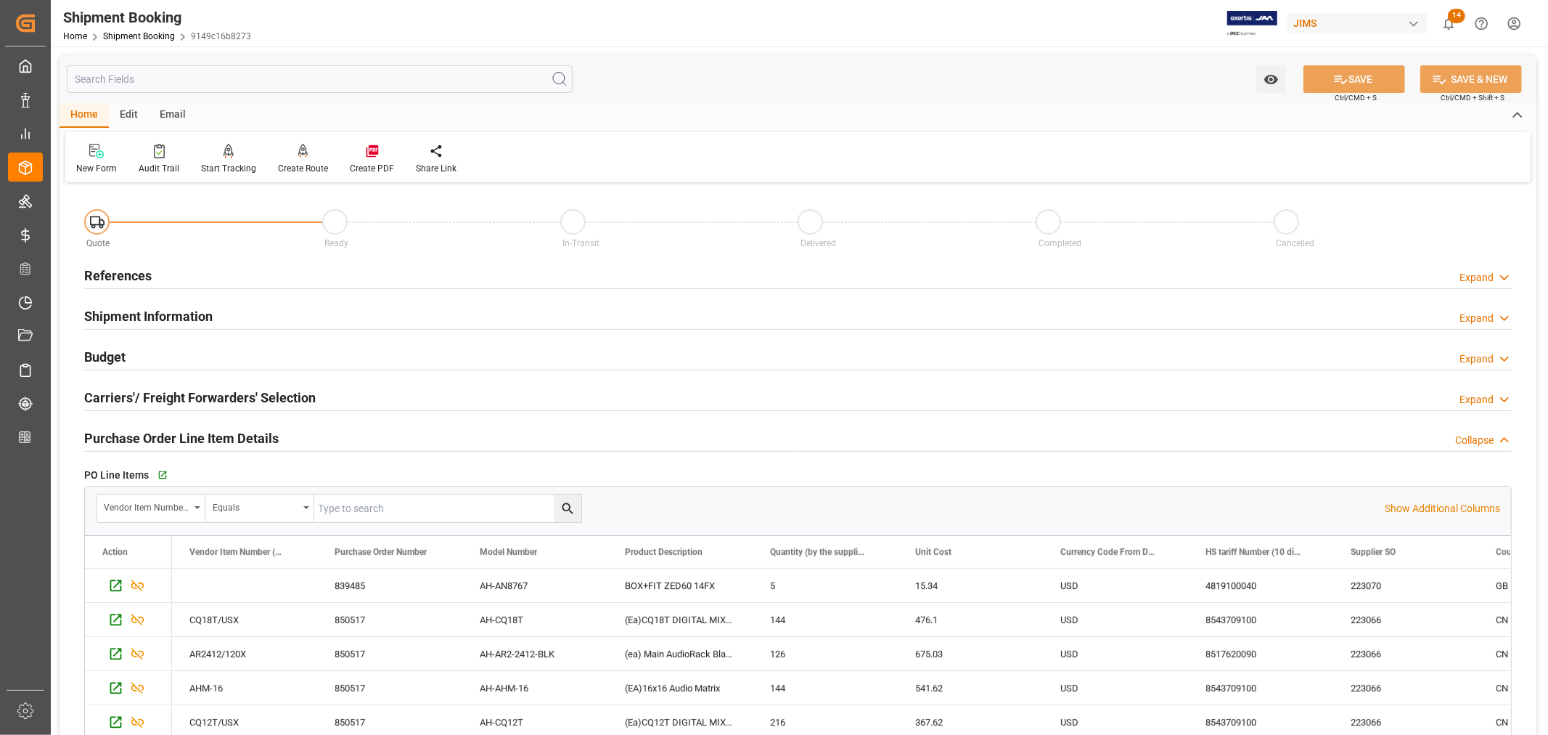
click at [179, 436] on h2 "Purchase Order Line Item Details" at bounding box center [181, 438] width 195 height 20
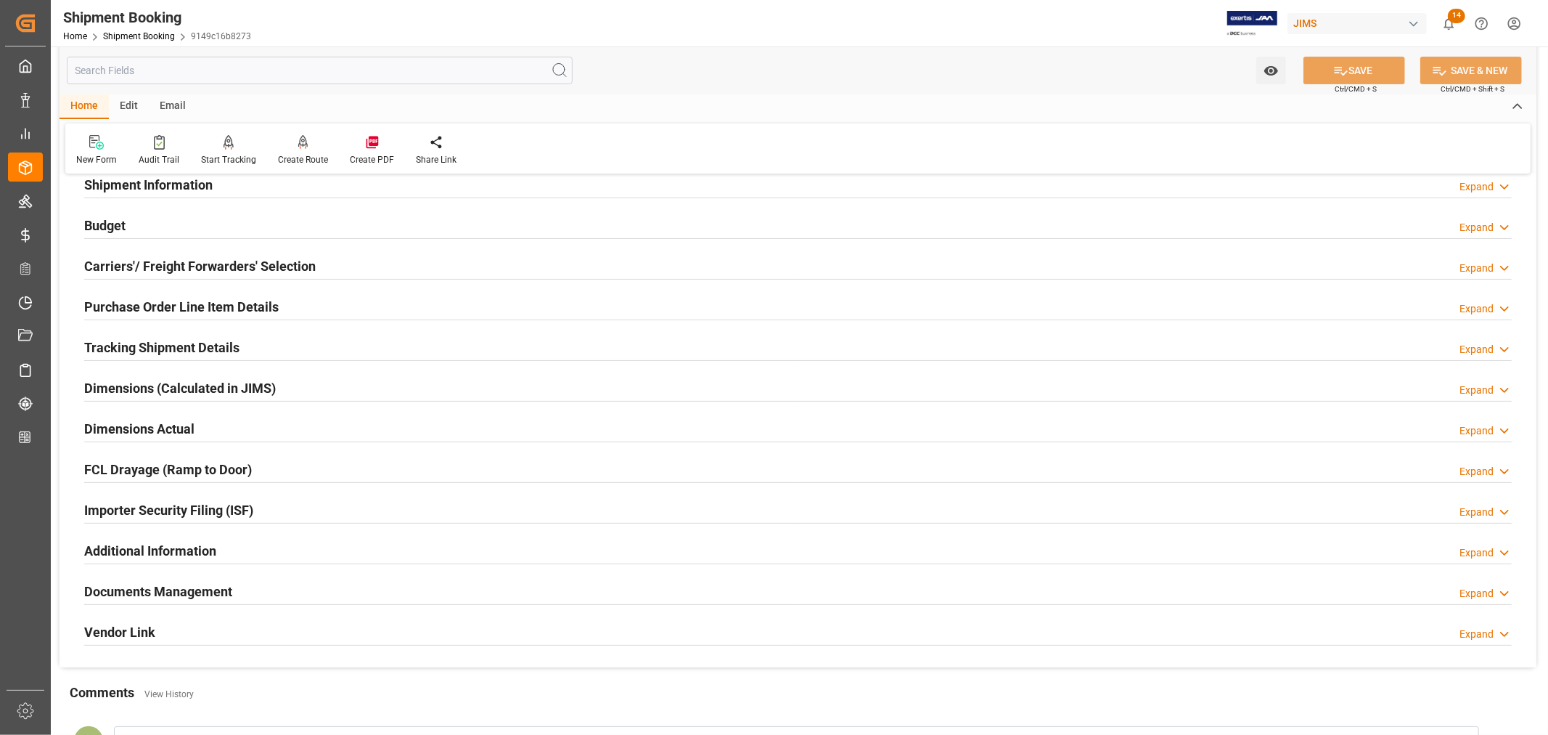
scroll to position [161, 0]
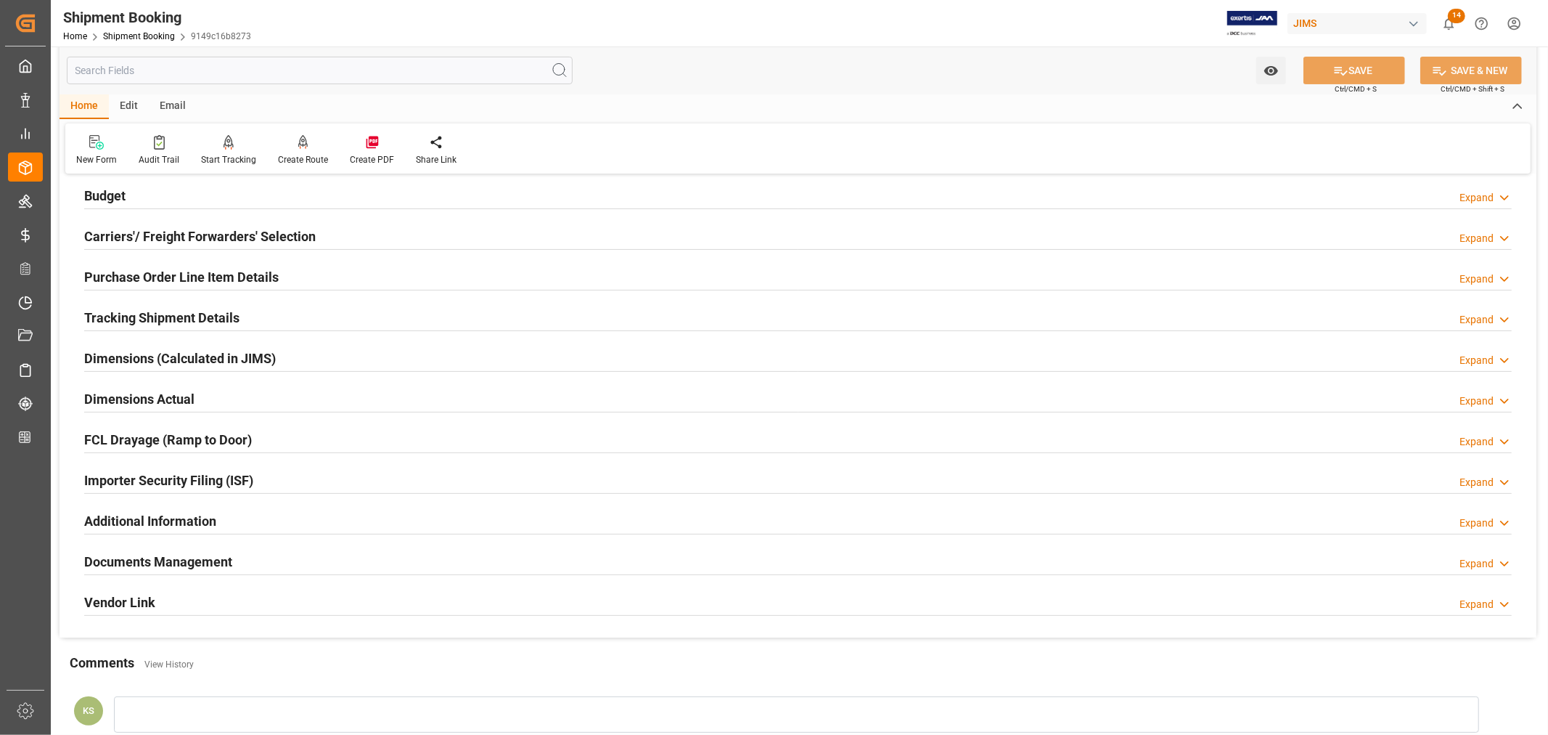
click at [197, 316] on h2 "Tracking Shipment Details" at bounding box center [161, 318] width 155 height 20
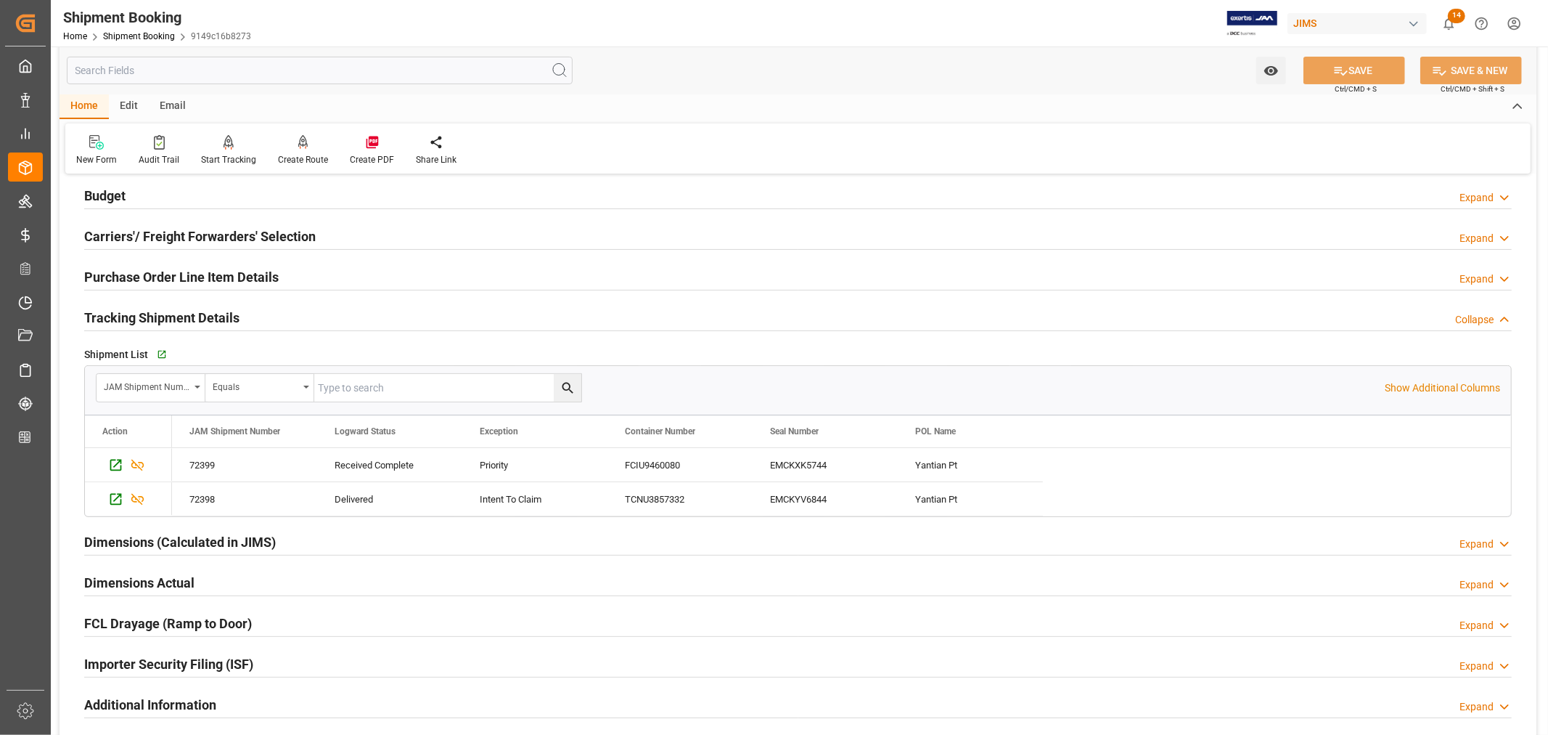
click at [197, 316] on h2 "Tracking Shipment Details" at bounding box center [161, 318] width 155 height 20
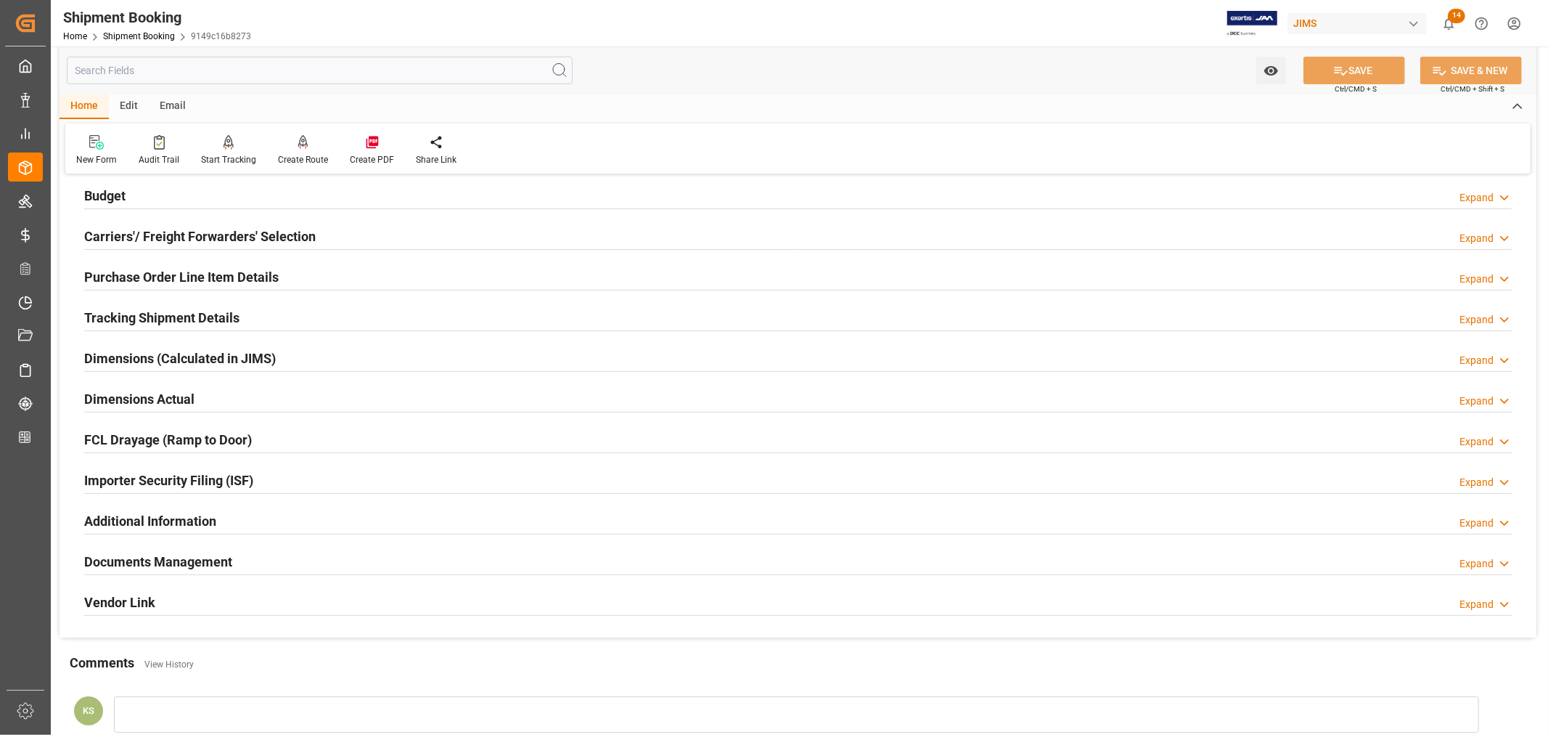
click at [153, 438] on h2 "FCL Drayage (Ramp to Door)" at bounding box center [168, 440] width 168 height 20
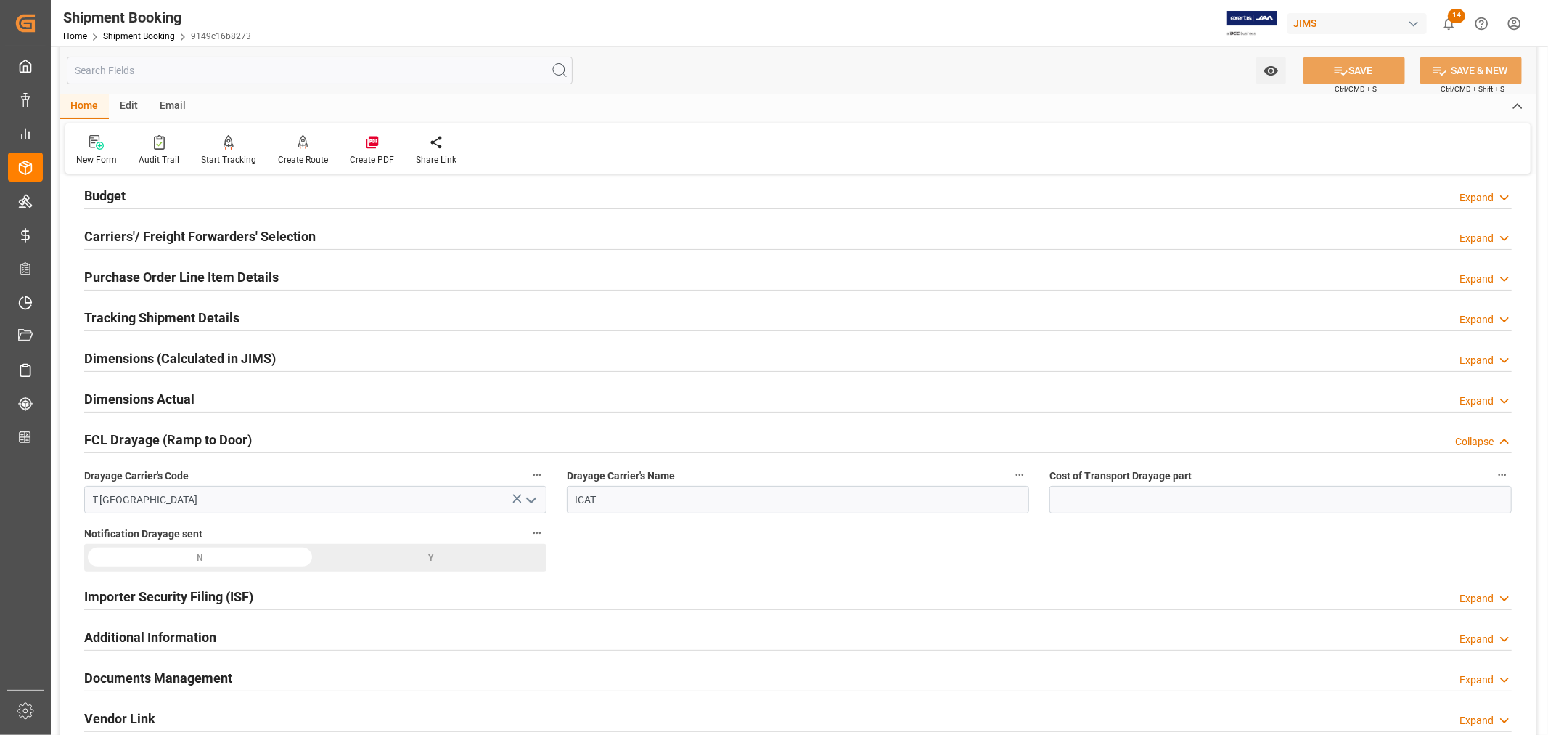
click at [153, 438] on h2 "FCL Drayage (Ramp to Door)" at bounding box center [168, 440] width 168 height 20
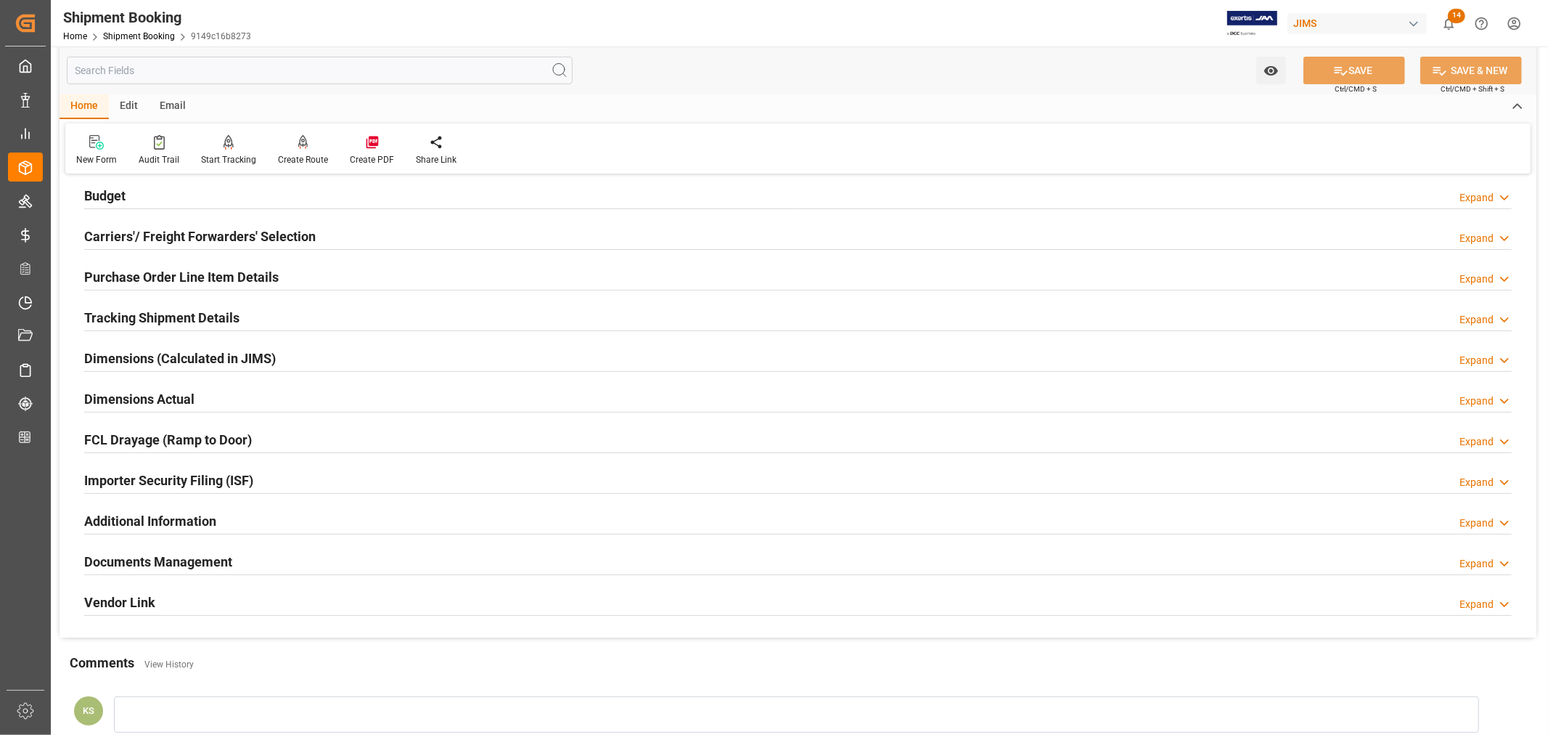
click at [176, 481] on h2 "Importer Security Filing (ISF)" at bounding box center [168, 480] width 169 height 20
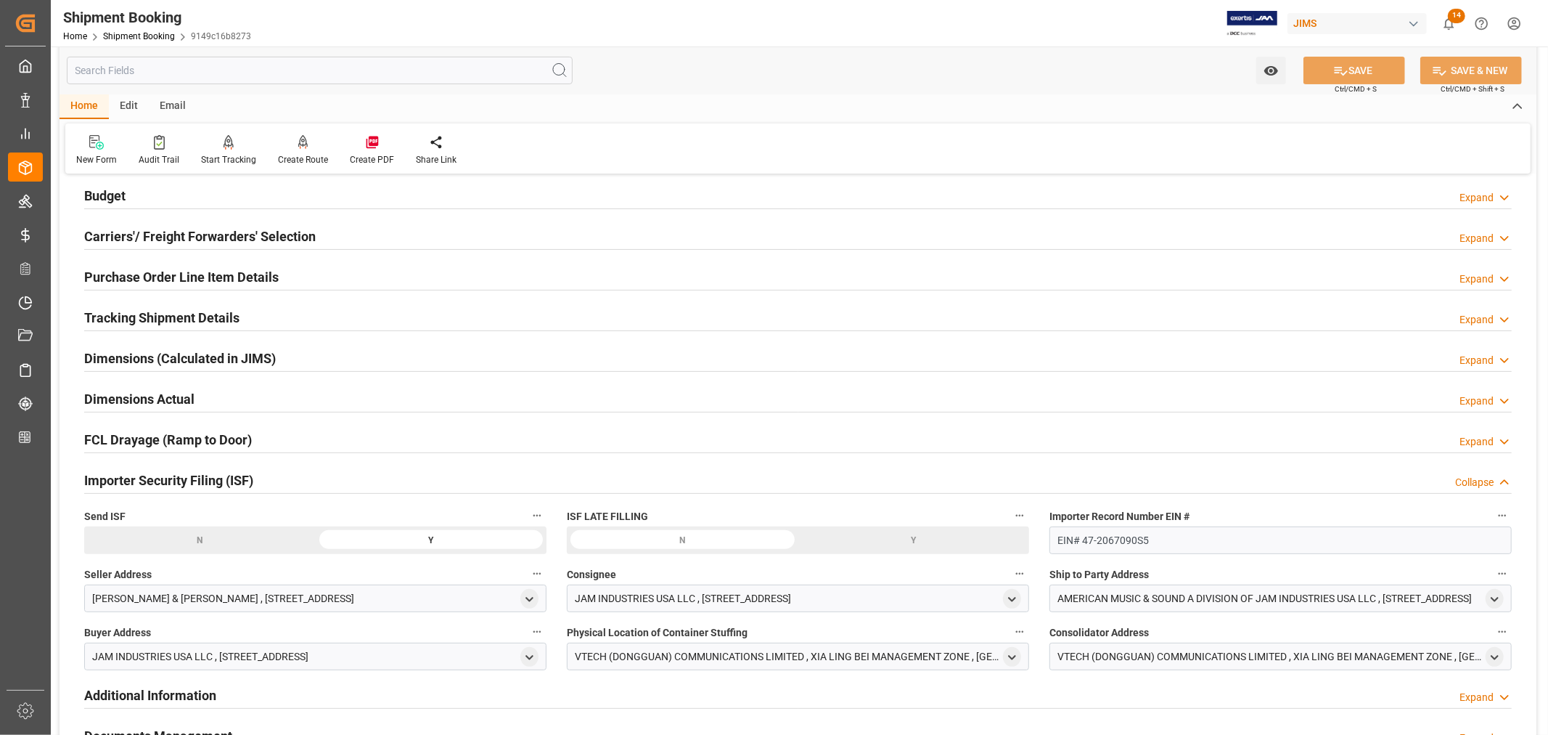
click at [176, 481] on h2 "Importer Security Filing (ISF)" at bounding box center [168, 480] width 169 height 20
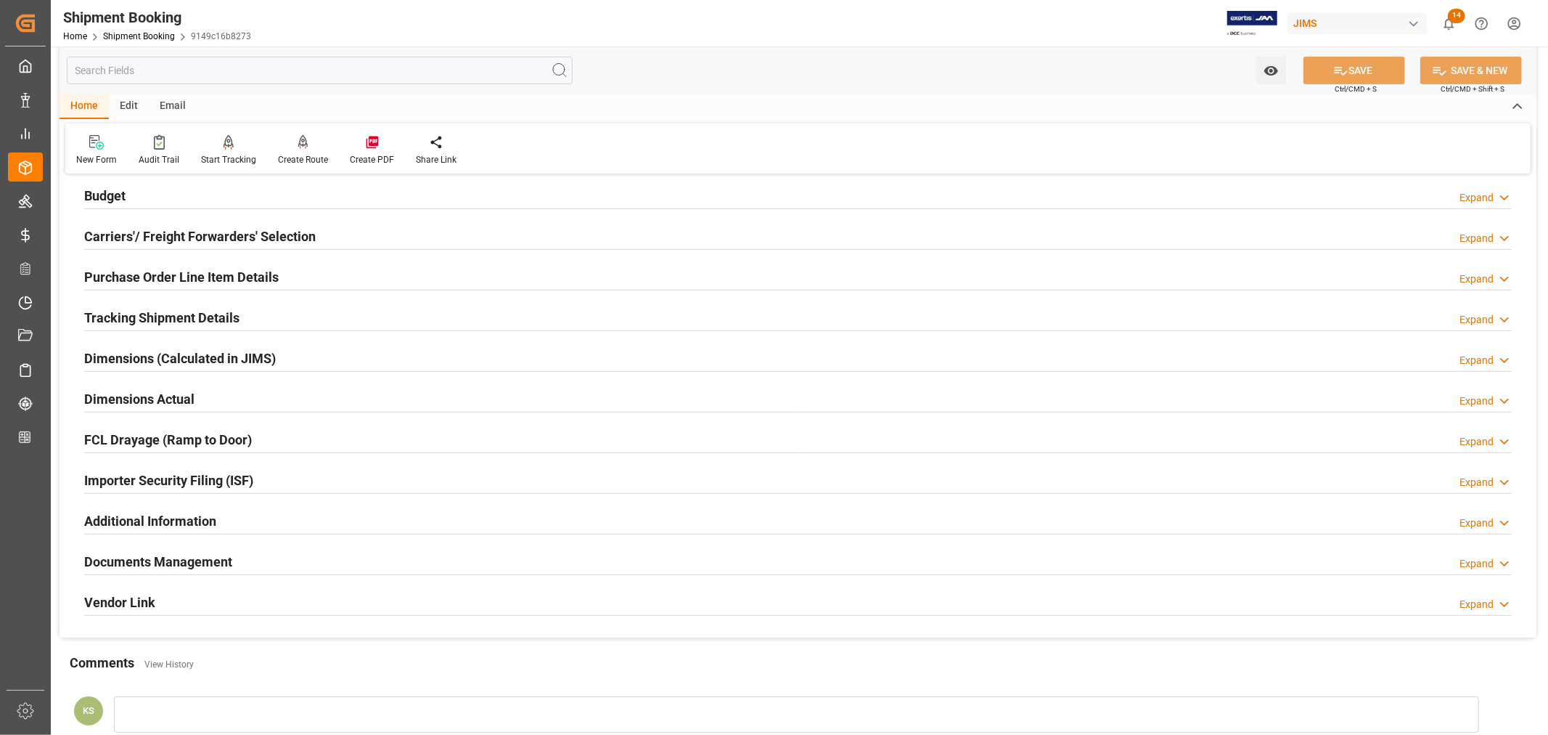
click at [179, 516] on h2 "Additional Information" at bounding box center [150, 521] width 132 height 20
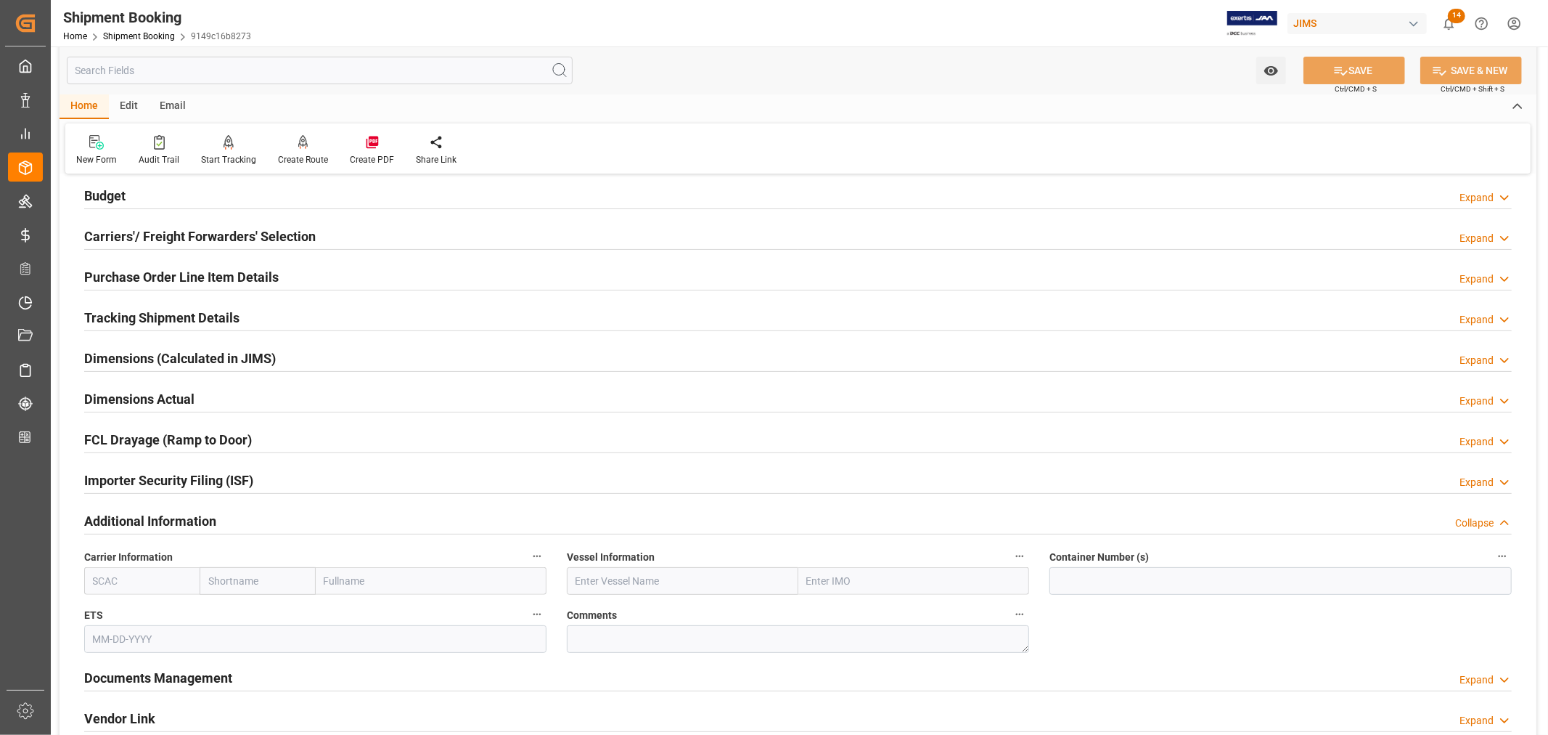
click at [179, 516] on h2 "Additional Information" at bounding box center [150, 521] width 132 height 20
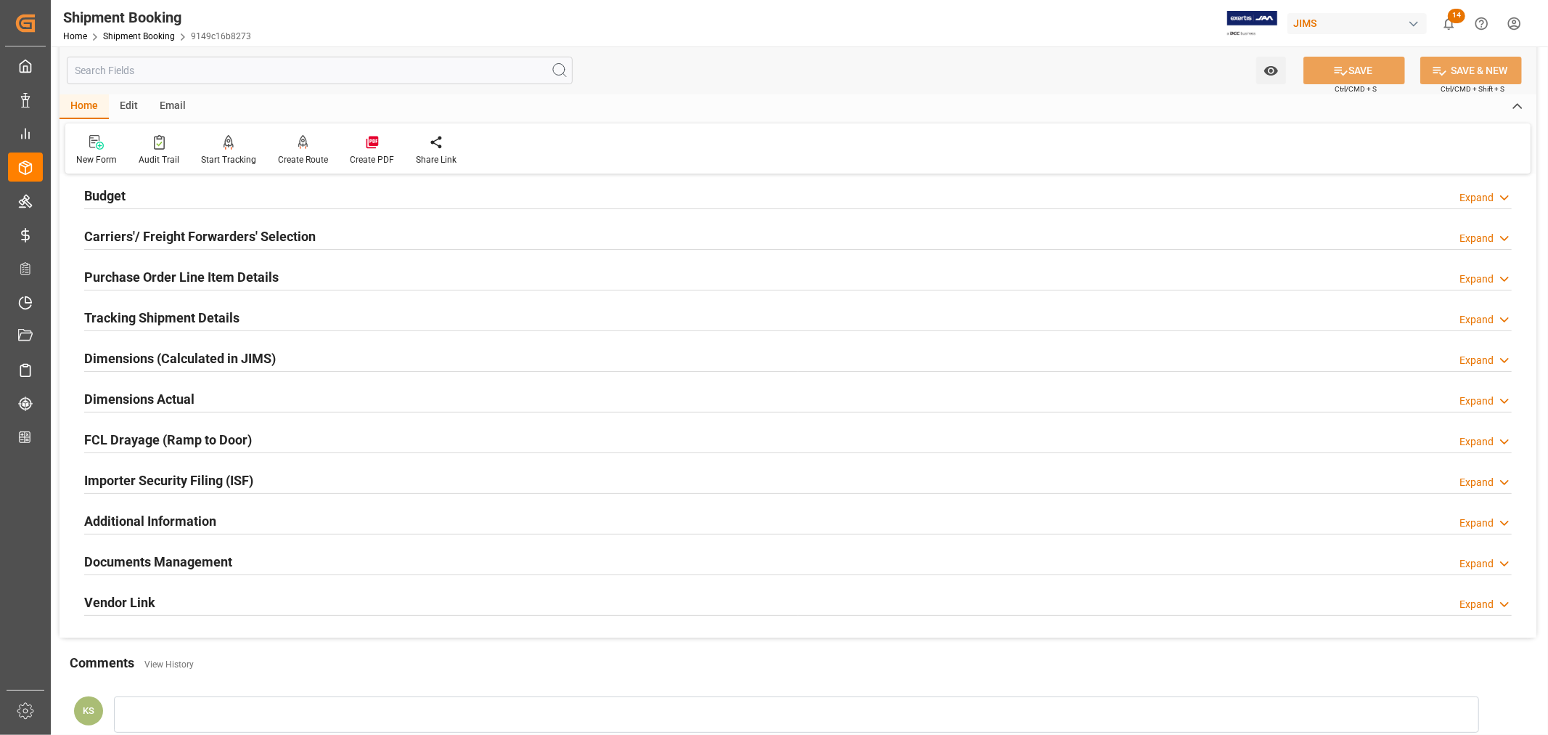
click at [180, 557] on h2 "Documents Management" at bounding box center [158, 562] width 148 height 20
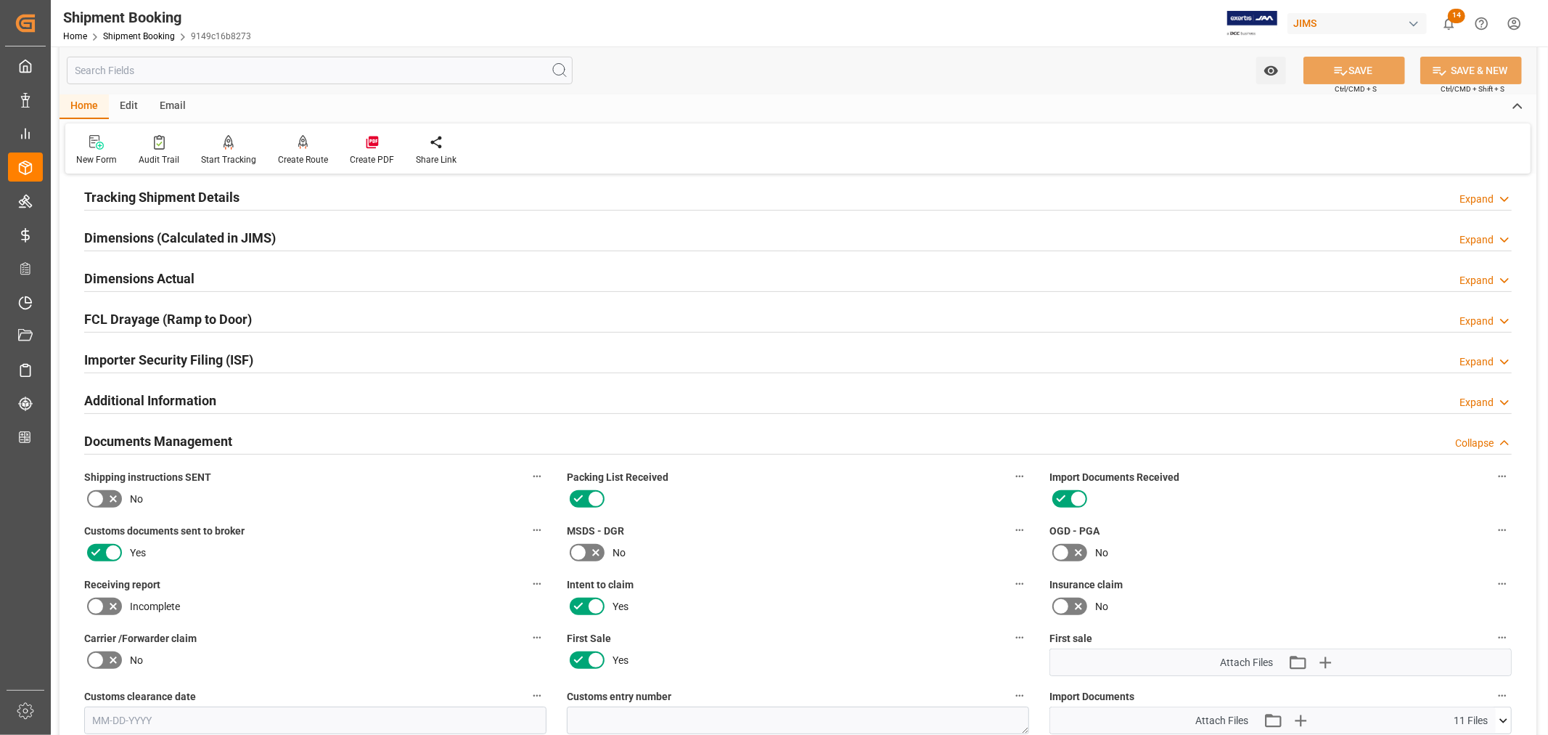
scroll to position [242, 0]
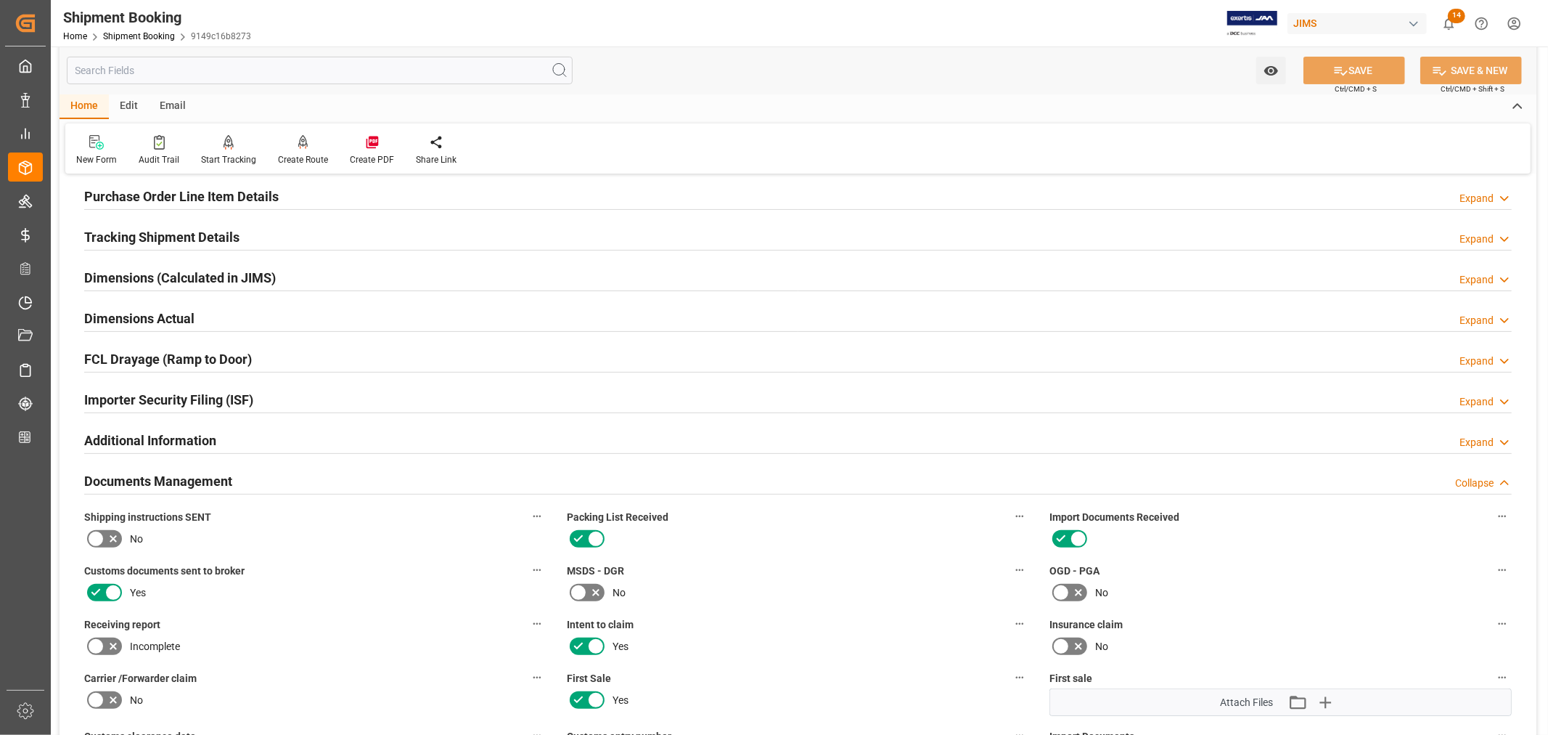
click at [196, 480] on h2 "Documents Management" at bounding box center [158, 481] width 148 height 20
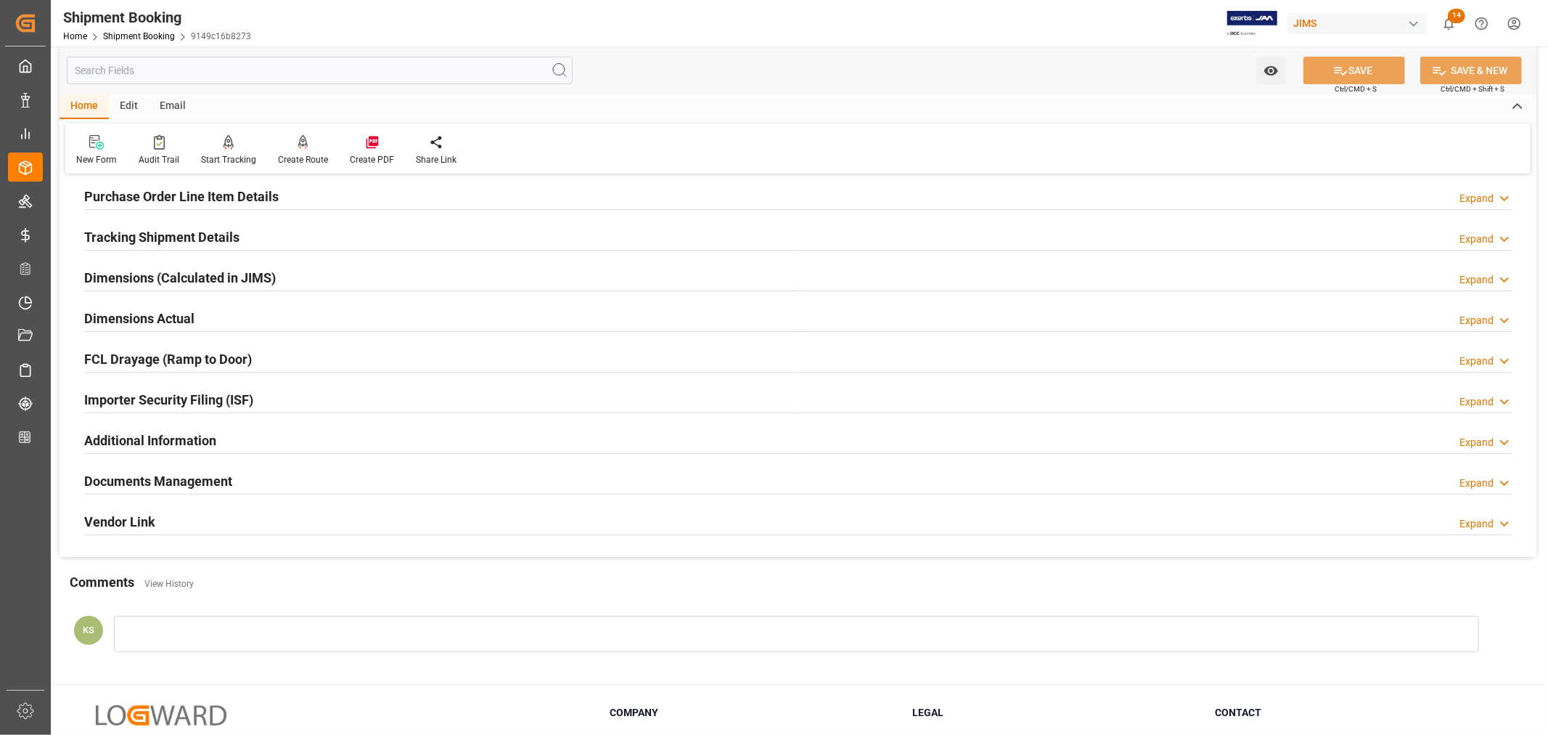
click at [197, 438] on h2 "Additional Information" at bounding box center [150, 440] width 132 height 20
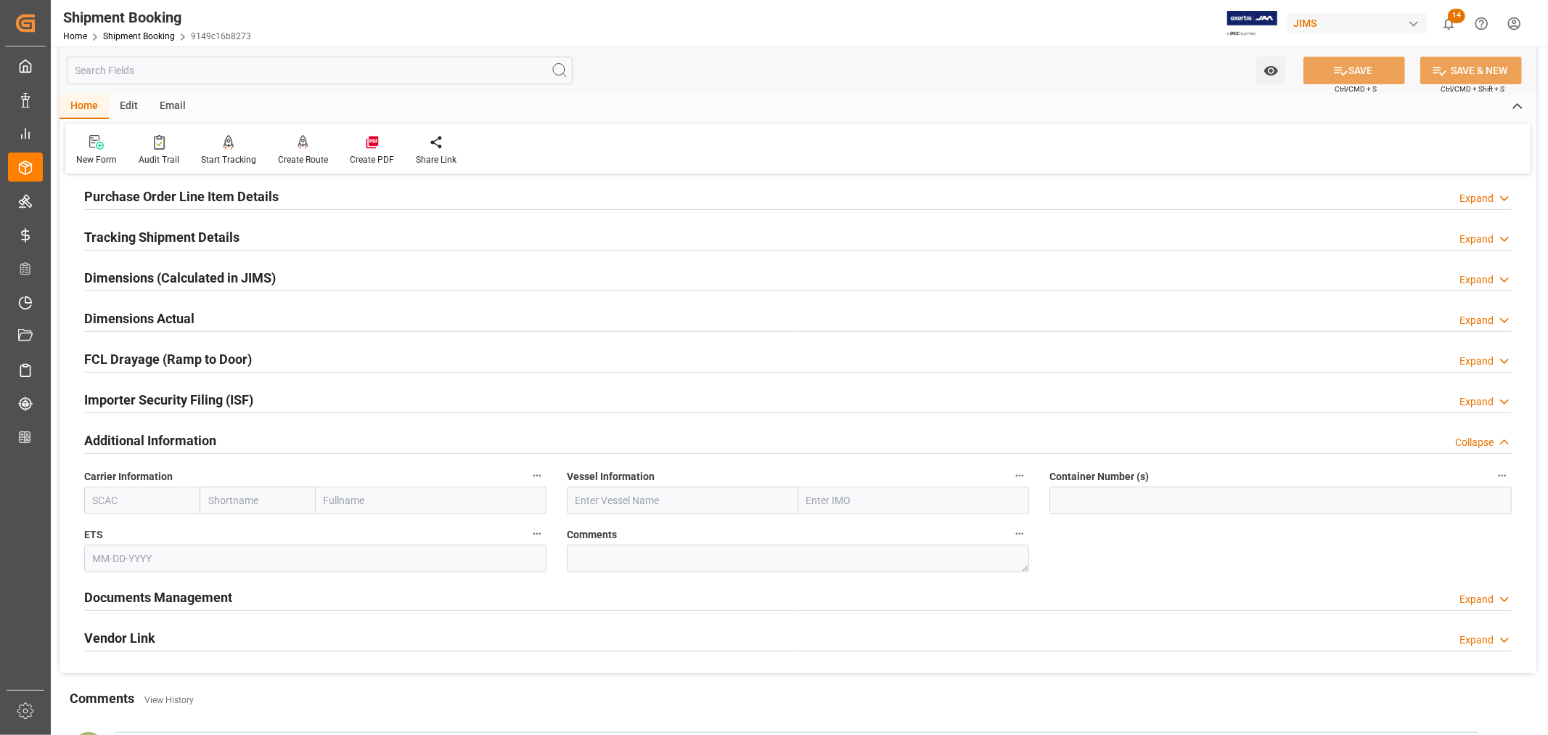
click at [197, 438] on h2 "Additional Information" at bounding box center [150, 440] width 132 height 20
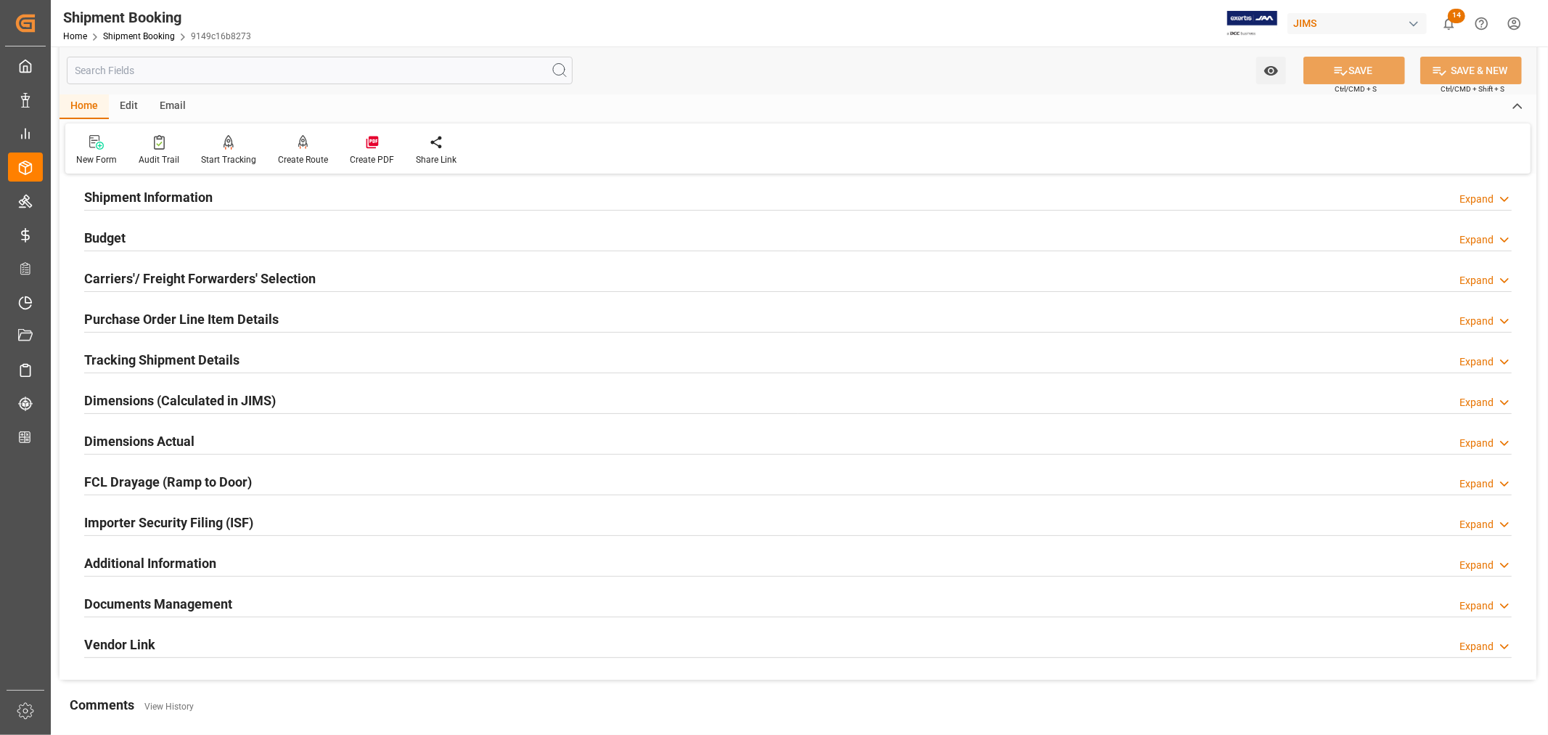
scroll to position [0, 0]
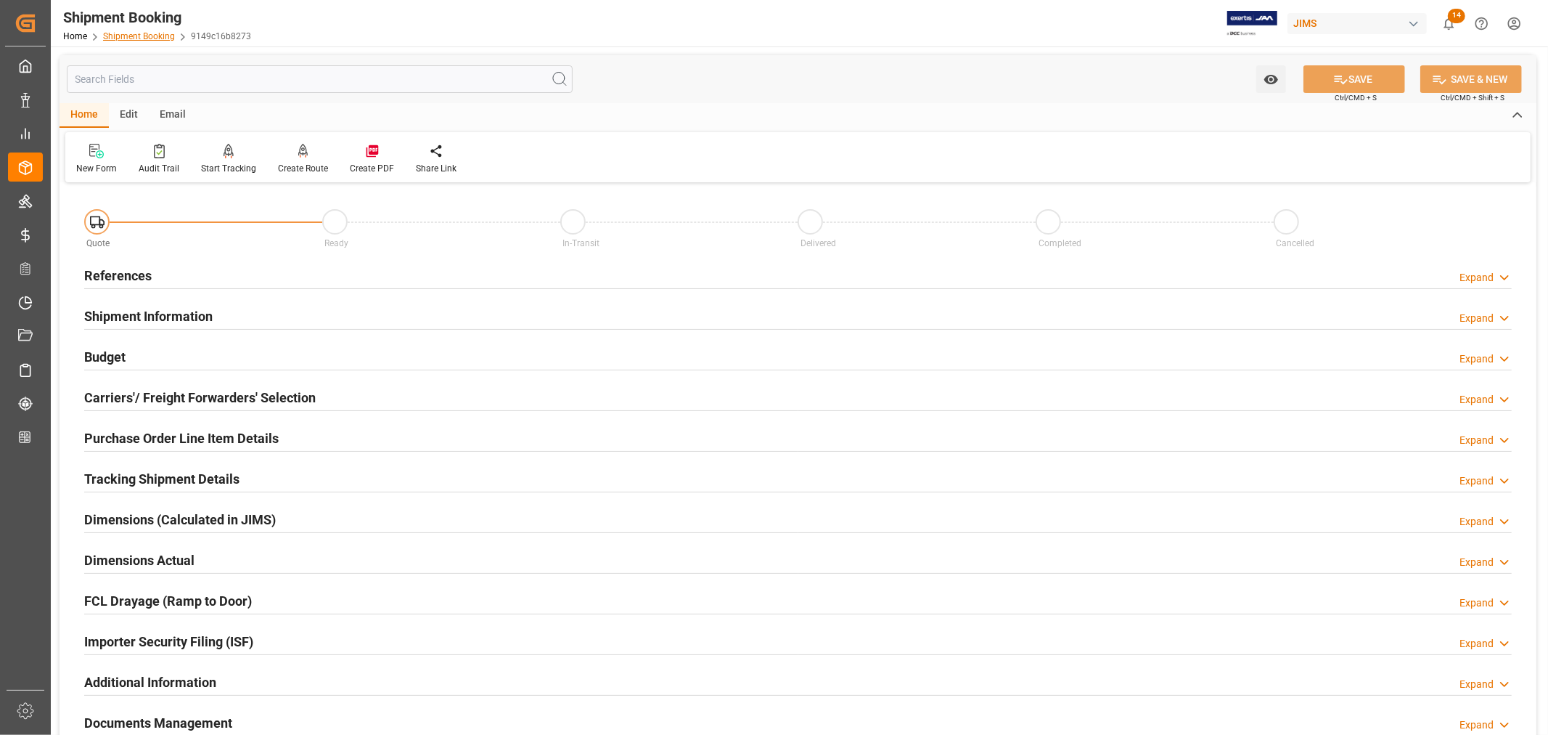
click at [142, 36] on link "Shipment Booking" at bounding box center [139, 36] width 72 height 10
